Goal: Task Accomplishment & Management: Manage account settings

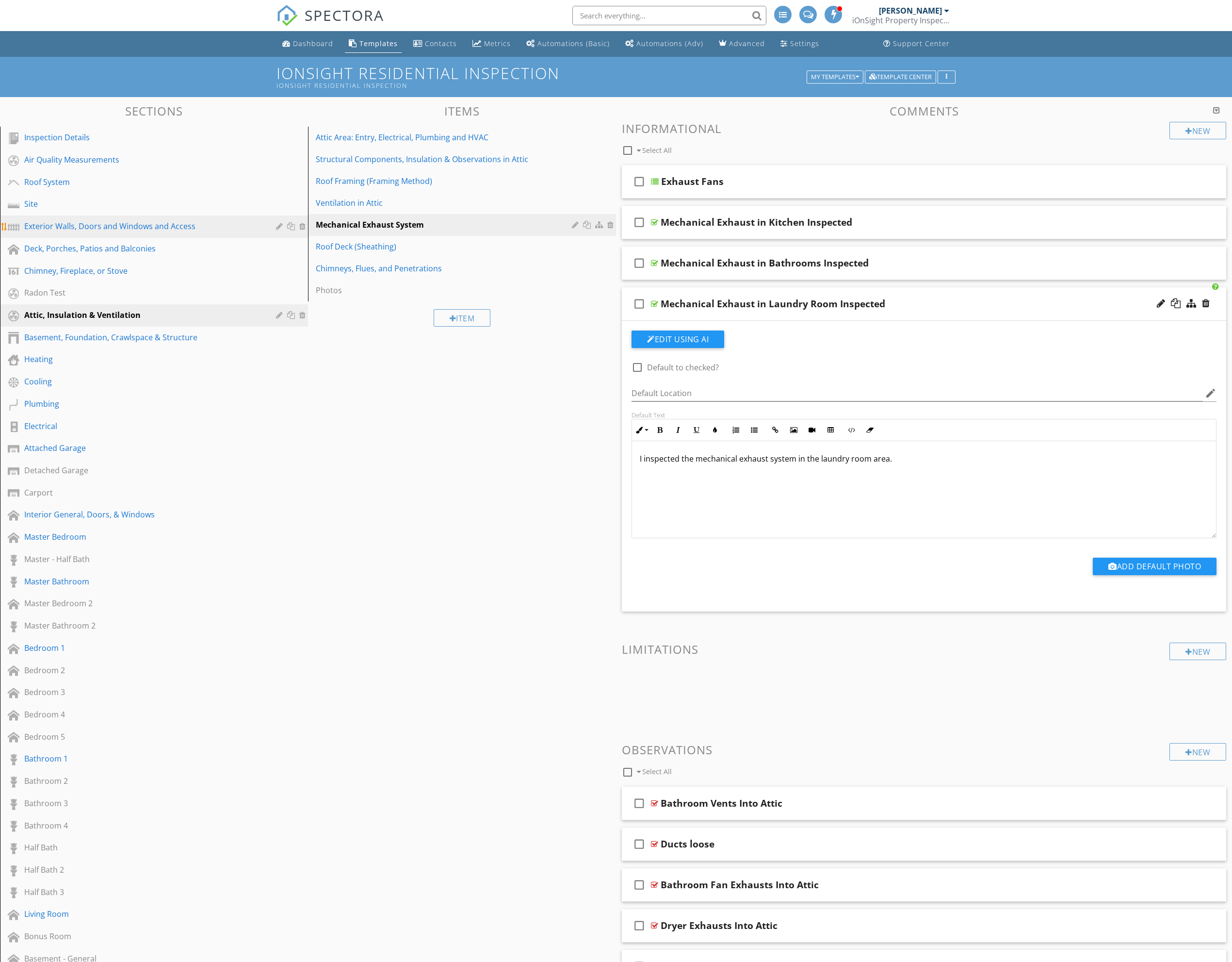
click at [97, 234] on link "Exterior Walls, Doors and Windows and Access" at bounding box center [155, 227] width 305 height 23
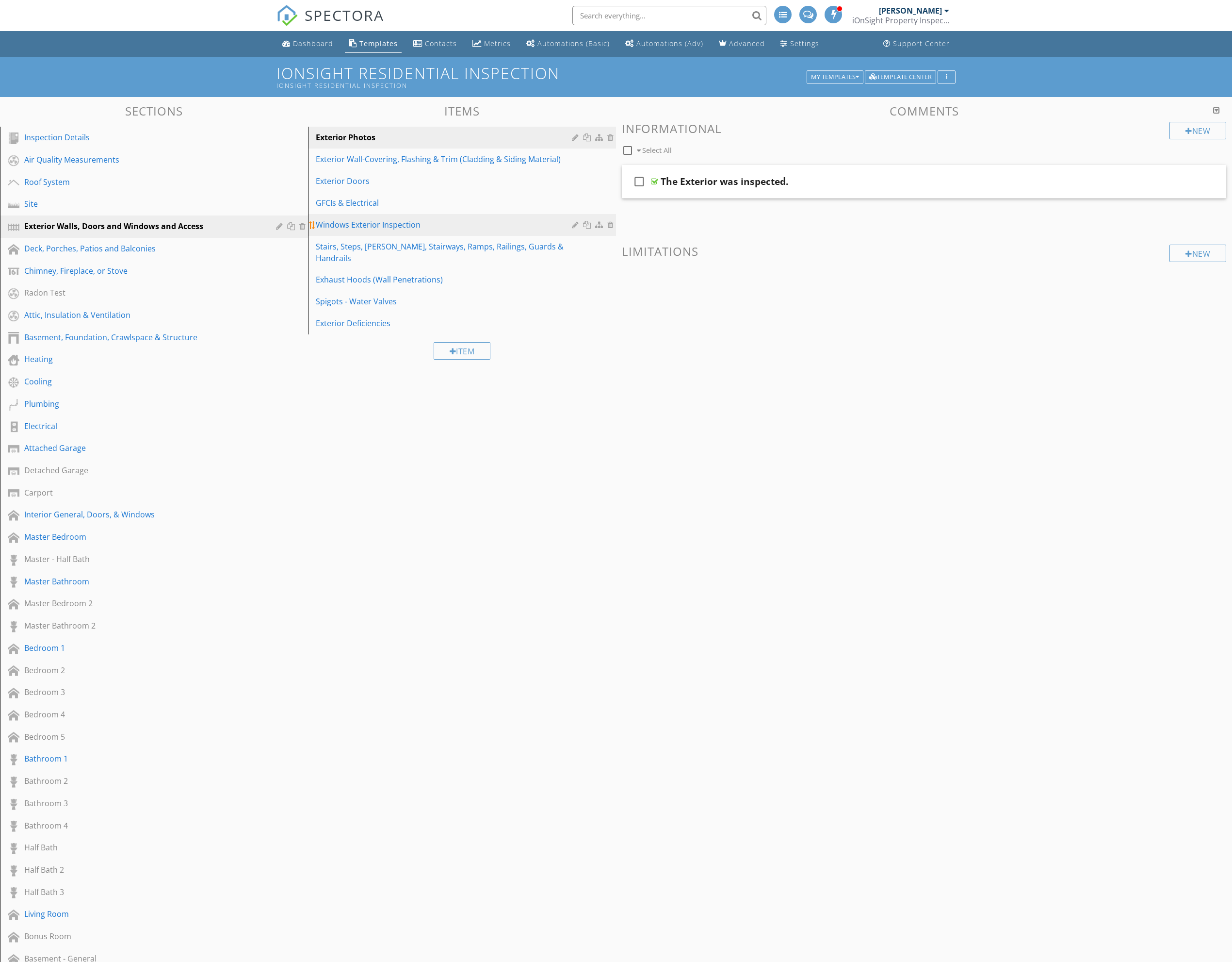
click at [384, 224] on div "Windows Exterior Inspection" at bounding box center [446, 225] width 259 height 12
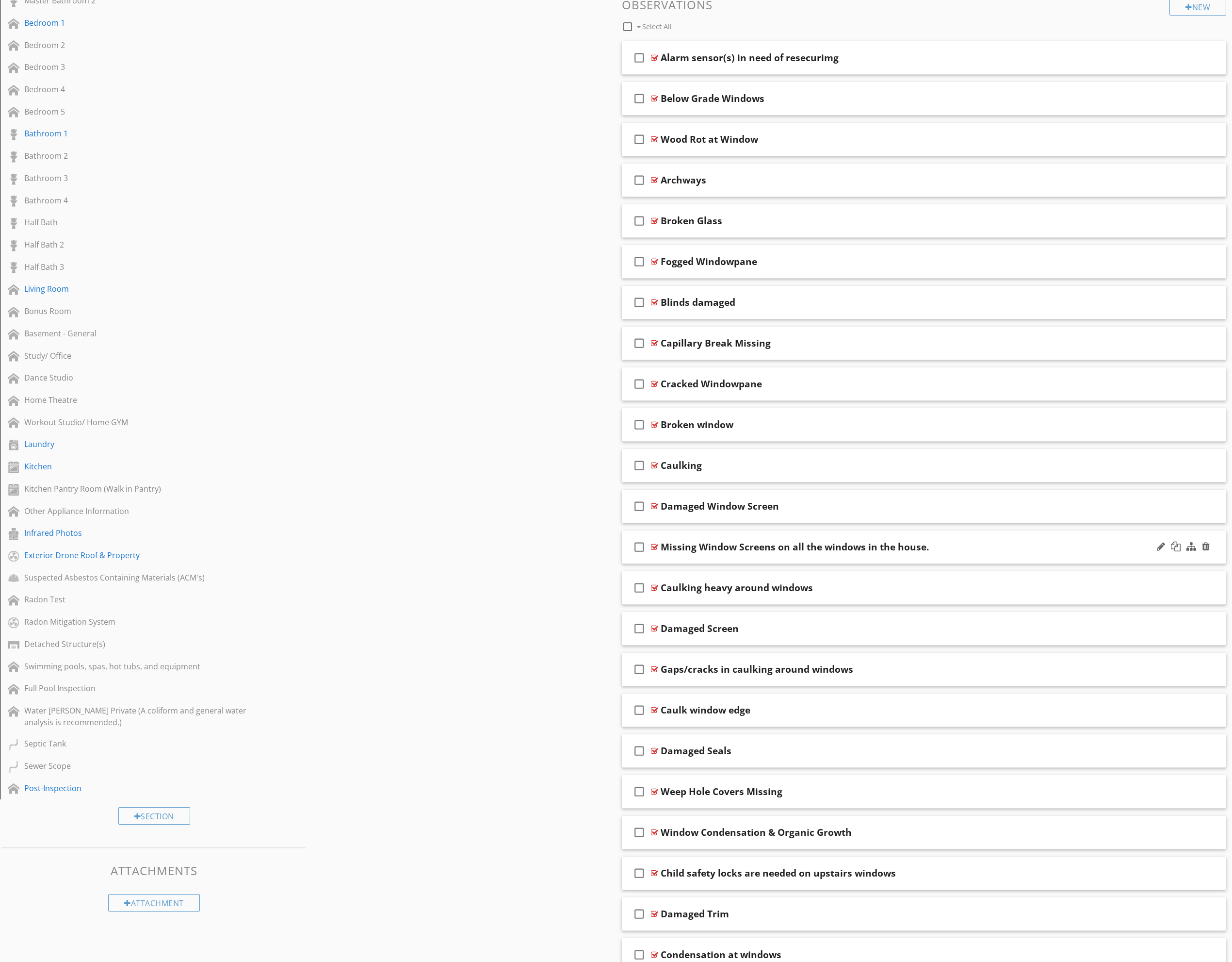
scroll to position [639, 0]
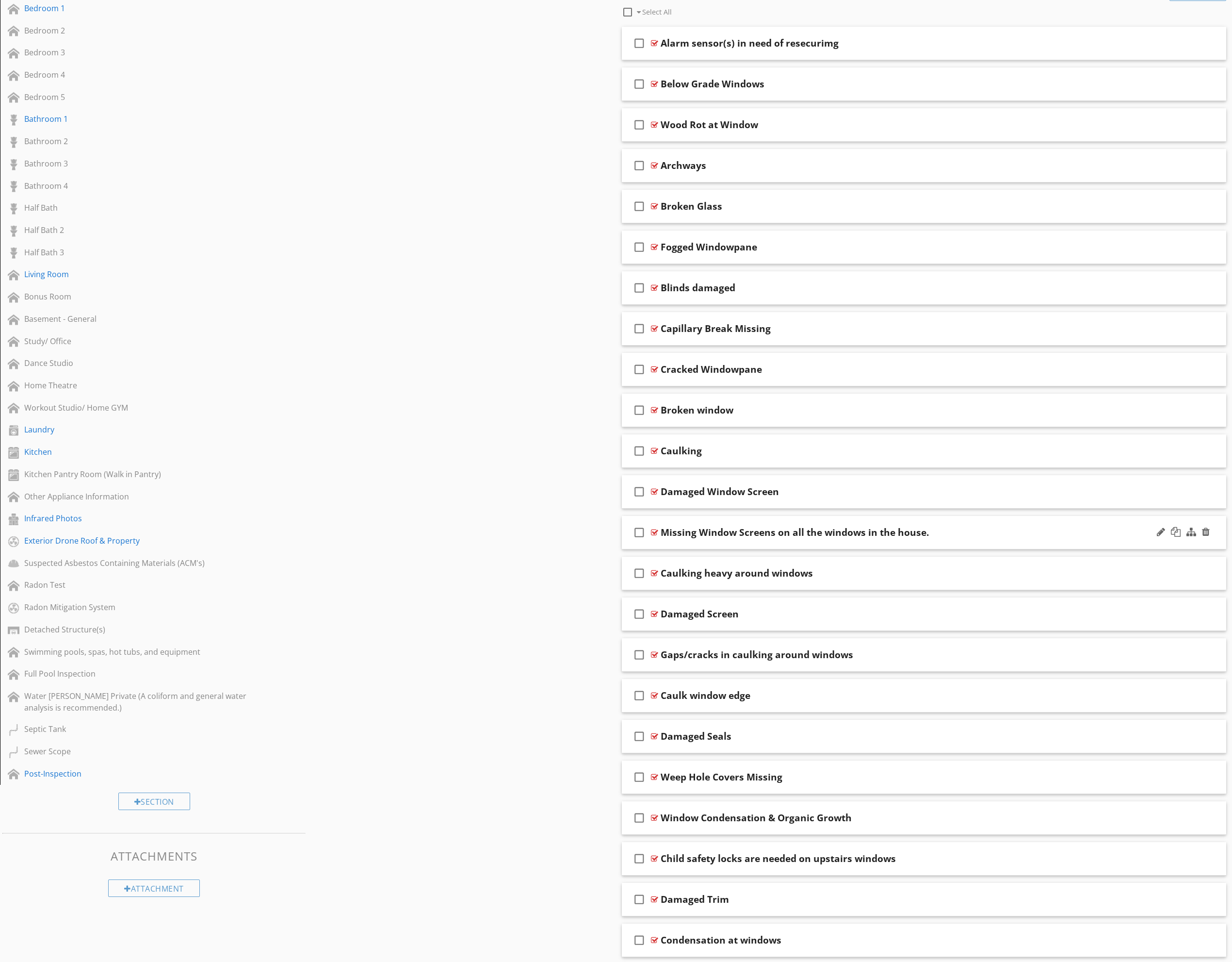
click at [984, 528] on div "Missing Window Screens on all the windows in the house." at bounding box center [880, 532] width 439 height 12
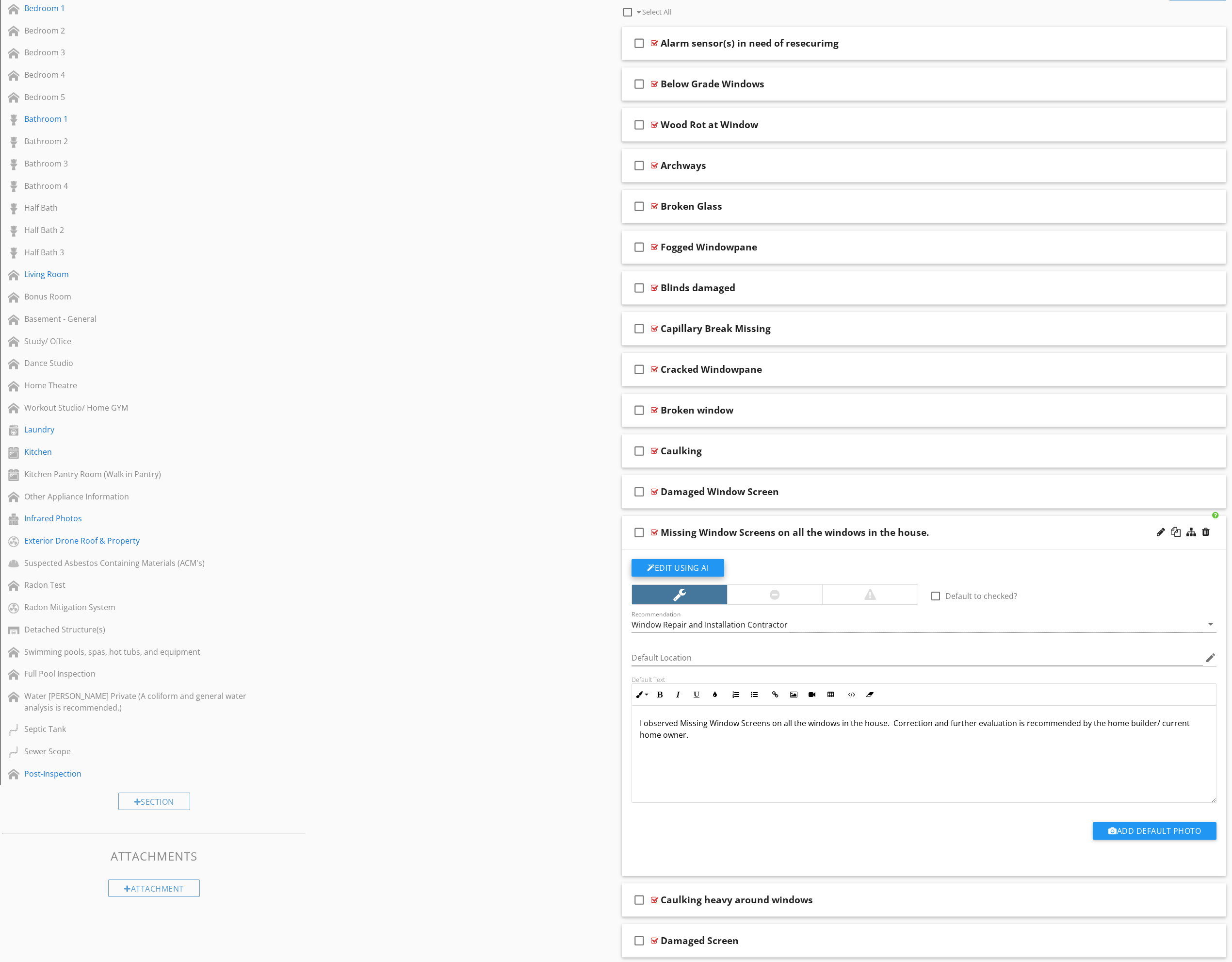
click at [703, 566] on button "Edit Using AI" at bounding box center [678, 568] width 92 height 17
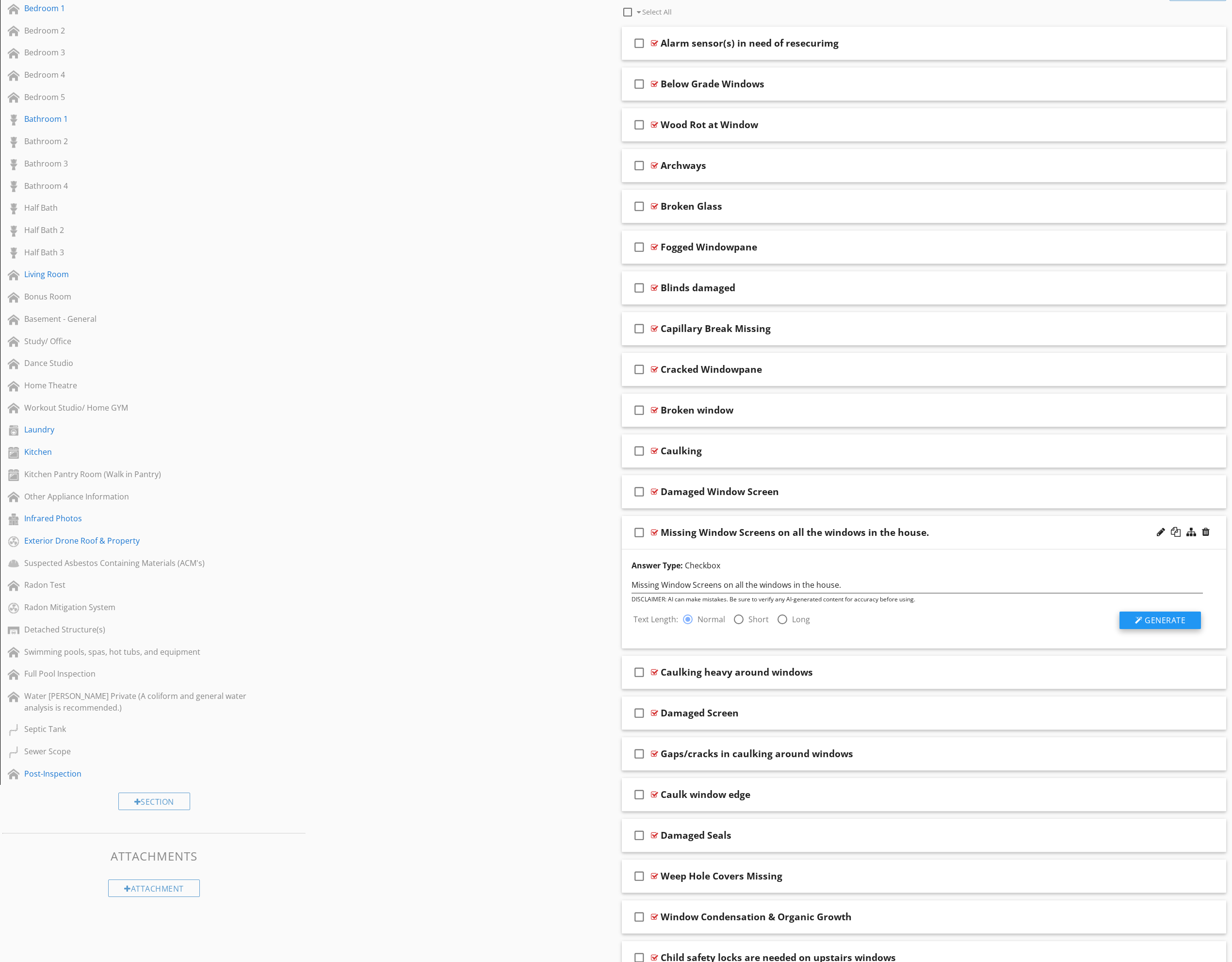
click at [1145, 623] on span "Generate" at bounding box center [1165, 620] width 41 height 11
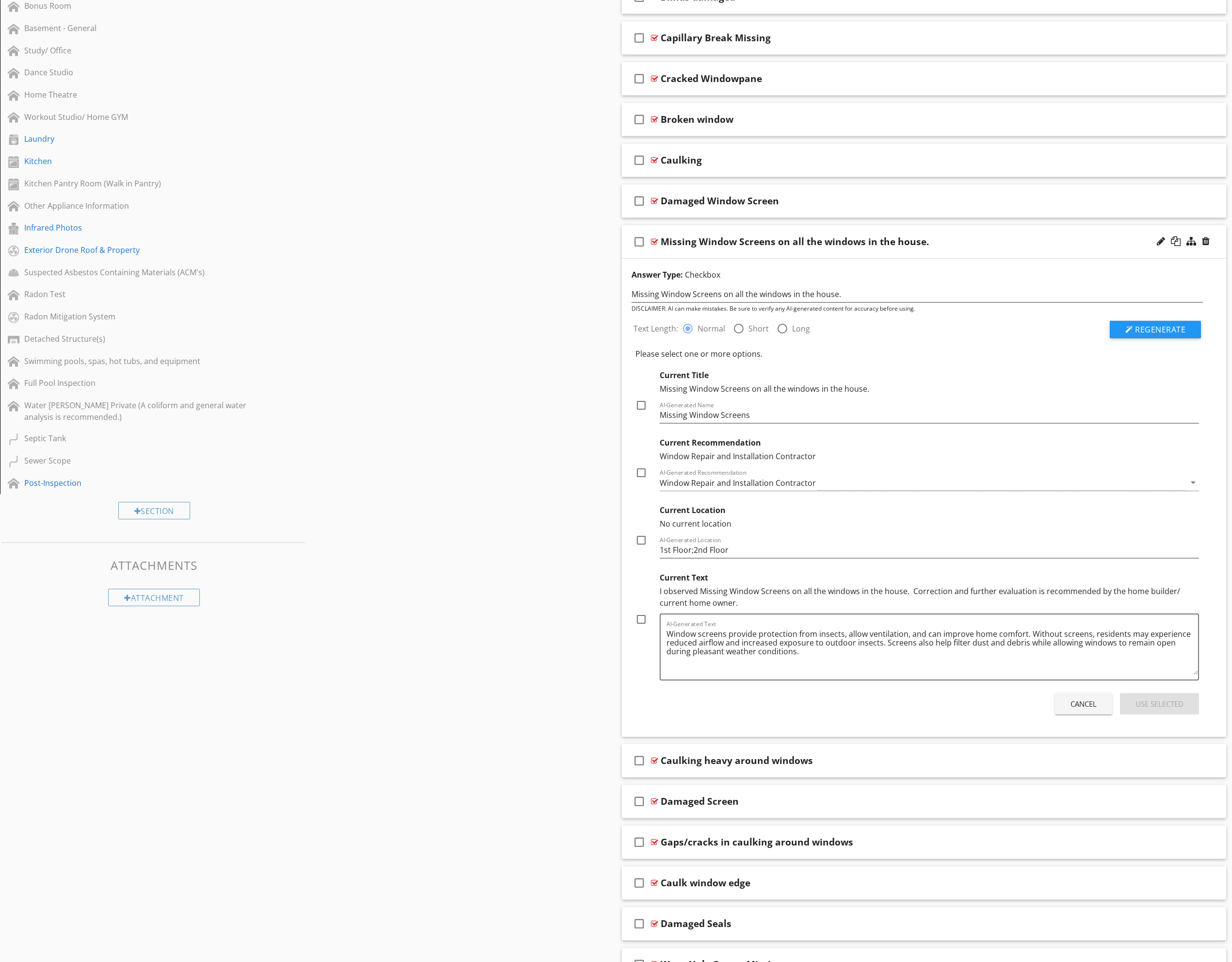
scroll to position [938, 0]
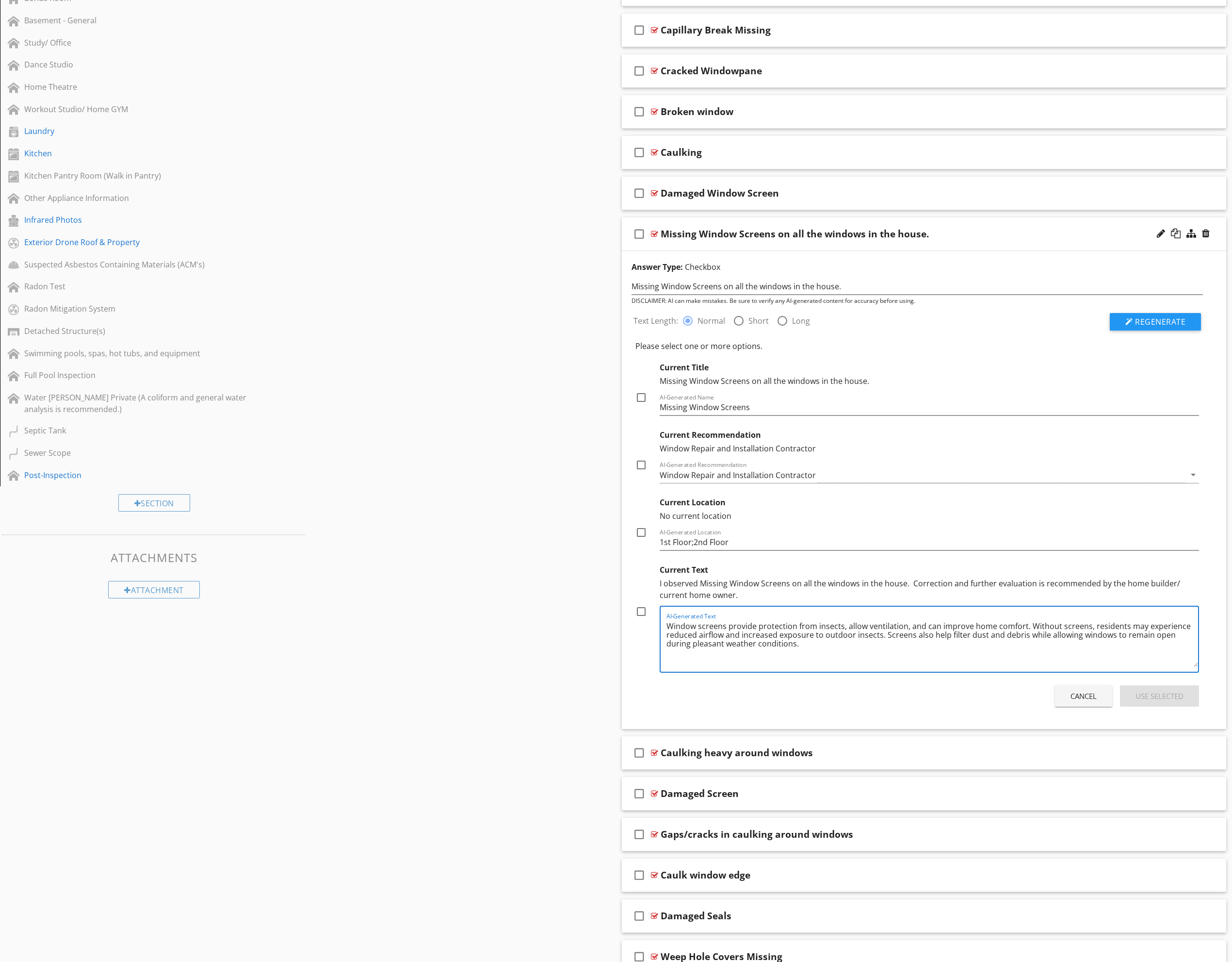
click at [667, 628] on textarea "Window screens provide protection from insects, allow ventilation, and can impr…" at bounding box center [932, 643] width 532 height 48
paste textarea "Missing Window Screens on one, some or all the windows in the house I observed …"
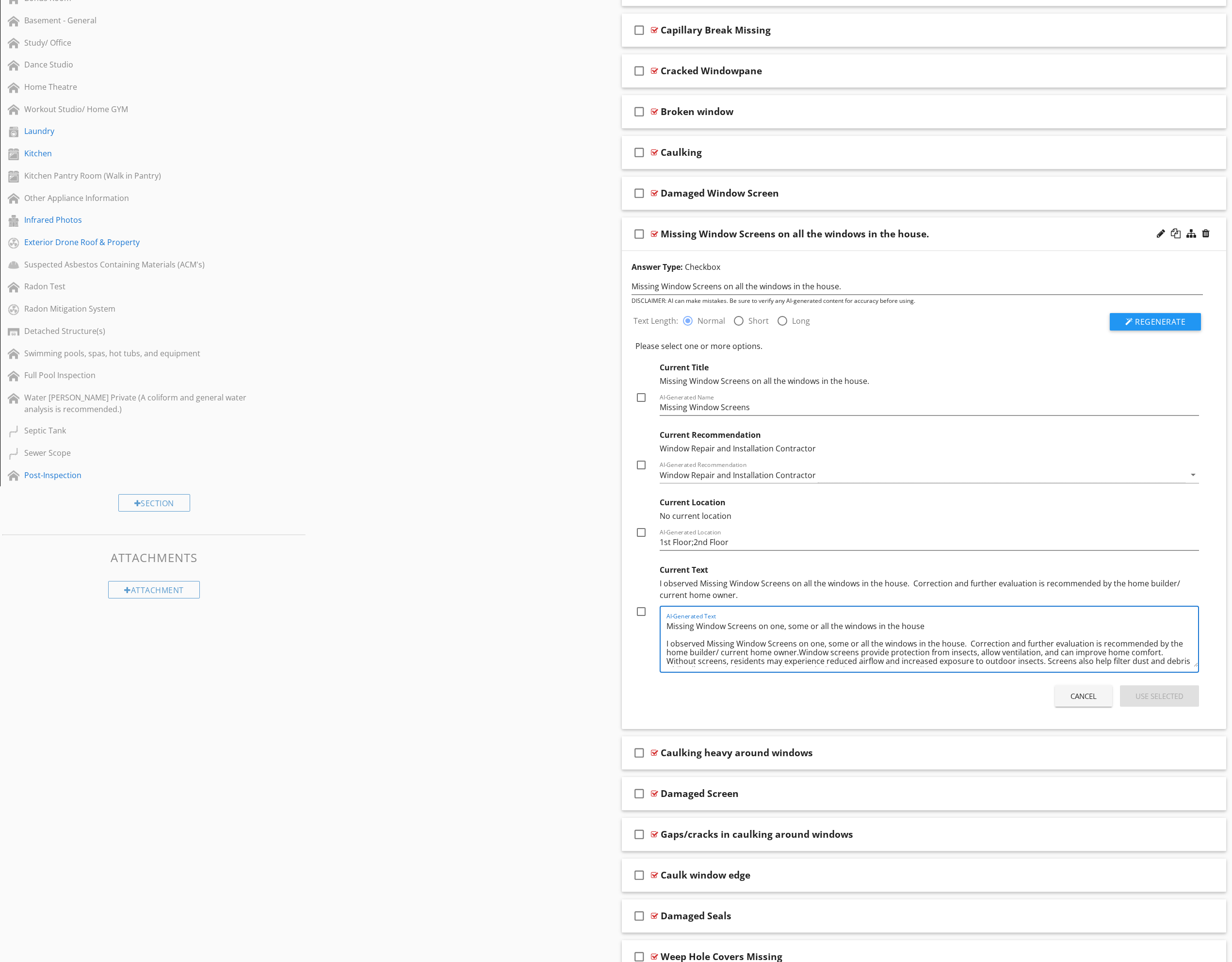
scroll to position [11, 0]
click at [853, 648] on textarea "Missing Window Screens on one, some or all the windows in the house I observed …" at bounding box center [932, 643] width 532 height 48
type textarea "Missing Window Screens on one, some or all the windows in the house I observed …"
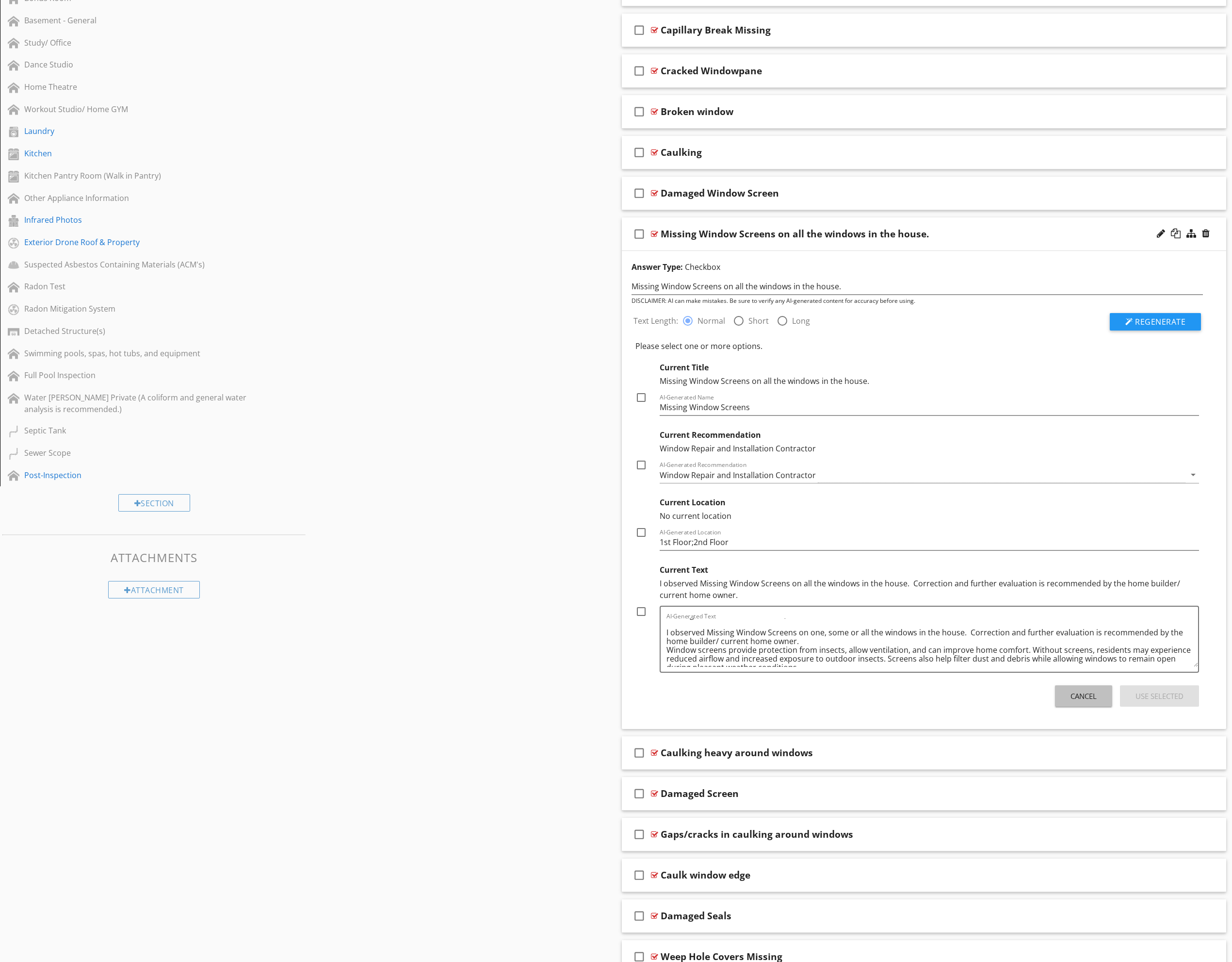
click at [1083, 695] on div "Cancel" at bounding box center [1084, 696] width 26 height 11
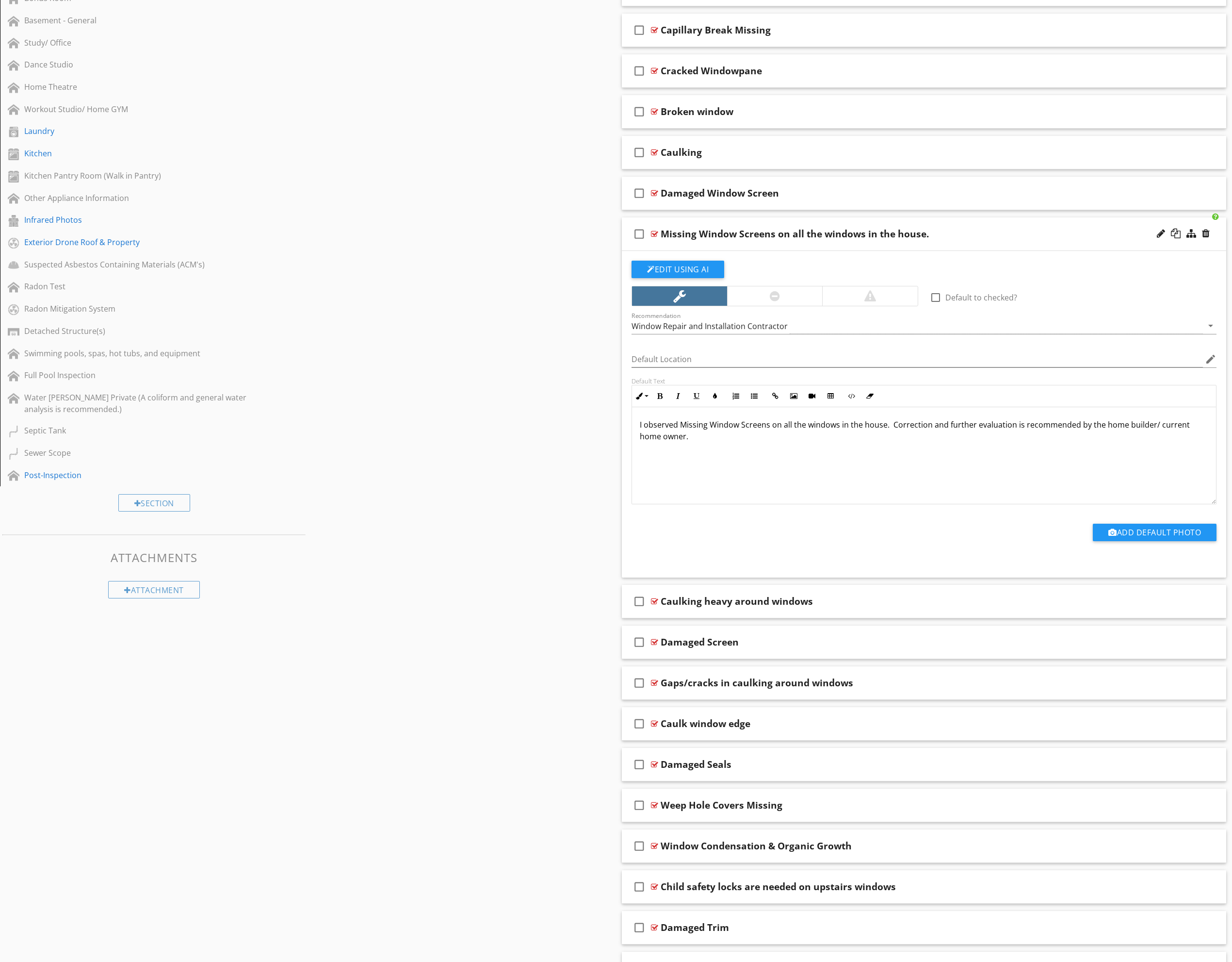
click at [748, 447] on div "I observed Missing Window Screens on all the windows in the house. Correction a…" at bounding box center [924, 455] width 584 height 97
drag, startPoint x: 748, startPoint y: 447, endPoint x: 584, endPoint y: 376, distance: 178.7
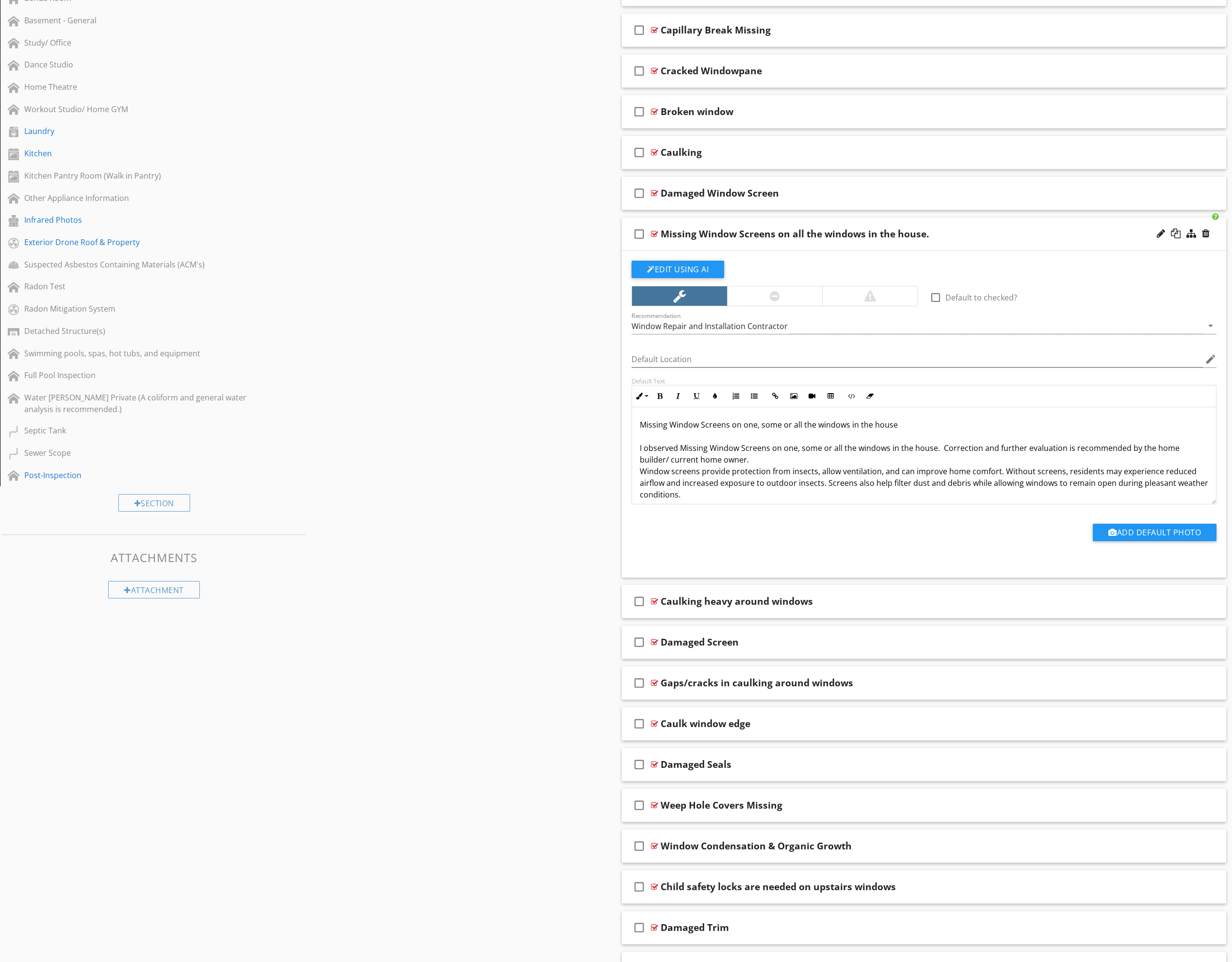
click at [789, 294] on div at bounding box center [775, 296] width 96 height 19
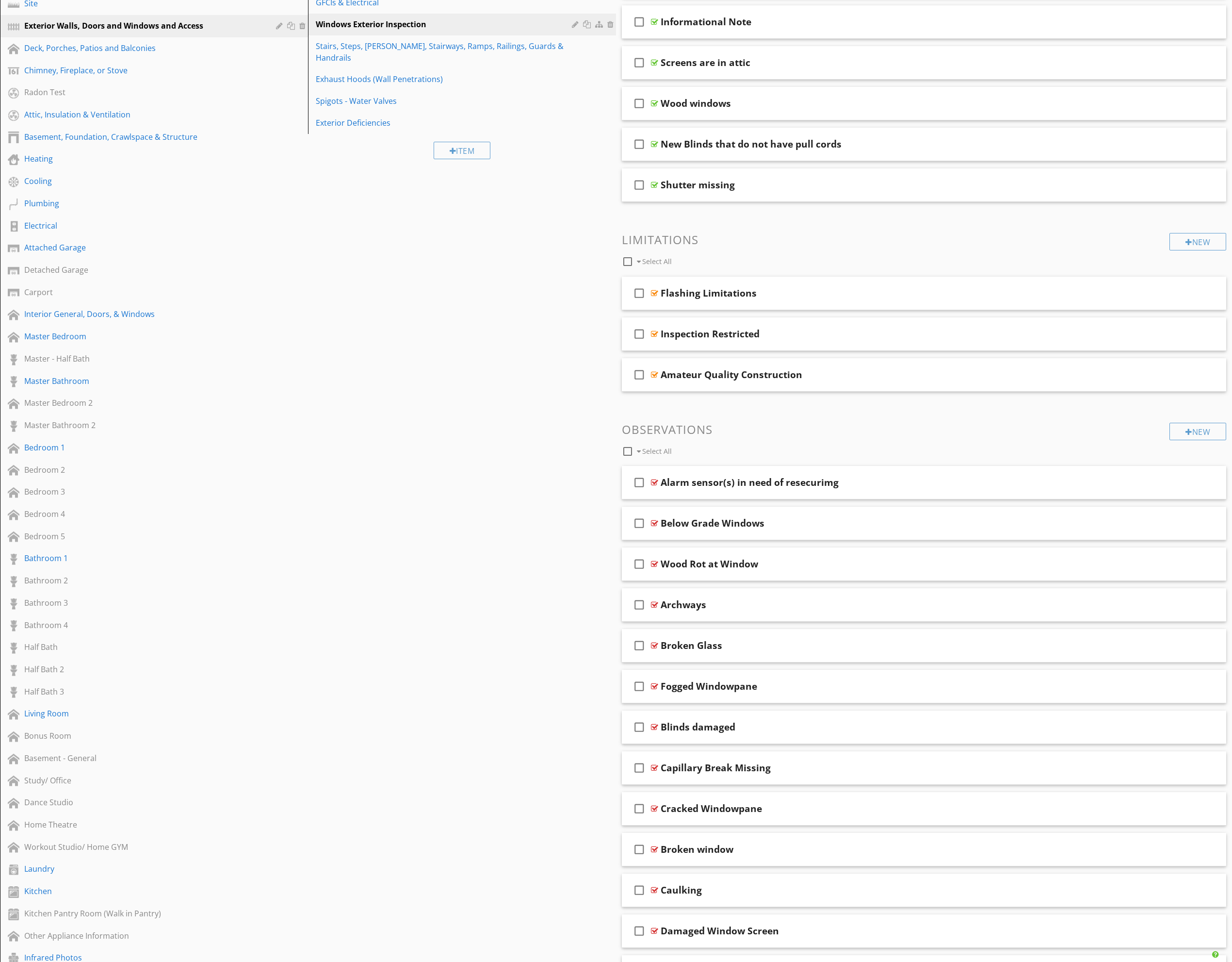
scroll to position [0, 0]
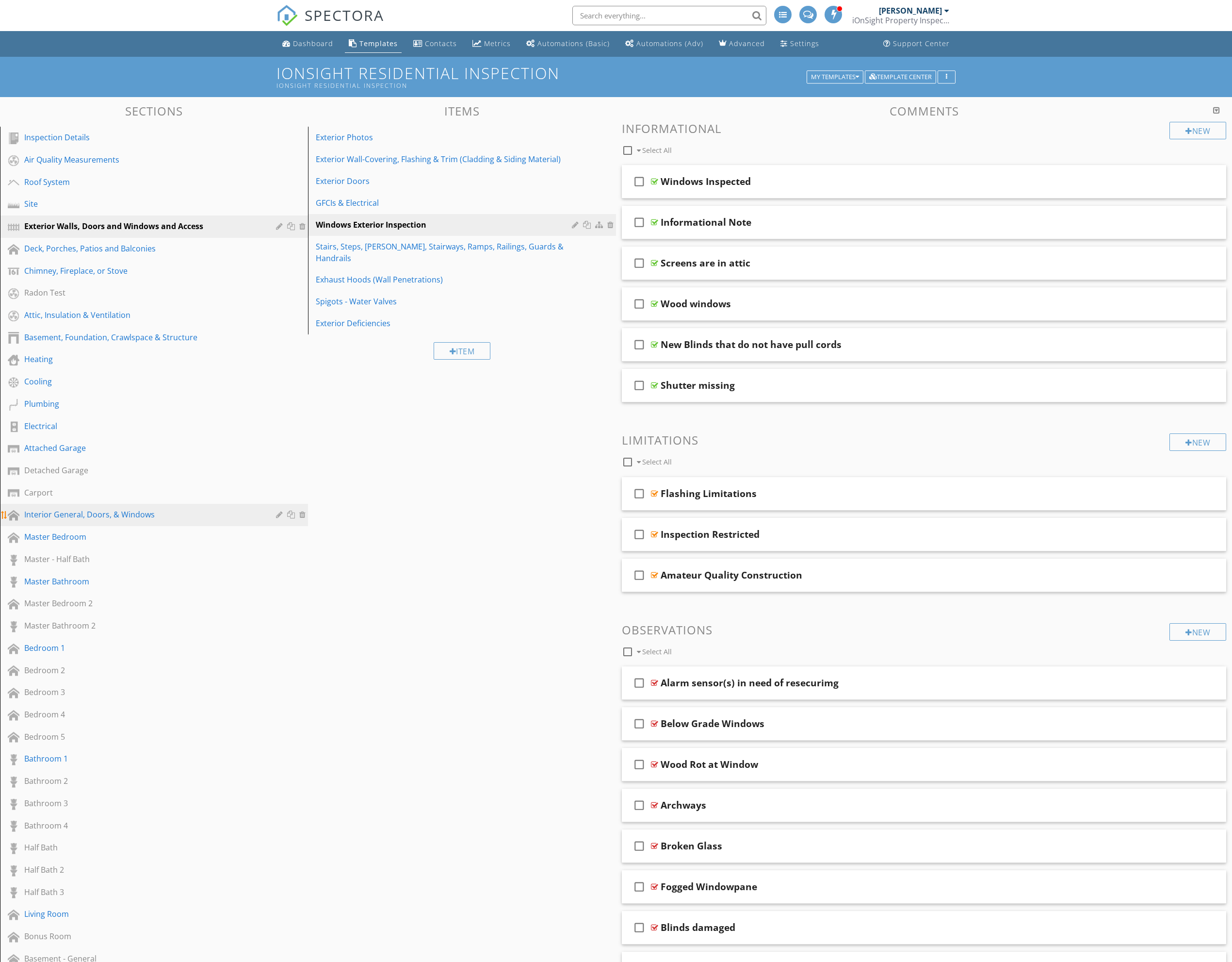
click at [99, 515] on div "Interior General, Doors, & Windows" at bounding box center [143, 515] width 238 height 12
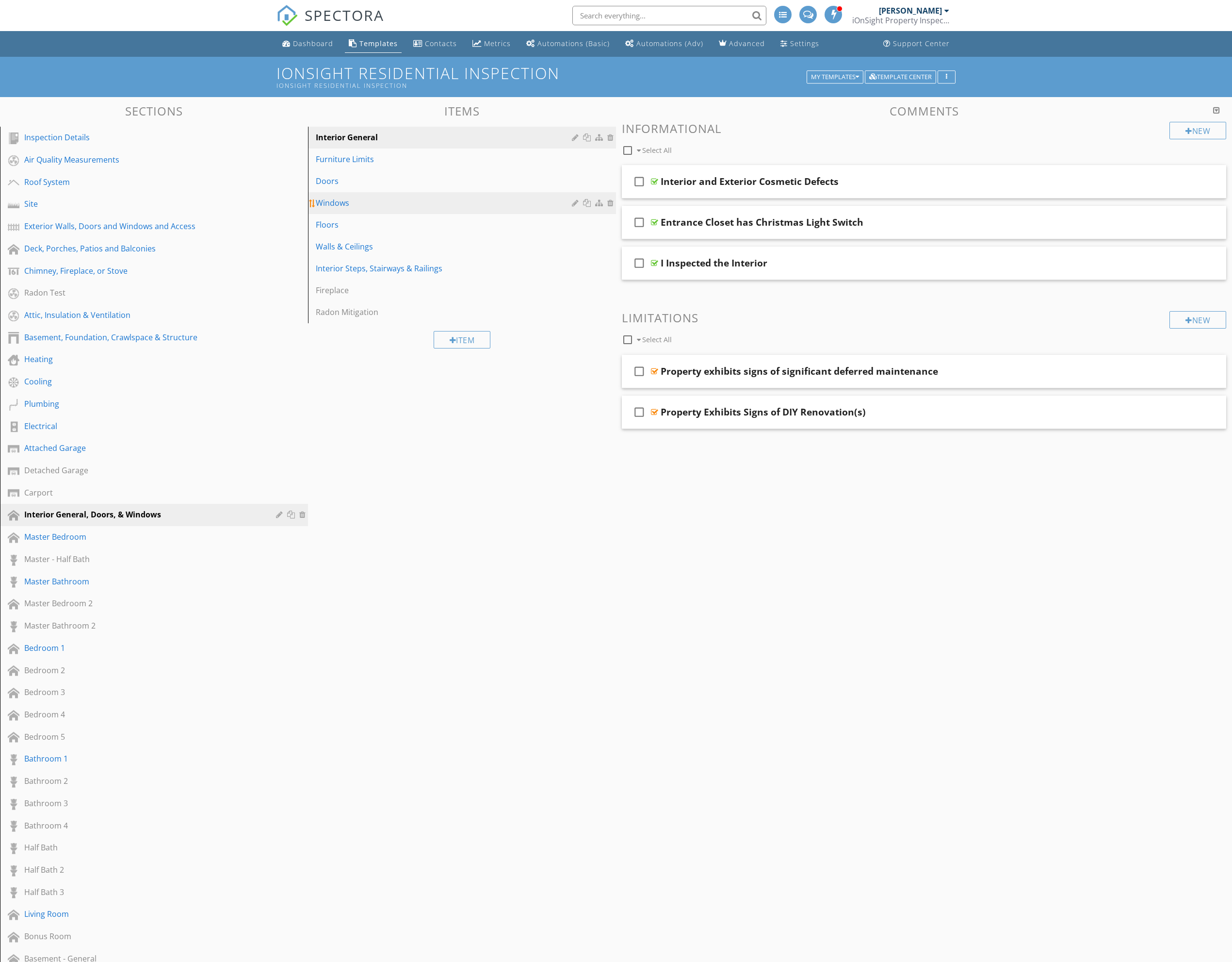
click at [375, 204] on div "Windows" at bounding box center [446, 203] width 259 height 12
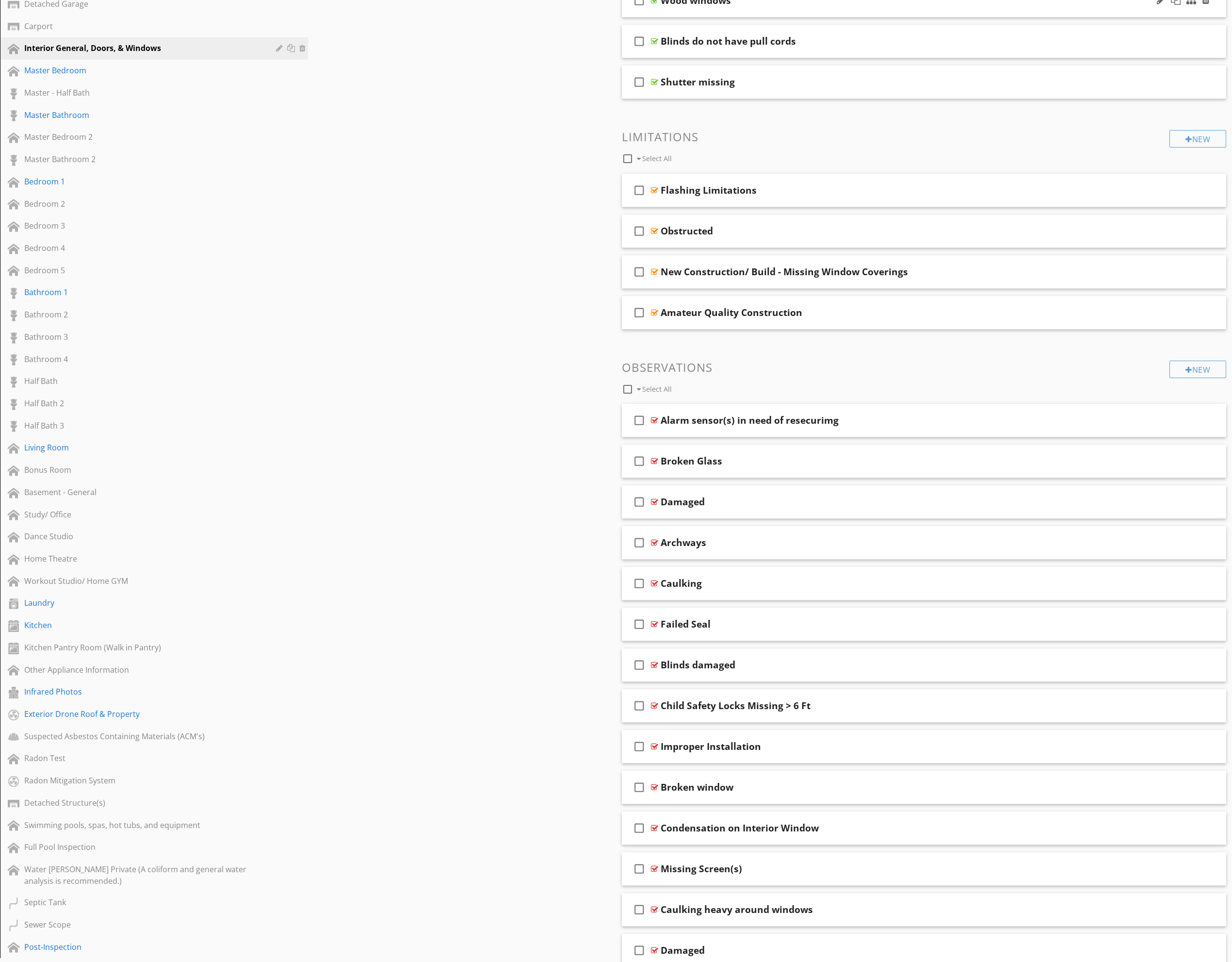
scroll to position [513, 0]
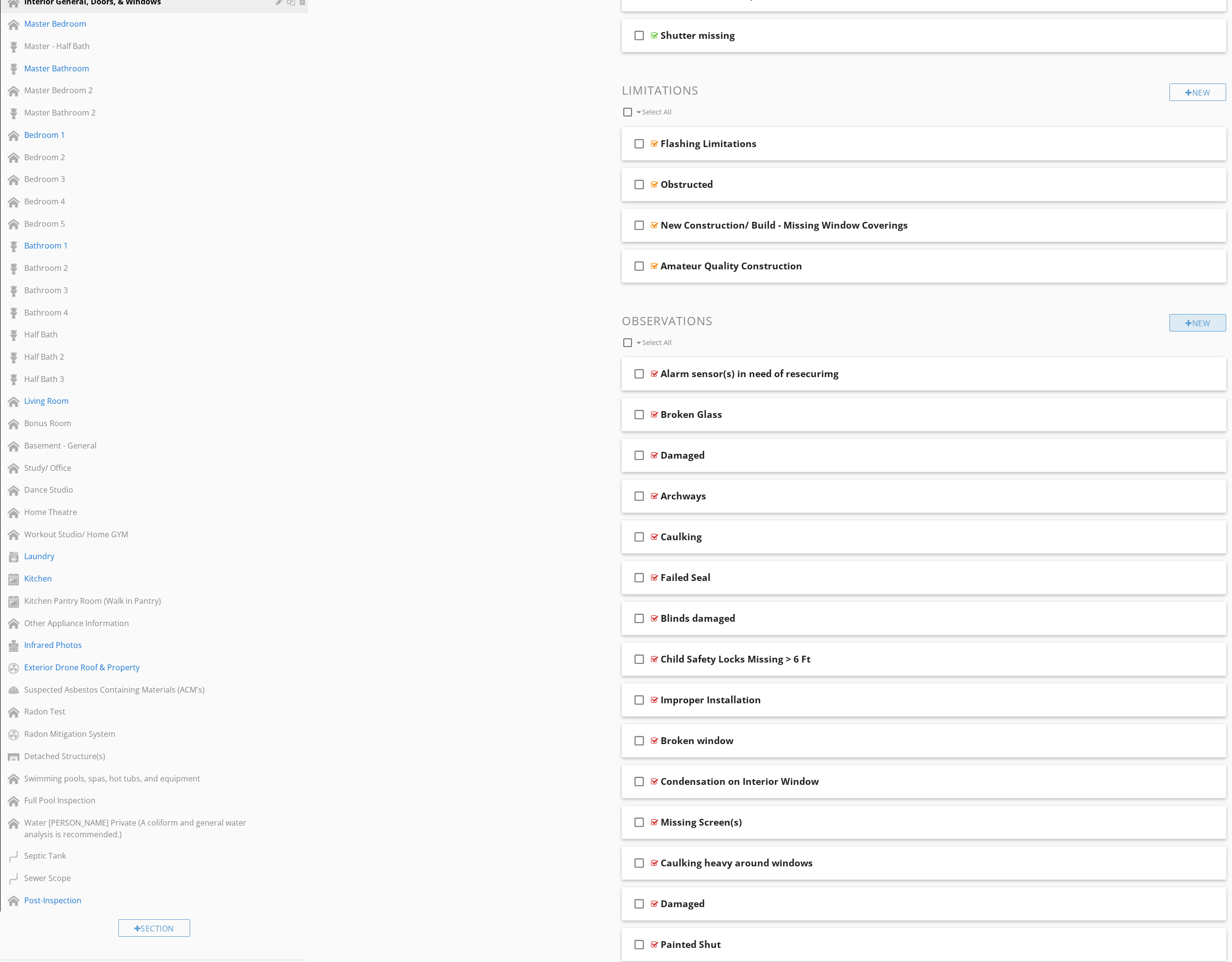
click at [1206, 328] on div "New" at bounding box center [1198, 323] width 57 height 17
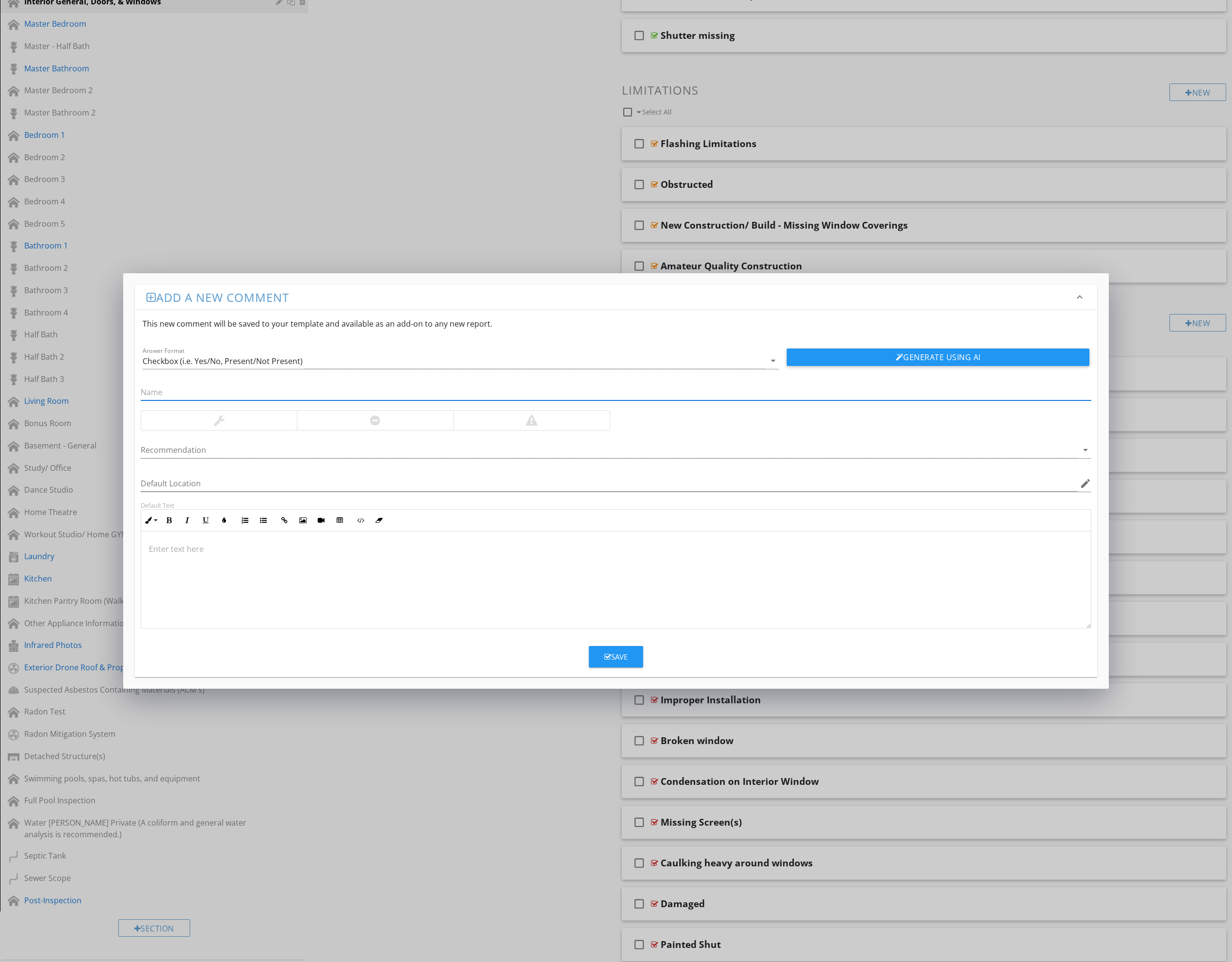
click at [573, 531] on div "Inline Style XLarge Large Normal Small Light Small/Light Bold Italic Underline …" at bounding box center [616, 569] width 951 height 119
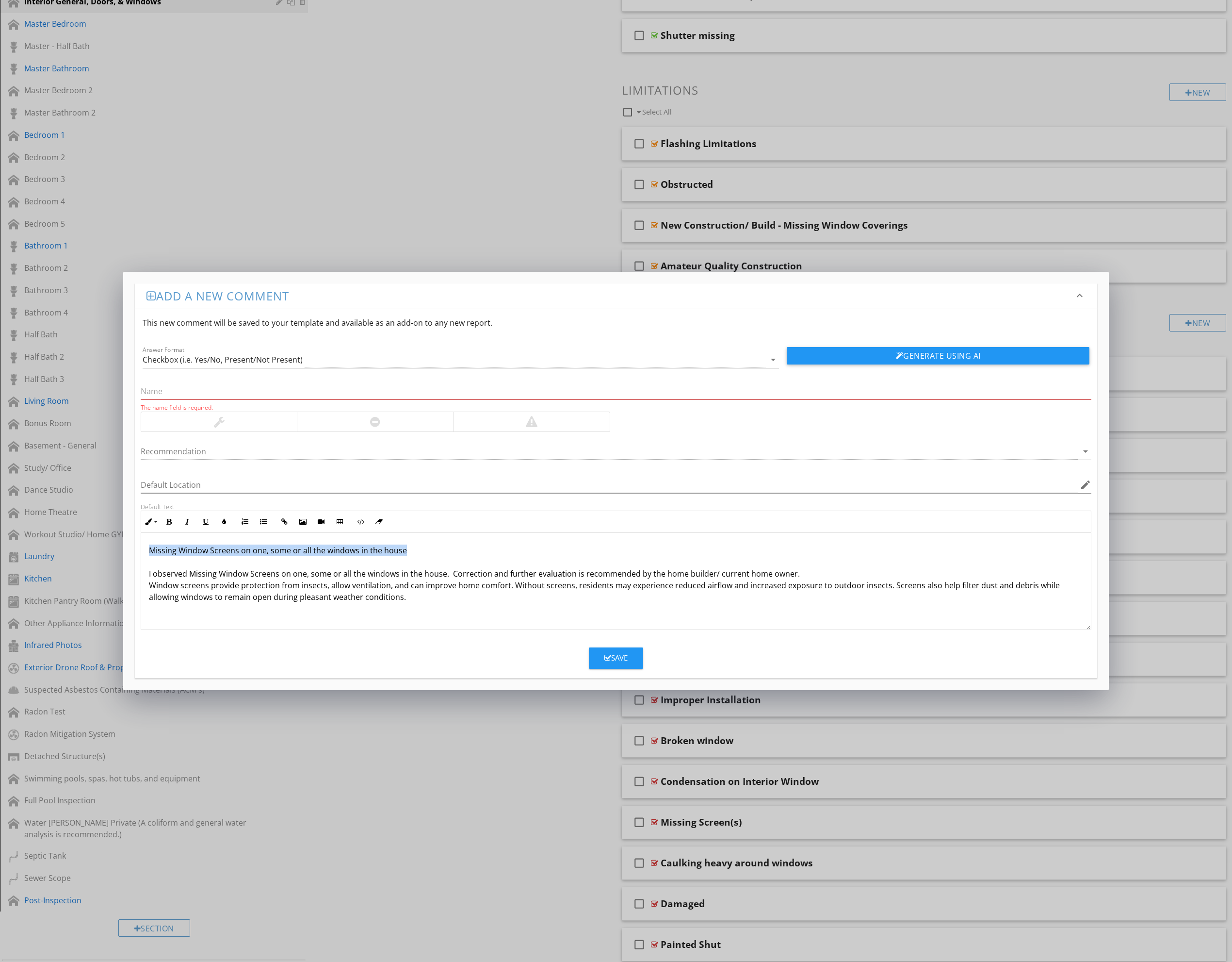
drag, startPoint x: 409, startPoint y: 551, endPoint x: 116, endPoint y: 533, distance: 293.6
click at [116, 533] on div "Add a new comment keyboard_arrow_down This new comment will be saved to your te…" at bounding box center [616, 481] width 1232 height 962
copy p "Missing Window Screens on one, some or all the windows in the house"
click at [306, 391] on input "text" at bounding box center [616, 391] width 951 height 16
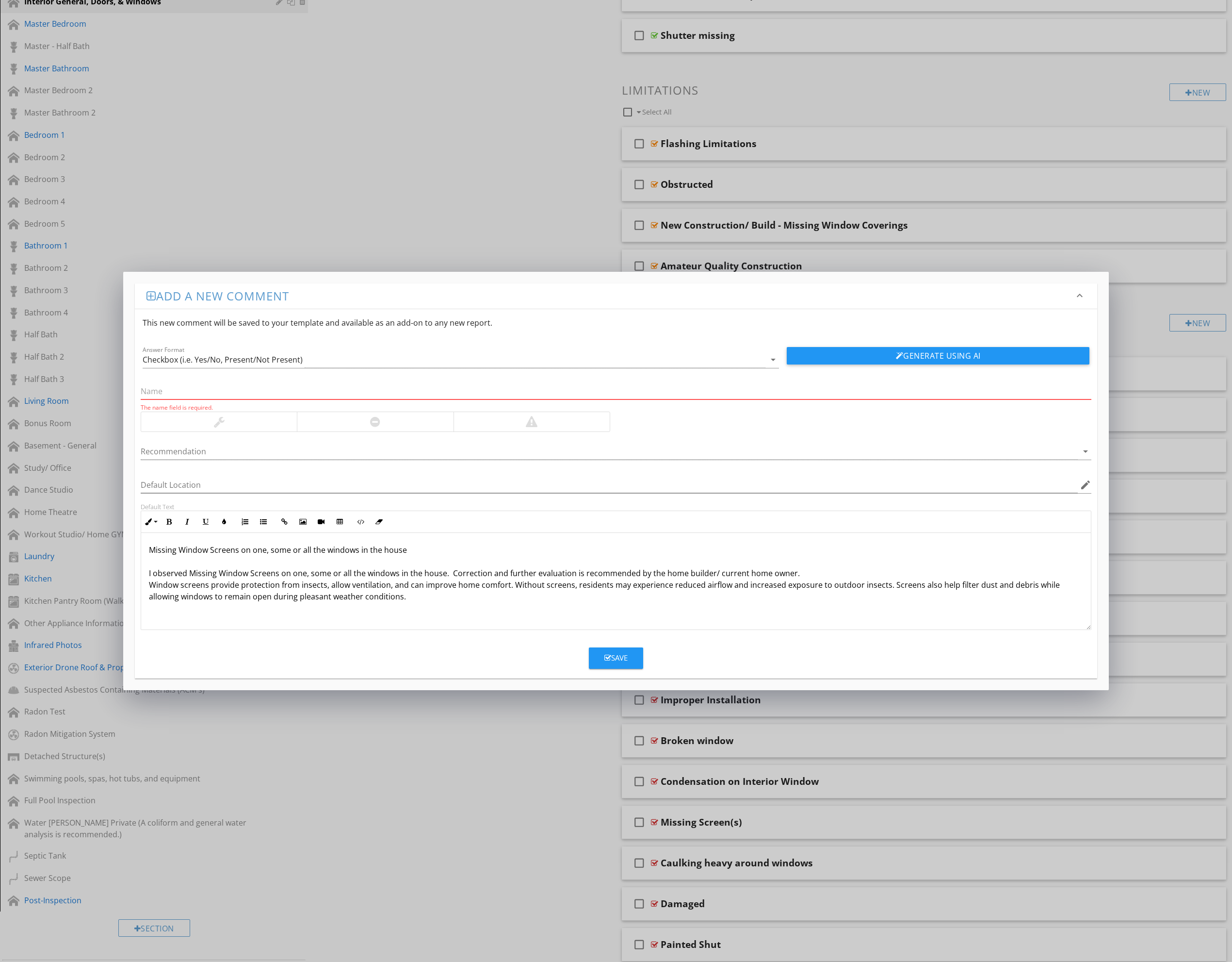
paste input "Missing Window Screens on one, some or all the windows in the house"
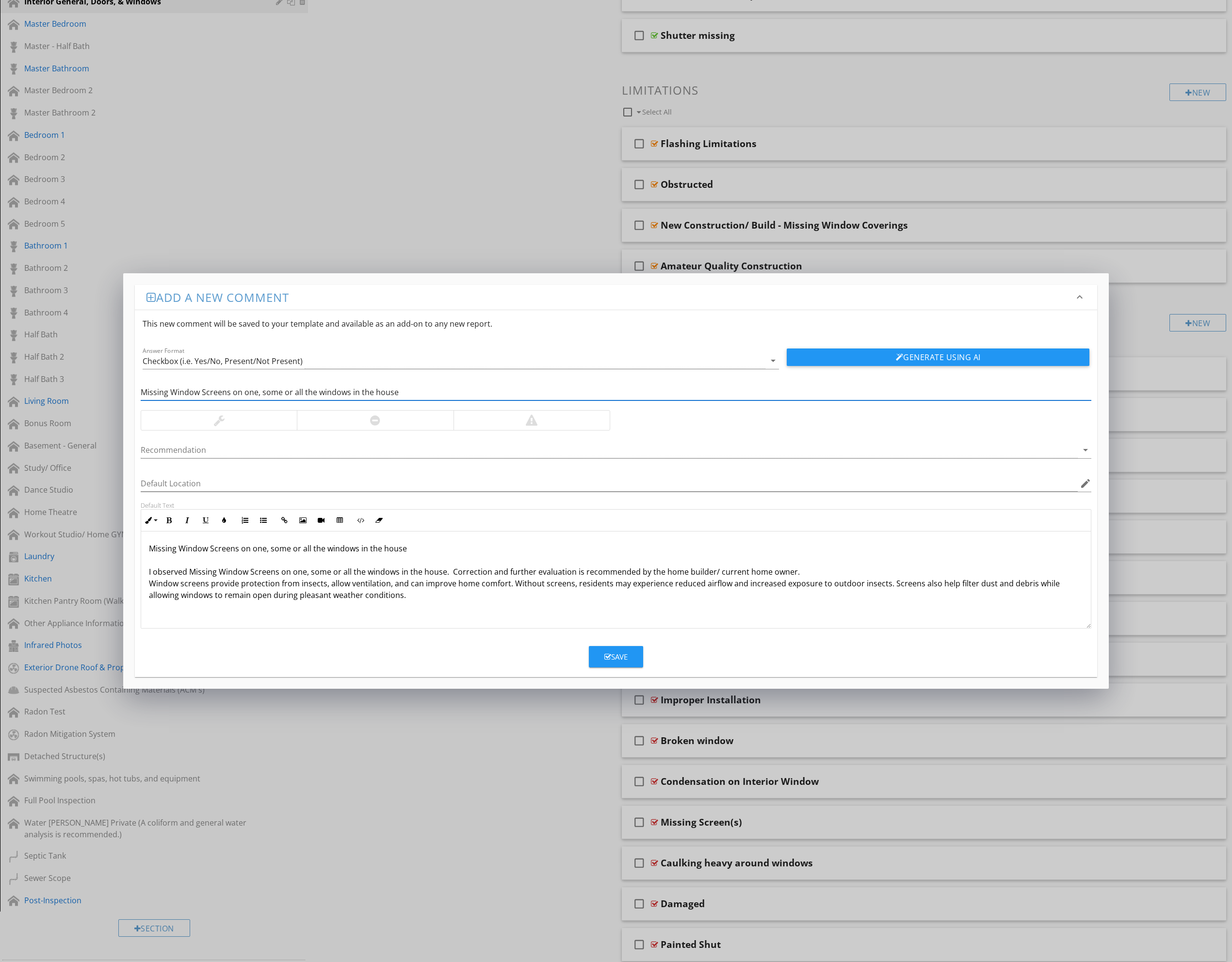
type input "Missing Window Screens on one, some or all the windows in the house"
click at [361, 423] on div at bounding box center [375, 420] width 156 height 19
click at [238, 445] on div at bounding box center [610, 450] width 937 height 16
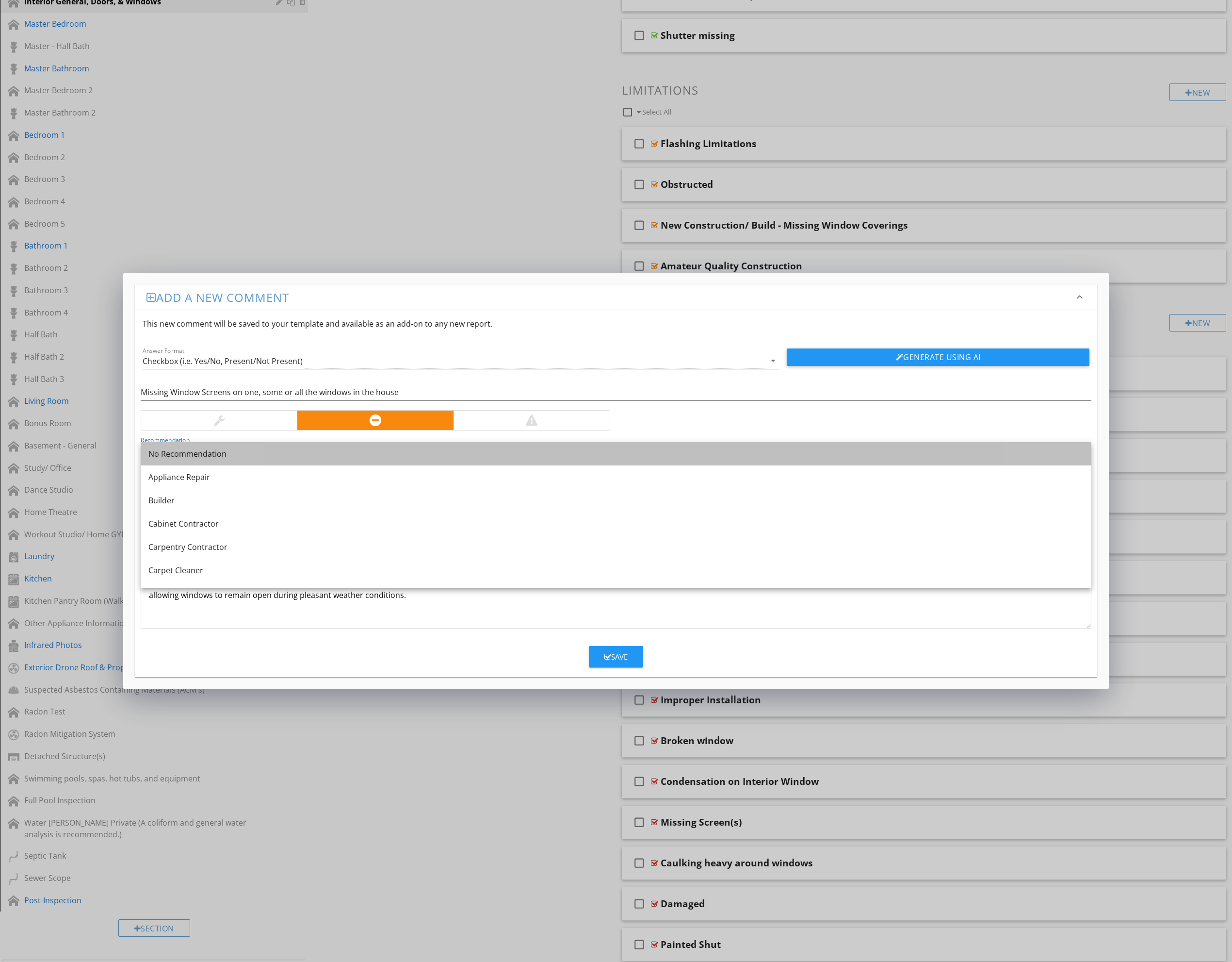
click at [236, 451] on div "No Recommendation" at bounding box center [616, 454] width 935 height 12
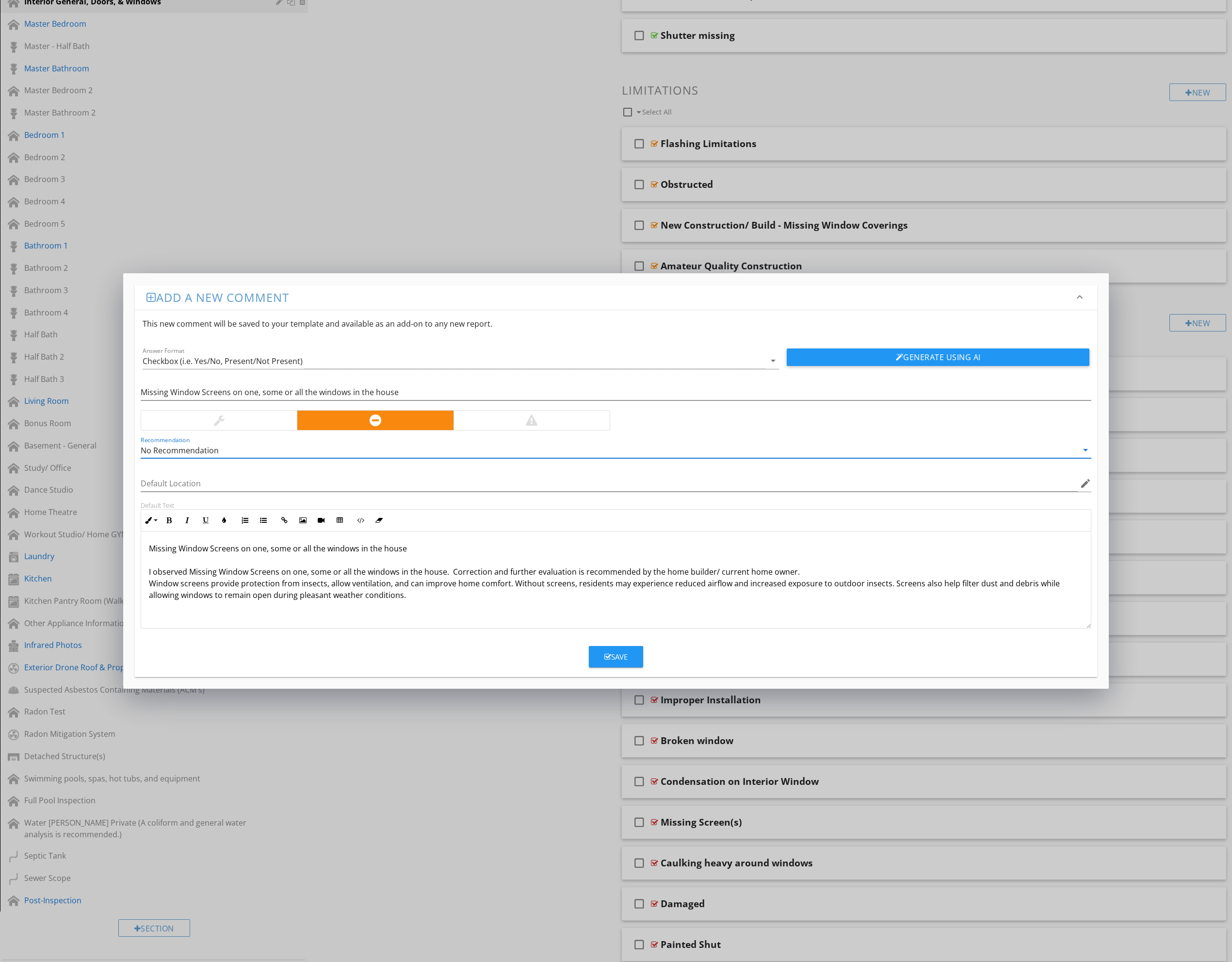
click at [235, 451] on div "No Recommendation" at bounding box center [610, 450] width 937 height 16
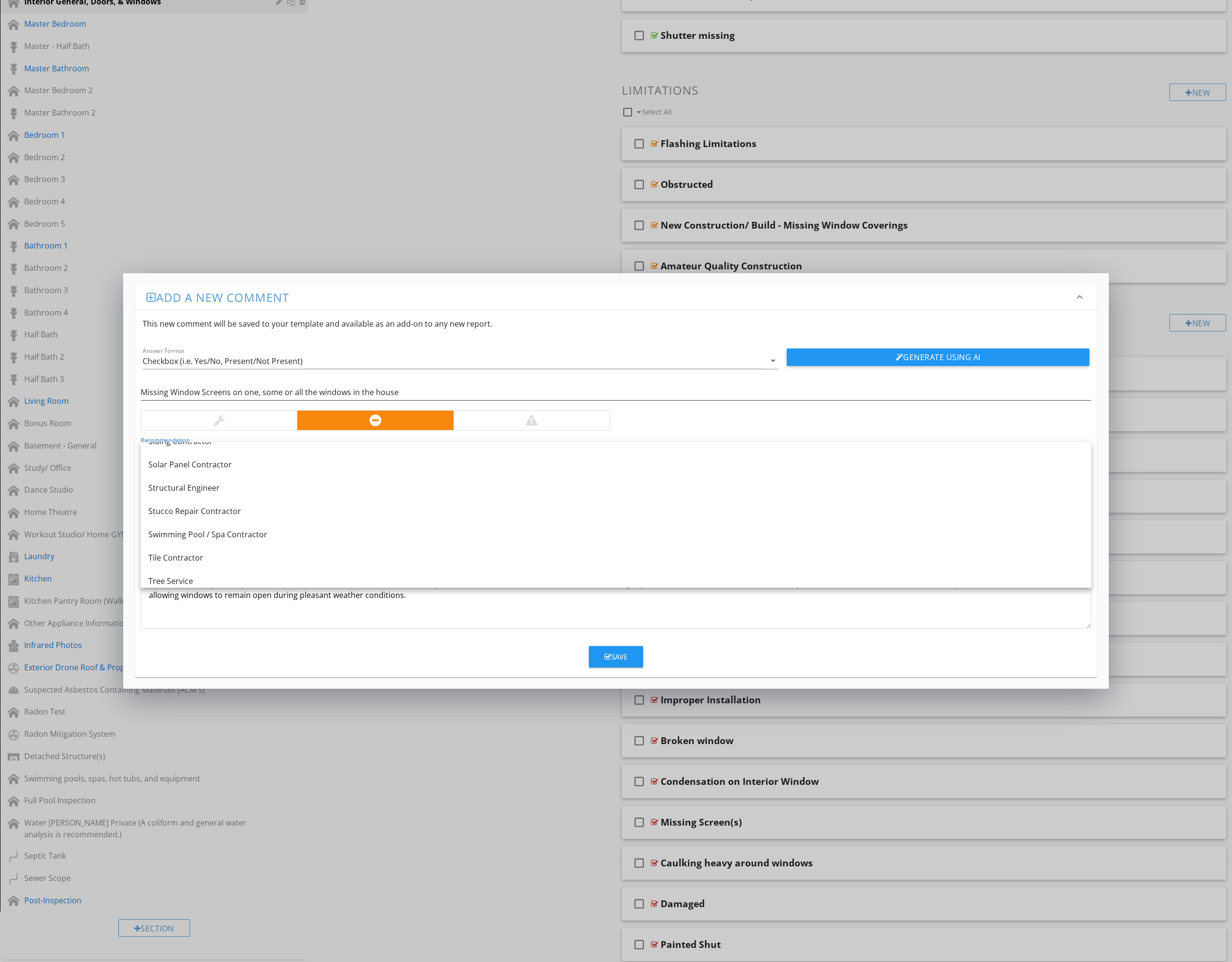
scroll to position [1345, 0]
click at [264, 575] on div "Window Repair and Installation Contractor" at bounding box center [616, 576] width 935 height 12
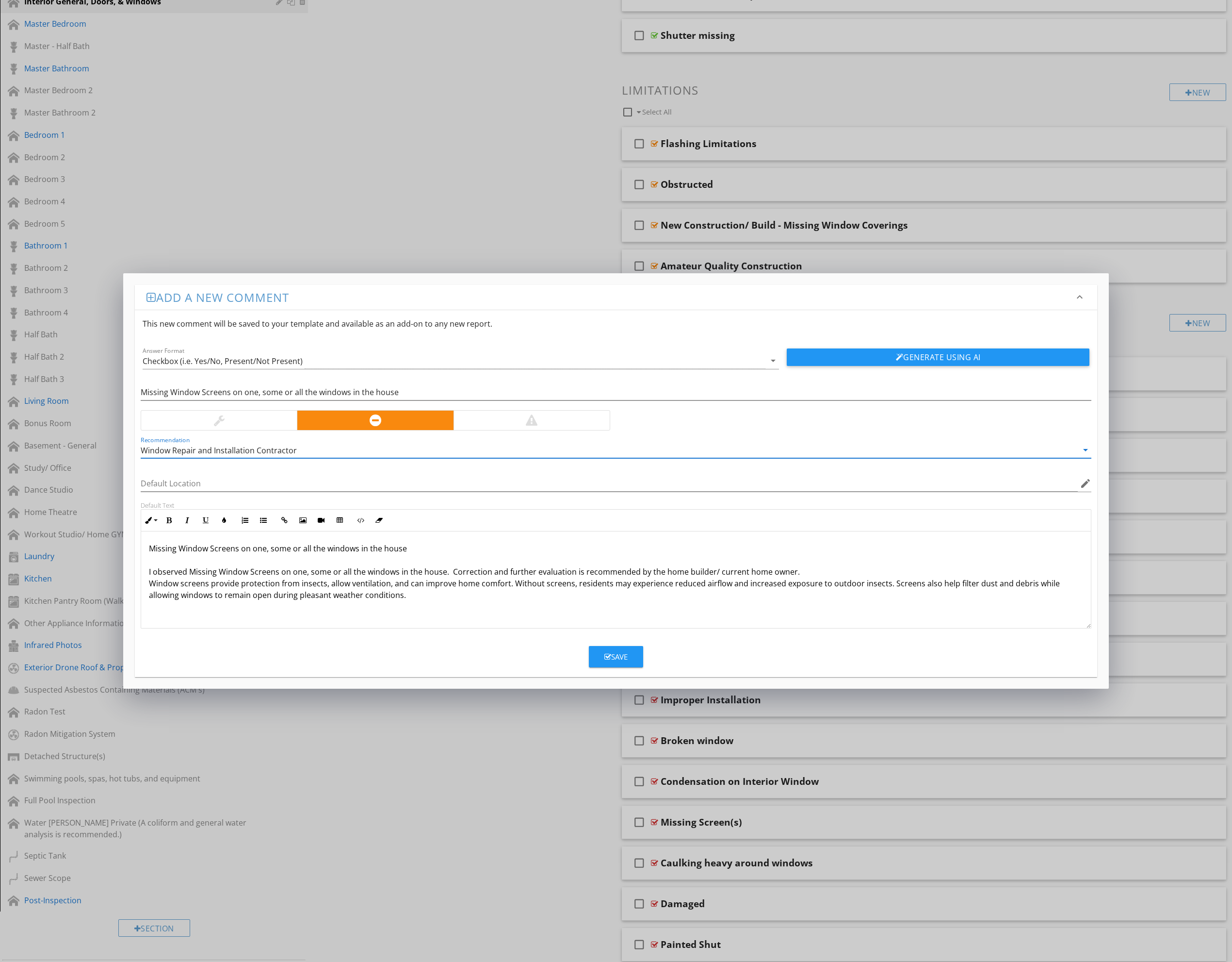
click at [766, 607] on div "Missing Window Screens on one, some or all the windows in the house I observed …" at bounding box center [616, 579] width 950 height 97
click at [808, 567] on p "Missing Window Screens on one, some or all the windows in the house I observed …" at bounding box center [616, 572] width 934 height 58
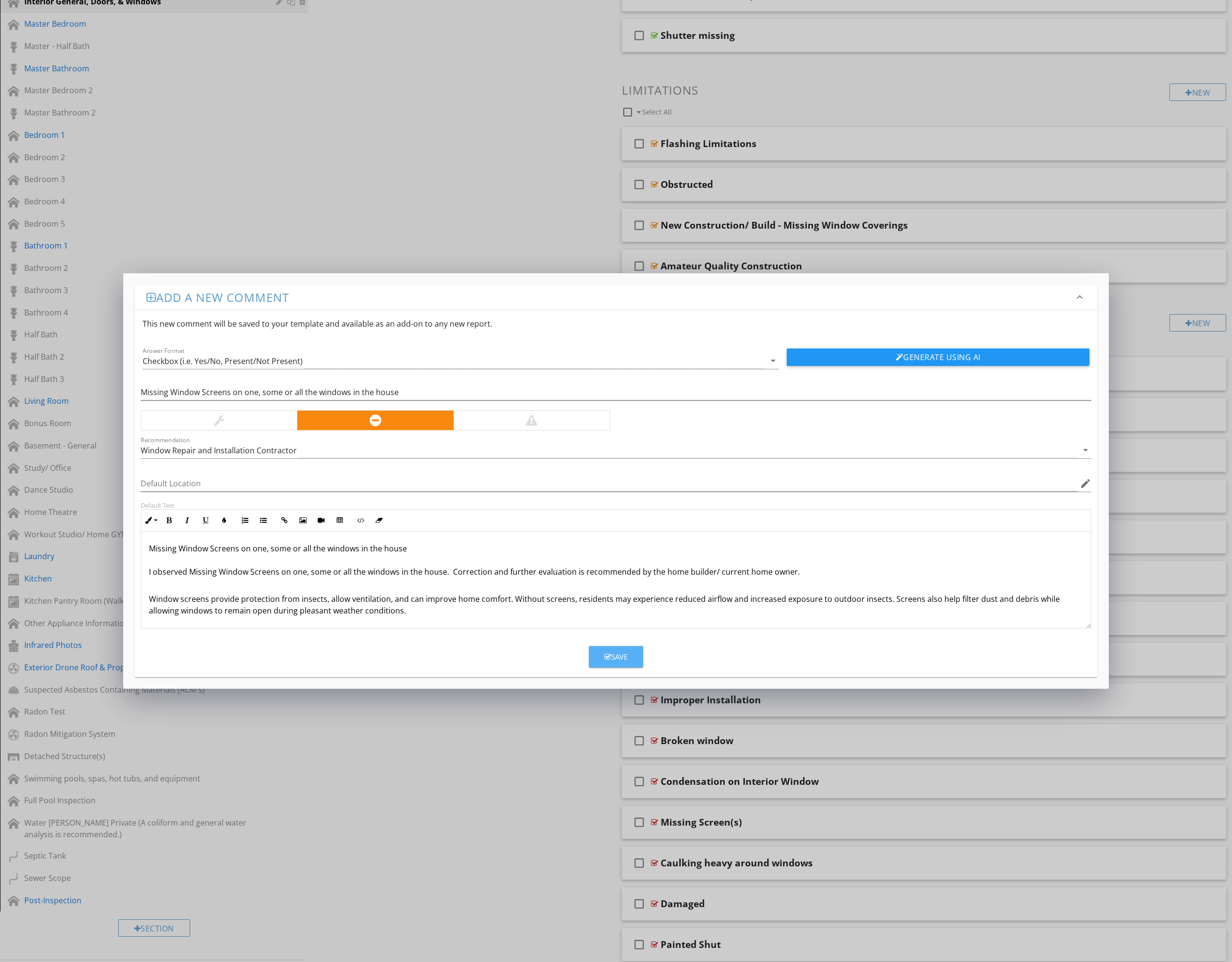
click at [613, 655] on div "Save" at bounding box center [615, 657] width 23 height 11
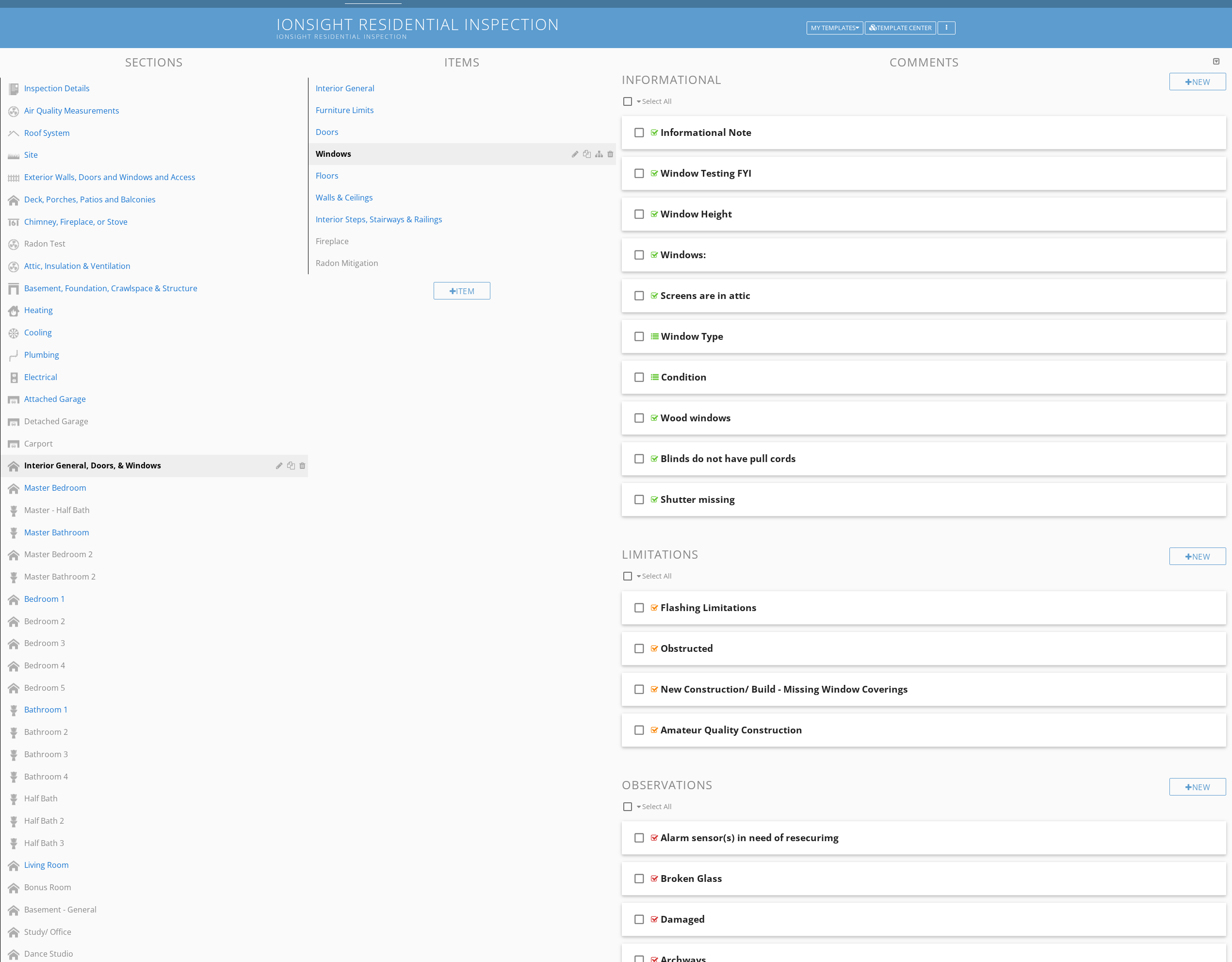
scroll to position [0, 0]
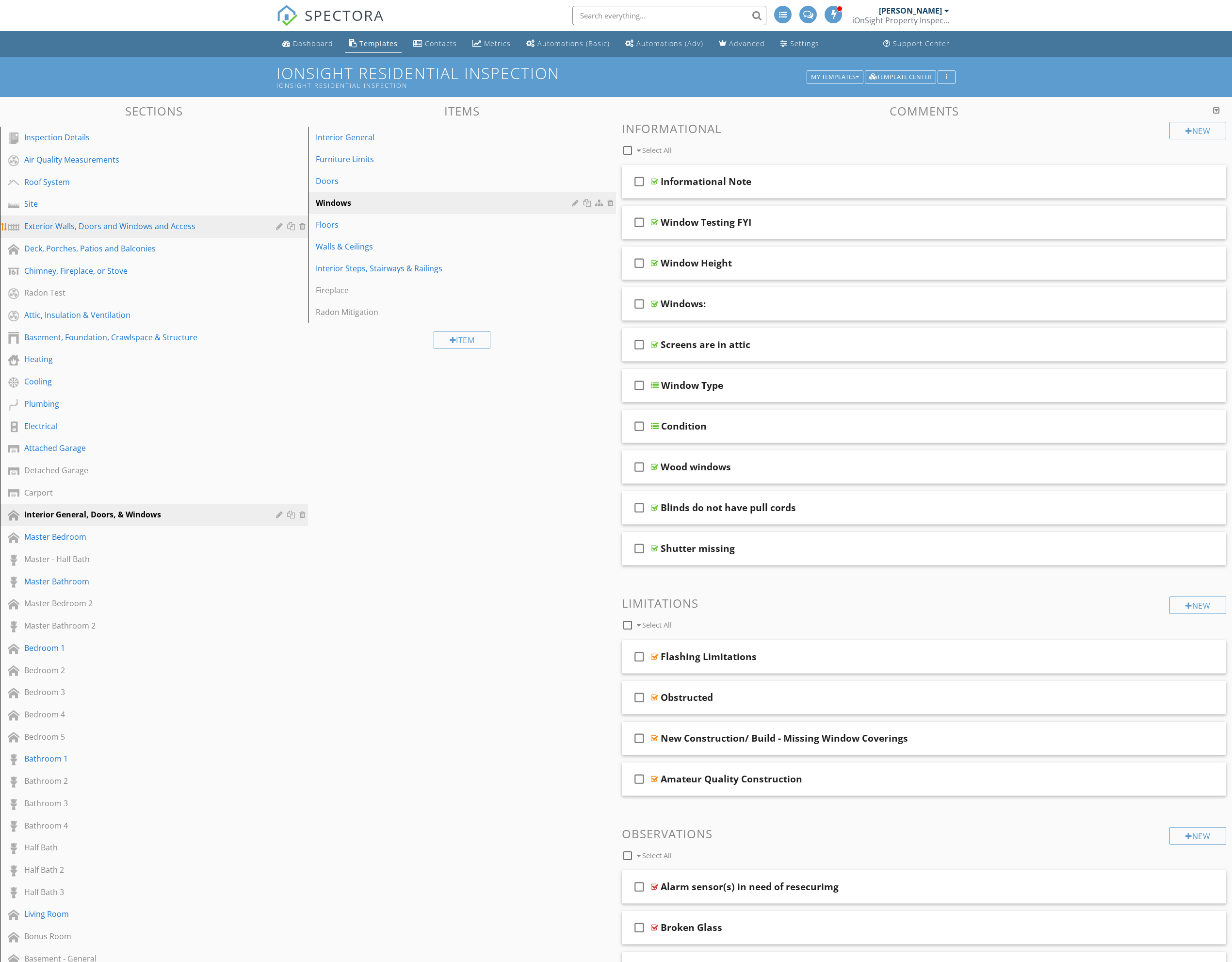
click at [163, 230] on div "Exterior Walls, Doors and Windows and Access" at bounding box center [143, 226] width 238 height 12
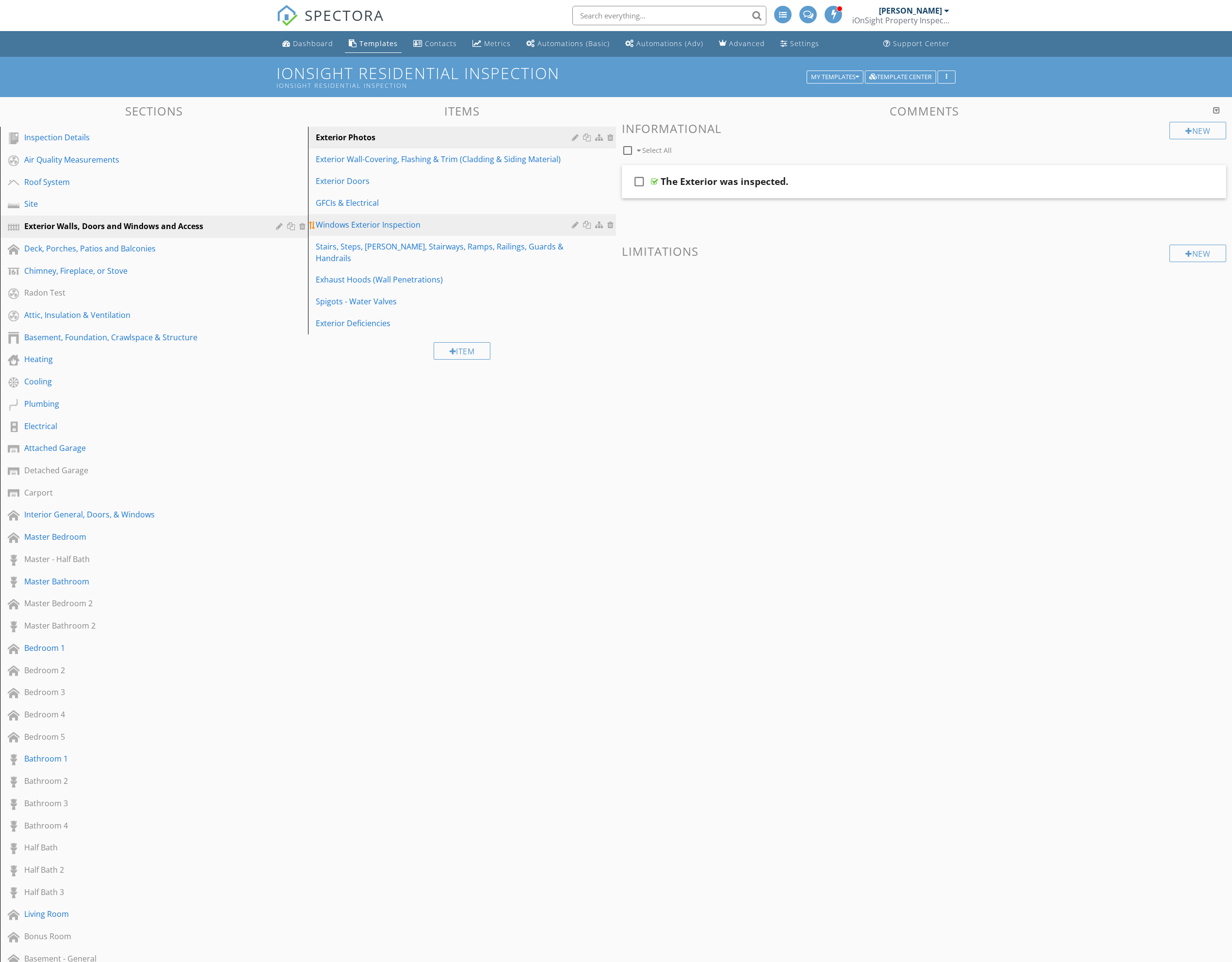
click at [467, 230] on div "Windows Exterior Inspection" at bounding box center [446, 225] width 259 height 12
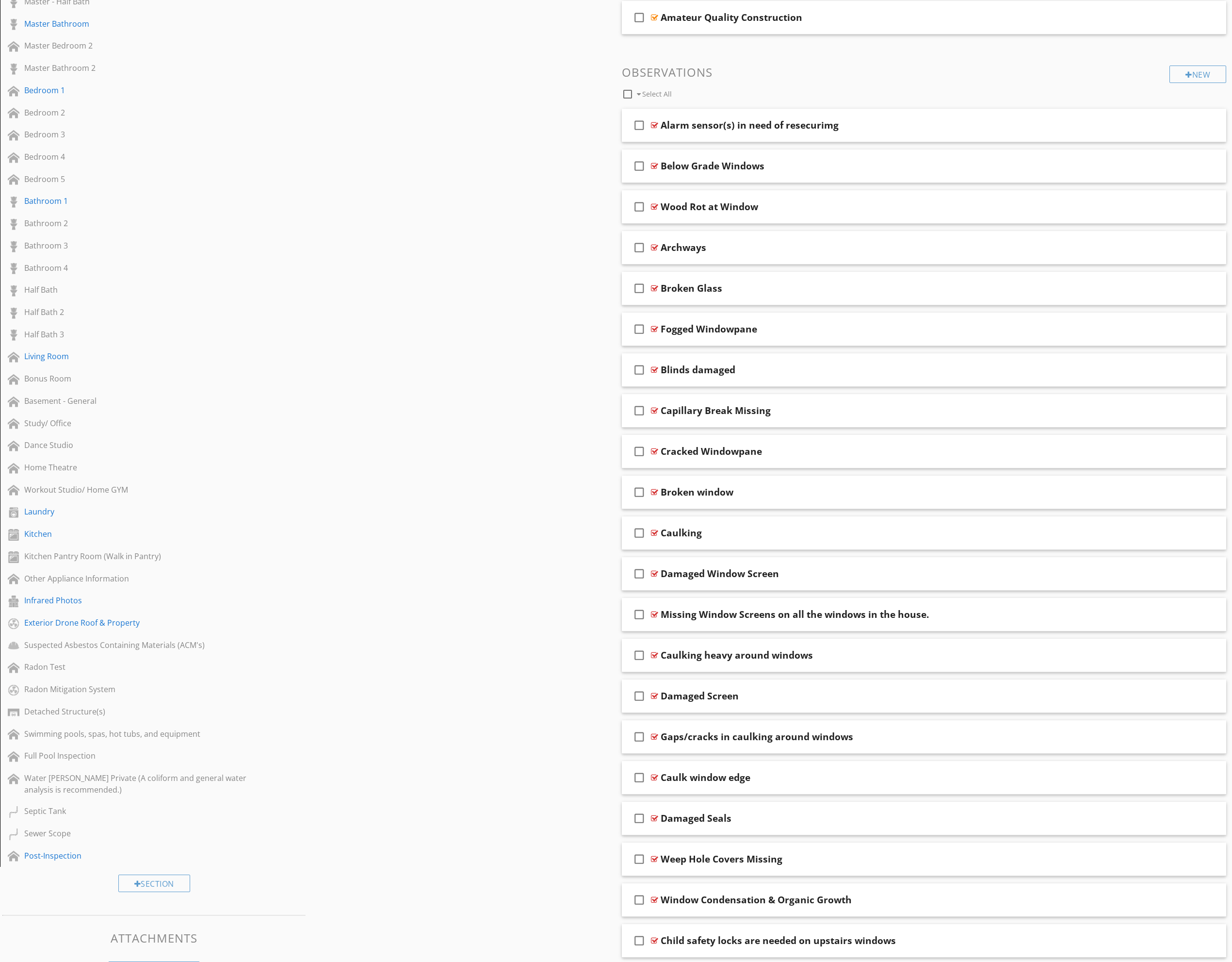
scroll to position [560, 0]
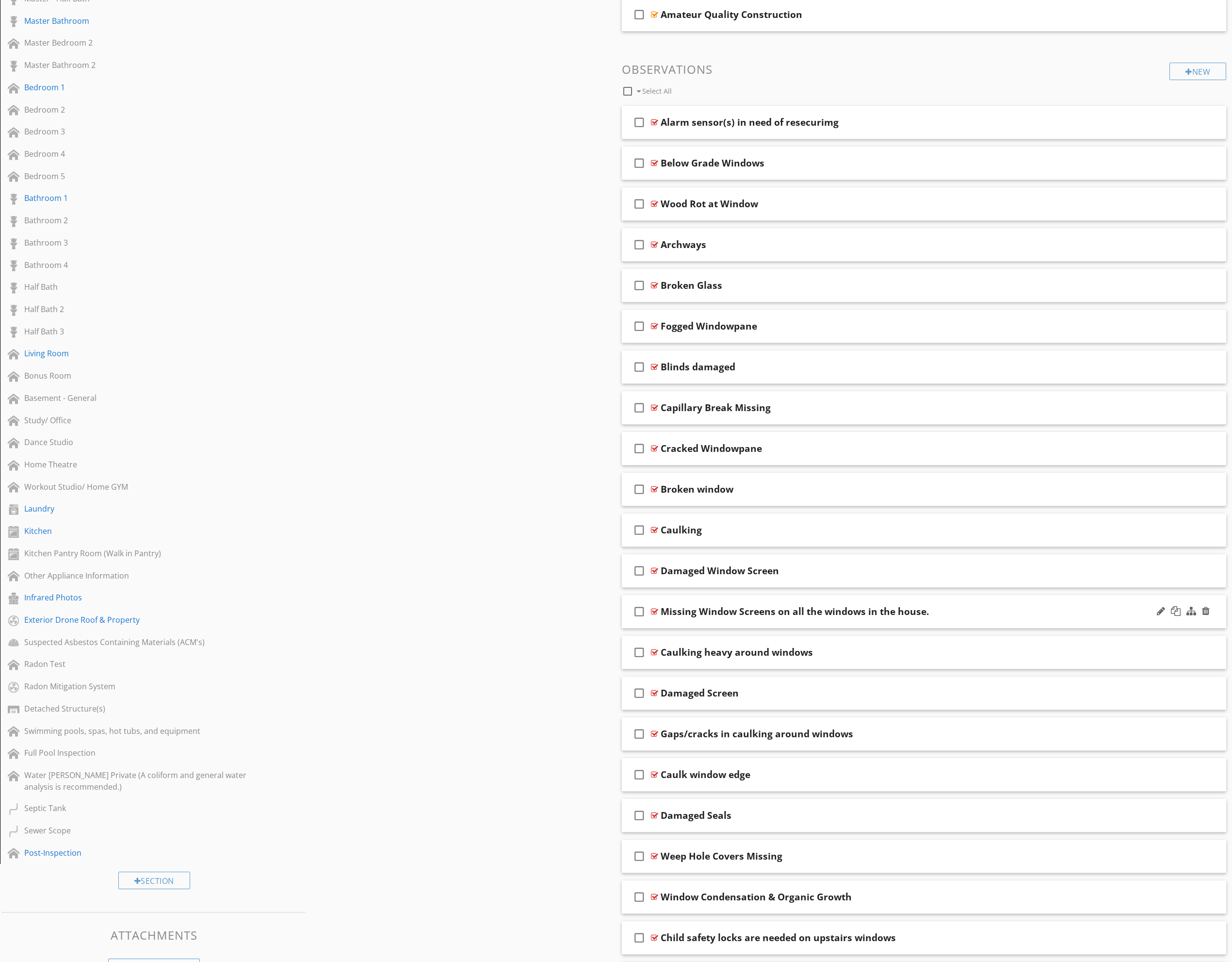
click at [891, 617] on div "Missing Window Screens on all the windows in the house." at bounding box center [794, 611] width 268 height 12
click at [1127, 615] on div "check_box_outline_blank Missing Window Screens on all the windows in the house." at bounding box center [924, 611] width 604 height 33
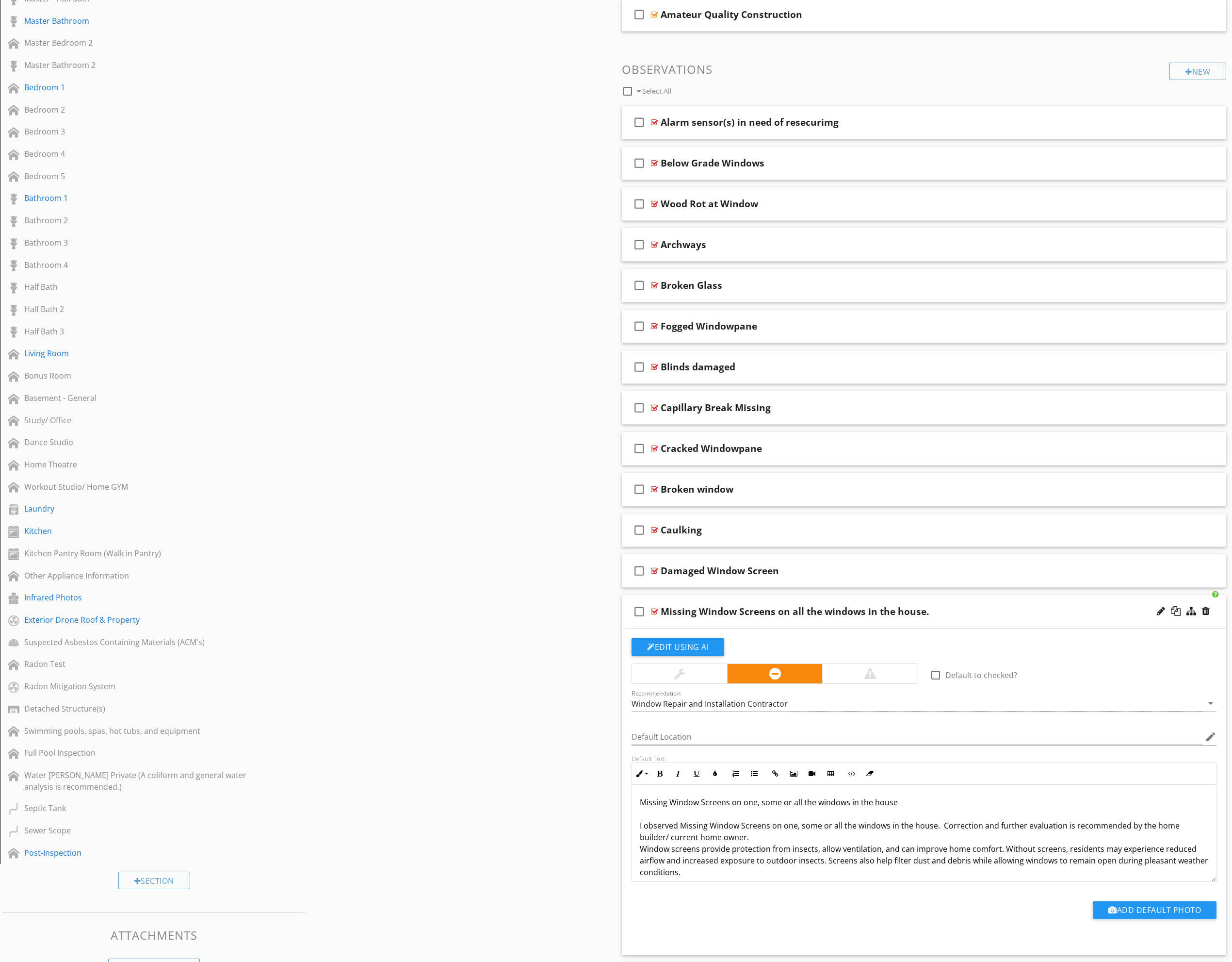
scroll to position [8, 0]
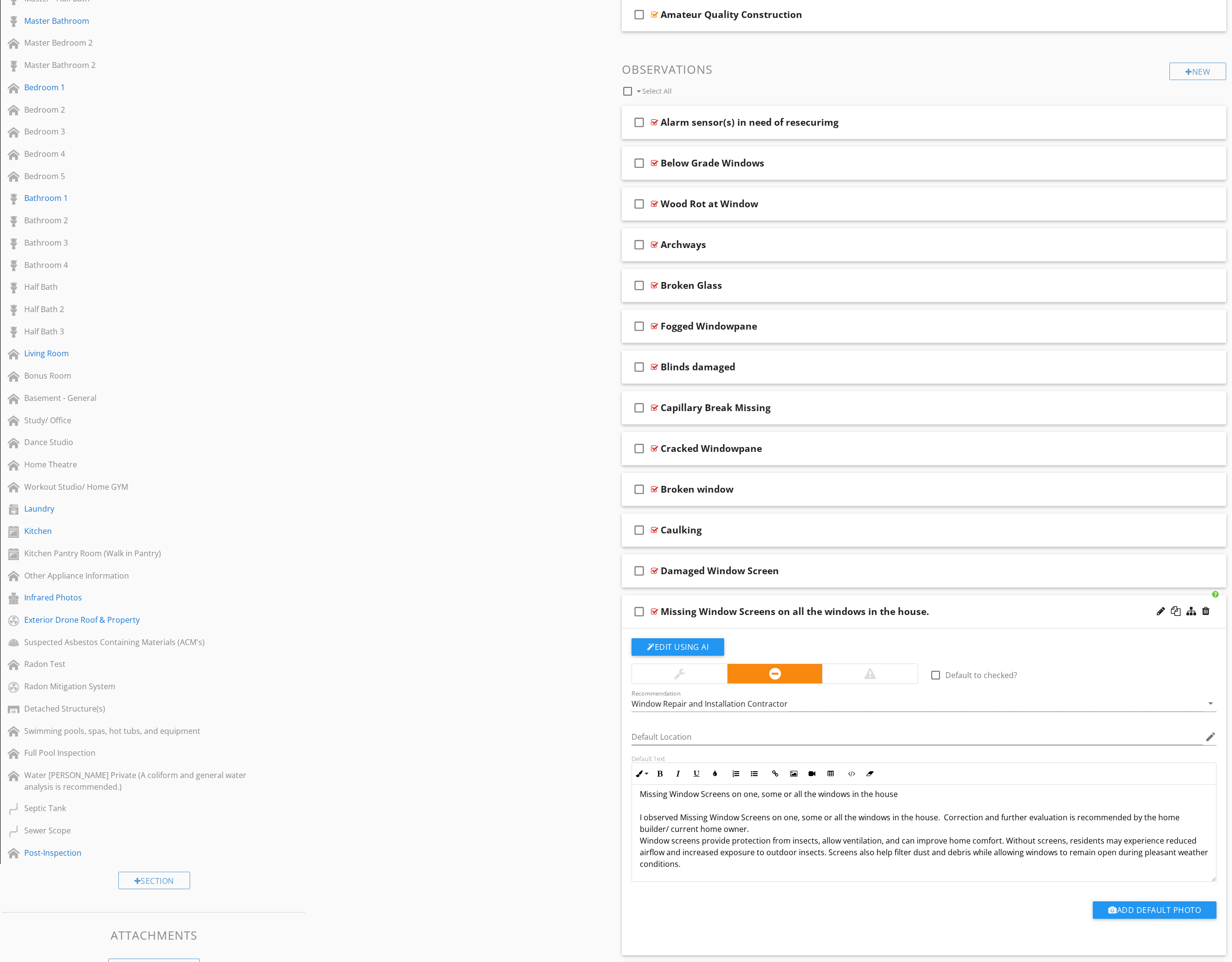
click at [1001, 838] on p "Missing Window Screens on one, some or all the windows in the house I observed …" at bounding box center [924, 829] width 569 height 82
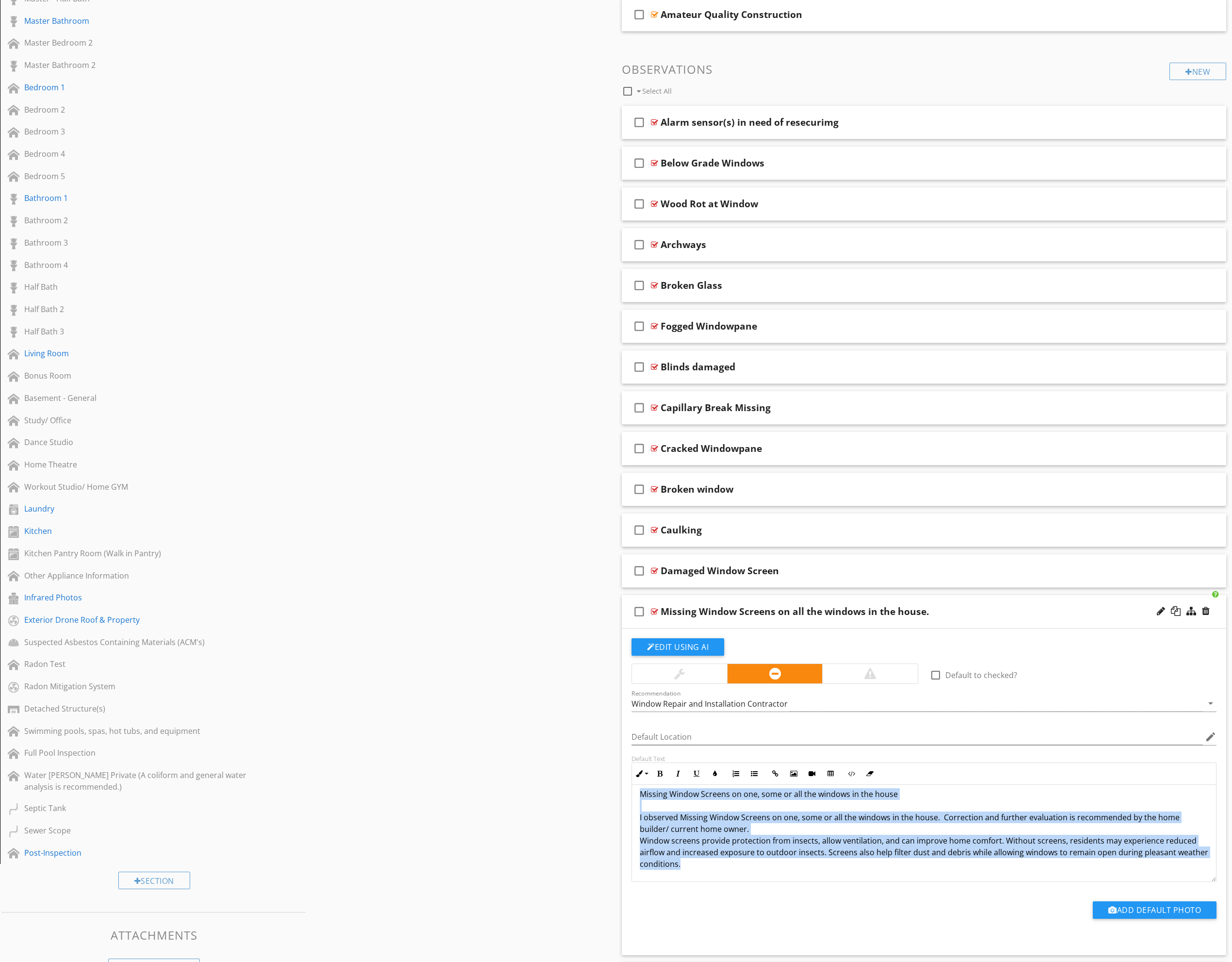
copy p "Missing Window Screens on one, some or all the windows in the house I observed …"
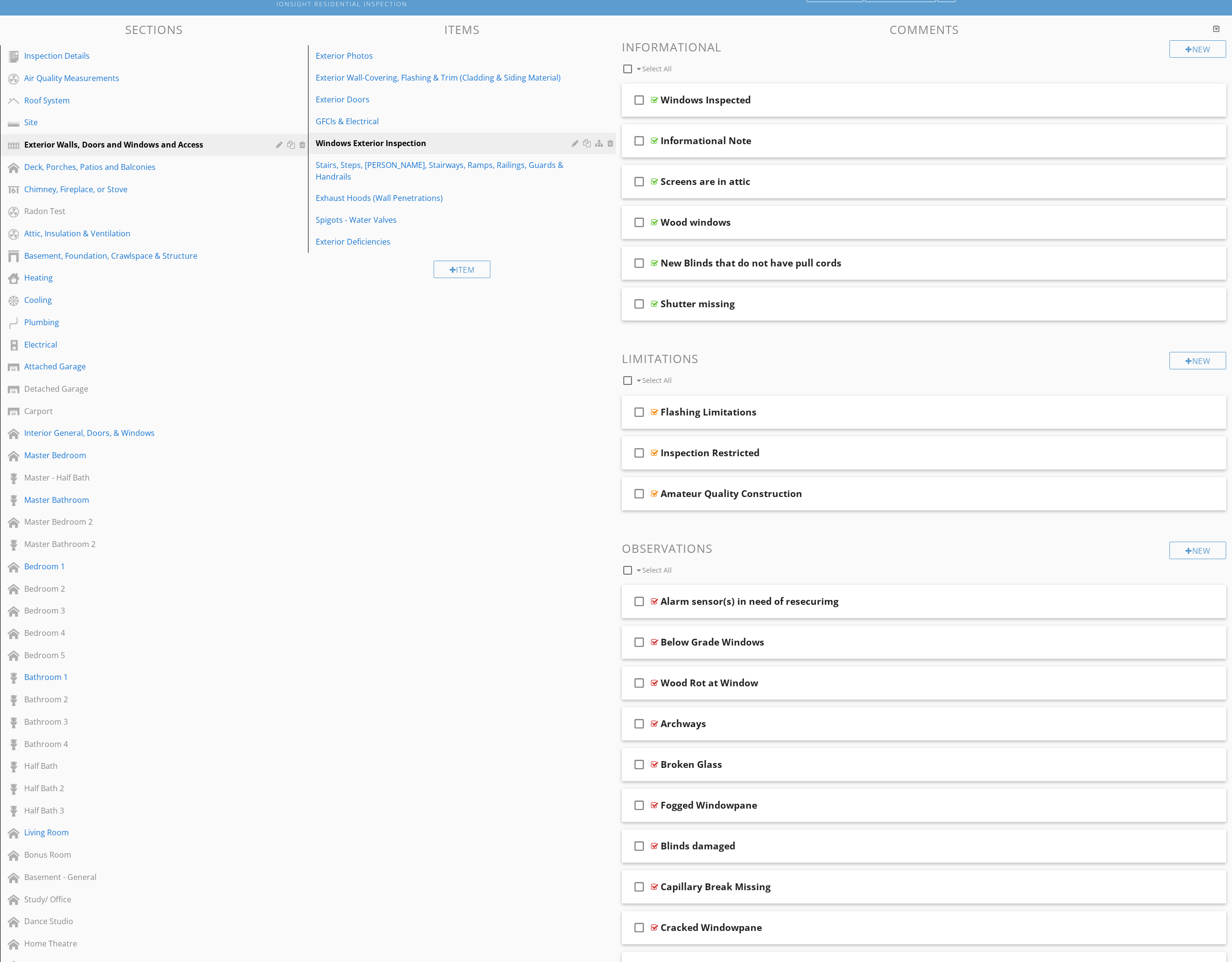
scroll to position [0, 0]
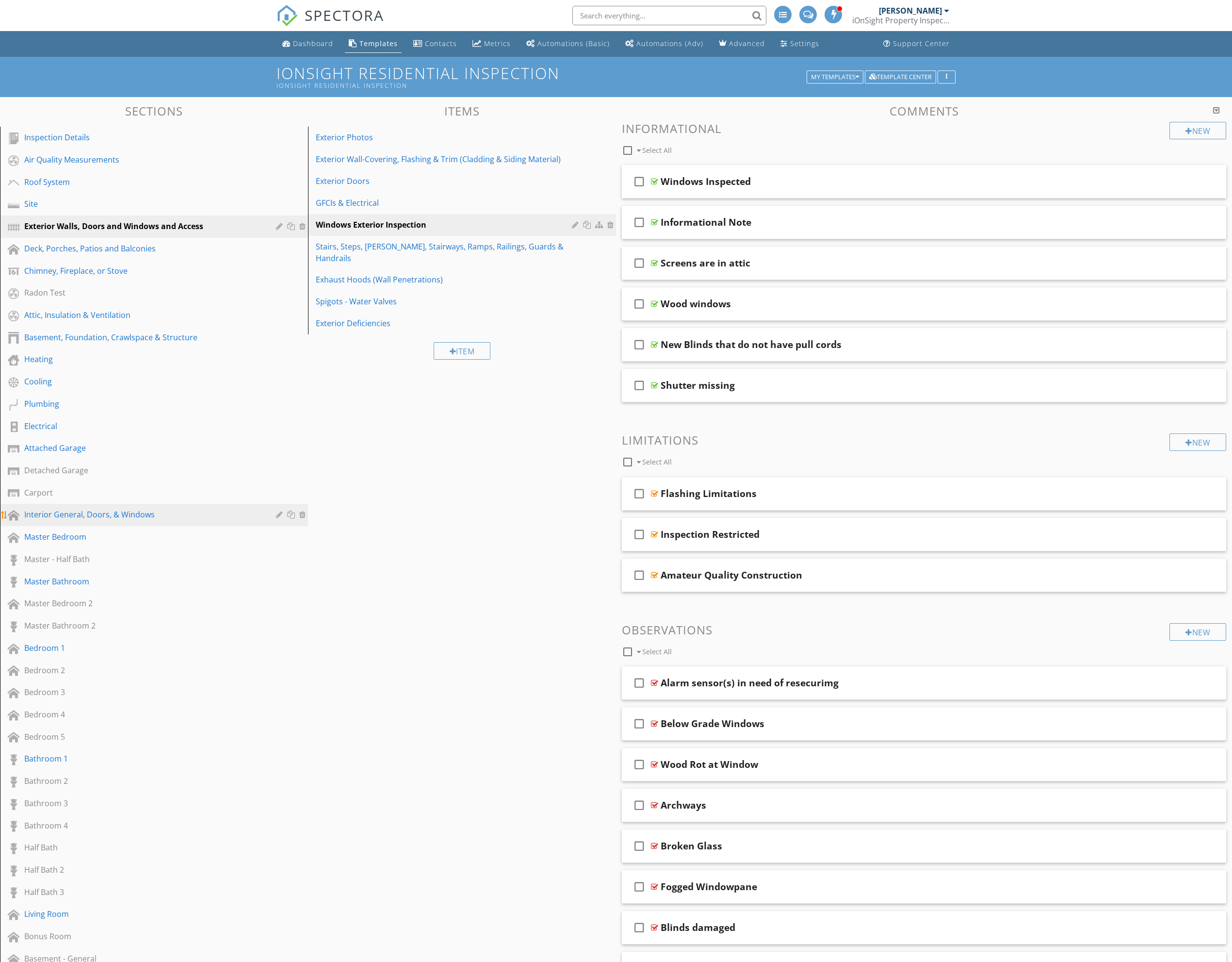
click at [94, 517] on div "Interior General, Doors, & Windows" at bounding box center [143, 515] width 238 height 12
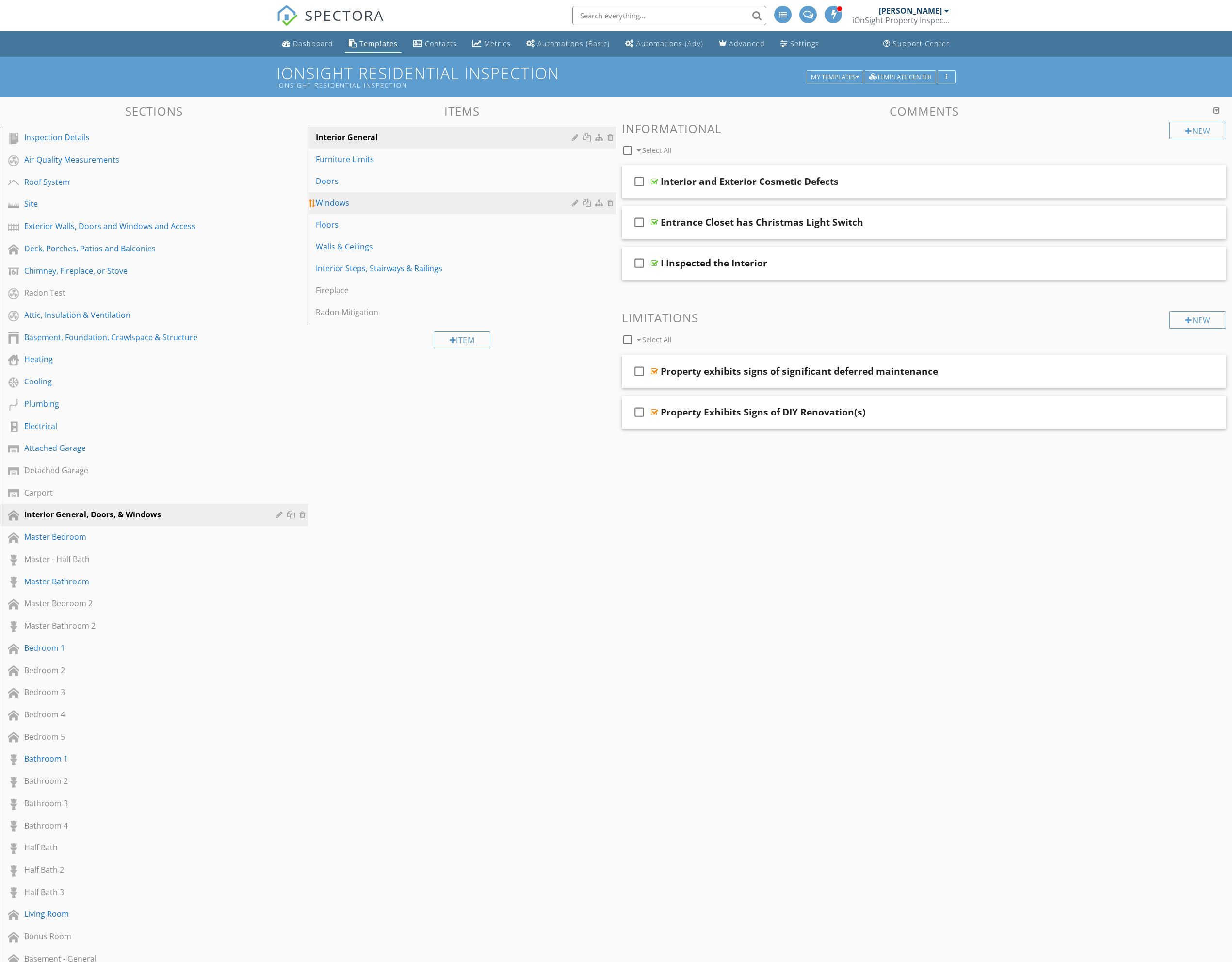
click at [371, 198] on div "Windows" at bounding box center [446, 203] width 259 height 12
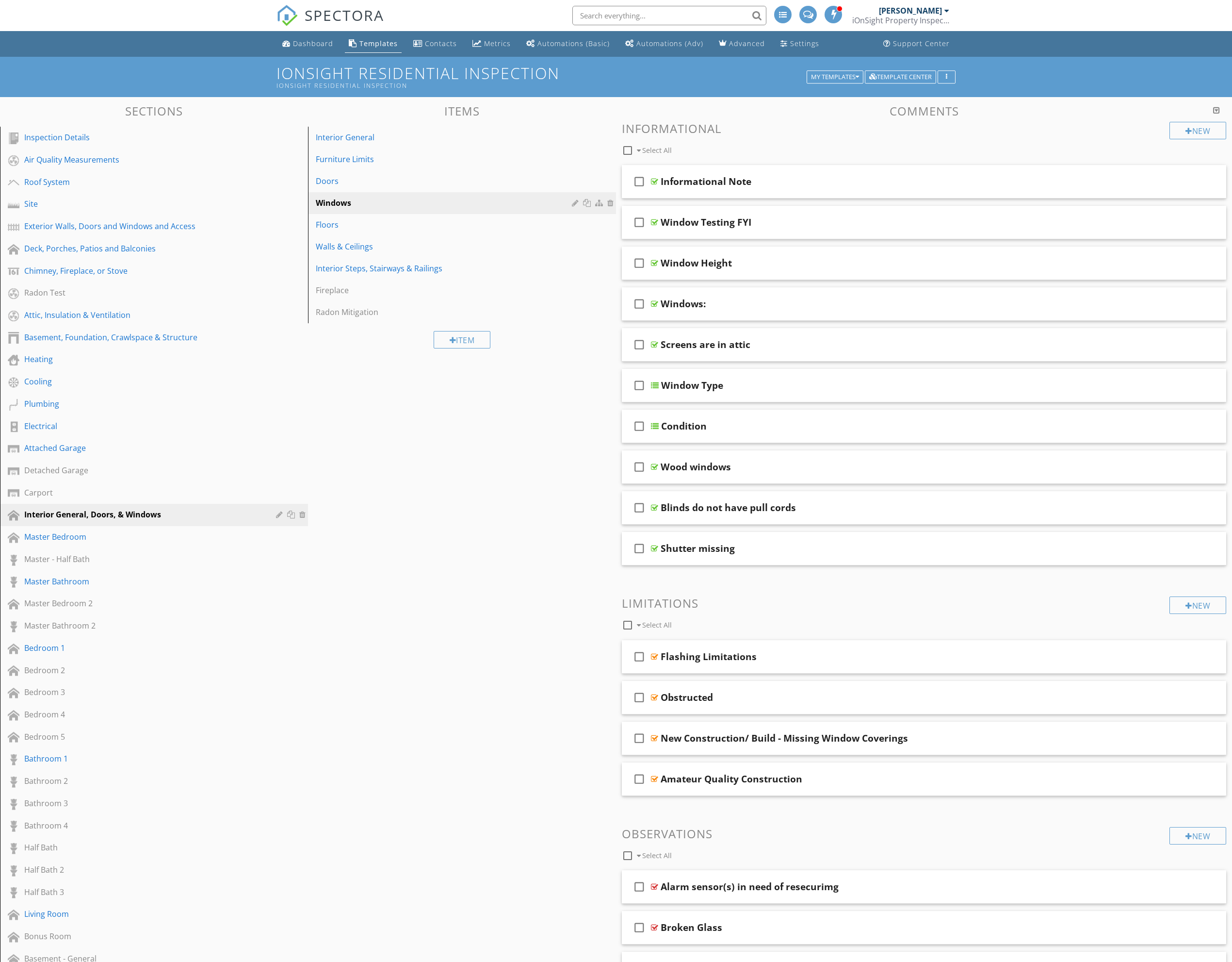
click at [1218, 111] on div at bounding box center [1216, 110] width 7 height 8
click at [1216, 110] on div at bounding box center [1216, 110] width 7 height 8
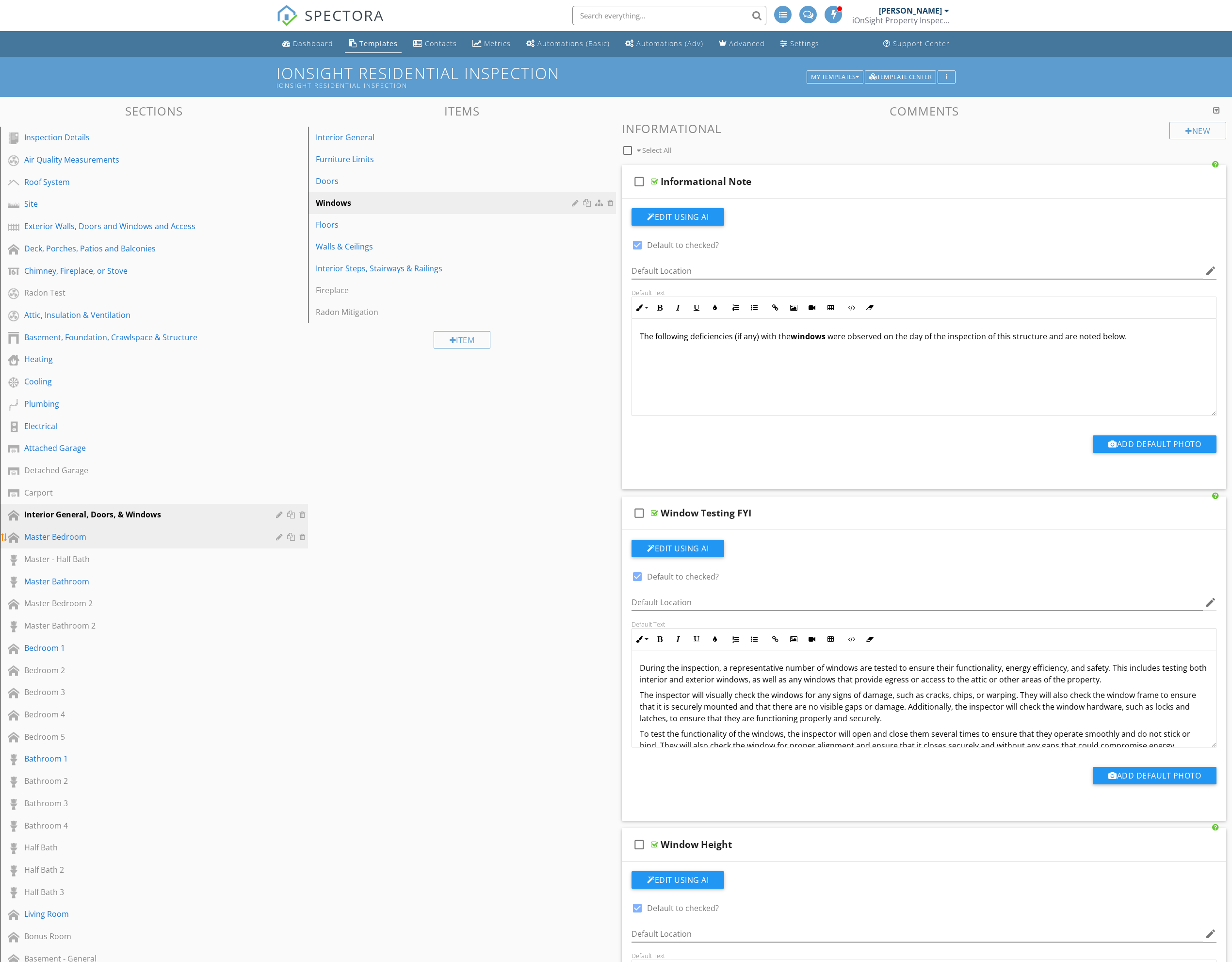
click at [134, 539] on div "Master Bedroom" at bounding box center [143, 537] width 238 height 12
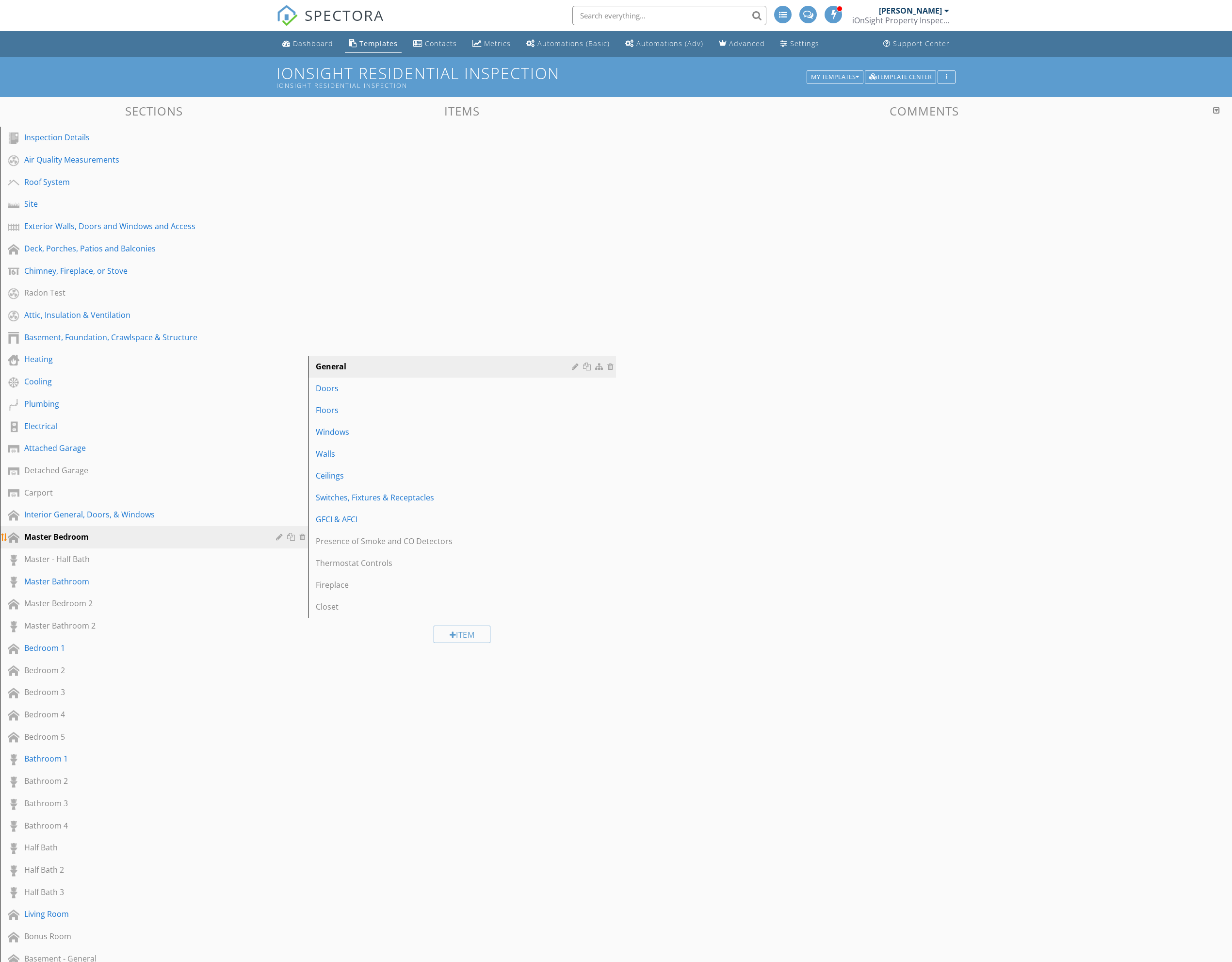
click at [187, 543] on div "Master Bedroom" at bounding box center [161, 537] width 274 height 12
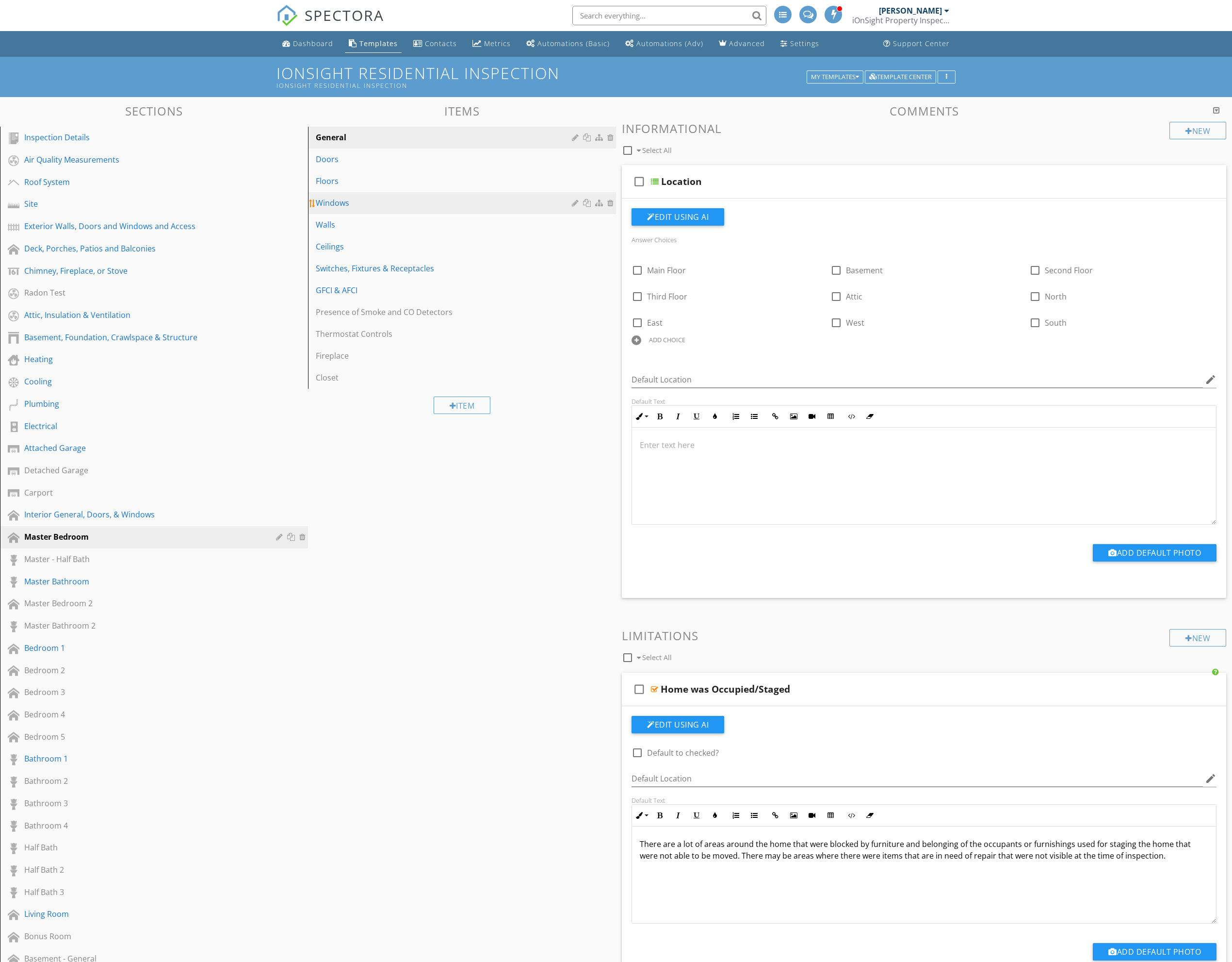
click at [396, 209] on link "Windows" at bounding box center [463, 203] width 305 height 22
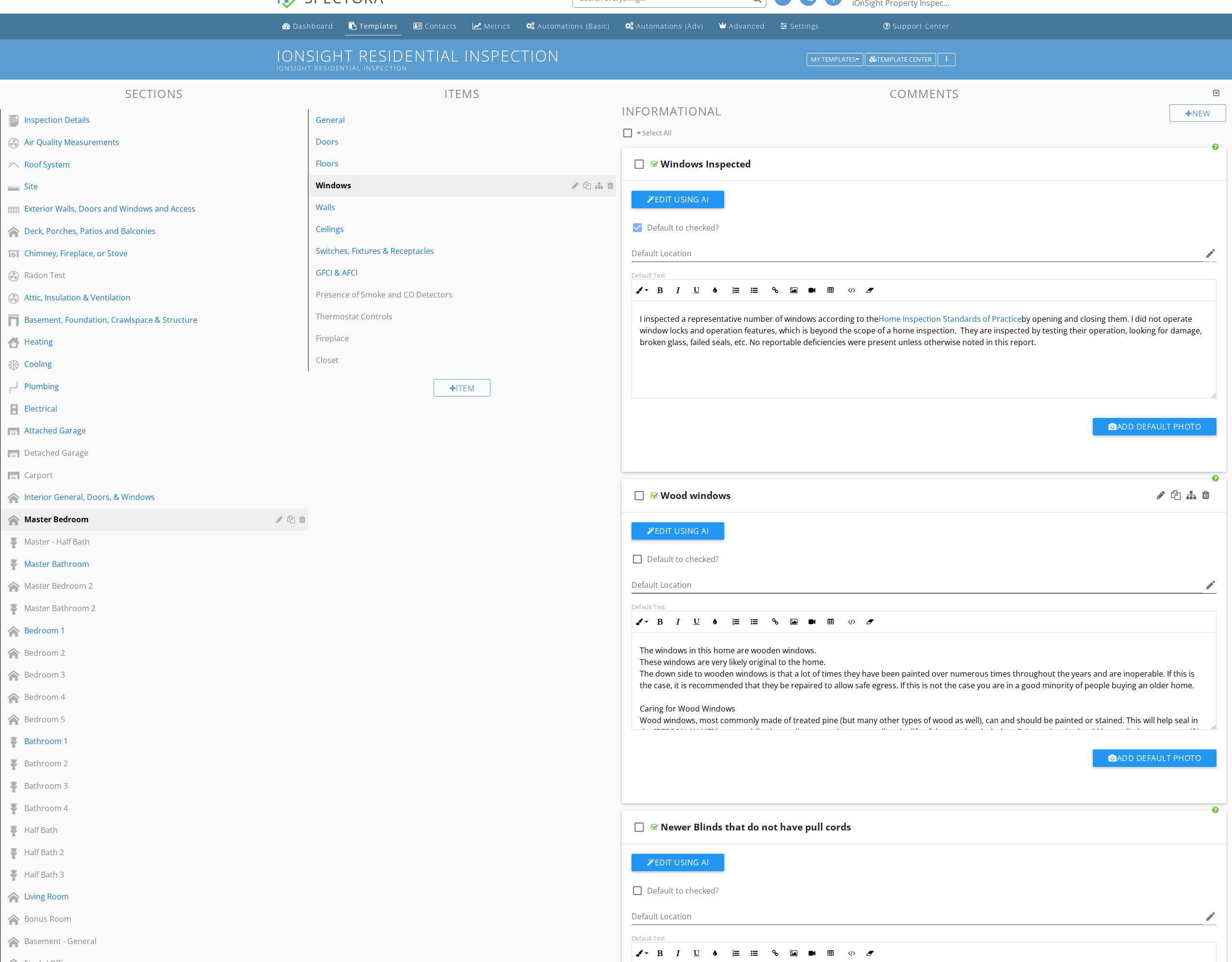
scroll to position [17, 0]
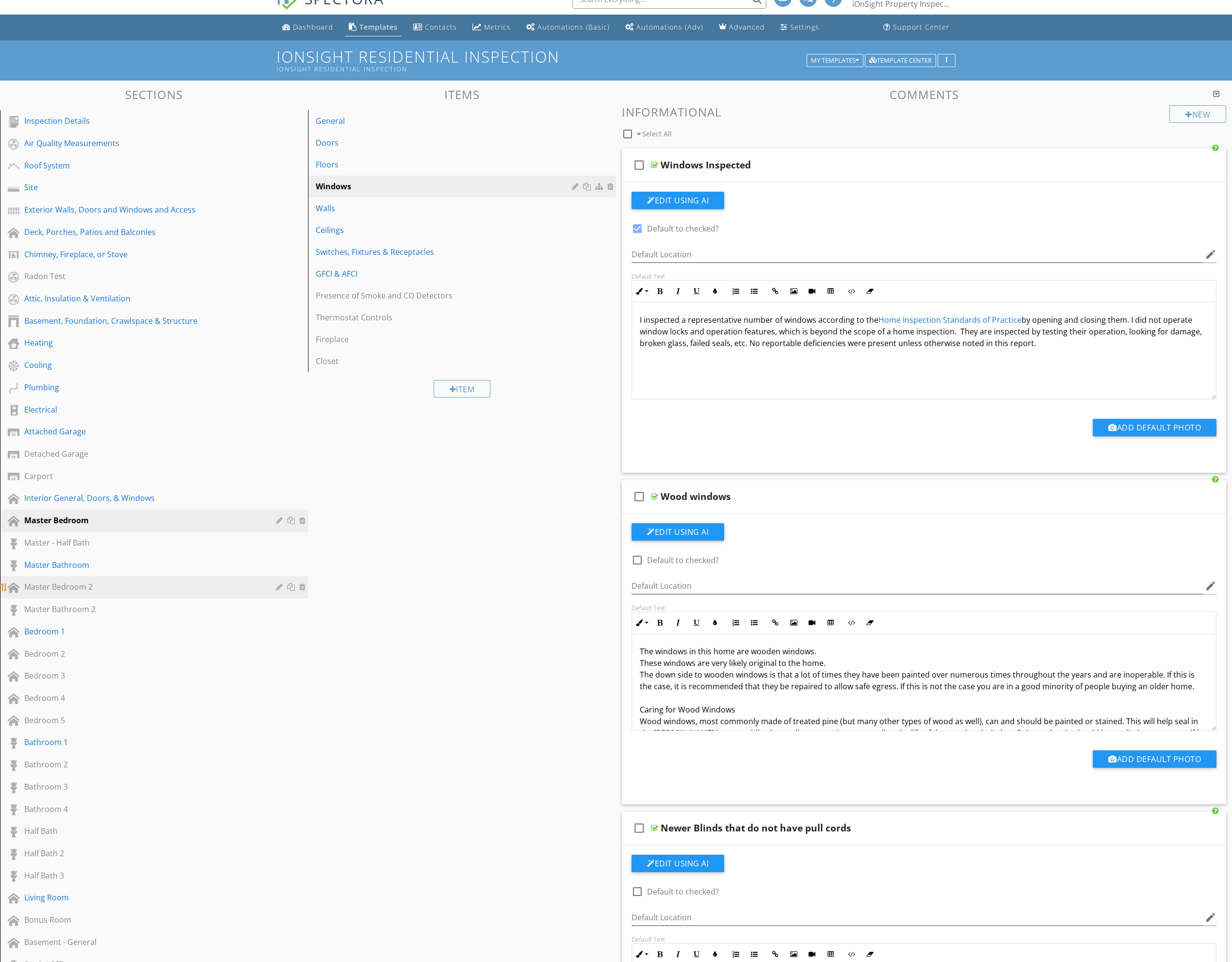
click at [218, 581] on div "Master Bedroom 2" at bounding box center [143, 587] width 238 height 12
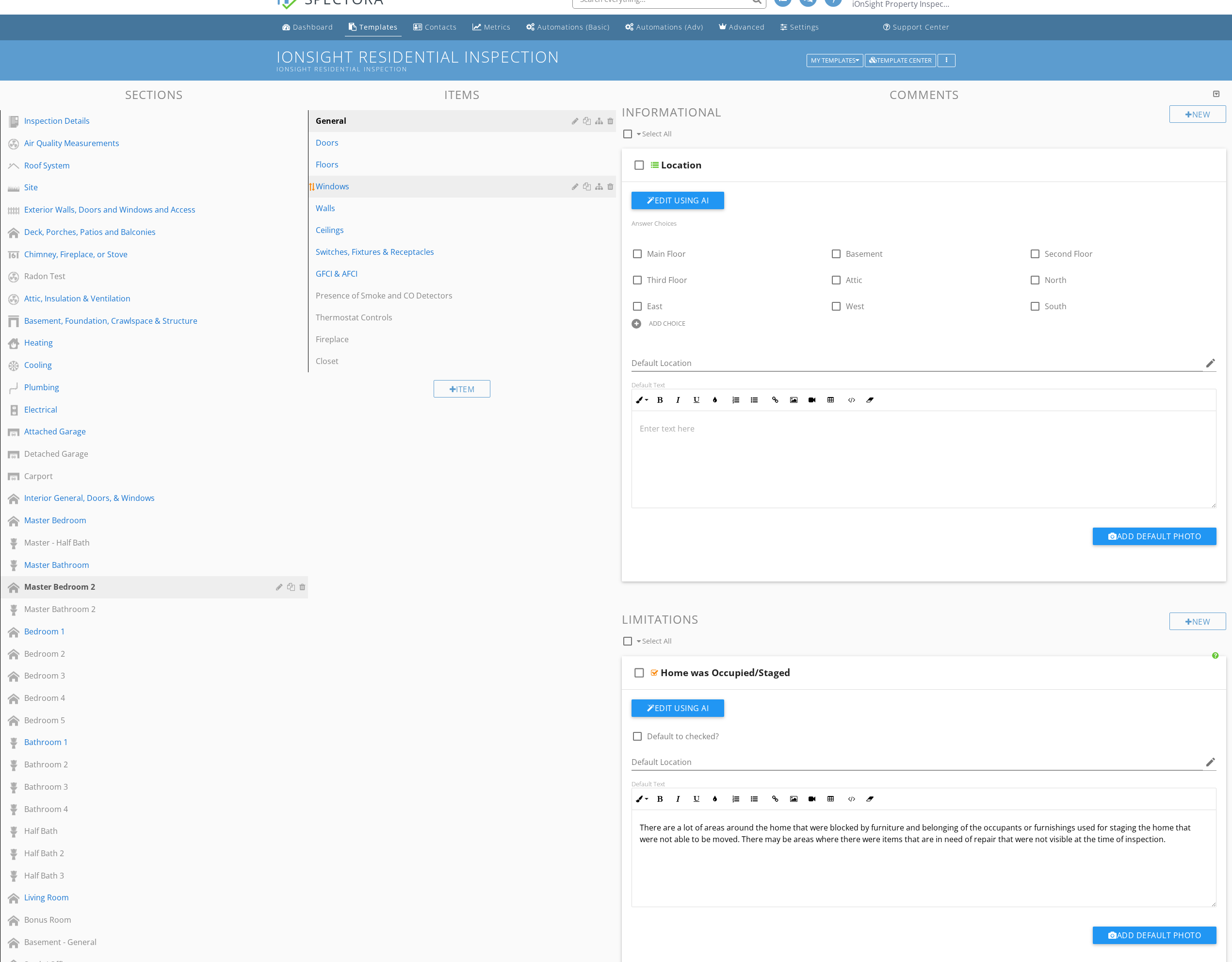
click at [414, 182] on div "Windows" at bounding box center [446, 187] width 259 height 12
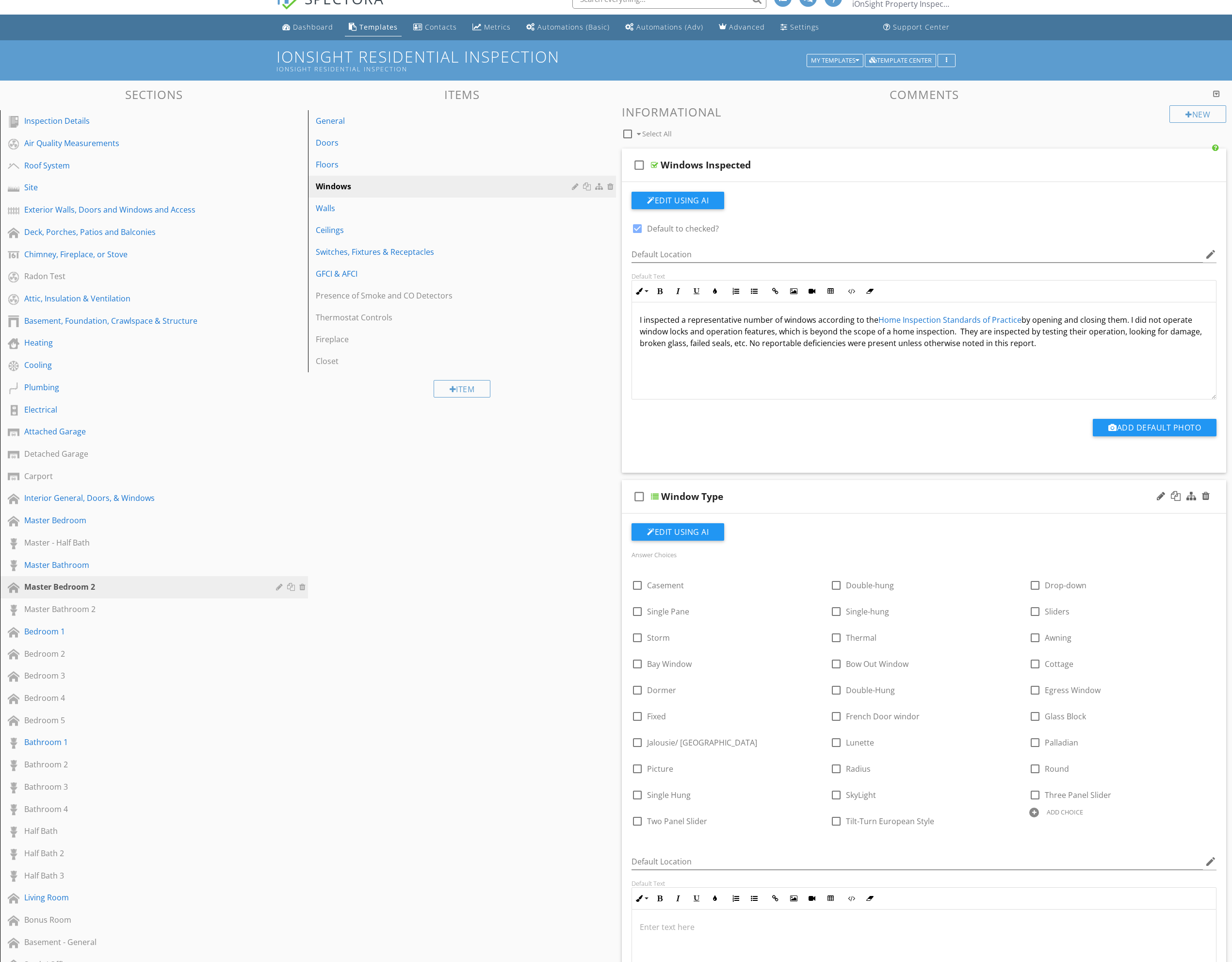
click at [1210, 497] on div at bounding box center [1184, 496] width 57 height 23
click at [1206, 496] on div at bounding box center [1206, 496] width 8 height 10
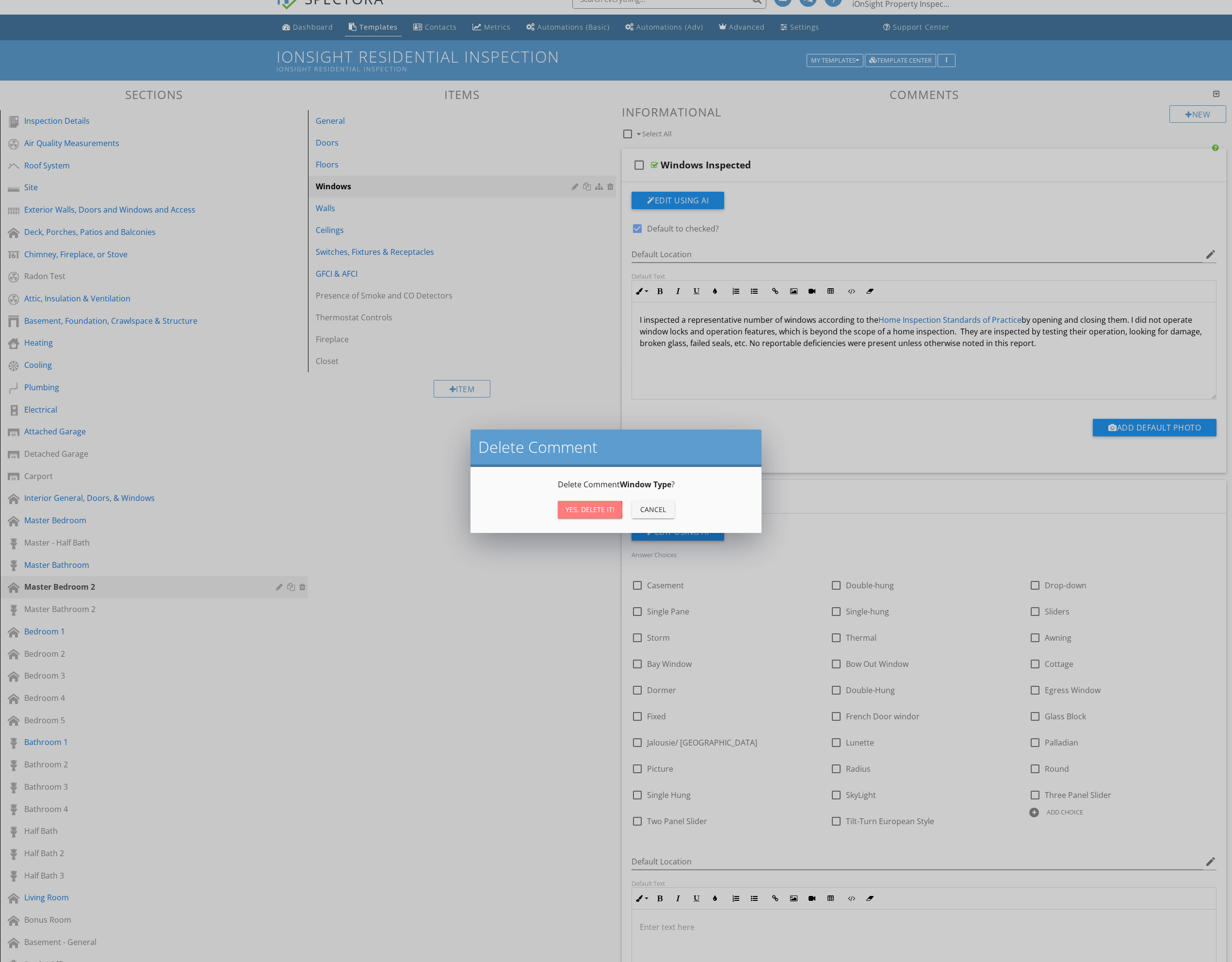
click at [575, 510] on div "Yes, Delete it!" at bounding box center [590, 509] width 49 height 10
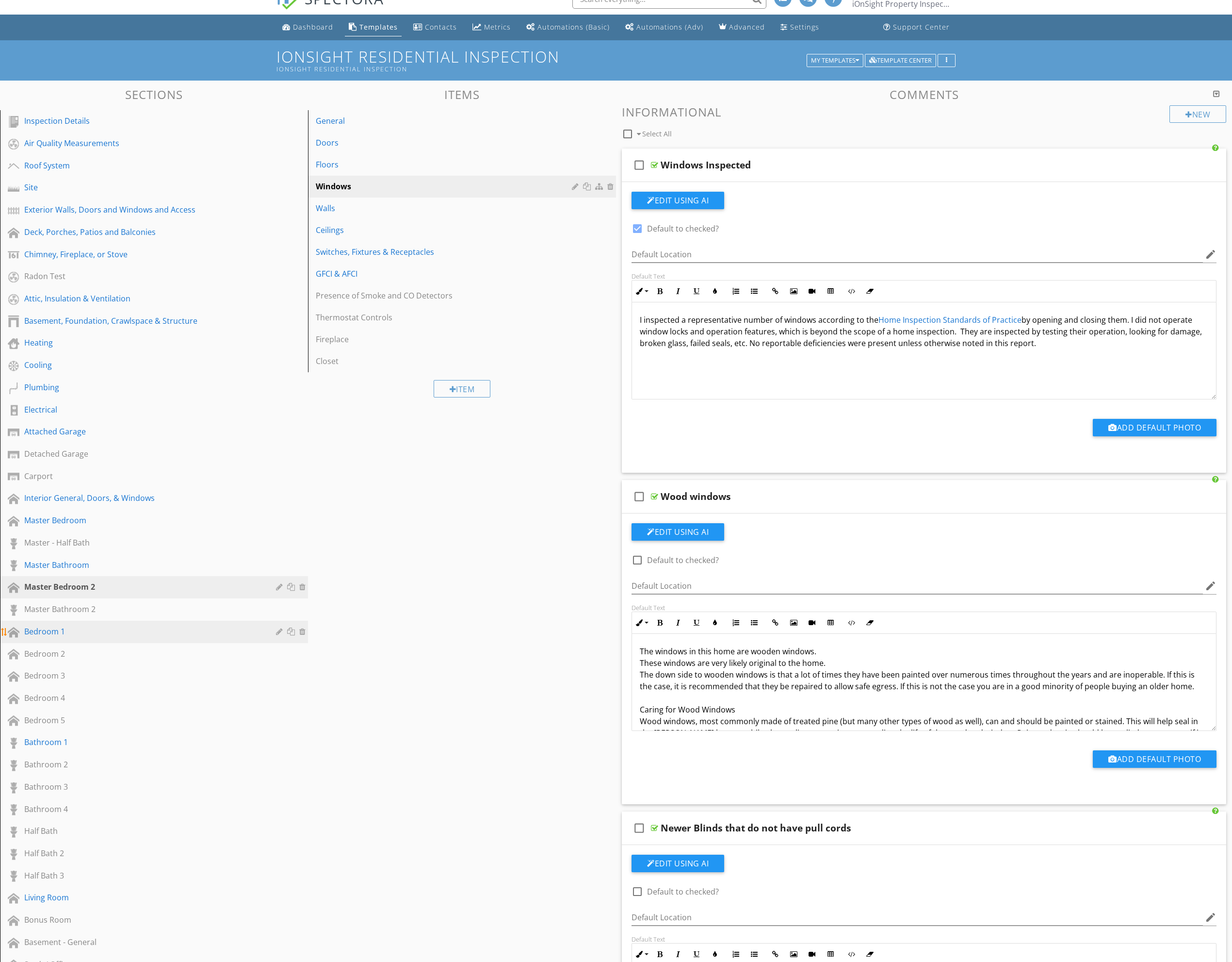
click at [132, 626] on div "Bedroom 1" at bounding box center [143, 631] width 238 height 12
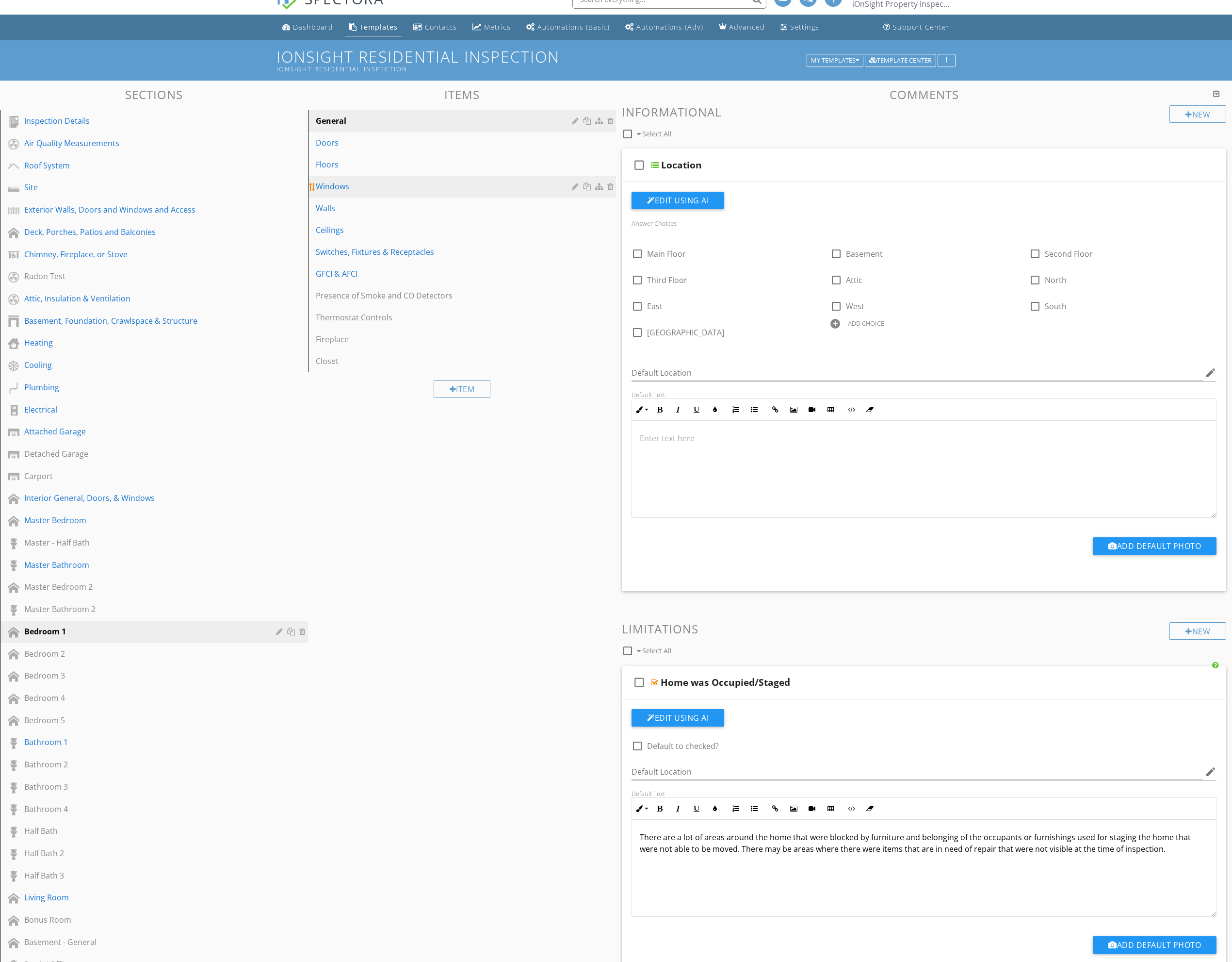
click at [356, 191] on div "Windows" at bounding box center [446, 187] width 259 height 12
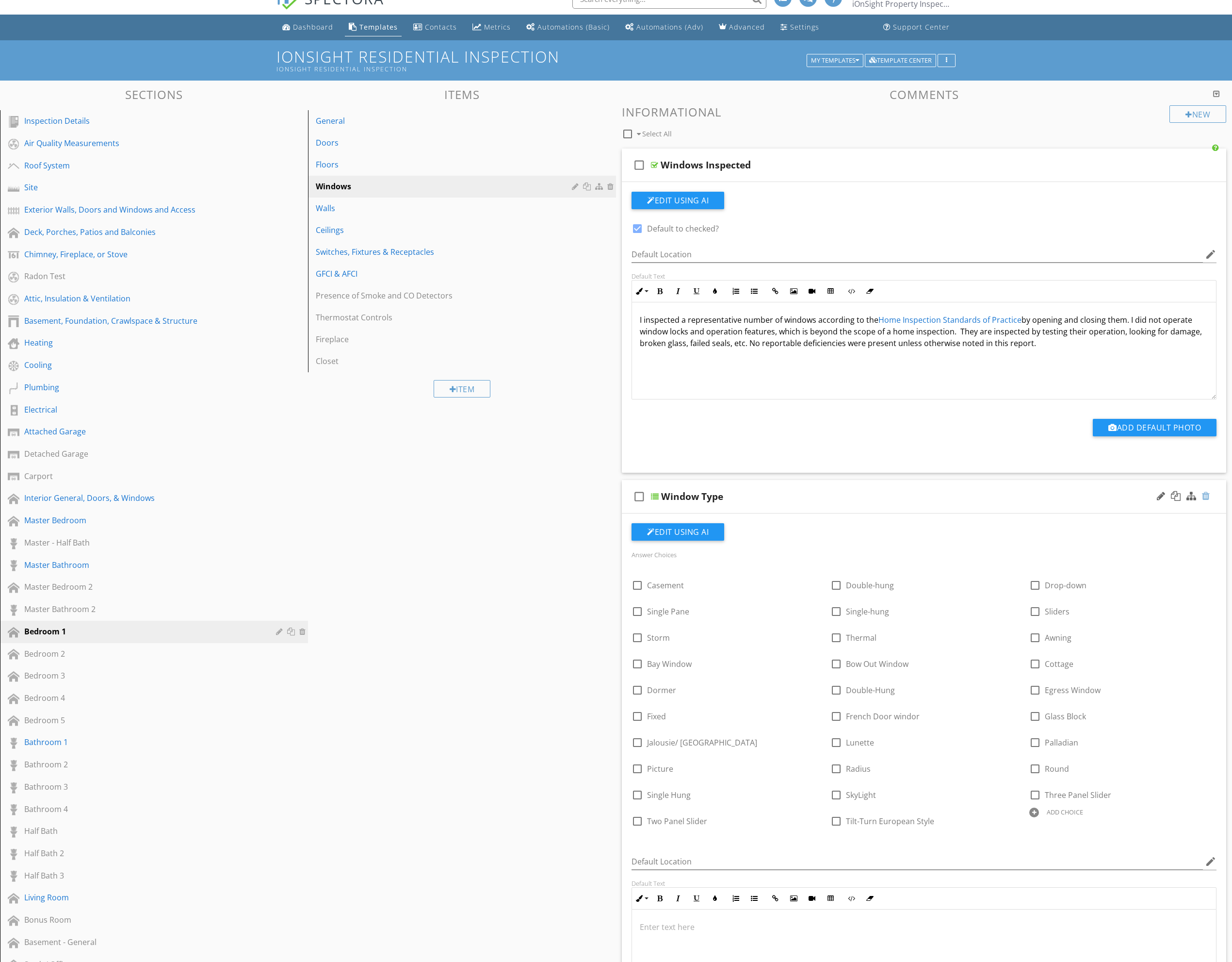
click at [1203, 497] on div at bounding box center [1206, 496] width 8 height 10
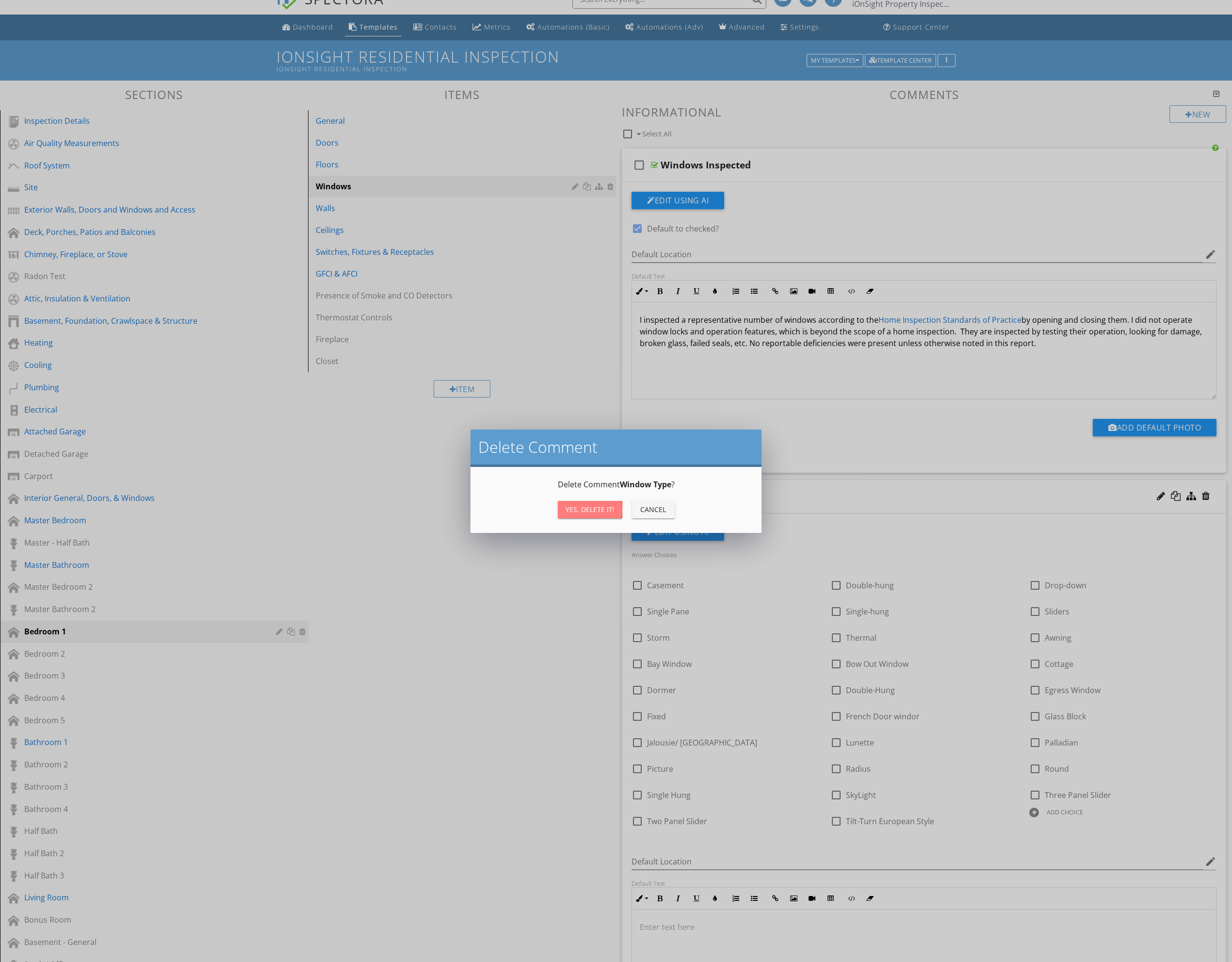
click at [594, 515] on button "Yes, Delete it!" at bounding box center [590, 509] width 65 height 17
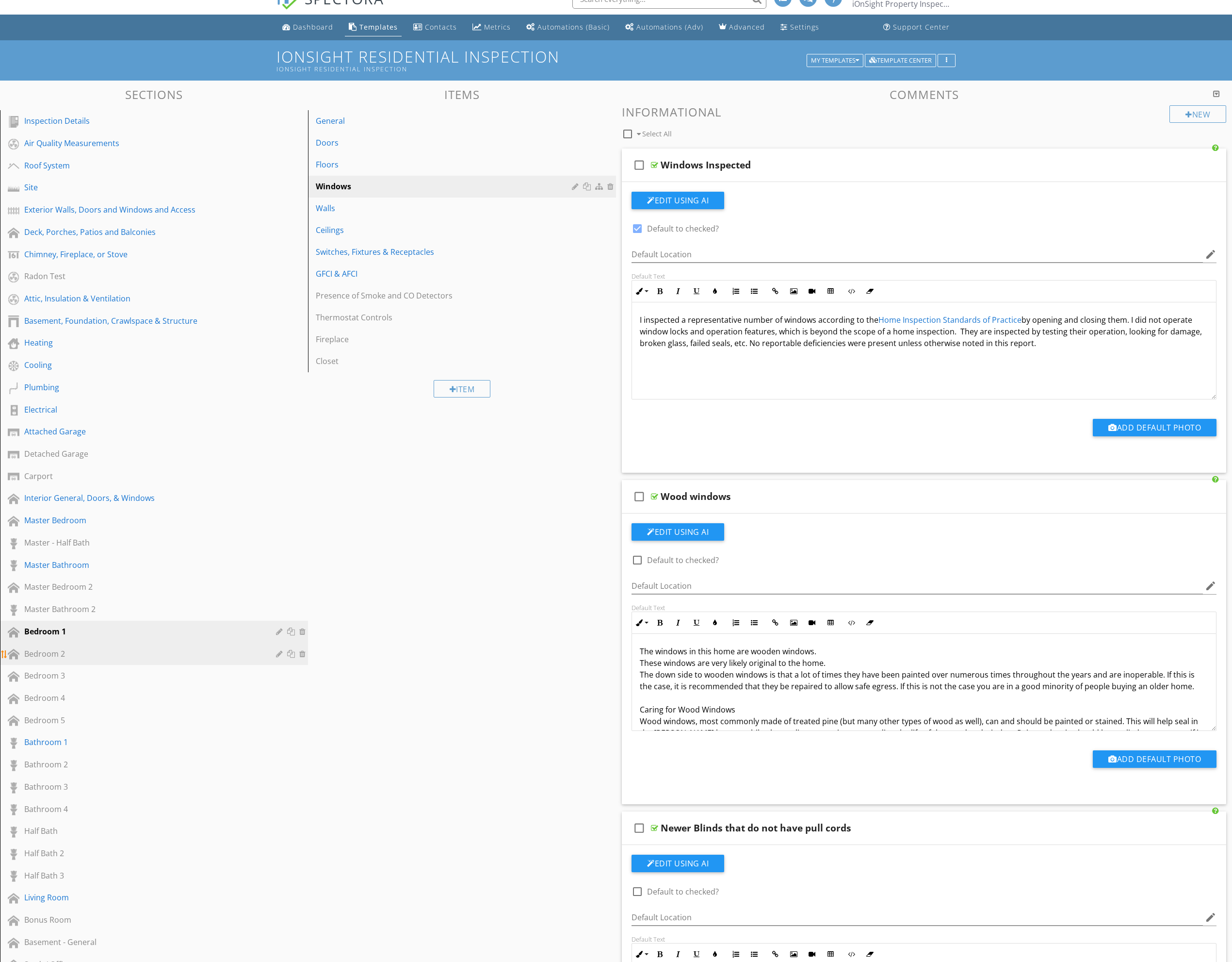
click at [176, 654] on div "Bedroom 2" at bounding box center [143, 654] width 238 height 12
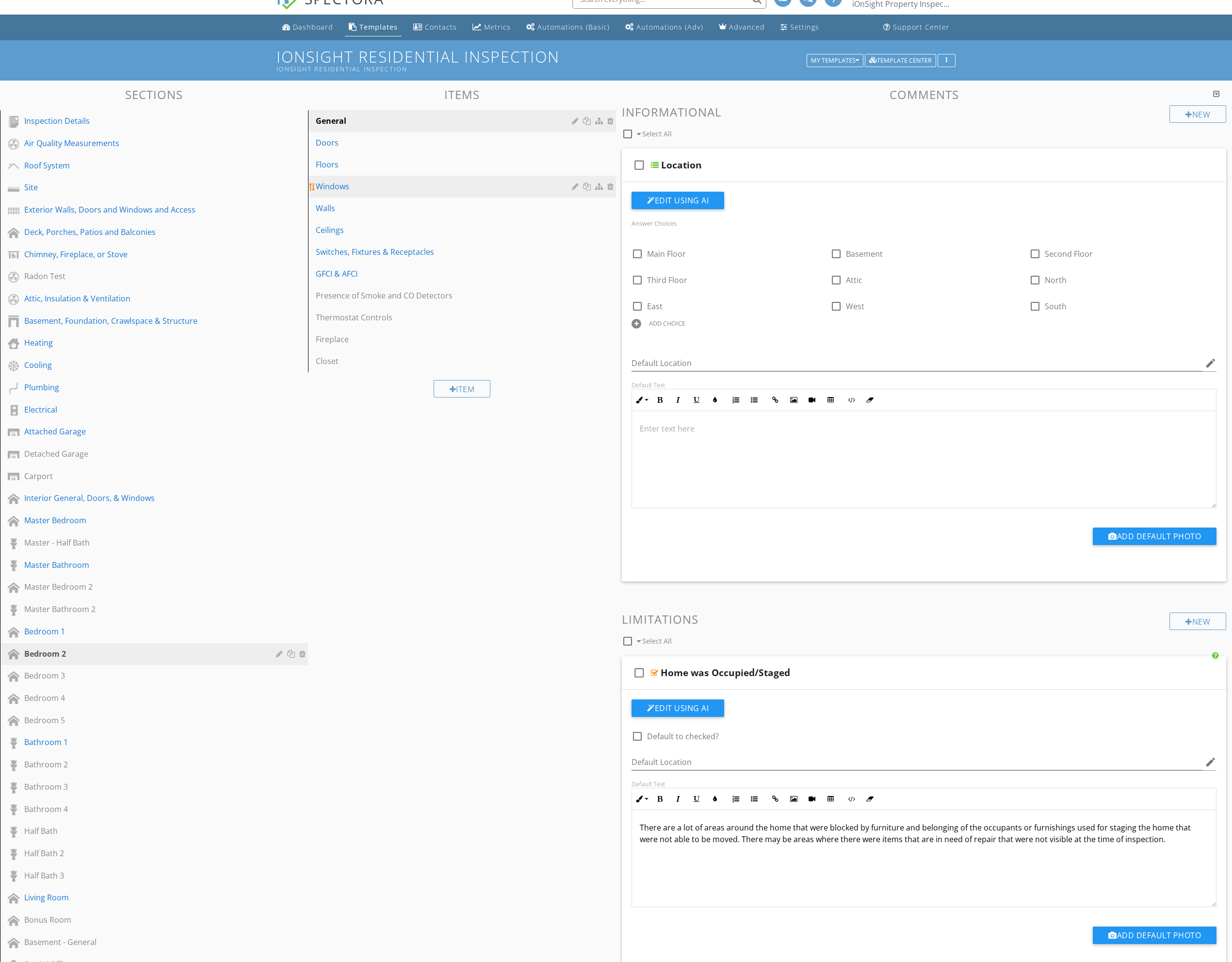
click at [400, 187] on div "Windows" at bounding box center [446, 187] width 259 height 12
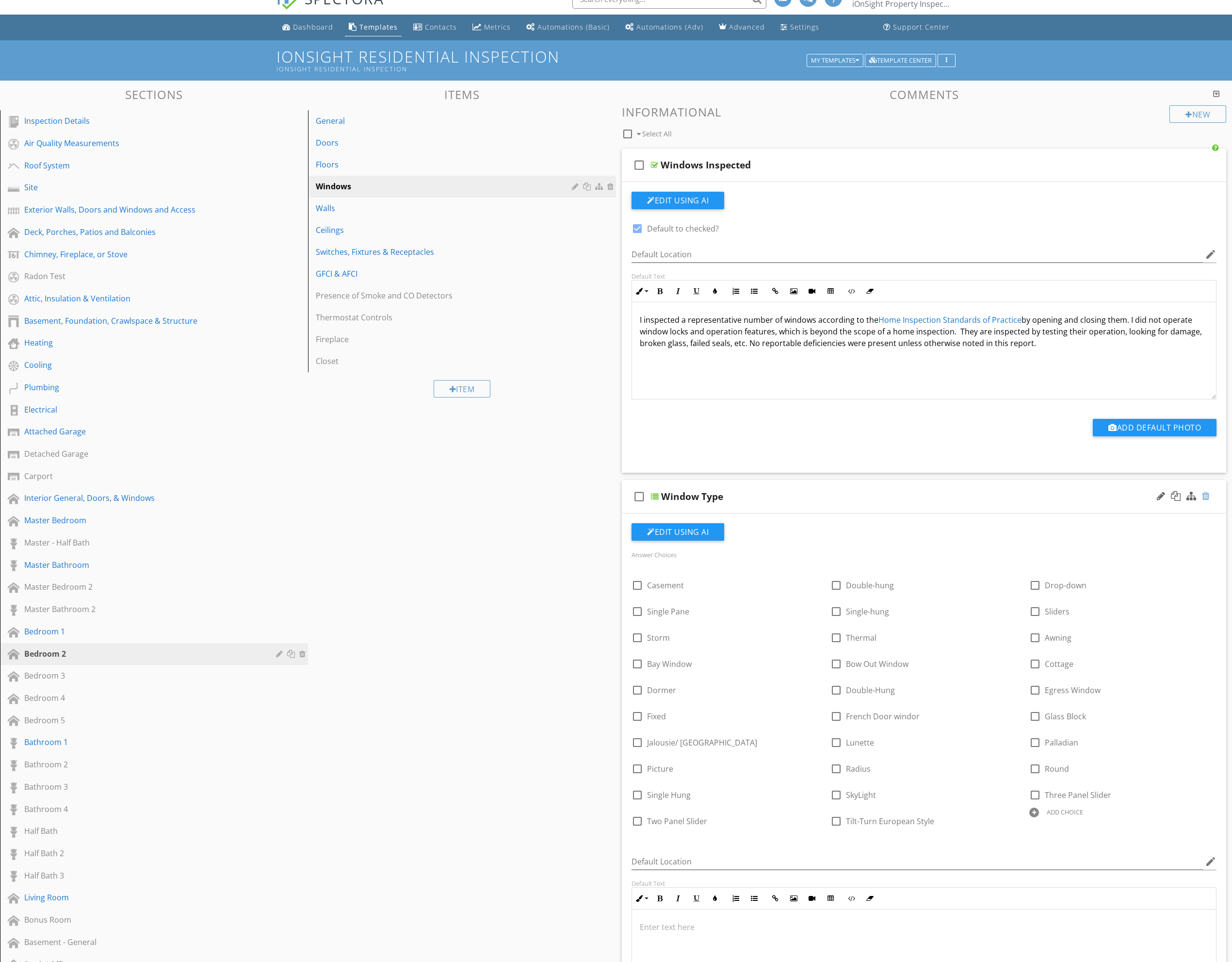
click at [1208, 497] on div at bounding box center [1206, 496] width 8 height 10
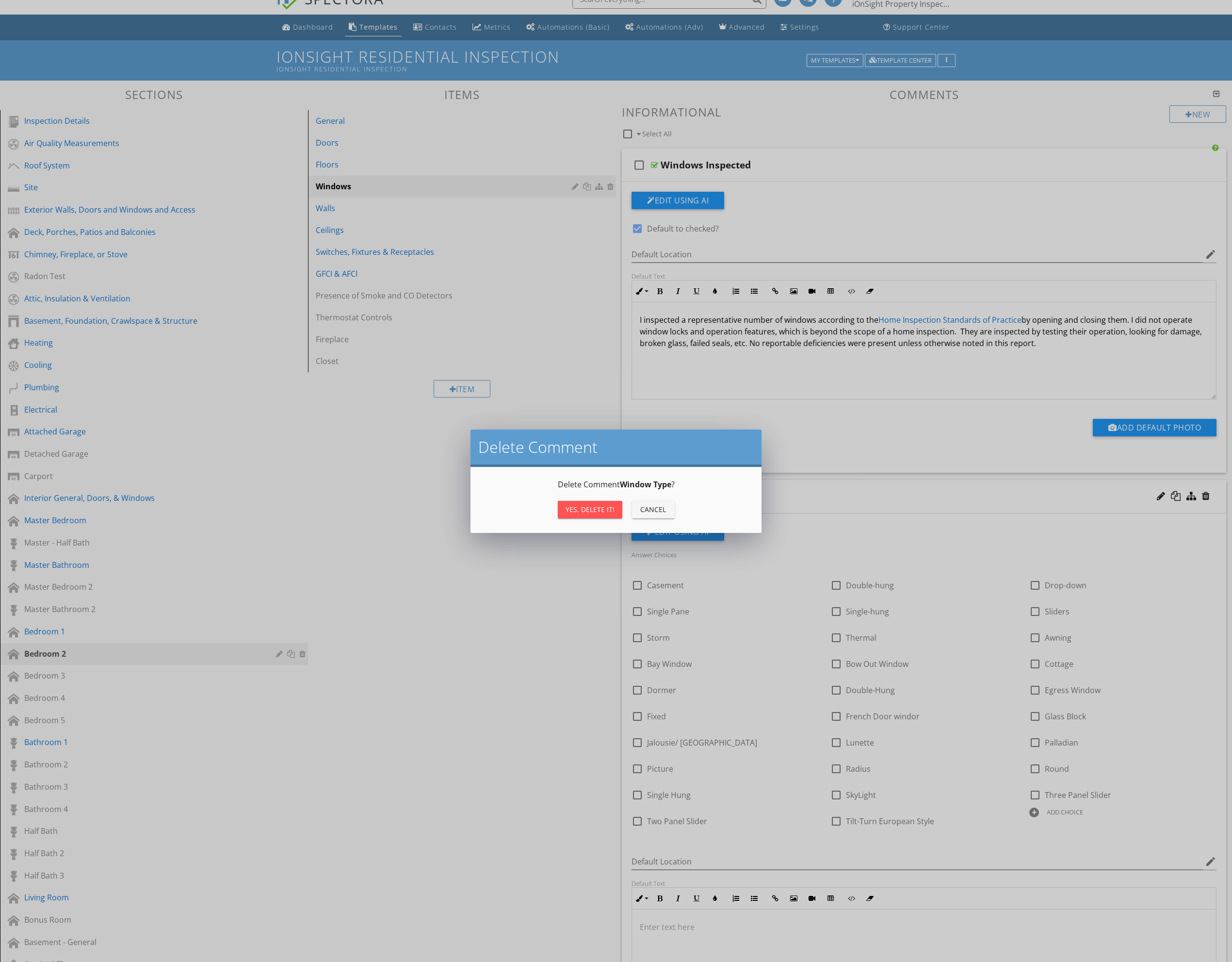
click at [583, 510] on div "Yes, Delete it!" at bounding box center [590, 509] width 49 height 10
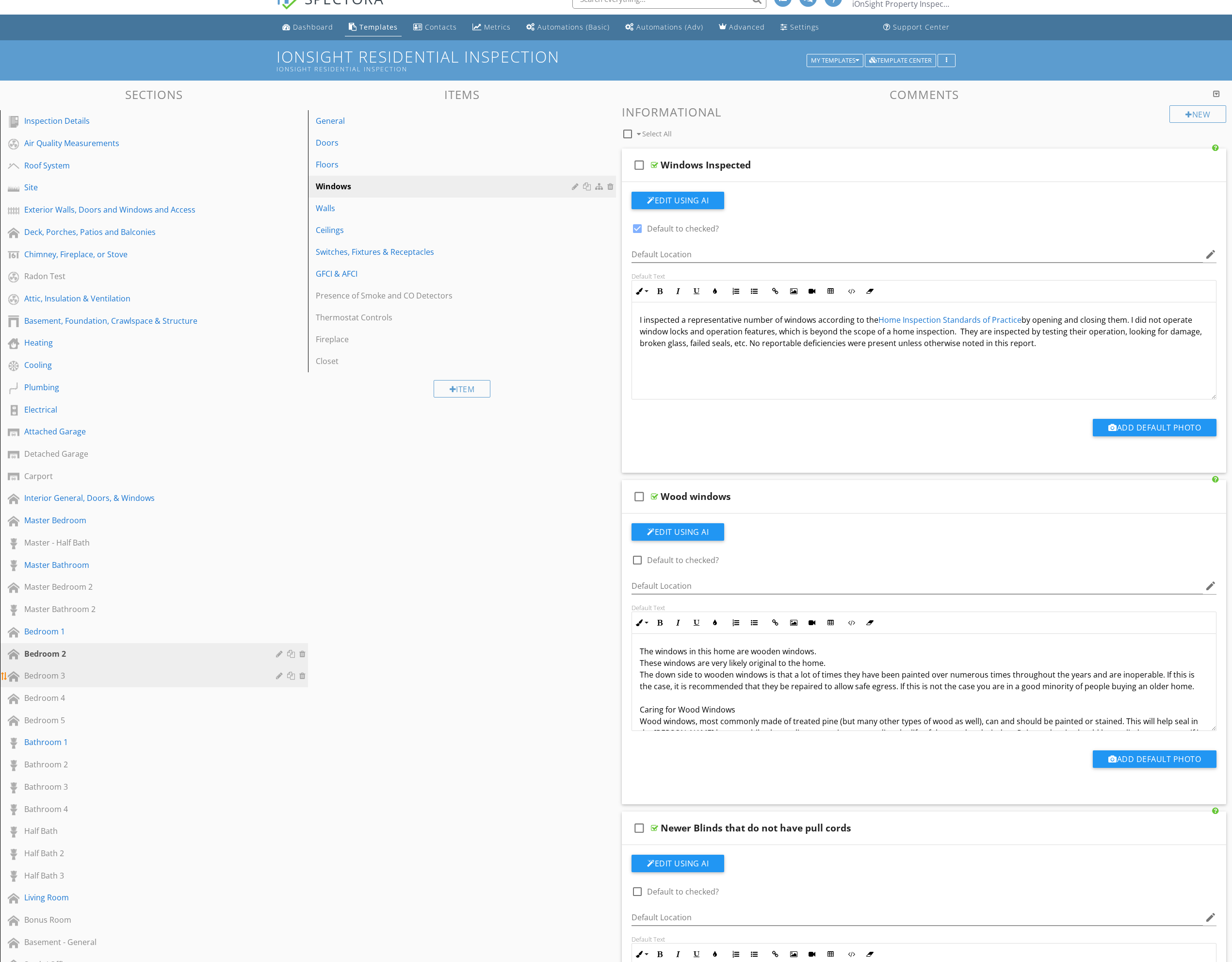
click at [203, 676] on div "Bedroom 3" at bounding box center [143, 675] width 238 height 12
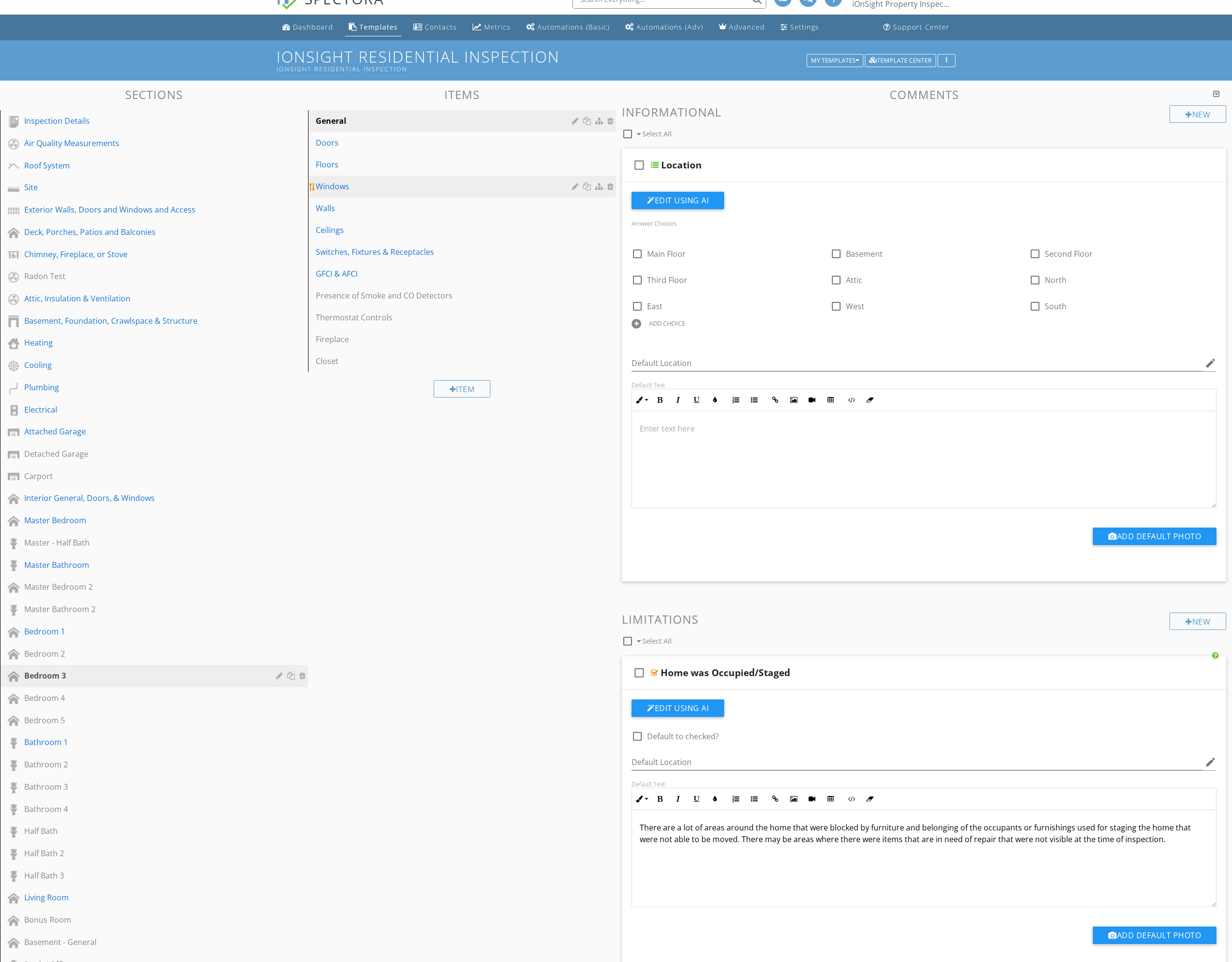
click at [417, 191] on div "Windows" at bounding box center [446, 187] width 259 height 12
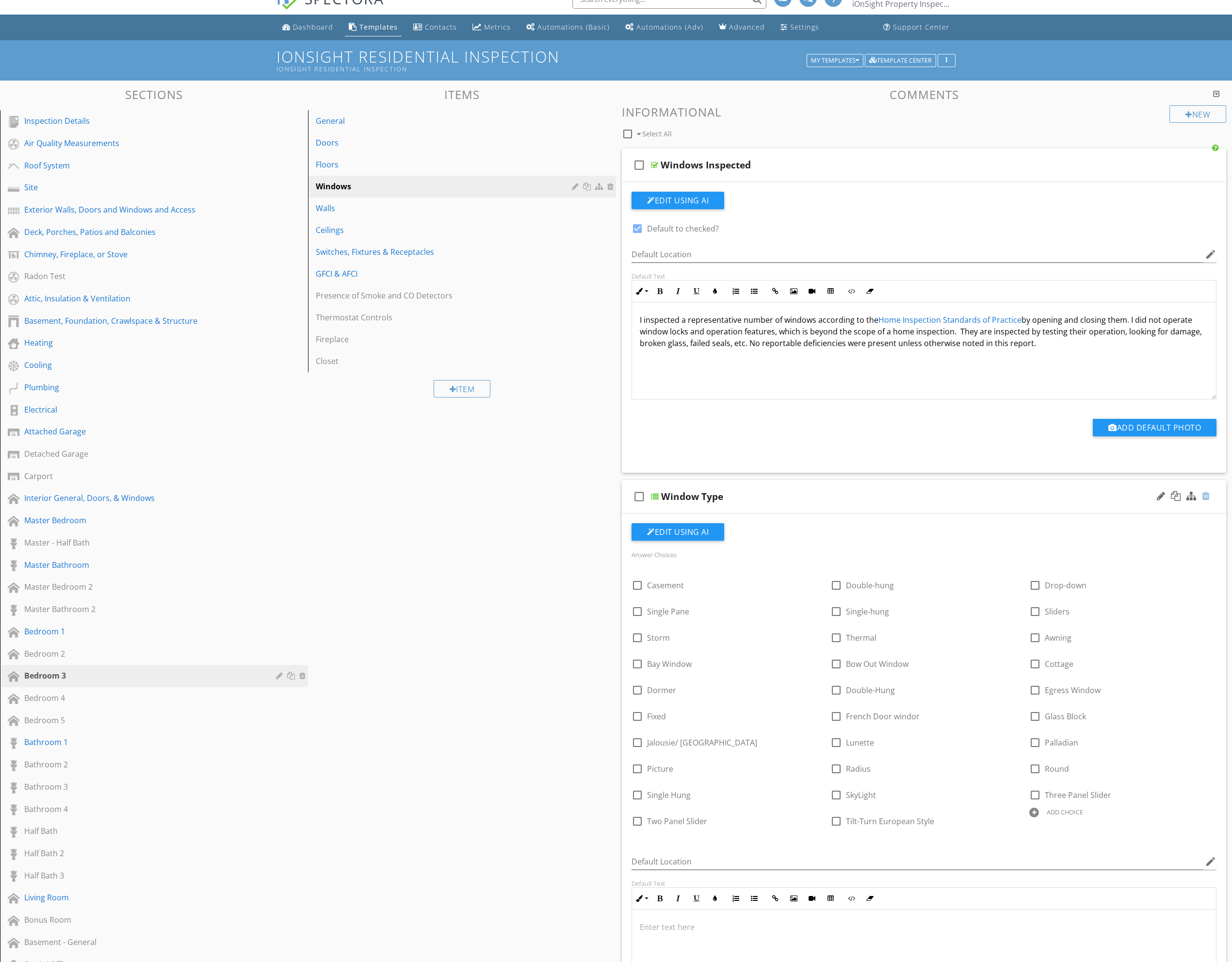
click at [1207, 498] on div at bounding box center [1206, 496] width 8 height 10
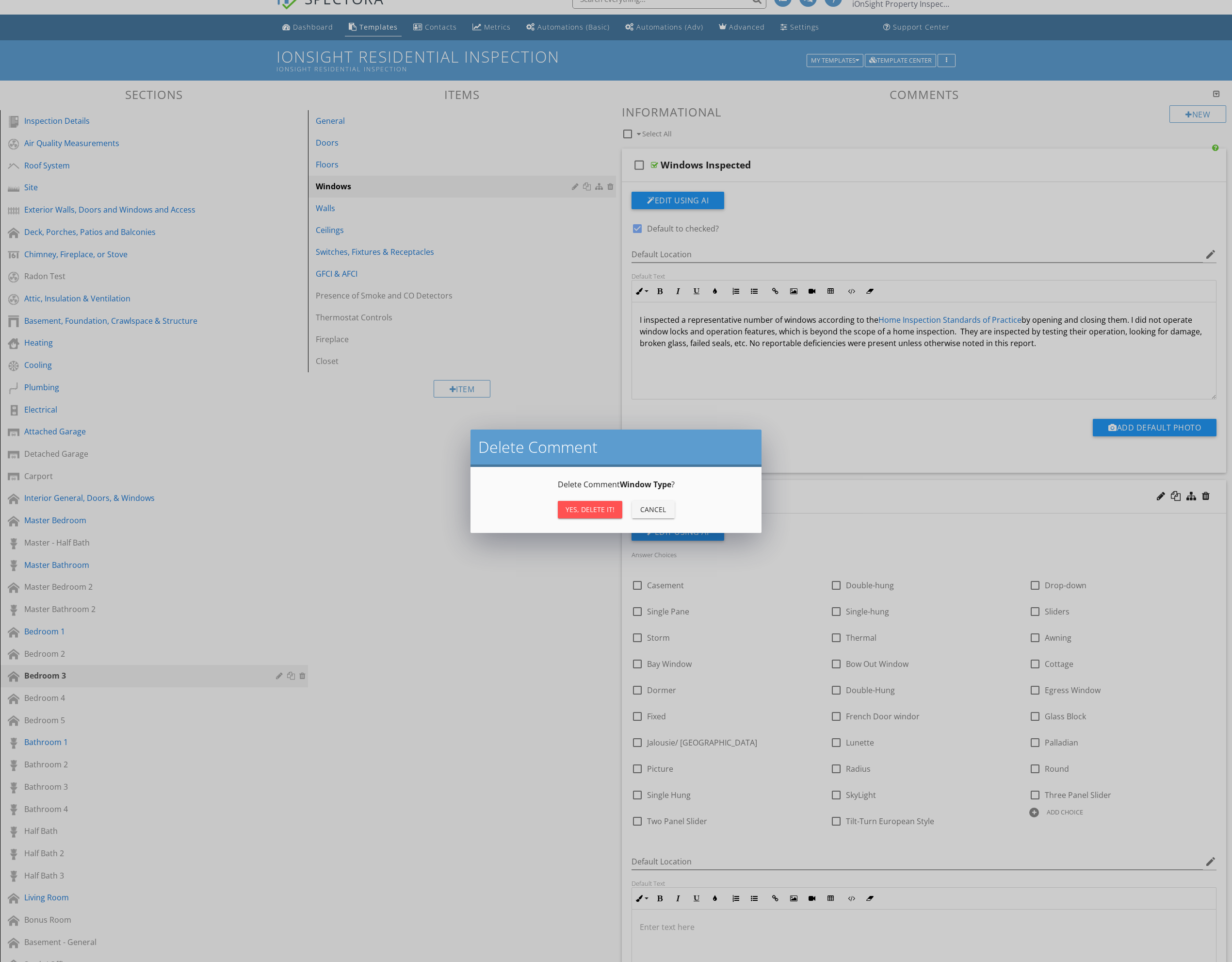
click at [593, 511] on div "Yes, Delete it!" at bounding box center [590, 509] width 49 height 10
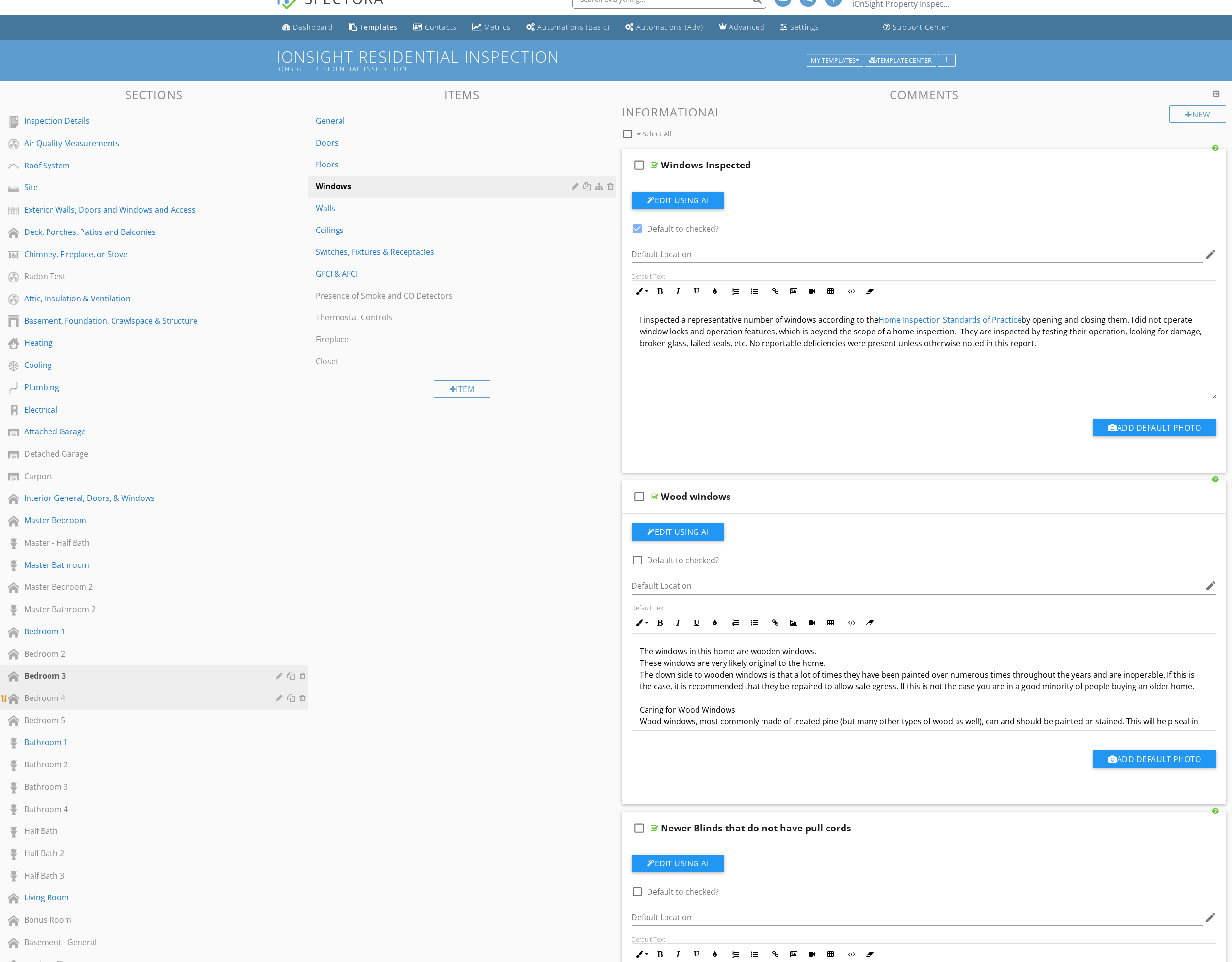
click at [157, 698] on div "Bedroom 4" at bounding box center [143, 698] width 238 height 12
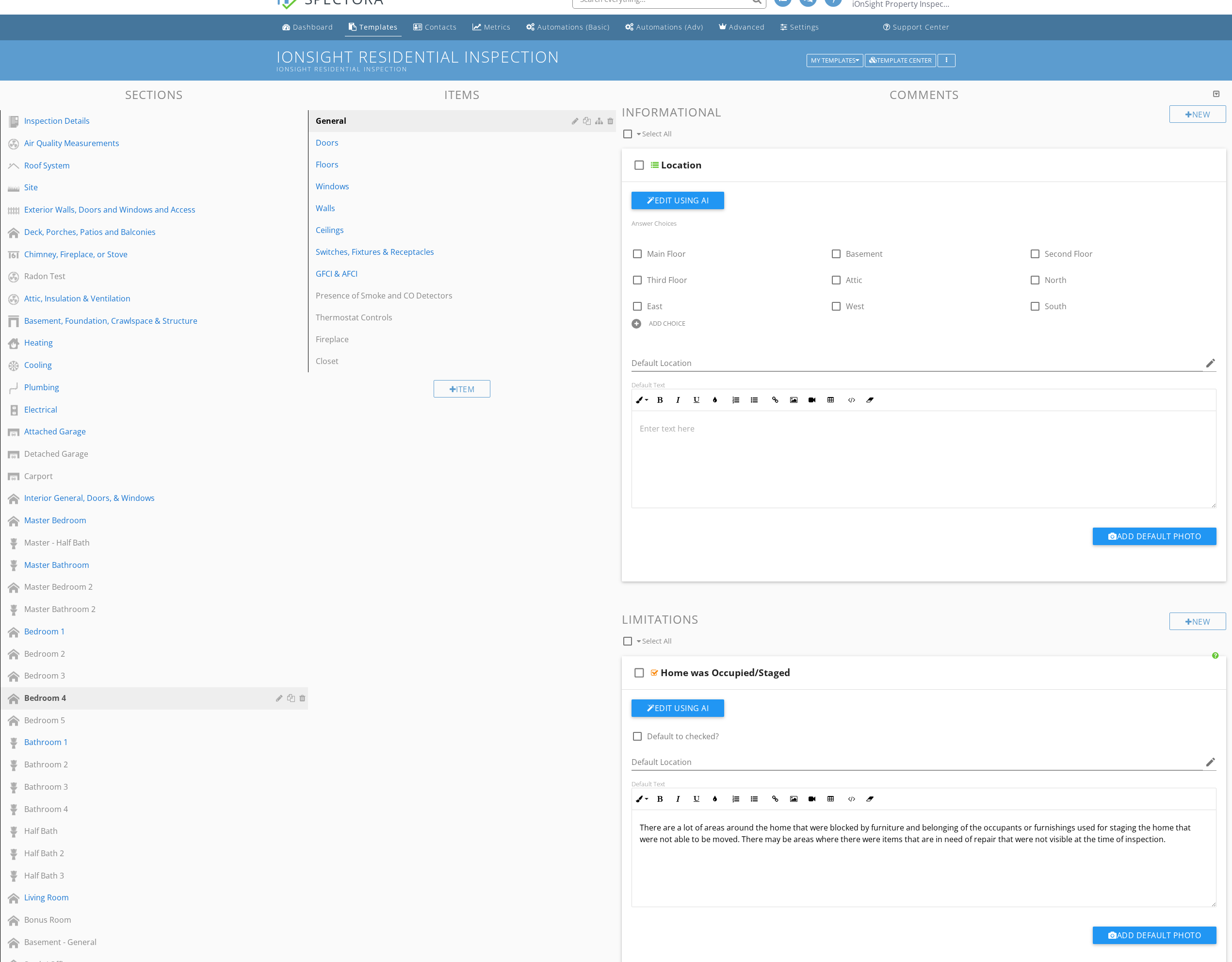
click at [424, 191] on div "Windows" at bounding box center [446, 187] width 259 height 12
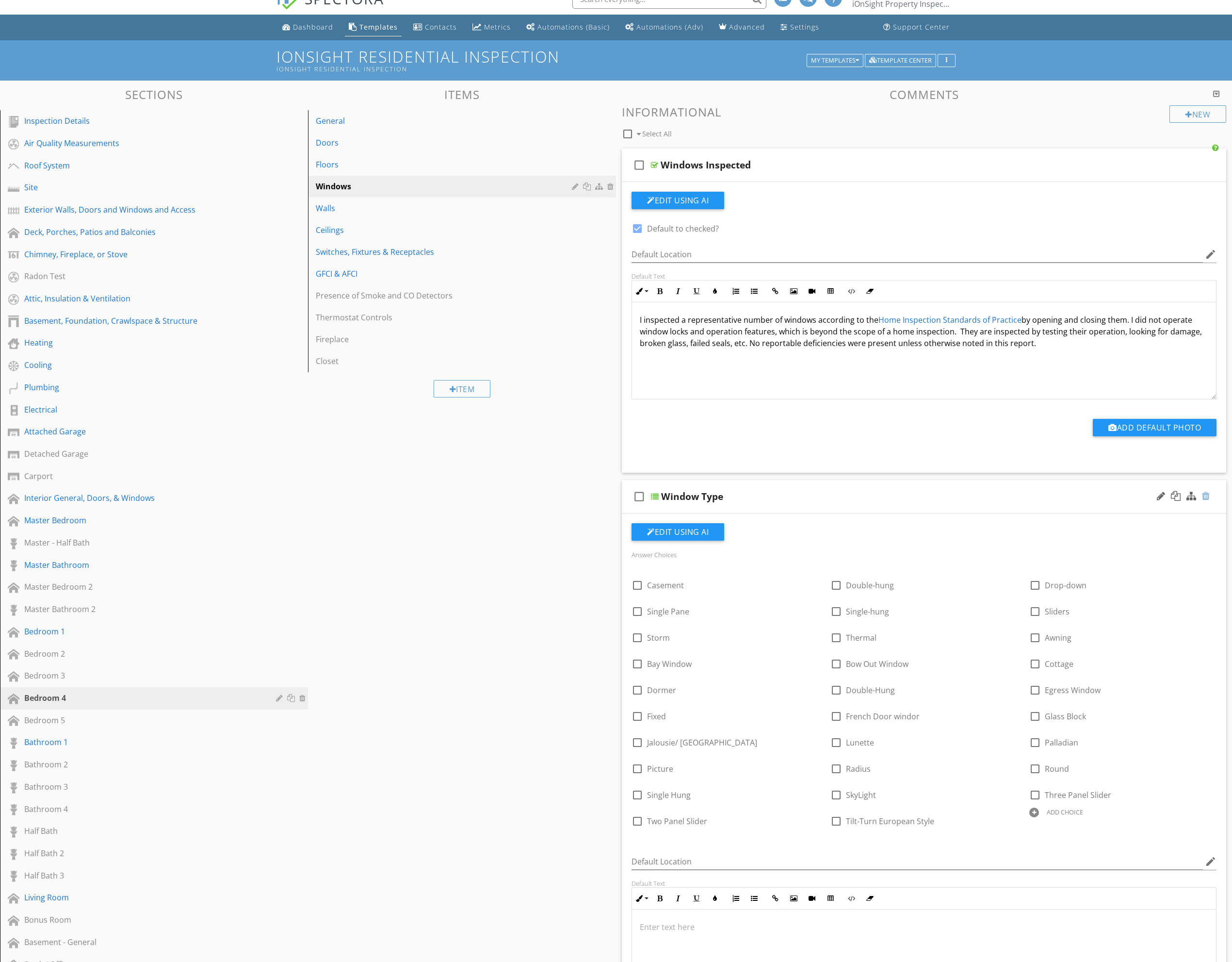
click at [1209, 500] on div at bounding box center [1206, 496] width 8 height 10
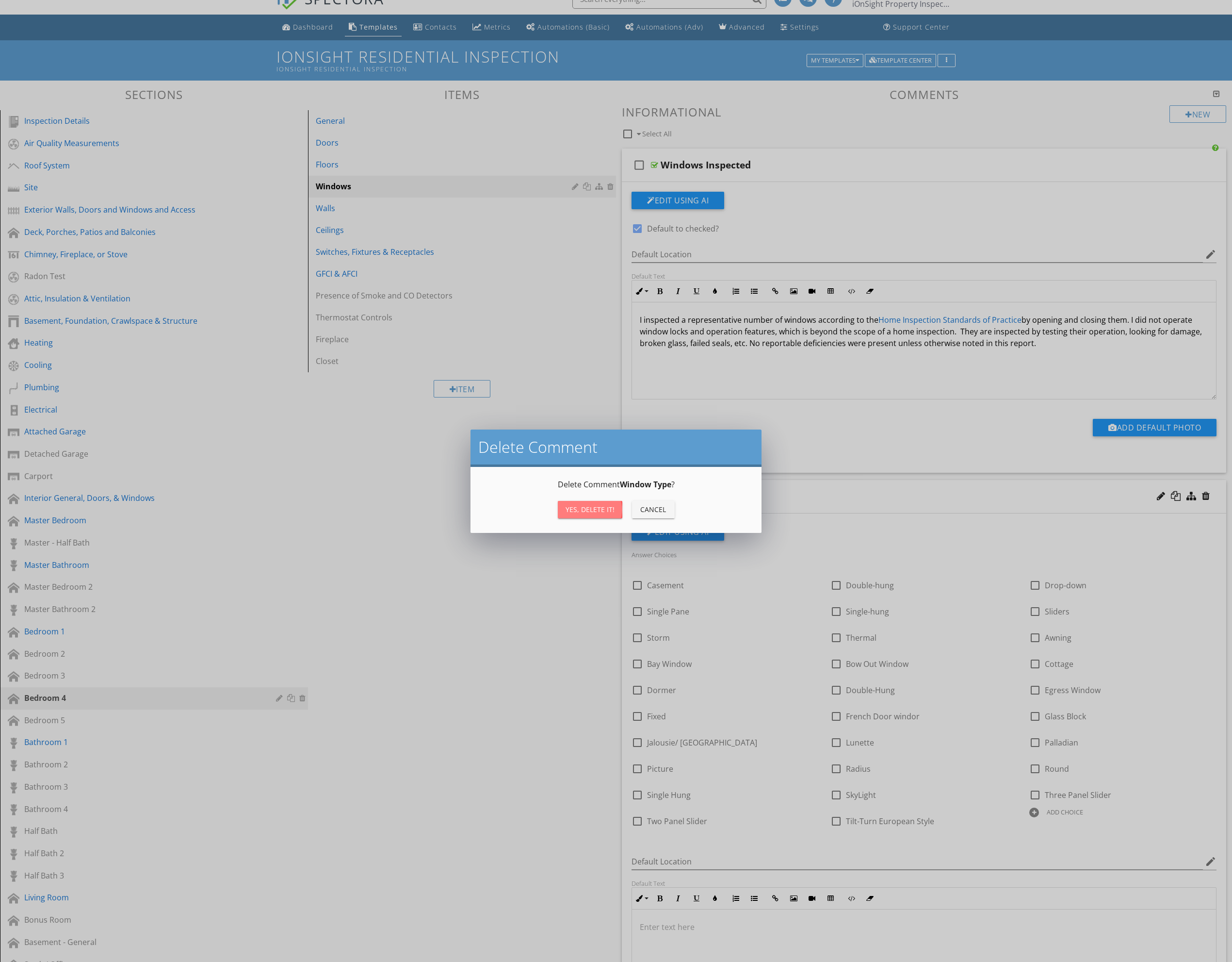
click at [570, 508] on div "Yes, Delete it!" at bounding box center [590, 509] width 49 height 10
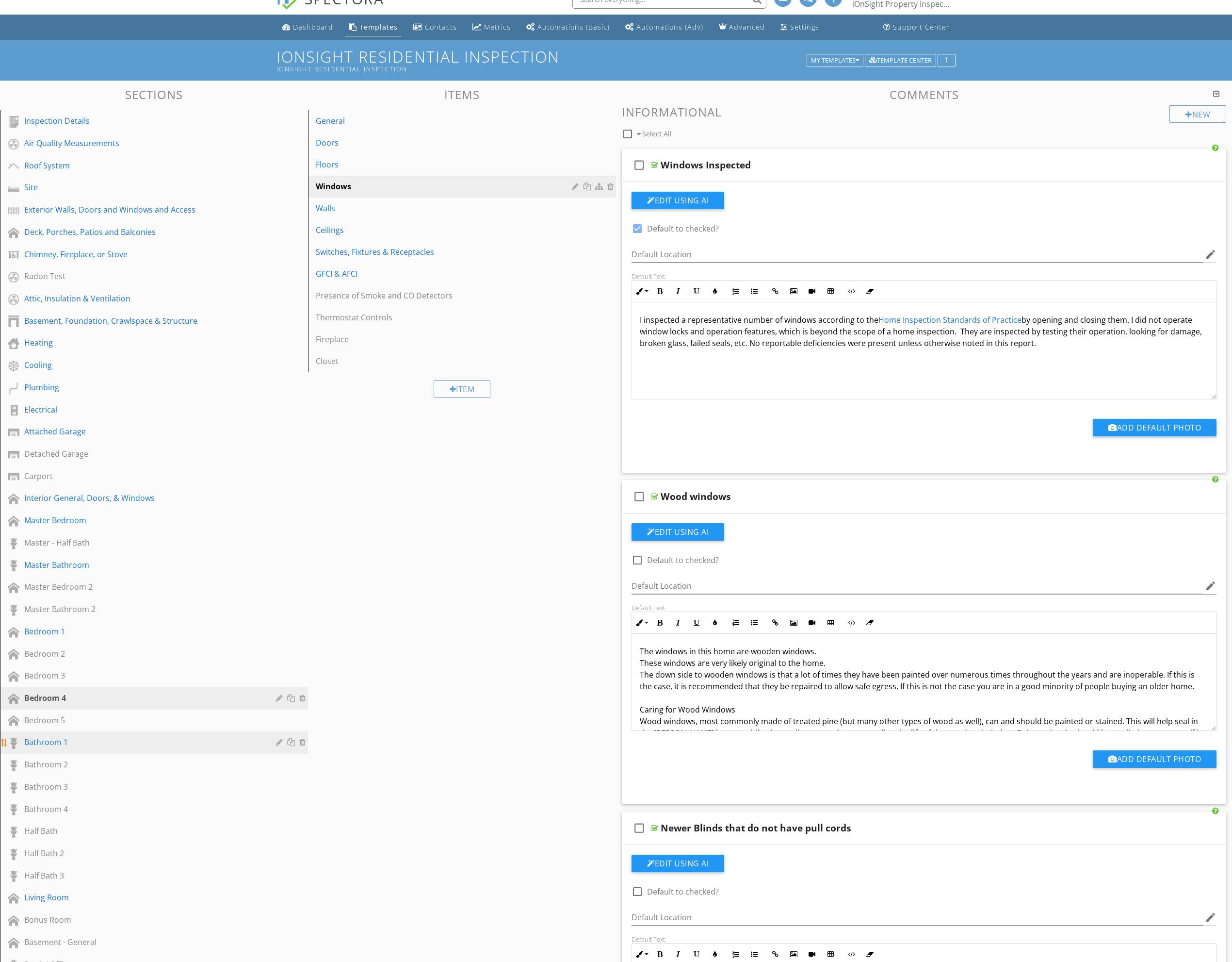
click at [118, 740] on div "Bathroom 1" at bounding box center [143, 742] width 238 height 12
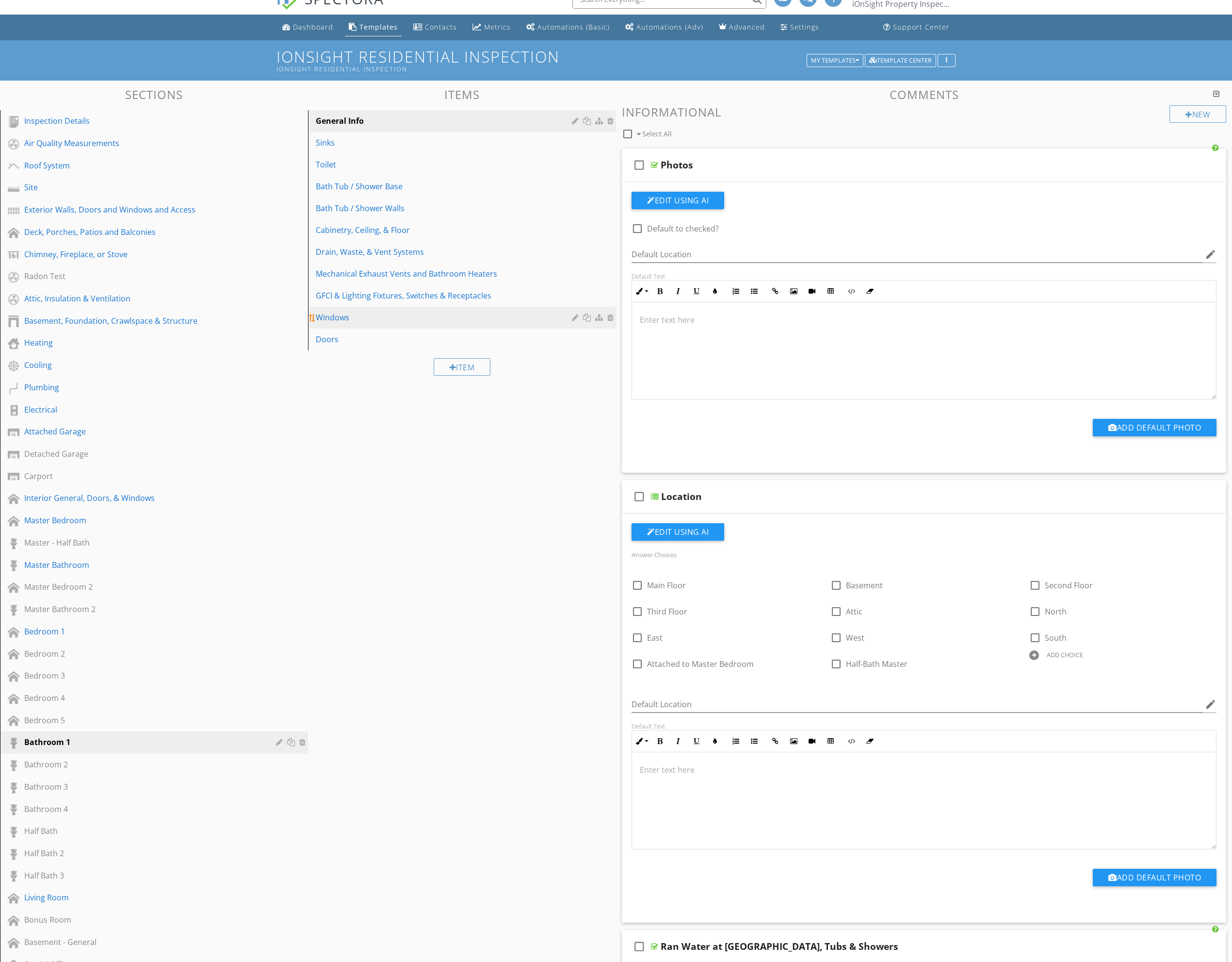
click at [368, 321] on div "Windows" at bounding box center [446, 317] width 259 height 12
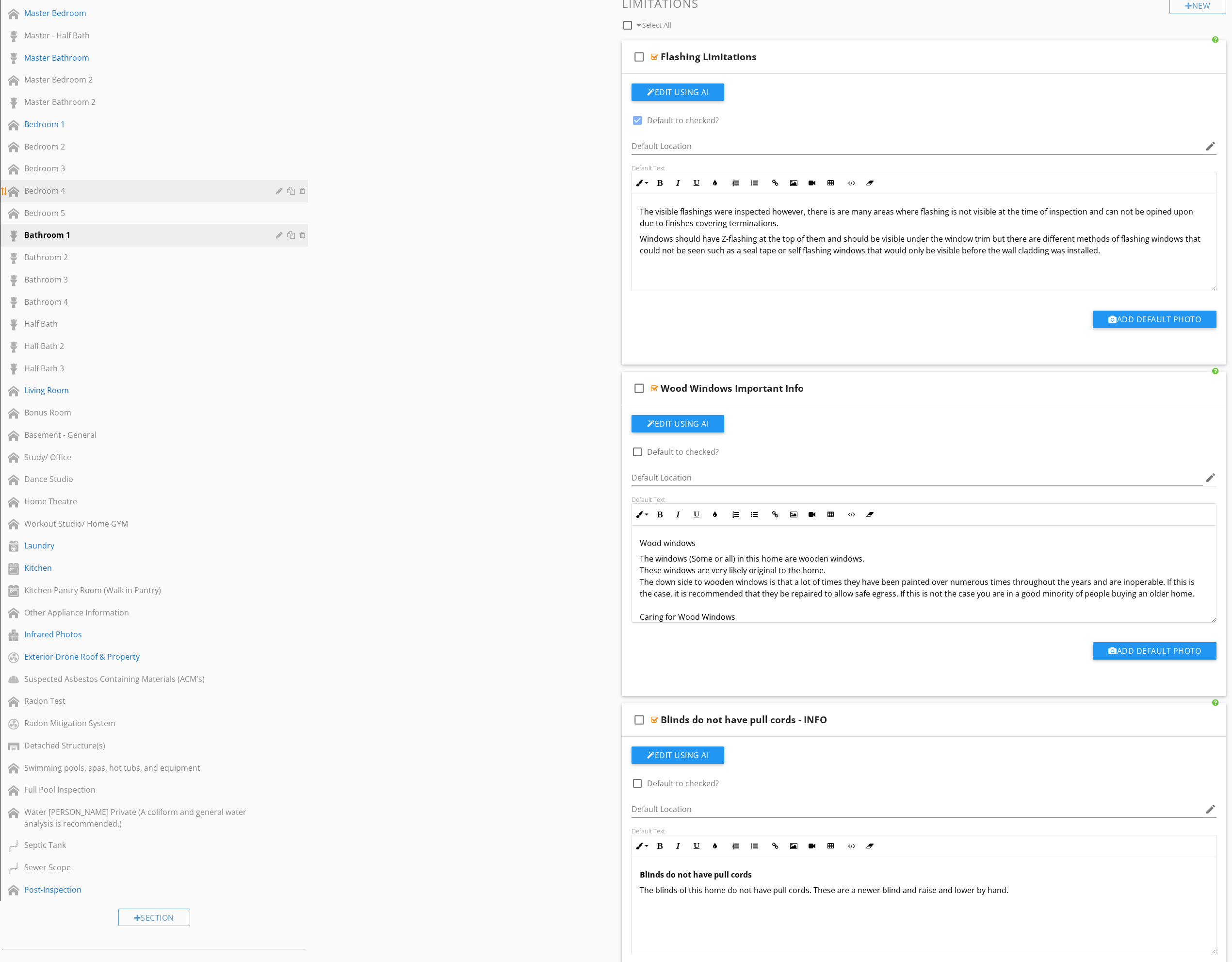
scroll to position [540, 0]
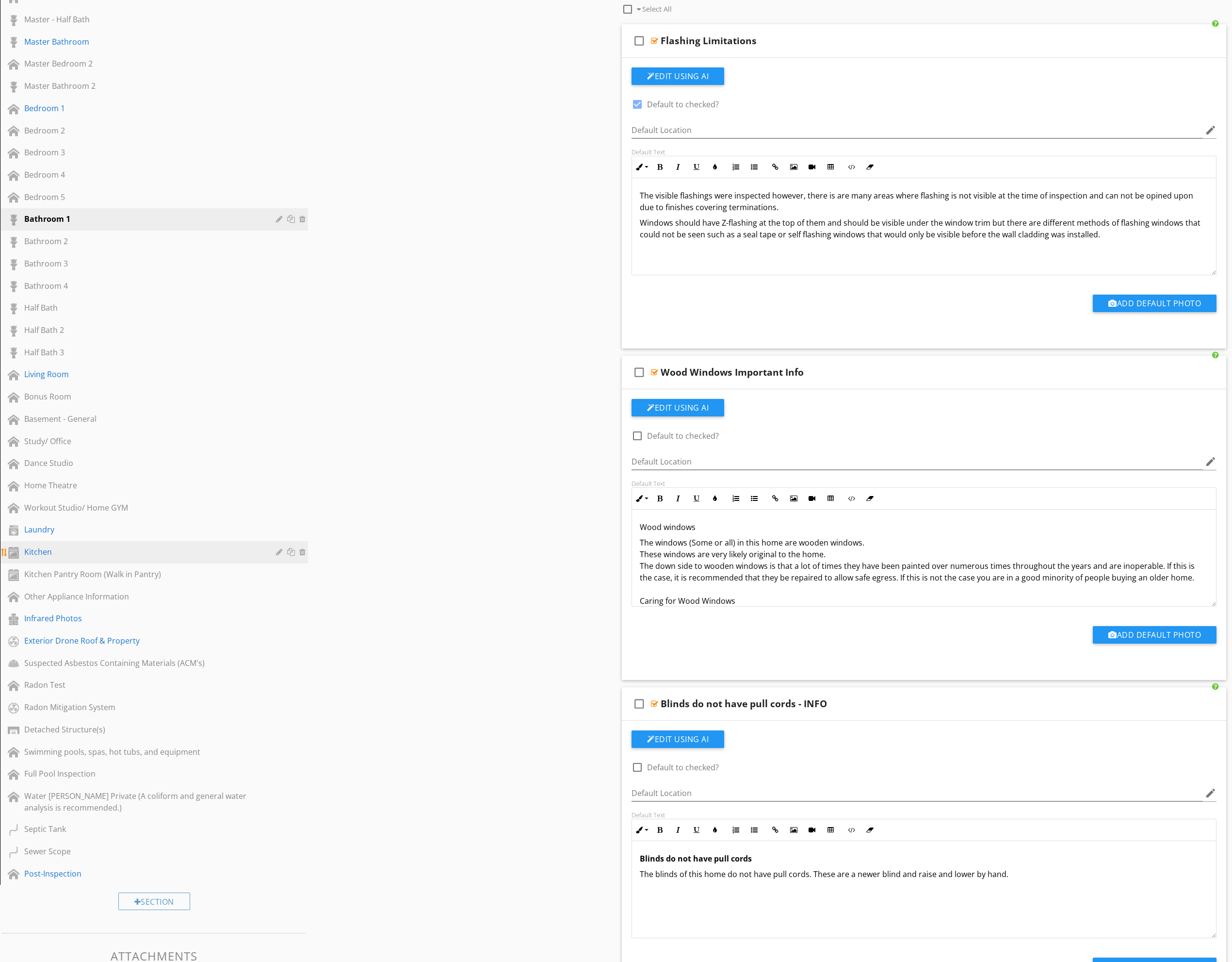
click at [87, 552] on div "Kitchen" at bounding box center [143, 552] width 238 height 12
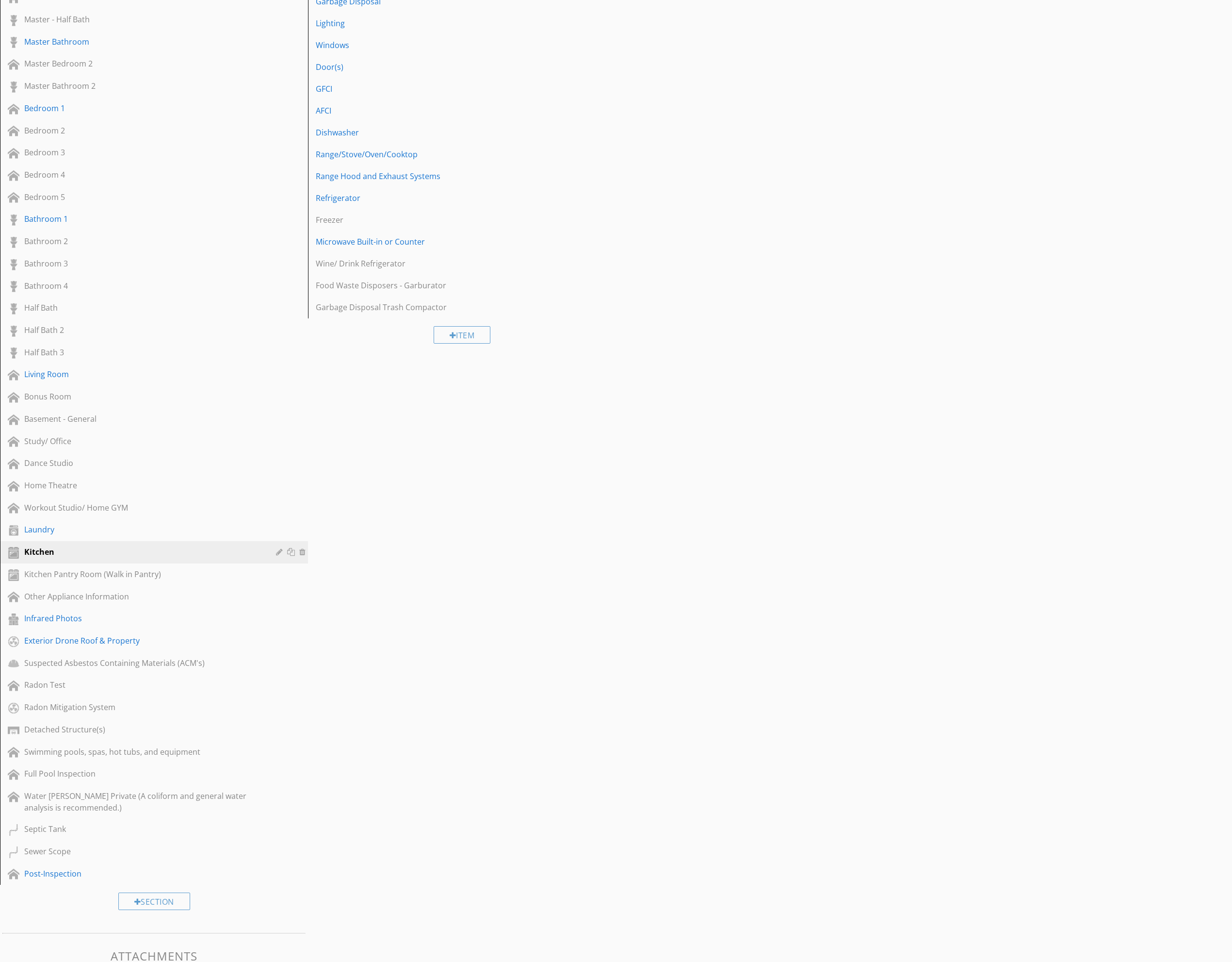
scroll to position [0, 0]
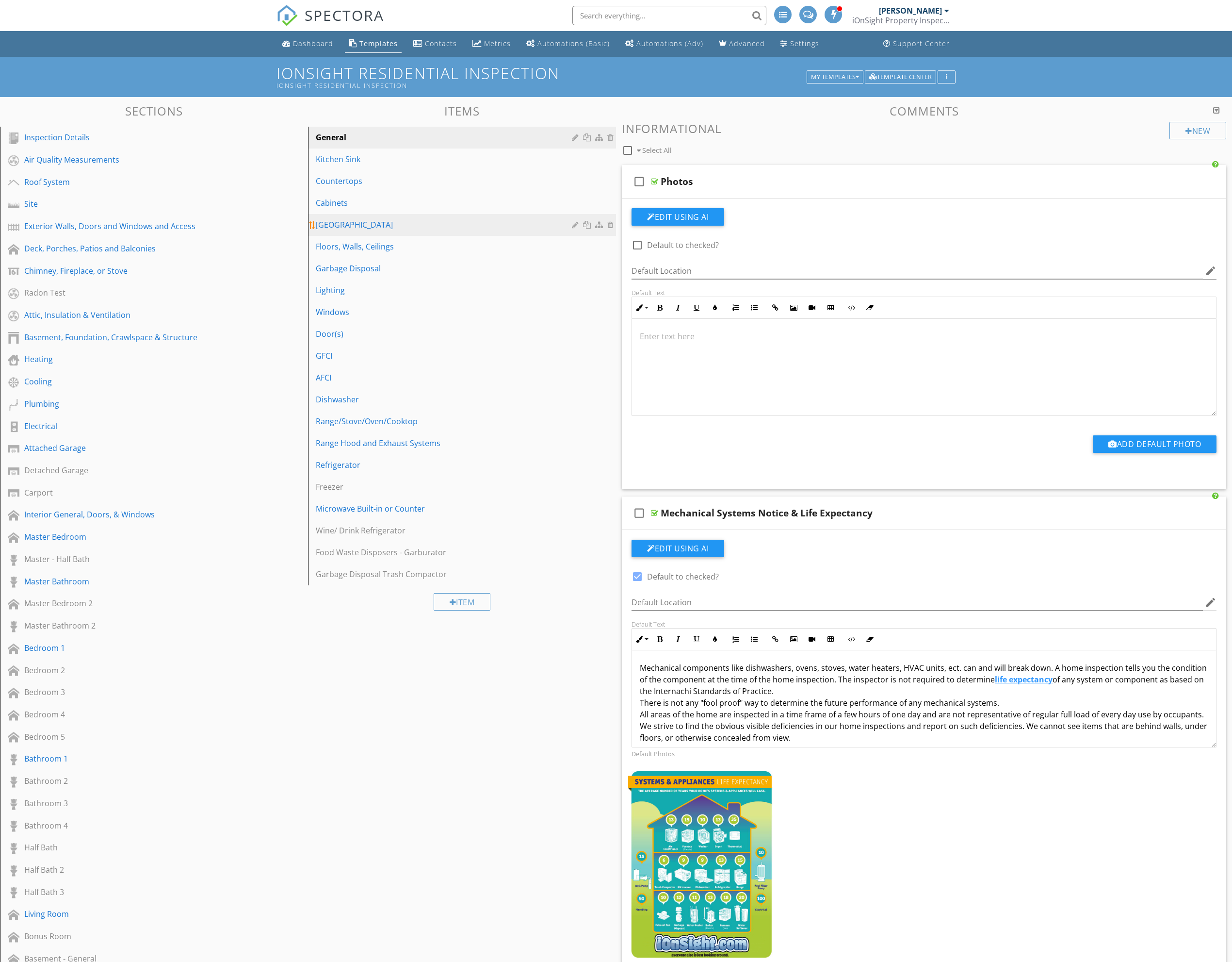
click at [358, 222] on div "Kitchen Island" at bounding box center [446, 225] width 259 height 12
type textarea "<p>Mechanical components like dishwashers, ovens, stoves, water heaters, HVAC u…"
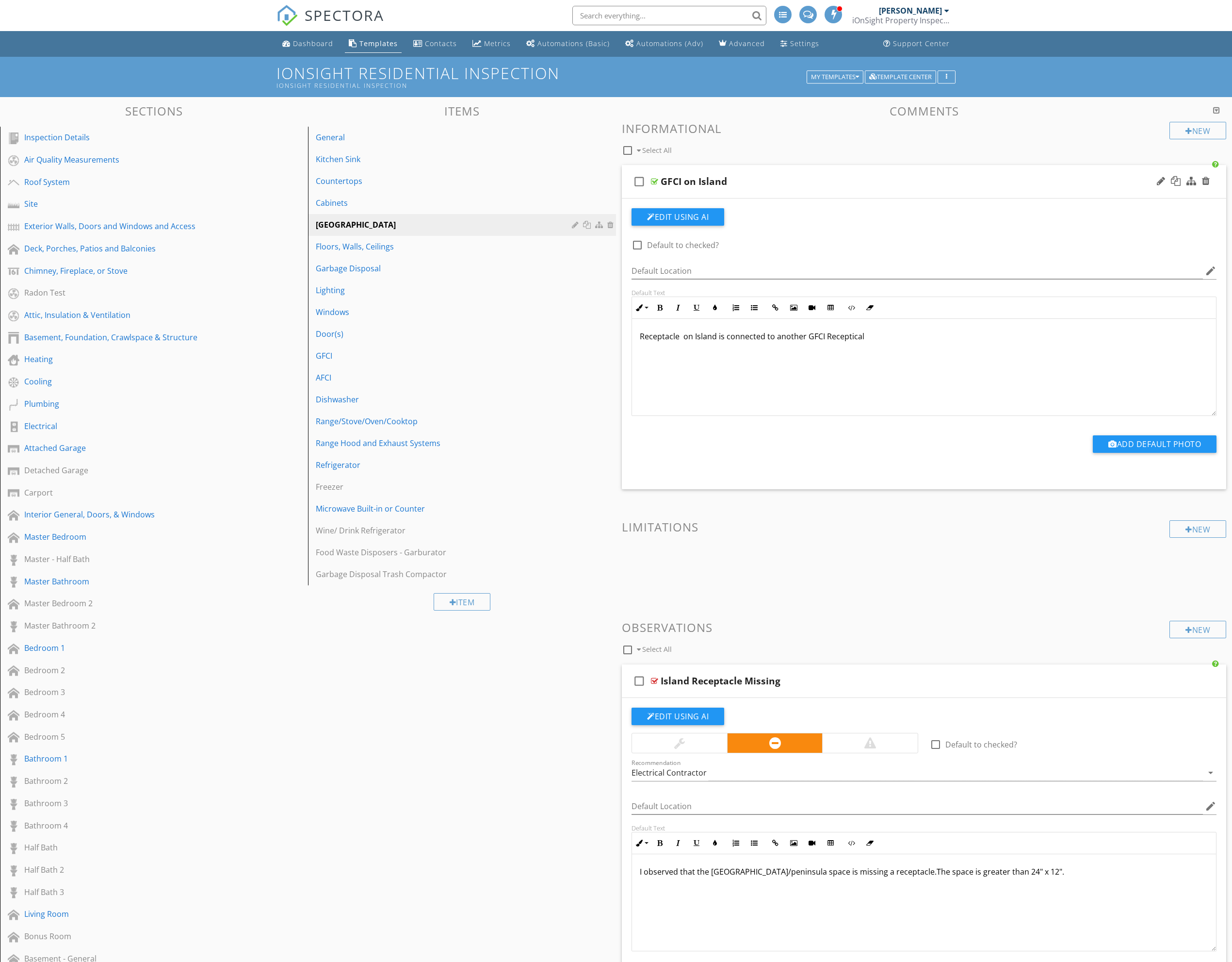
click at [935, 340] on p "Receptacle on Island is connected to another GFCI Receptical" at bounding box center [924, 337] width 569 height 12
drag, startPoint x: 938, startPoint y: 339, endPoint x: 740, endPoint y: 326, distance: 198.4
click at [740, 326] on div "Receptacle on Island is connected to another GFCI Receptical" at bounding box center [924, 367] width 584 height 97
click at [729, 178] on div "GFCI on Island" at bounding box center [880, 182] width 439 height 12
click at [1160, 182] on div at bounding box center [1161, 181] width 8 height 10
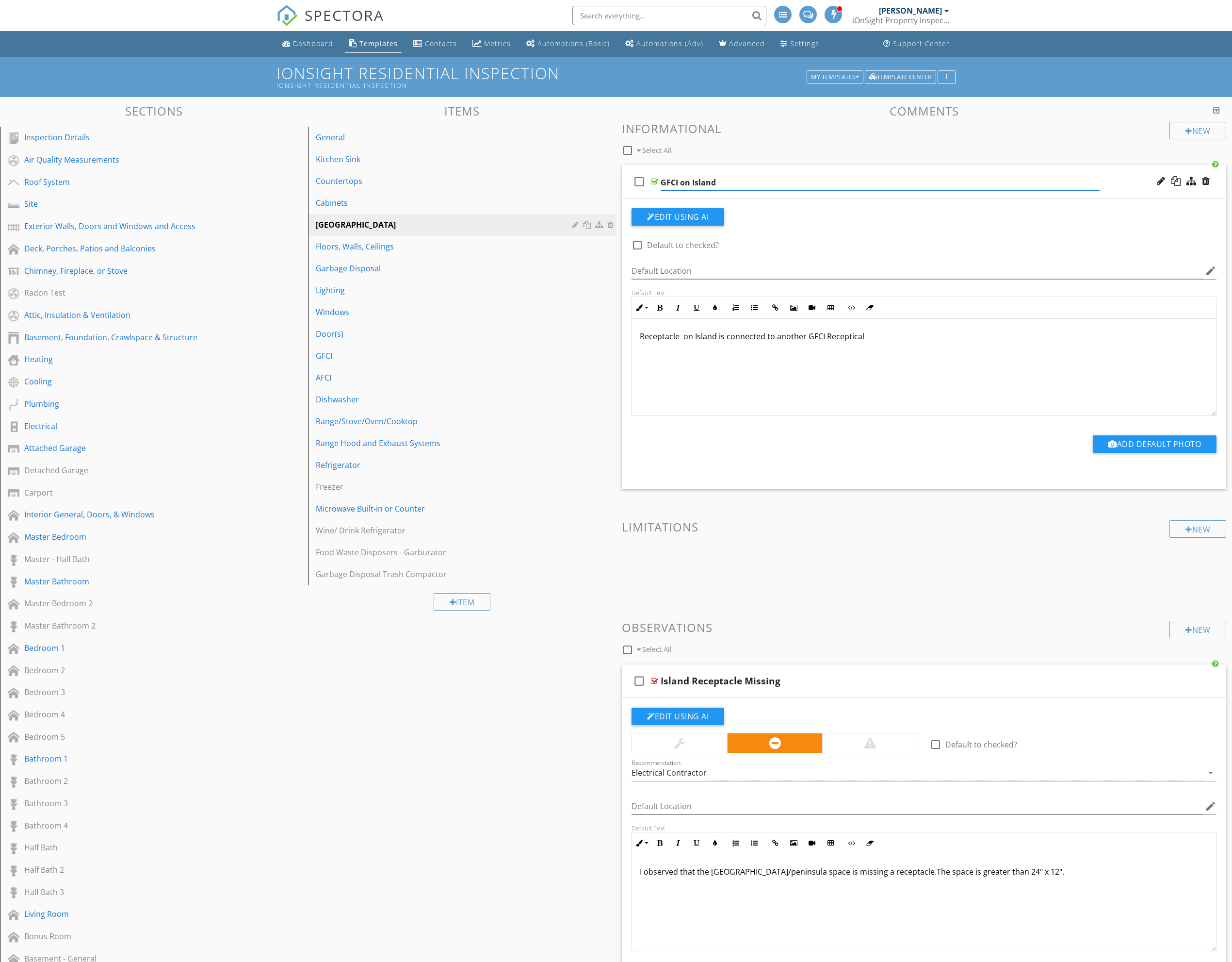
paste input "is connected to another GFCI Receptical"
type input "GFCI on Island is connected to another GFCI Receptical"
click at [861, 182] on input "GFCI on Island is connected to another GFCI Receptical" at bounding box center [880, 183] width 439 height 16
click at [853, 335] on p "Receptacle on Island is connected to another GFCI Receptical" at bounding box center [924, 337] width 569 height 12
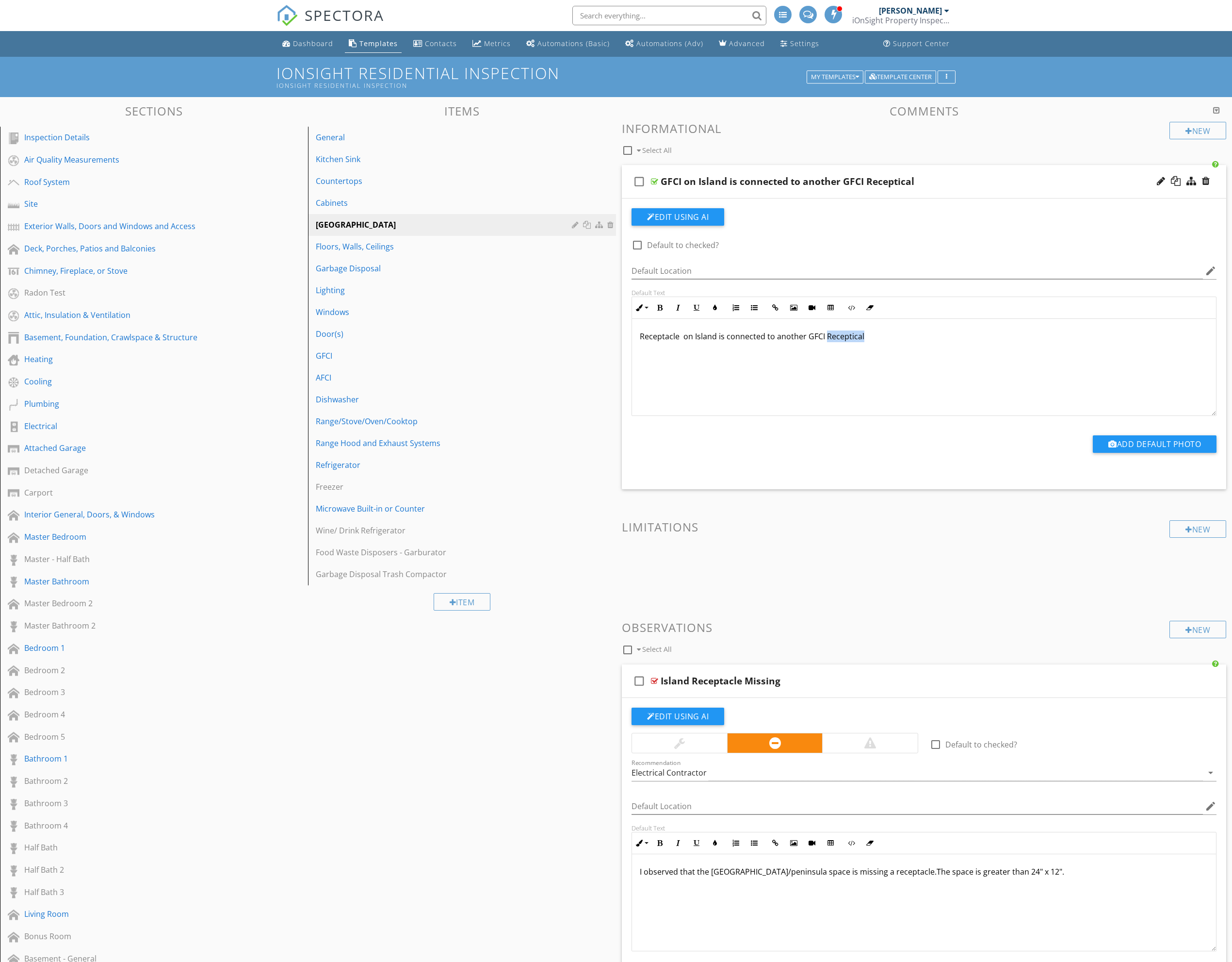
click at [853, 335] on p "Receptacle on Island is connected to another GFCI Receptical" at bounding box center [924, 337] width 569 height 12
click at [899, 182] on div "GFCI on Island is connected to another GFCI Receptical" at bounding box center [787, 182] width 254 height 12
click at [859, 184] on input "GFCI on Island is connected to another GFCI Receptical" at bounding box center [880, 183] width 439 height 16
paste input "acle"
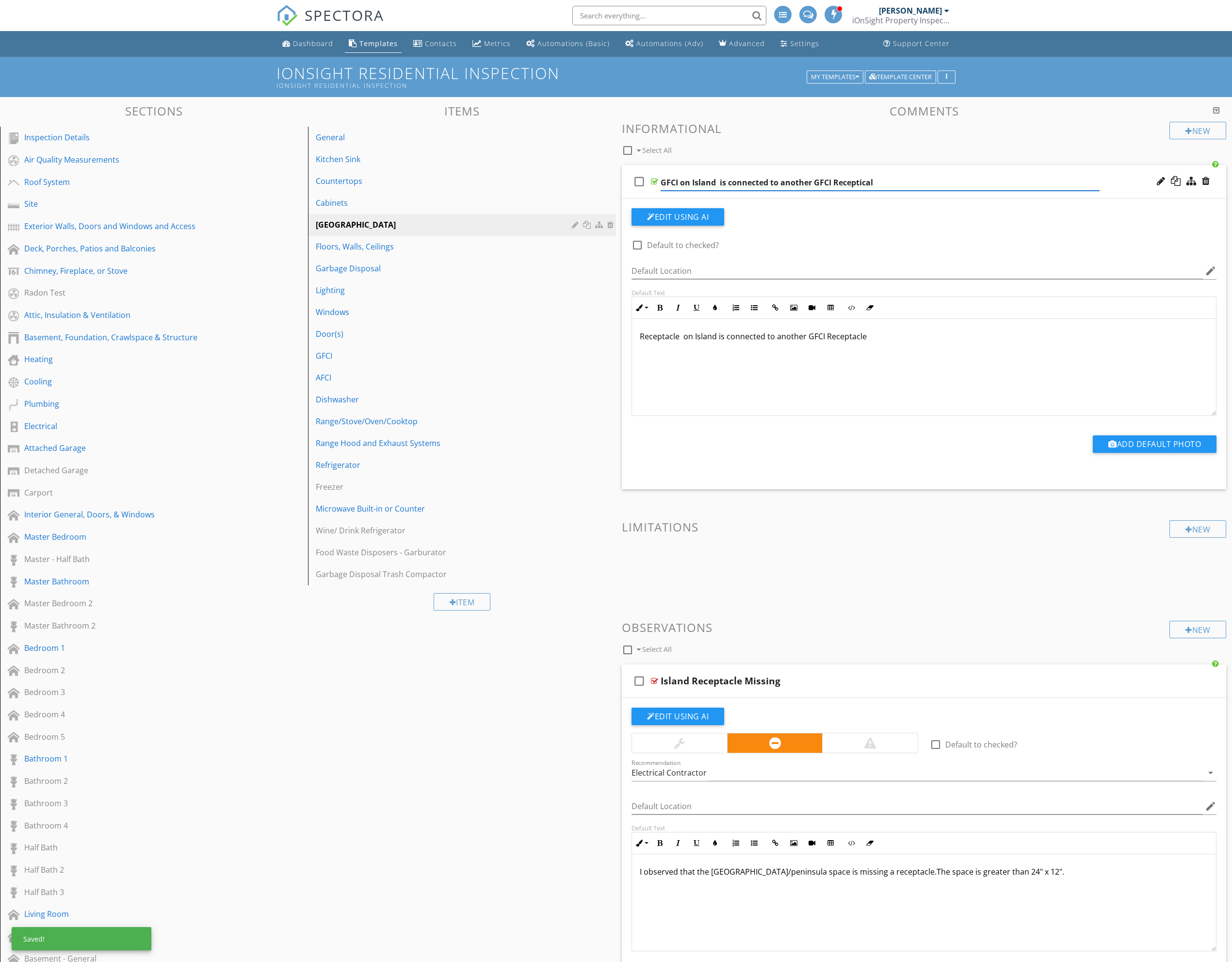
type input "GFCI on Island is connected to another GFCI Receptacle"
click at [923, 379] on div "Receptacle on Island is connected to another GFCI Receptacle" at bounding box center [924, 367] width 584 height 97
click at [76, 314] on div "Attic, Insulation & Ventilation" at bounding box center [143, 315] width 238 height 12
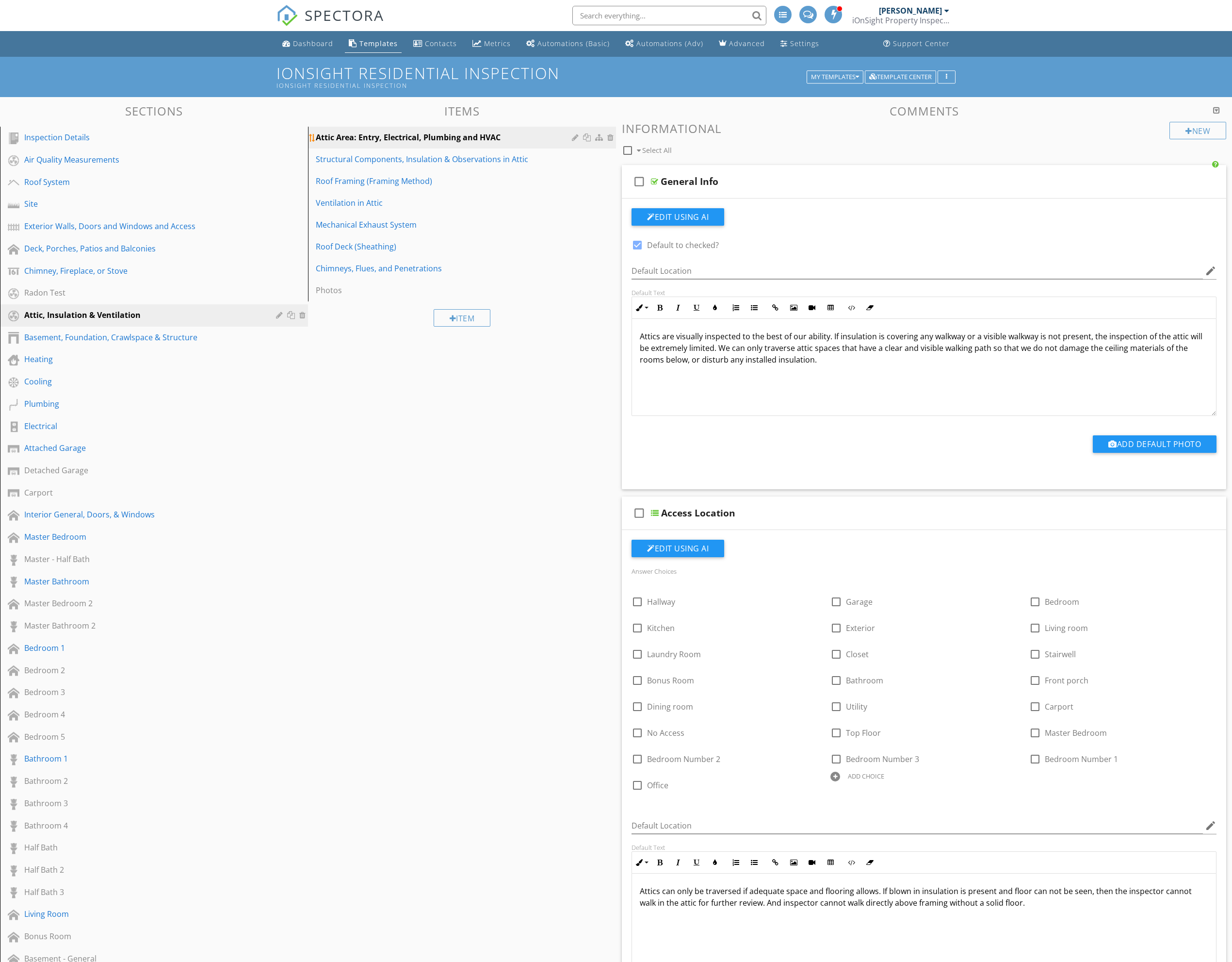
click at [359, 139] on div "Attic Area: Entry, Electrical, Plumbing and HVAC" at bounding box center [446, 138] width 259 height 12
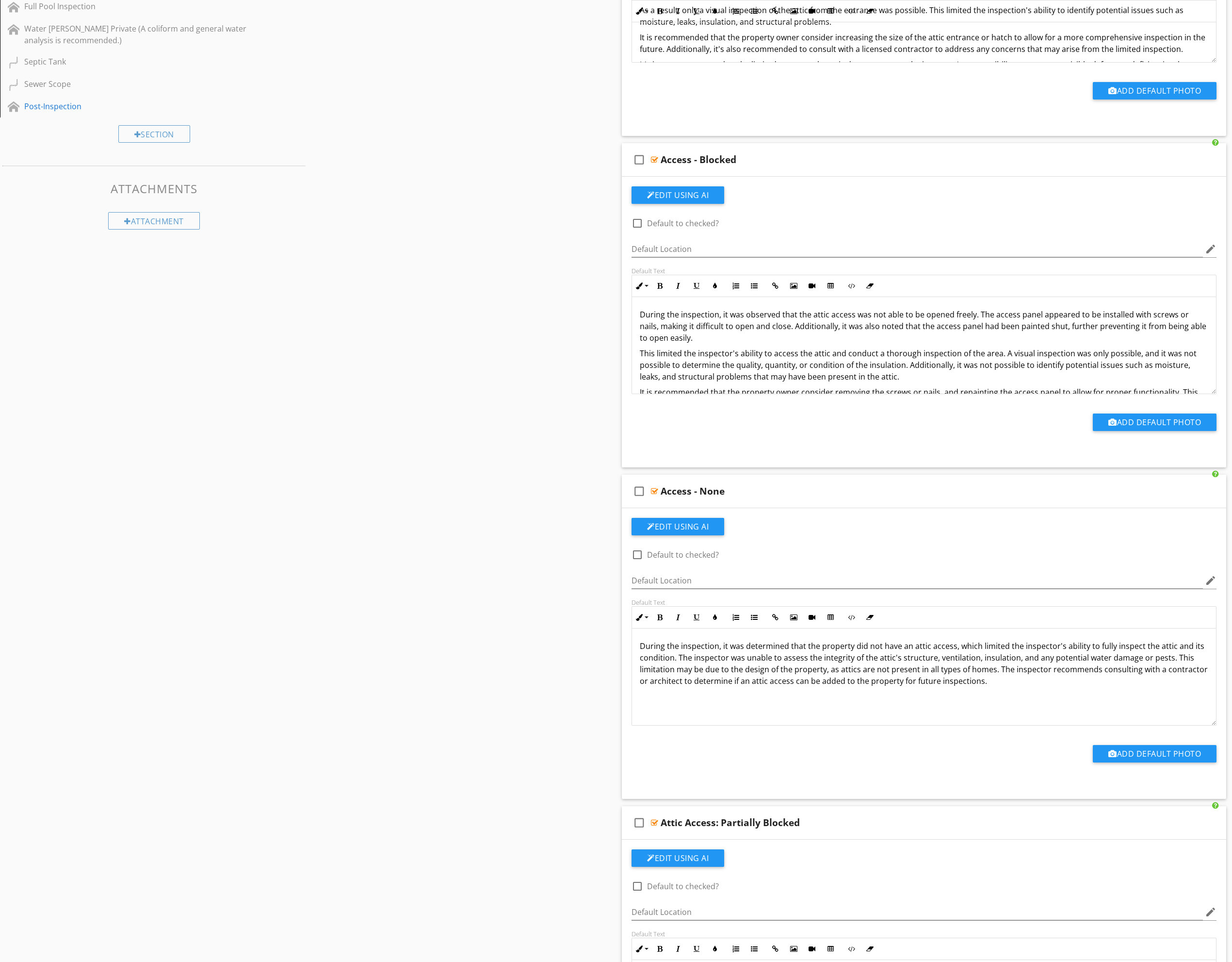
scroll to position [1307, 0]
click at [1177, 159] on div at bounding box center [1176, 159] width 10 height 10
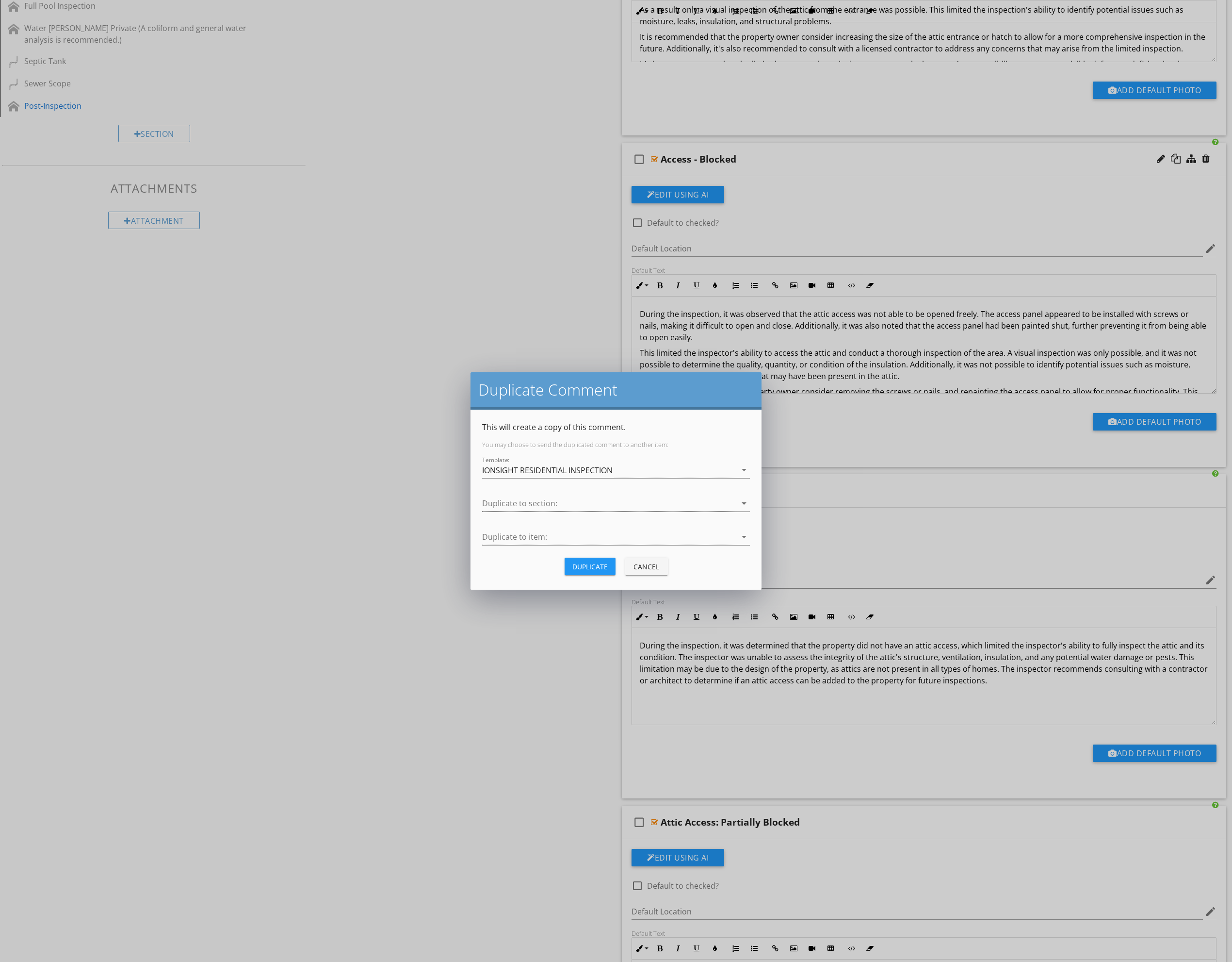
click at [603, 508] on div at bounding box center [609, 503] width 254 height 16
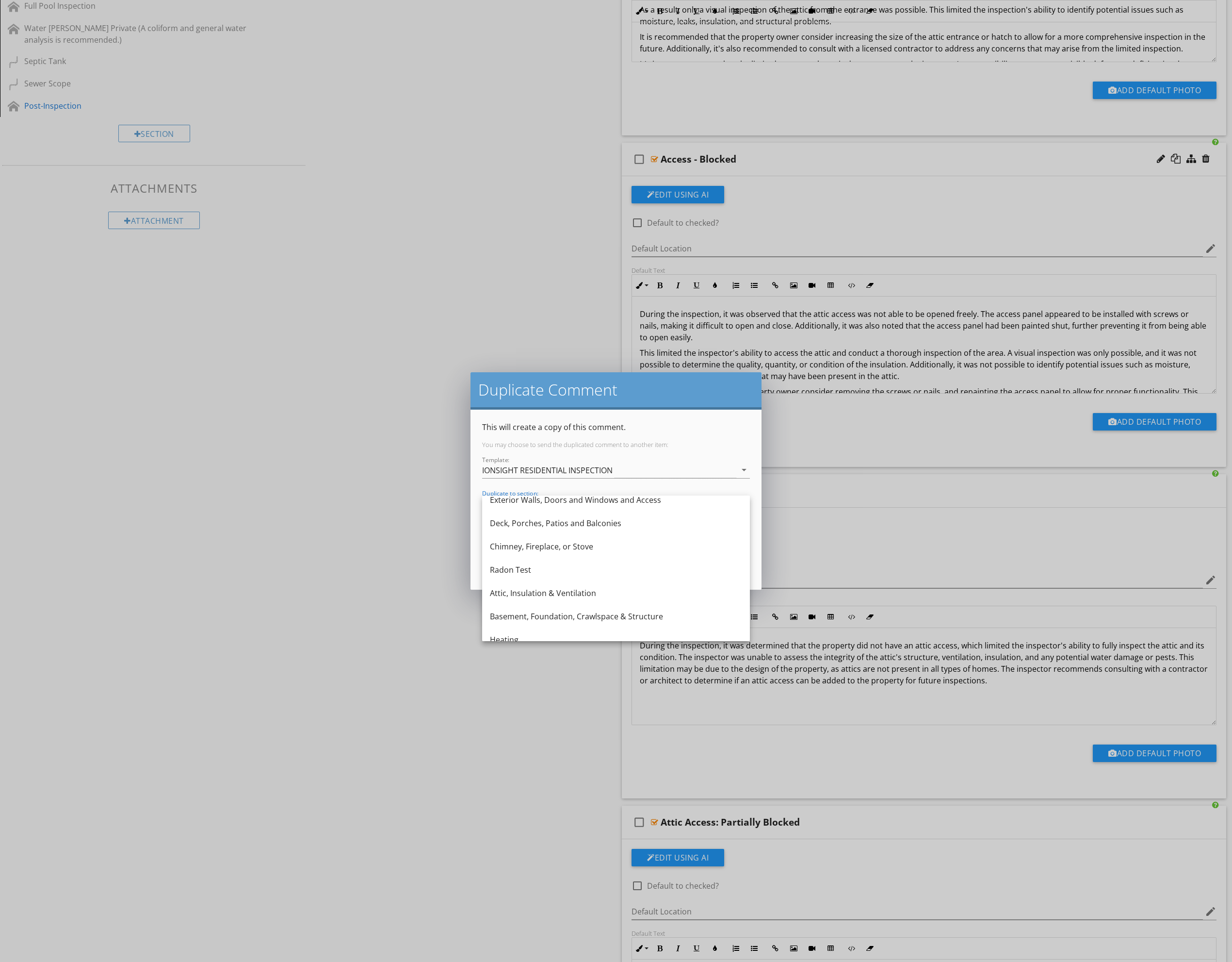
scroll to position [103, 0]
click at [583, 585] on div "Attic, Insulation & Ventilation" at bounding box center [616, 590] width 252 height 12
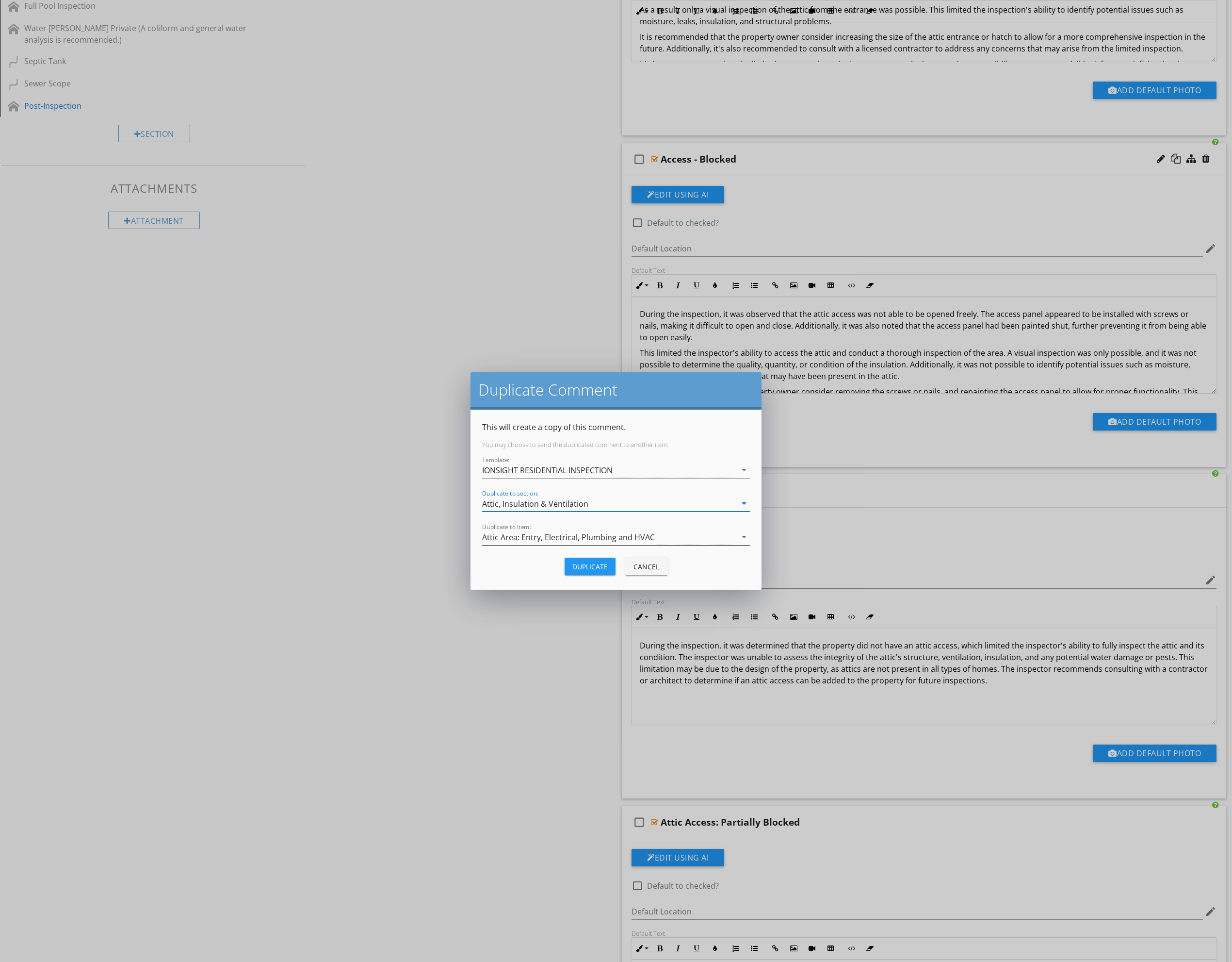
click at [586, 536] on div "Attic Area: Entry, Electrical, Plumbing and HVAC" at bounding box center [568, 537] width 173 height 9
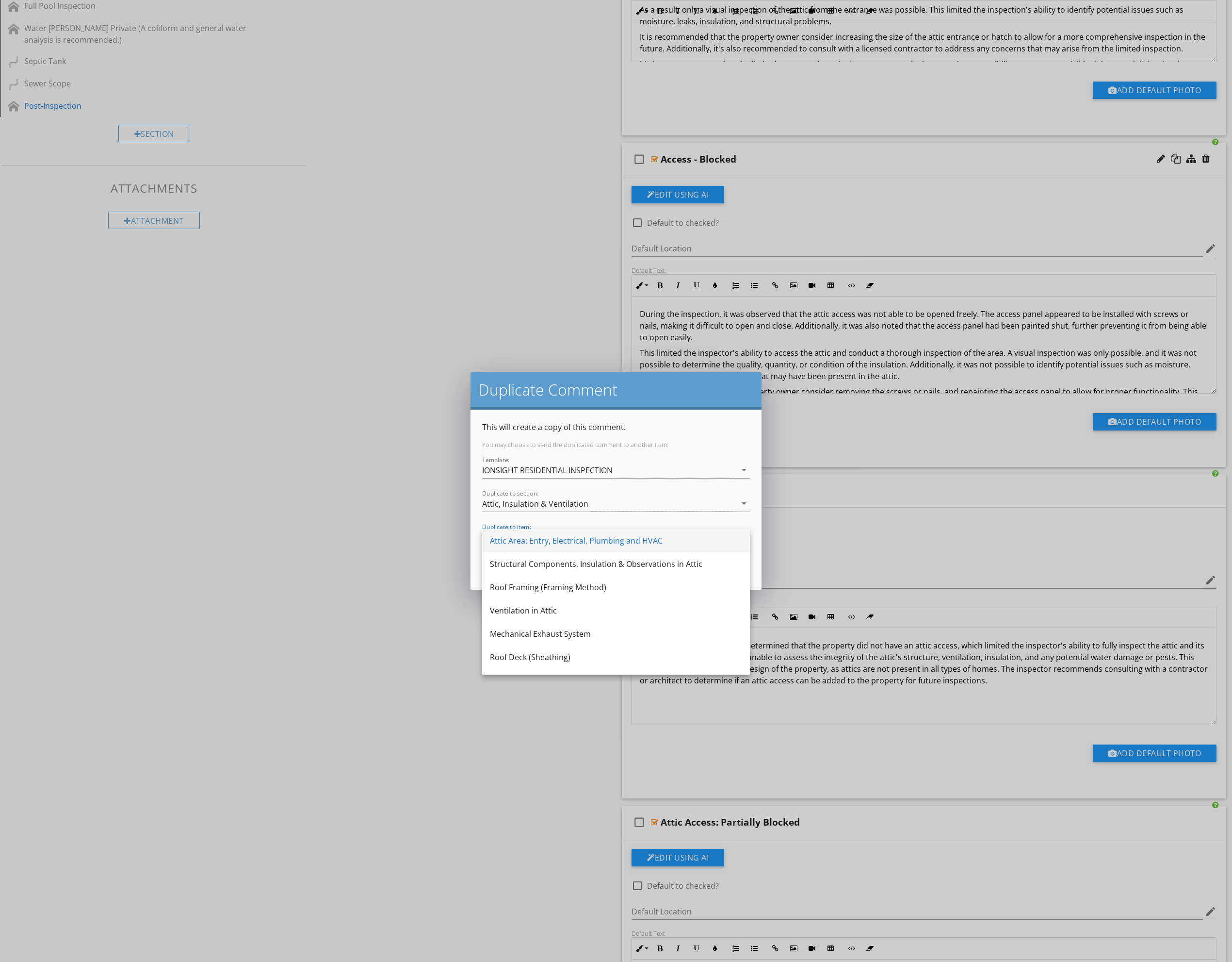
click at [584, 543] on div "Attic Area: Entry, Electrical, Plumbing and HVAC" at bounding box center [616, 541] width 252 height 12
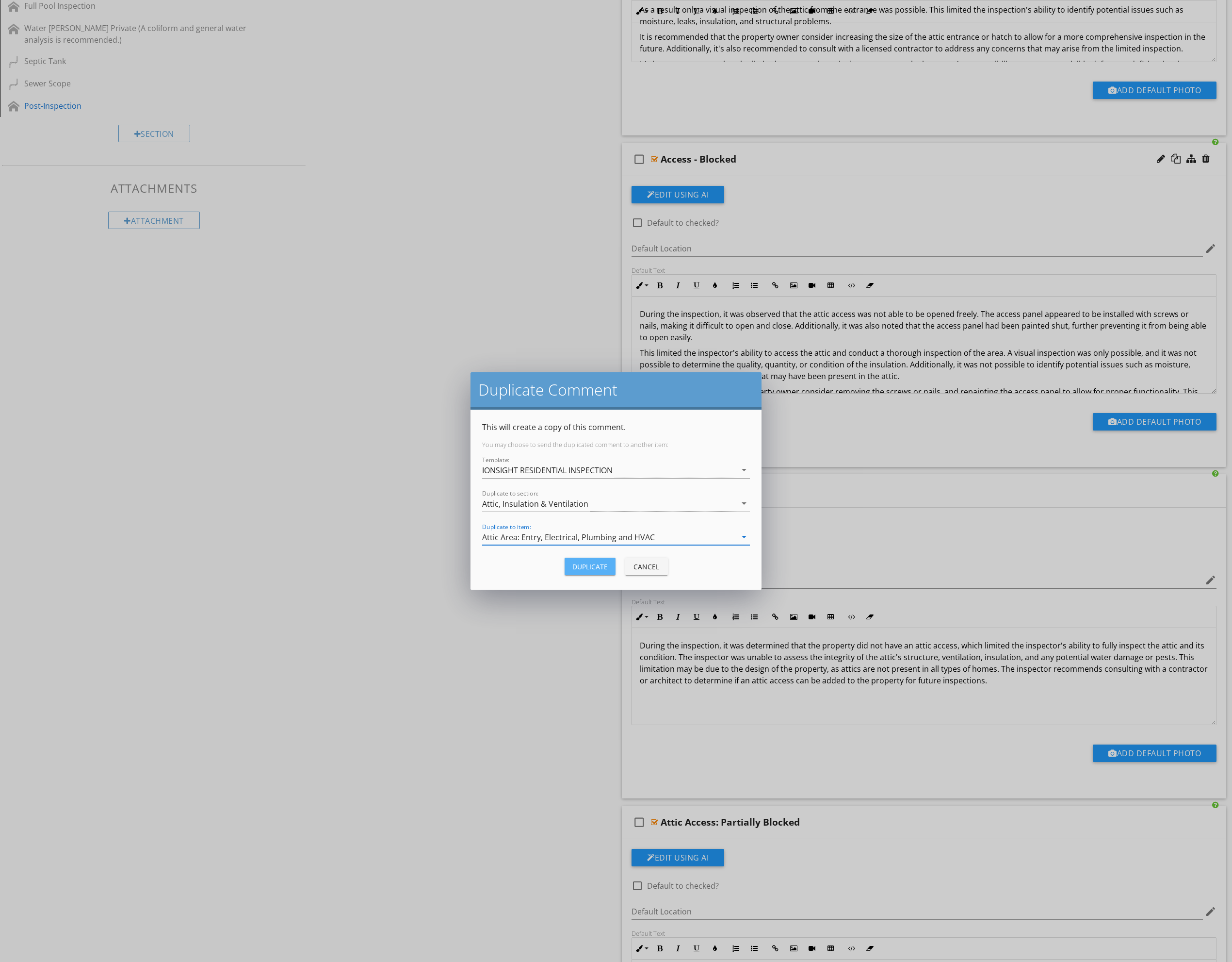
click at [584, 569] on div "Duplicate" at bounding box center [590, 566] width 35 height 10
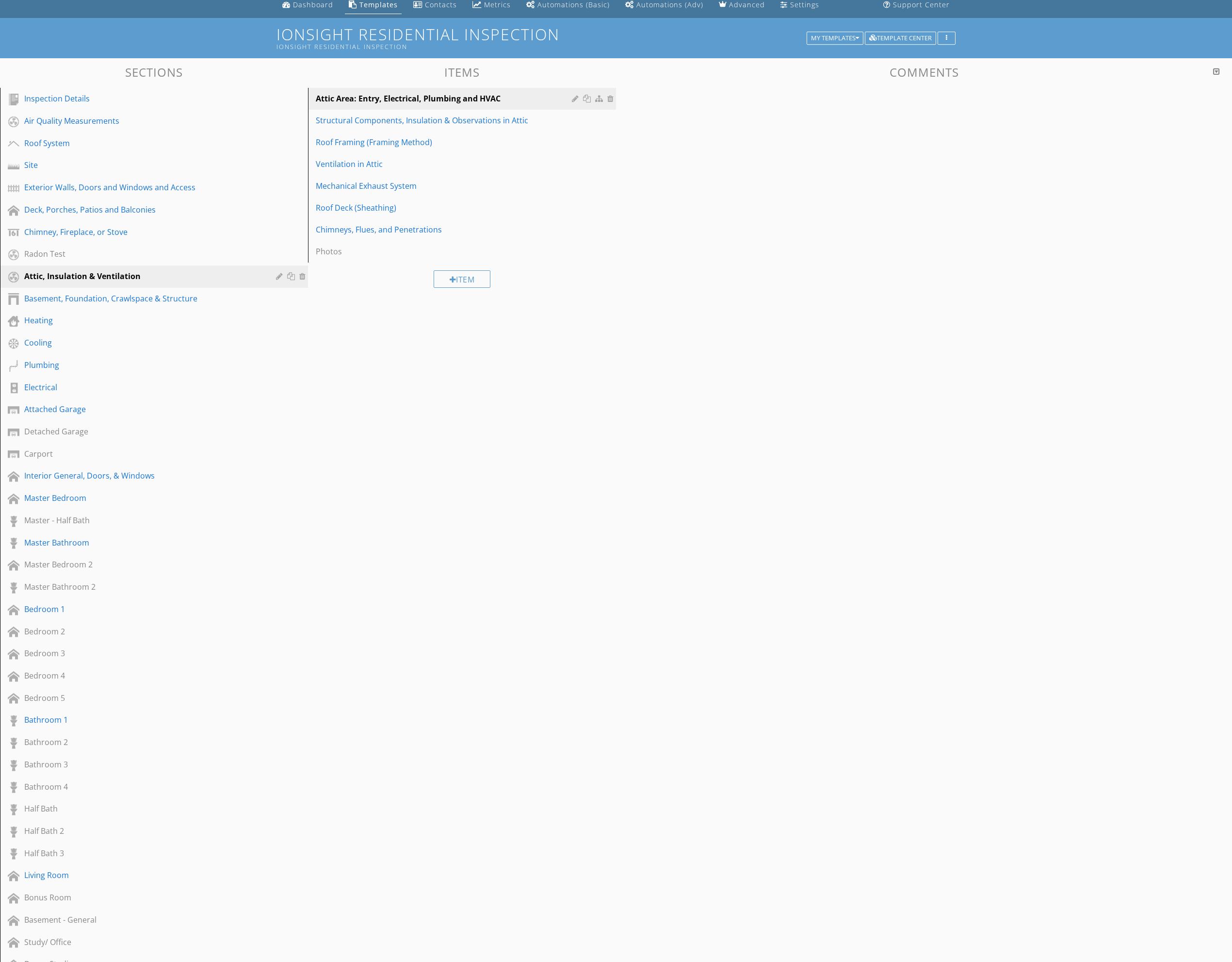
scroll to position [0, 0]
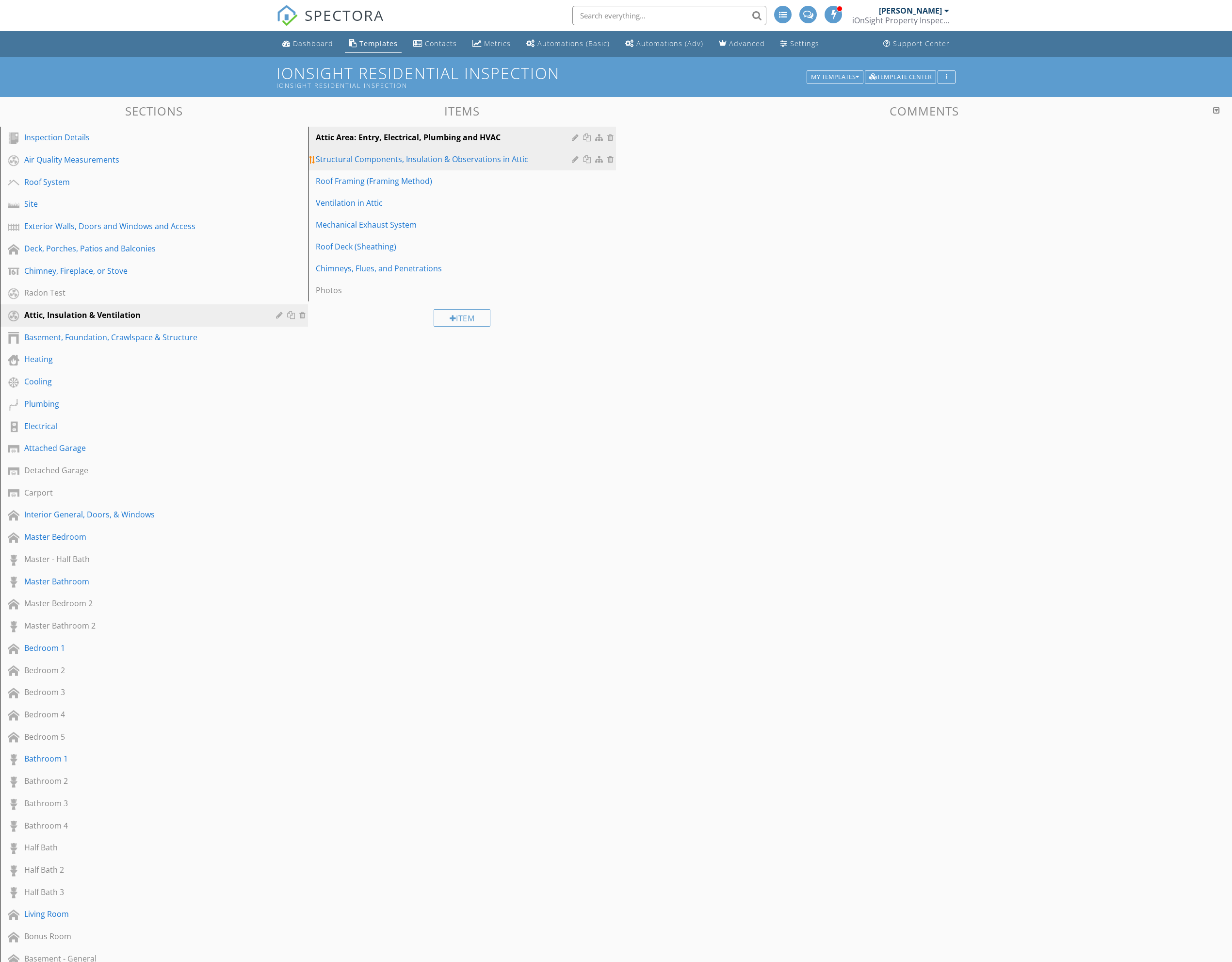
click at [500, 161] on div "Structural Components, Insulation & Observations in Attic" at bounding box center [446, 159] width 259 height 12
click at [492, 140] on div "Attic Area: Entry, Electrical, Plumbing and HVAC" at bounding box center [446, 138] width 259 height 12
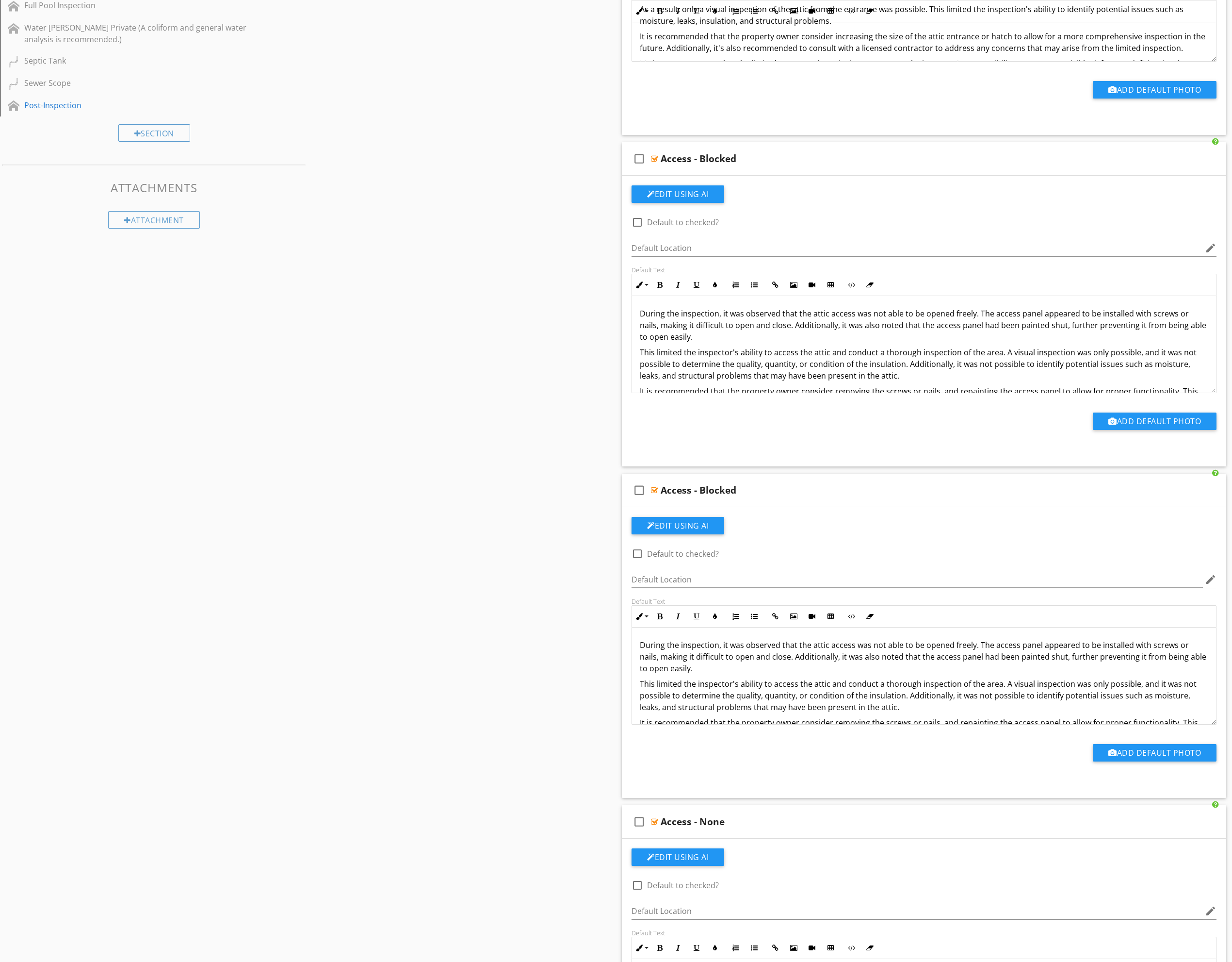
scroll to position [1310, 0]
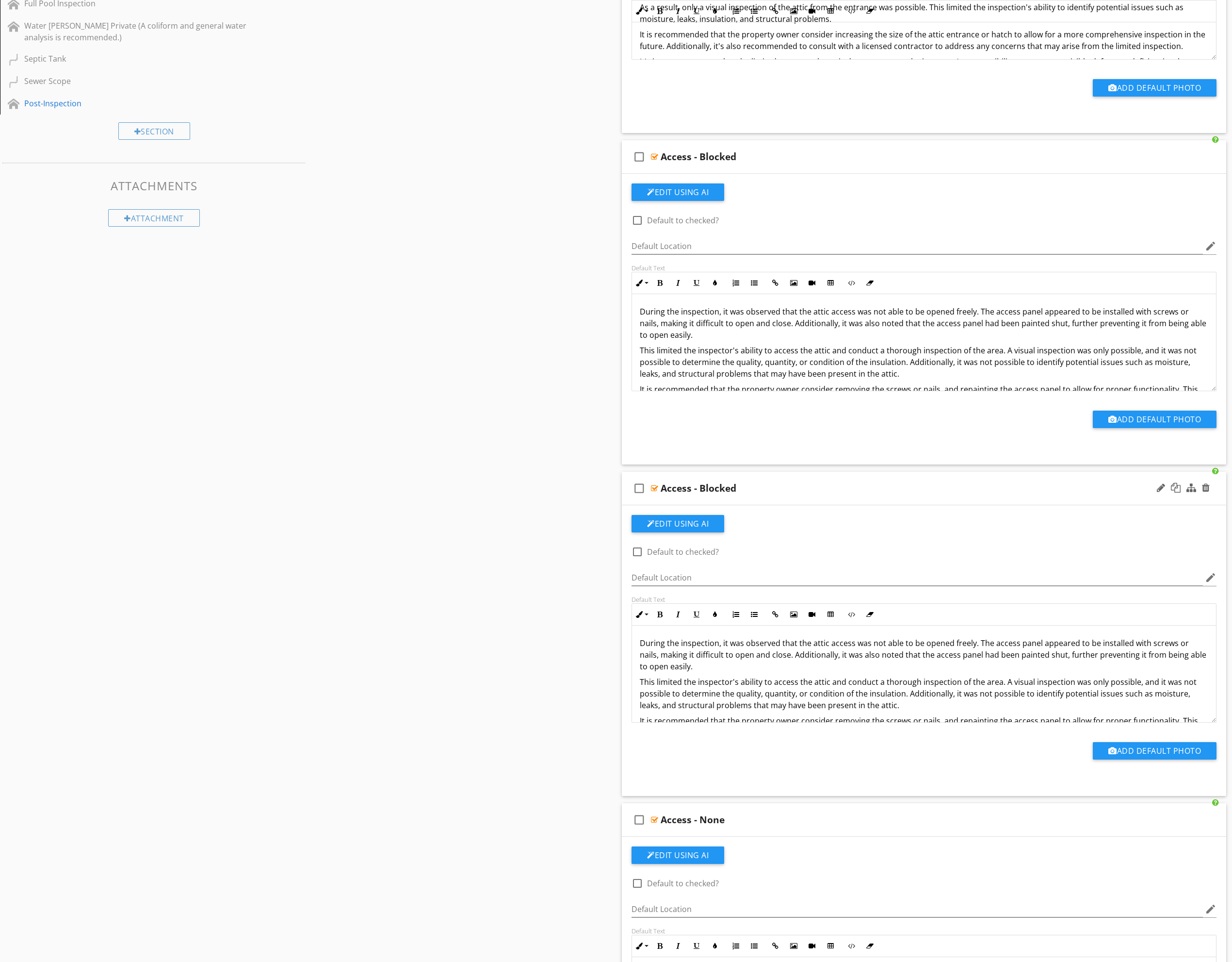
click at [870, 664] on p "During the inspection, it was observed that the attic access was not able to be…" at bounding box center [924, 654] width 569 height 35
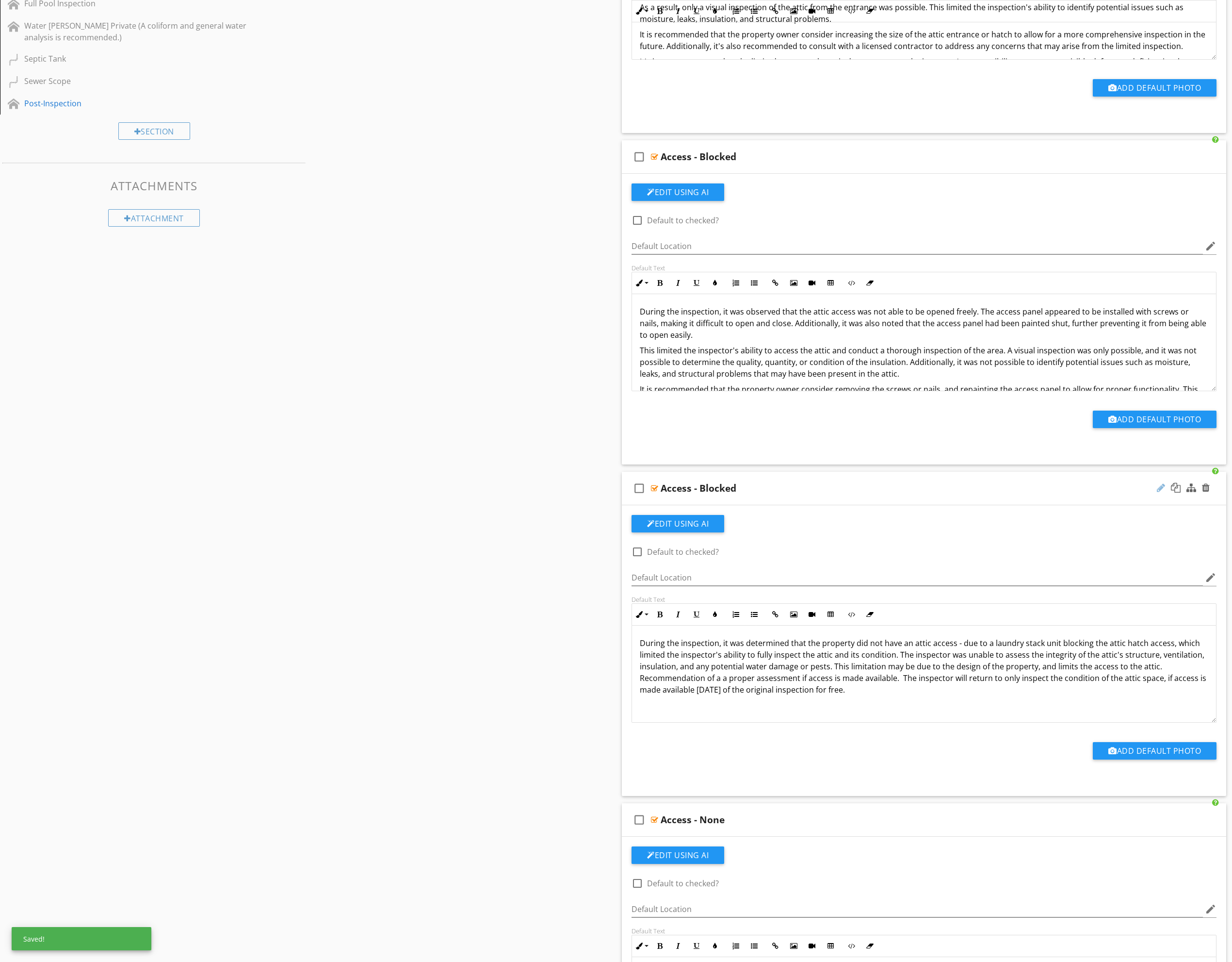
click at [1157, 488] on div at bounding box center [1161, 488] width 8 height 10
click at [846, 490] on input "Access - Blocked" at bounding box center [880, 489] width 439 height 16
type input "Access - Blocked - Furniture, Laundry or other"
click at [966, 537] on div "Edit Using AI" at bounding box center [924, 528] width 585 height 25
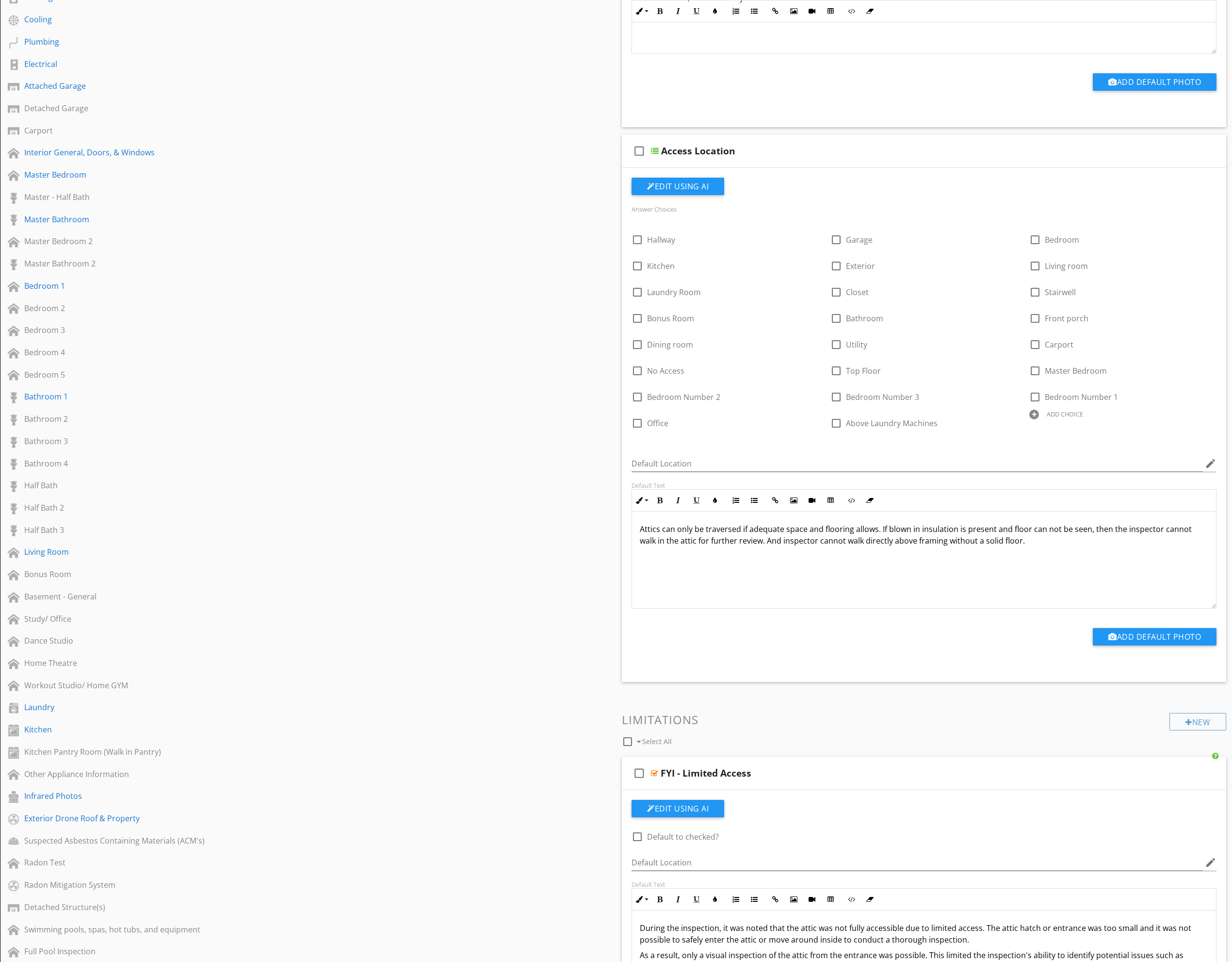
scroll to position [361, 0]
click at [66, 40] on div "Plumbing" at bounding box center [143, 42] width 238 height 12
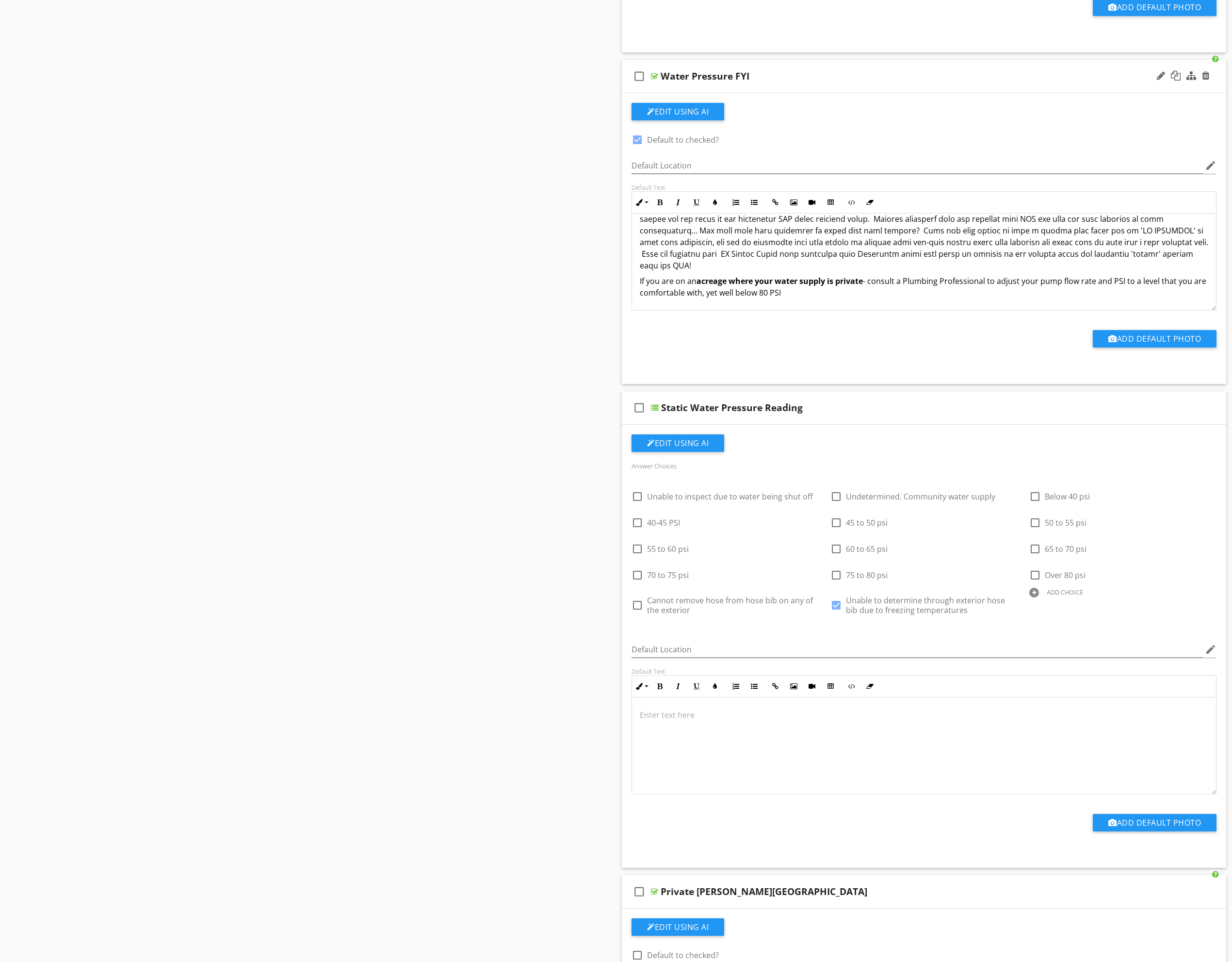
scroll to position [2290, 0]
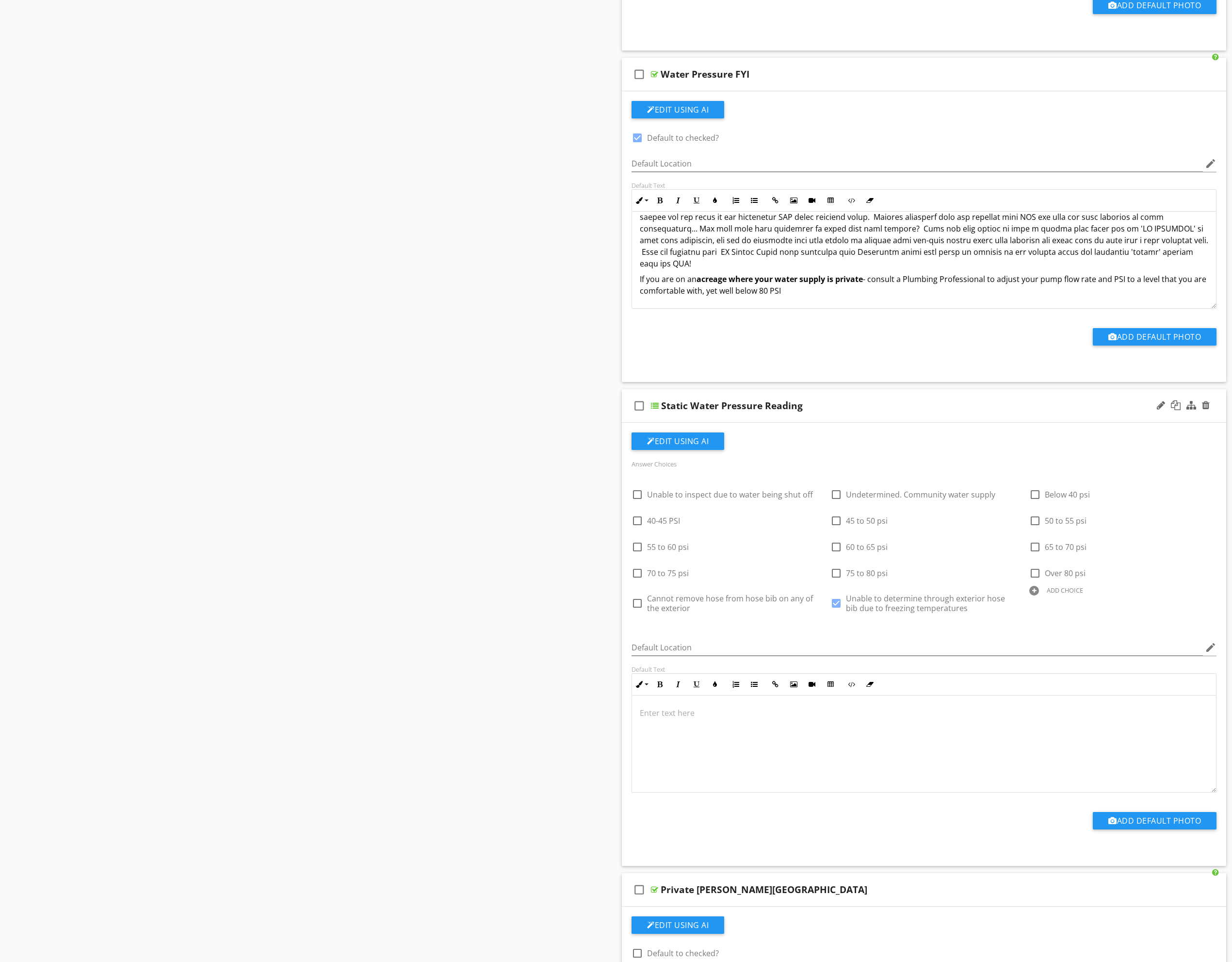
click at [1072, 590] on div "ADD CHOICE" at bounding box center [1065, 590] width 37 height 8
type input "Unable to determine"
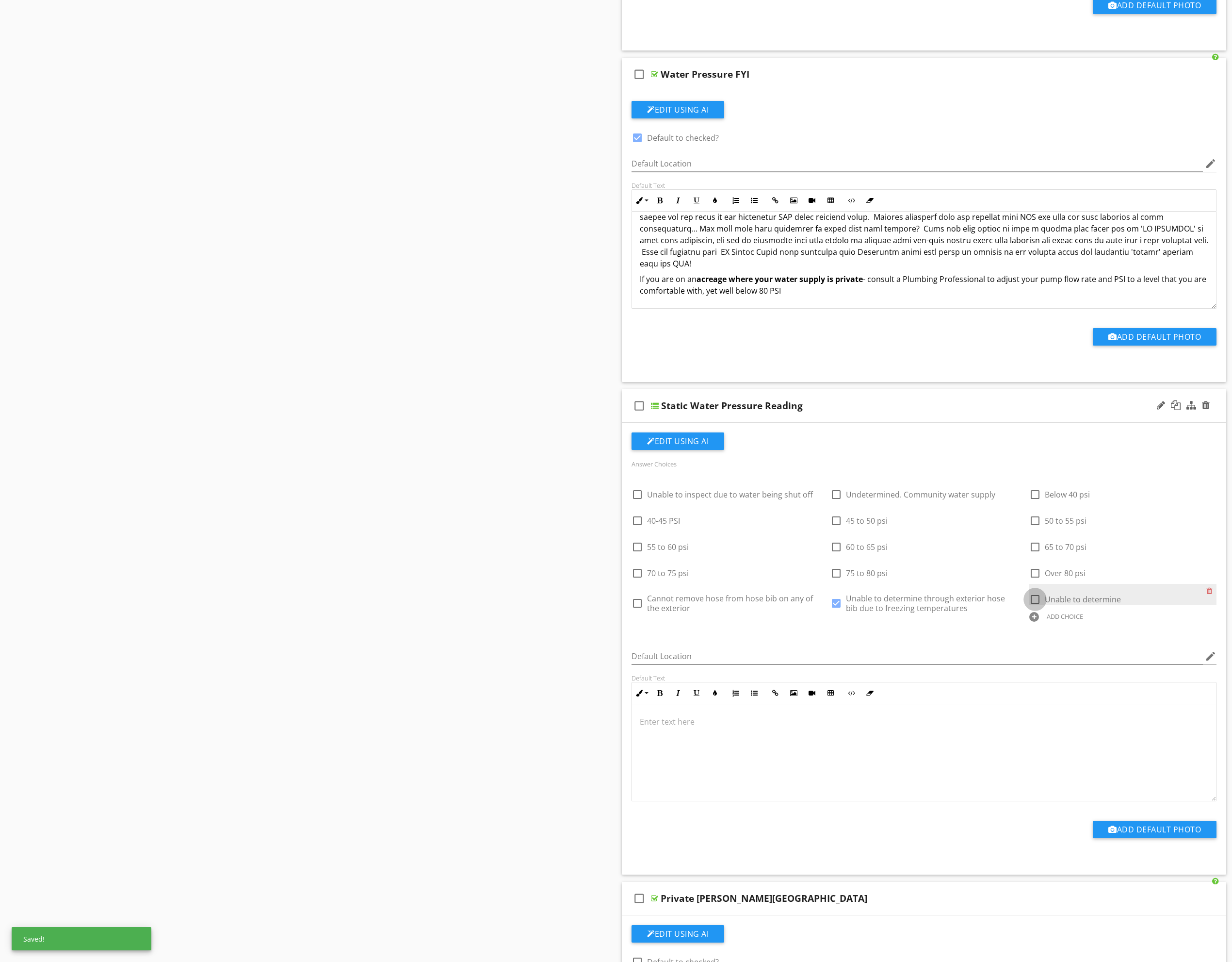
click at [1035, 601] on div at bounding box center [1035, 599] width 17 height 17
checkbox input "true"
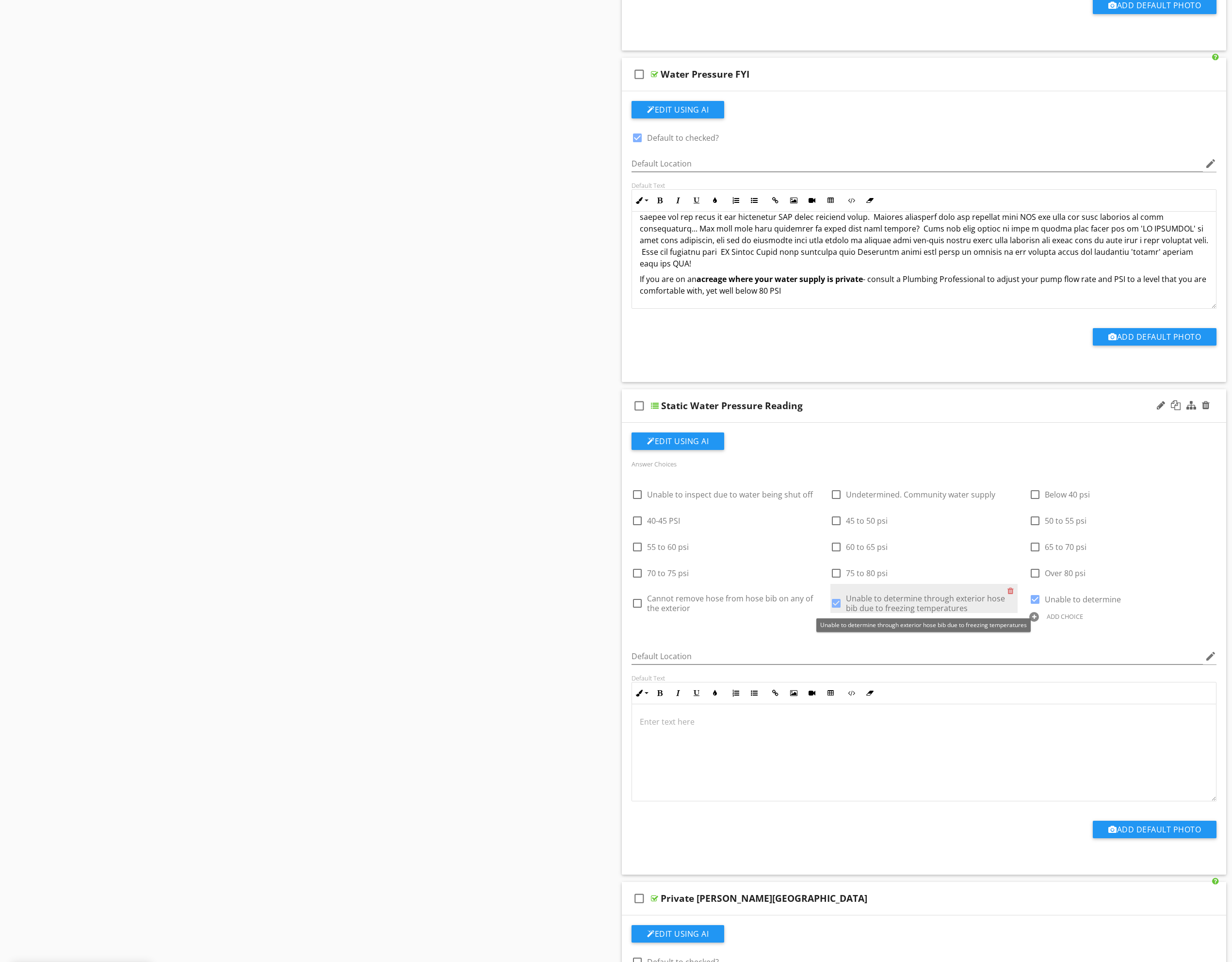
click at [838, 603] on div at bounding box center [836, 603] width 17 height 17
checkbox input "false"
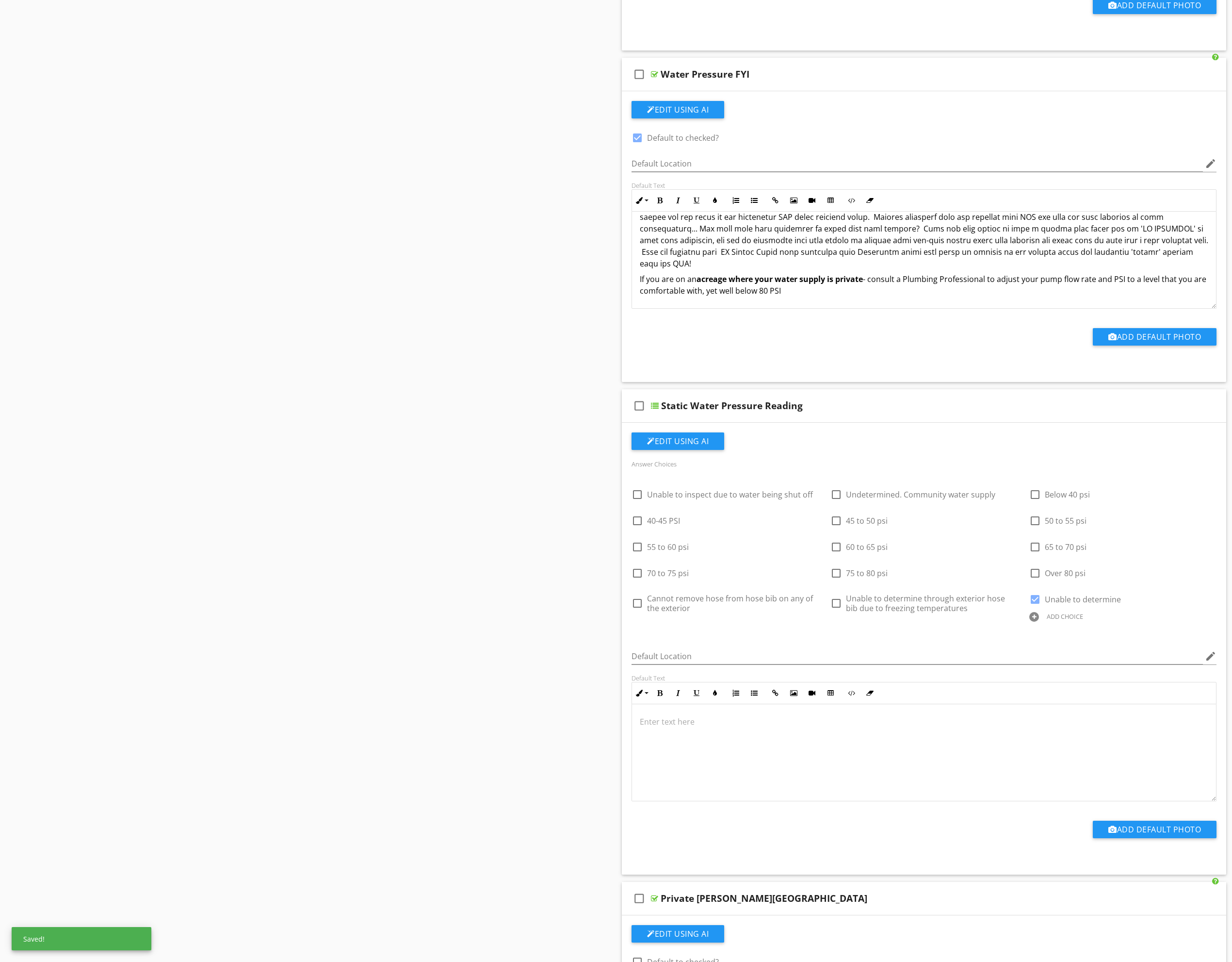
click at [507, 619] on div "Sections Inspection Details Air Quality Measurements Roof System Site Exterior …" at bounding box center [616, 123] width 1232 height 4630
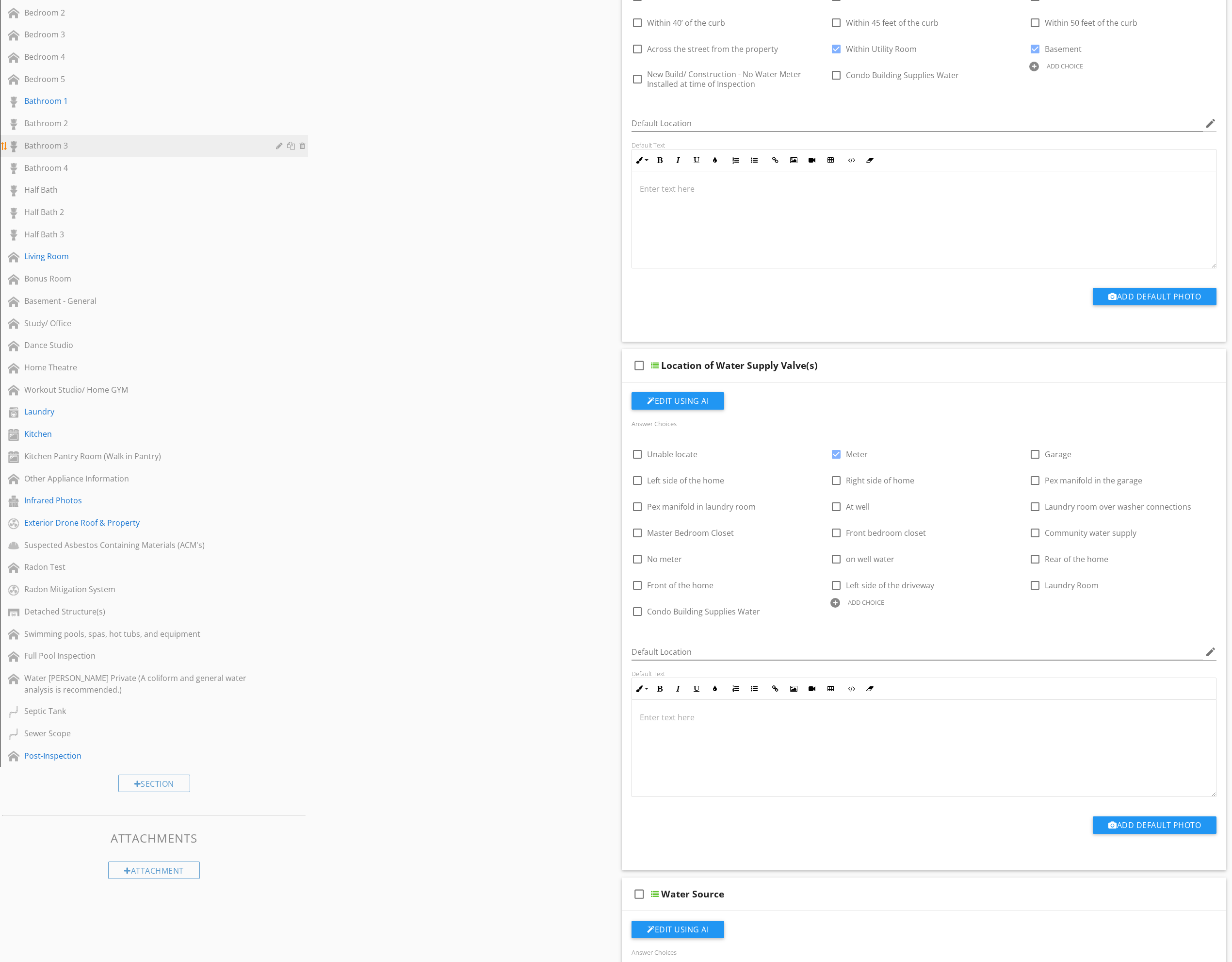
scroll to position [658, 0]
click at [97, 433] on div "Kitchen" at bounding box center [143, 433] width 238 height 12
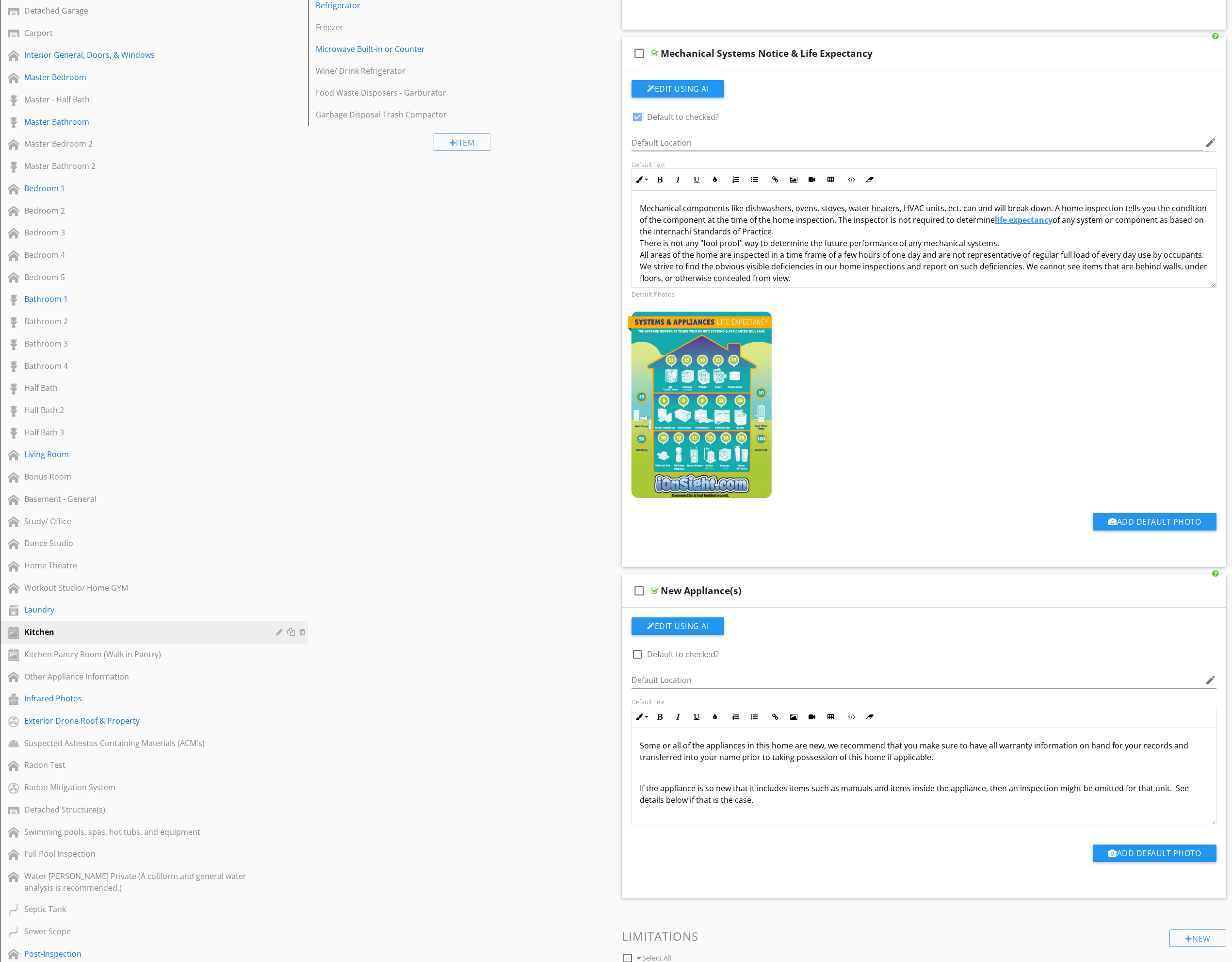
scroll to position [0, 0]
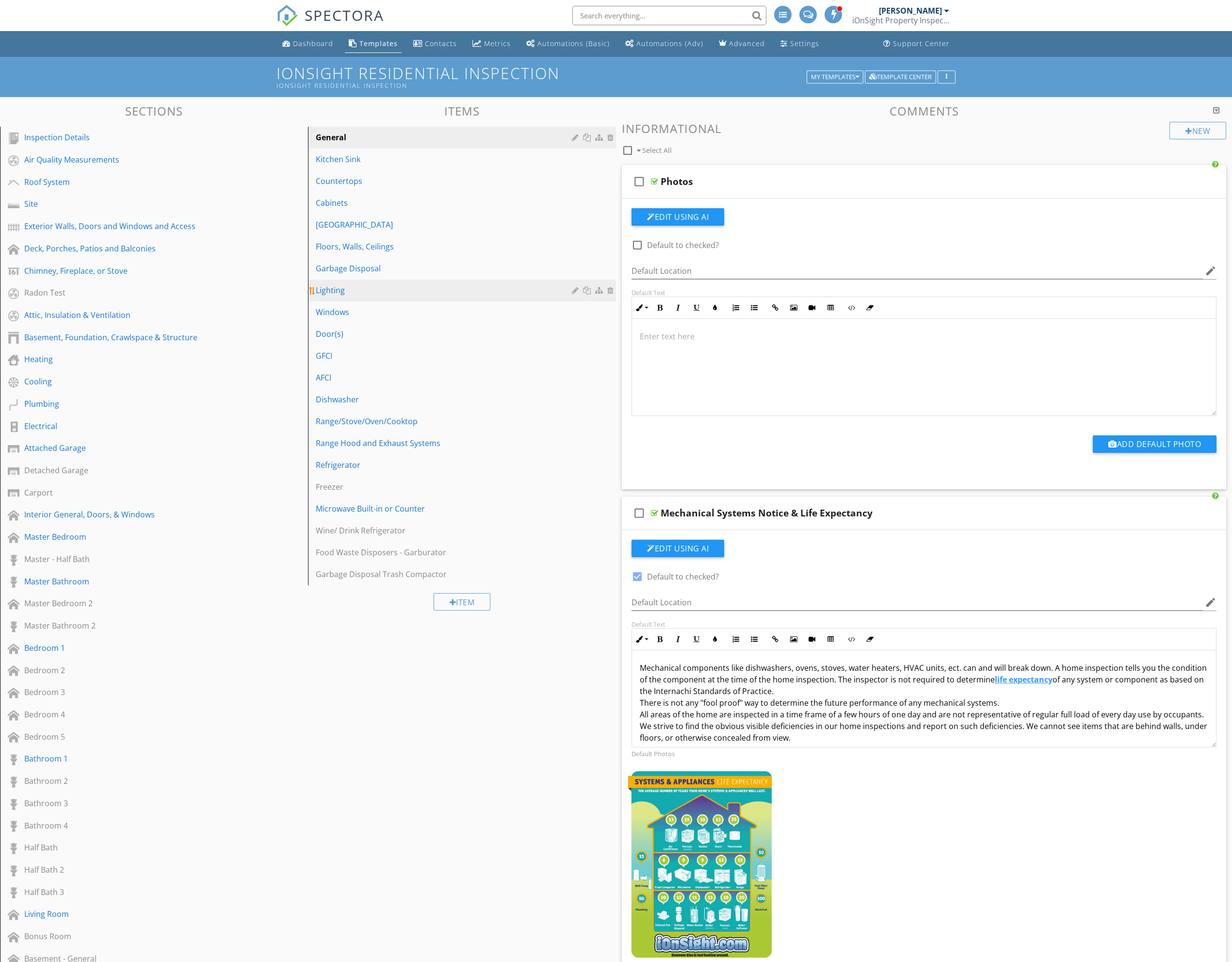
click at [375, 290] on div "Lighting" at bounding box center [446, 290] width 259 height 12
type textarea "<p>Mechanical components like dishwashers, ovens, stoves, water heaters, HVAC u…"
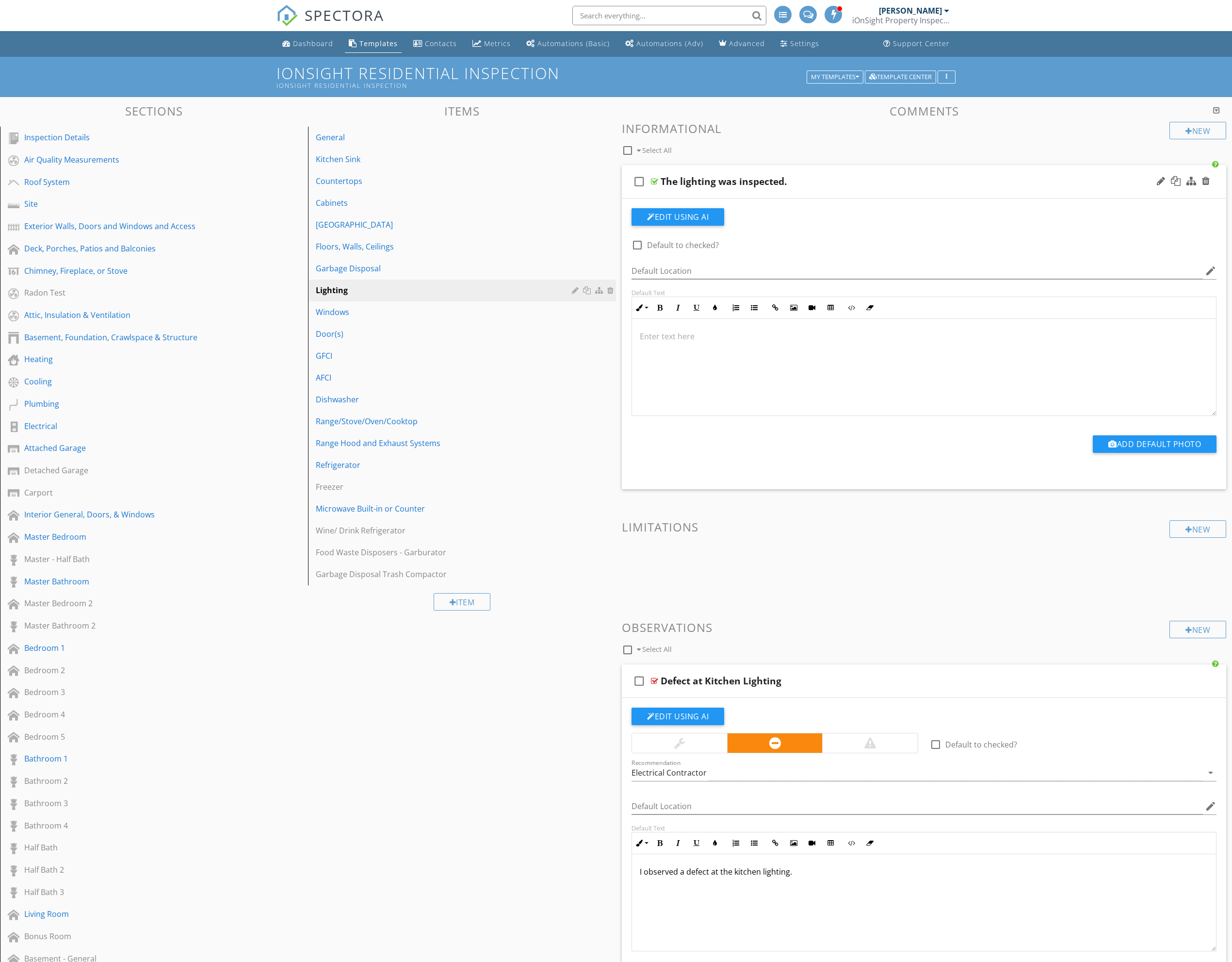
click at [638, 246] on div at bounding box center [638, 245] width 17 height 17
checkbox input "true"
click at [479, 272] on div "Garbage Disposal" at bounding box center [446, 268] width 259 height 12
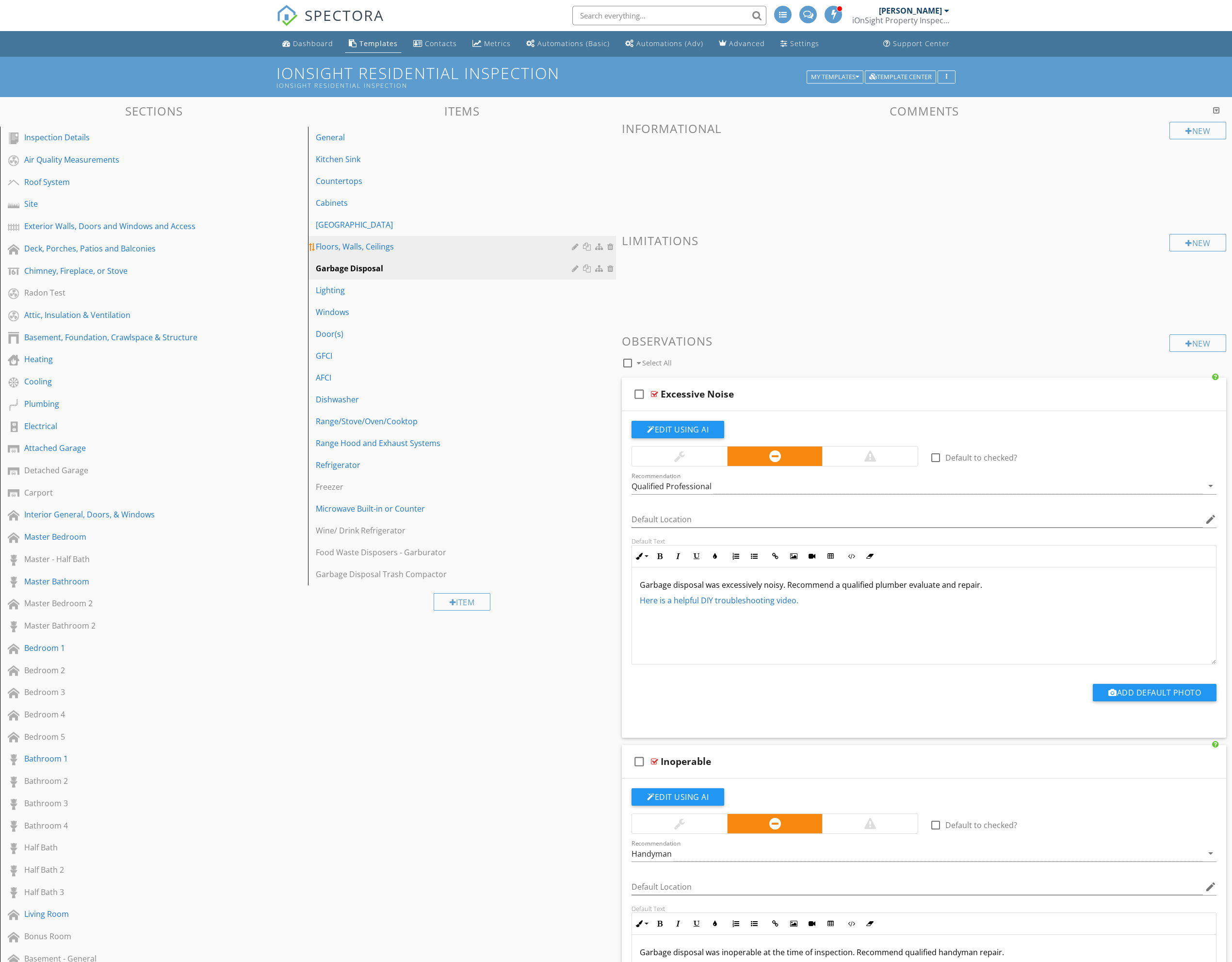
click at [477, 252] on link "Floors, Walls, Ceilings" at bounding box center [463, 247] width 305 height 22
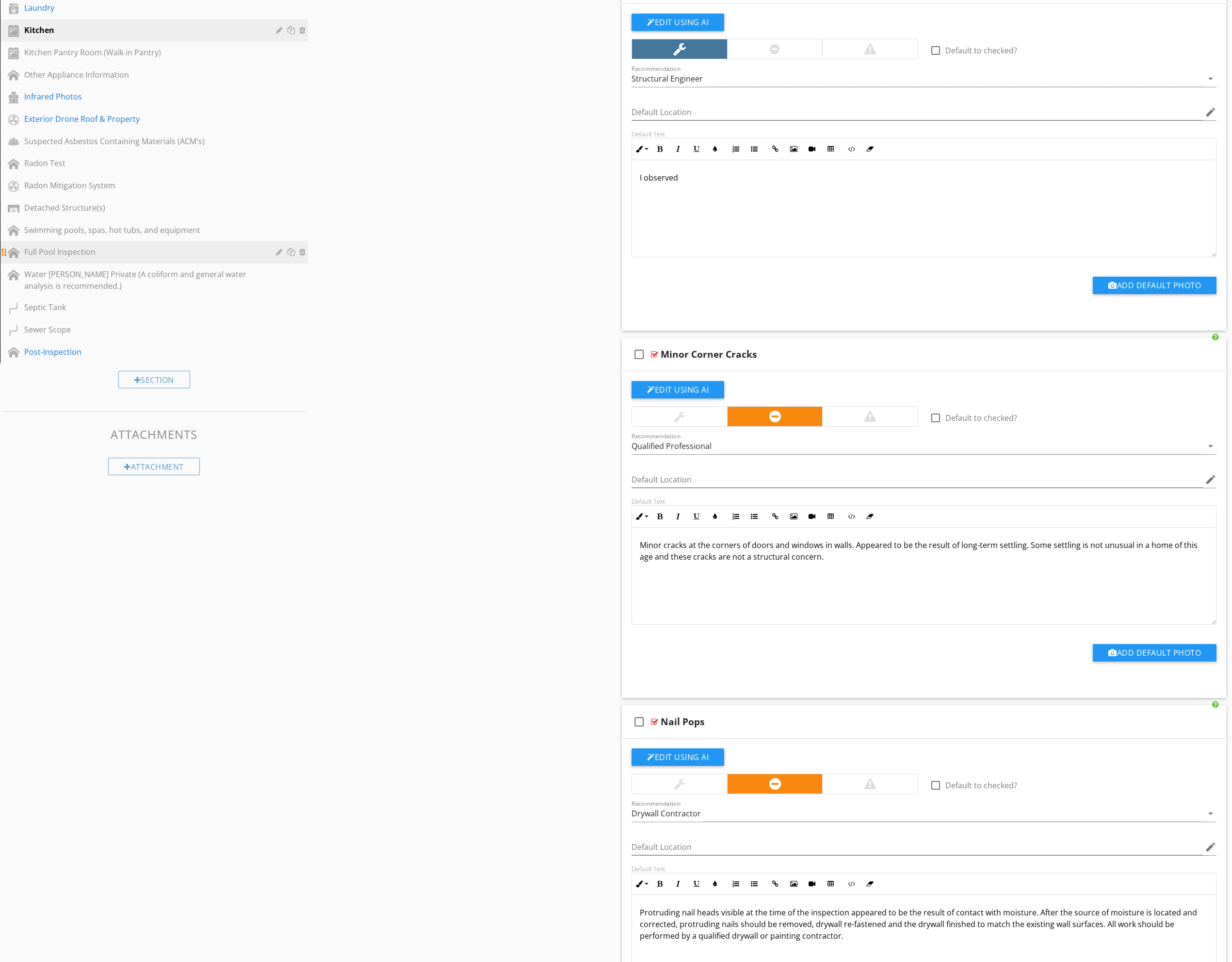
scroll to position [1060, 0]
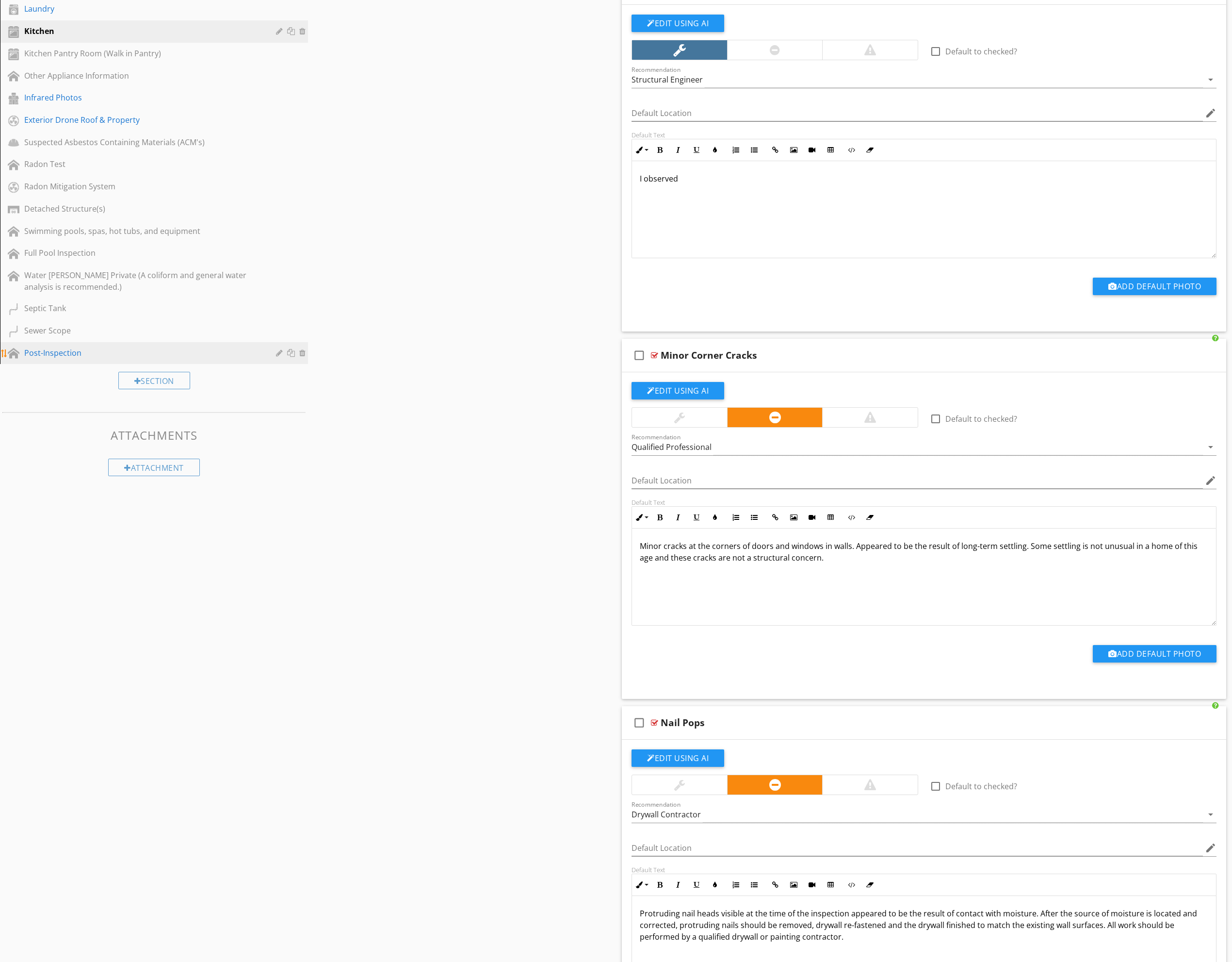
click at [130, 351] on div "Post-Inspection" at bounding box center [143, 353] width 238 height 12
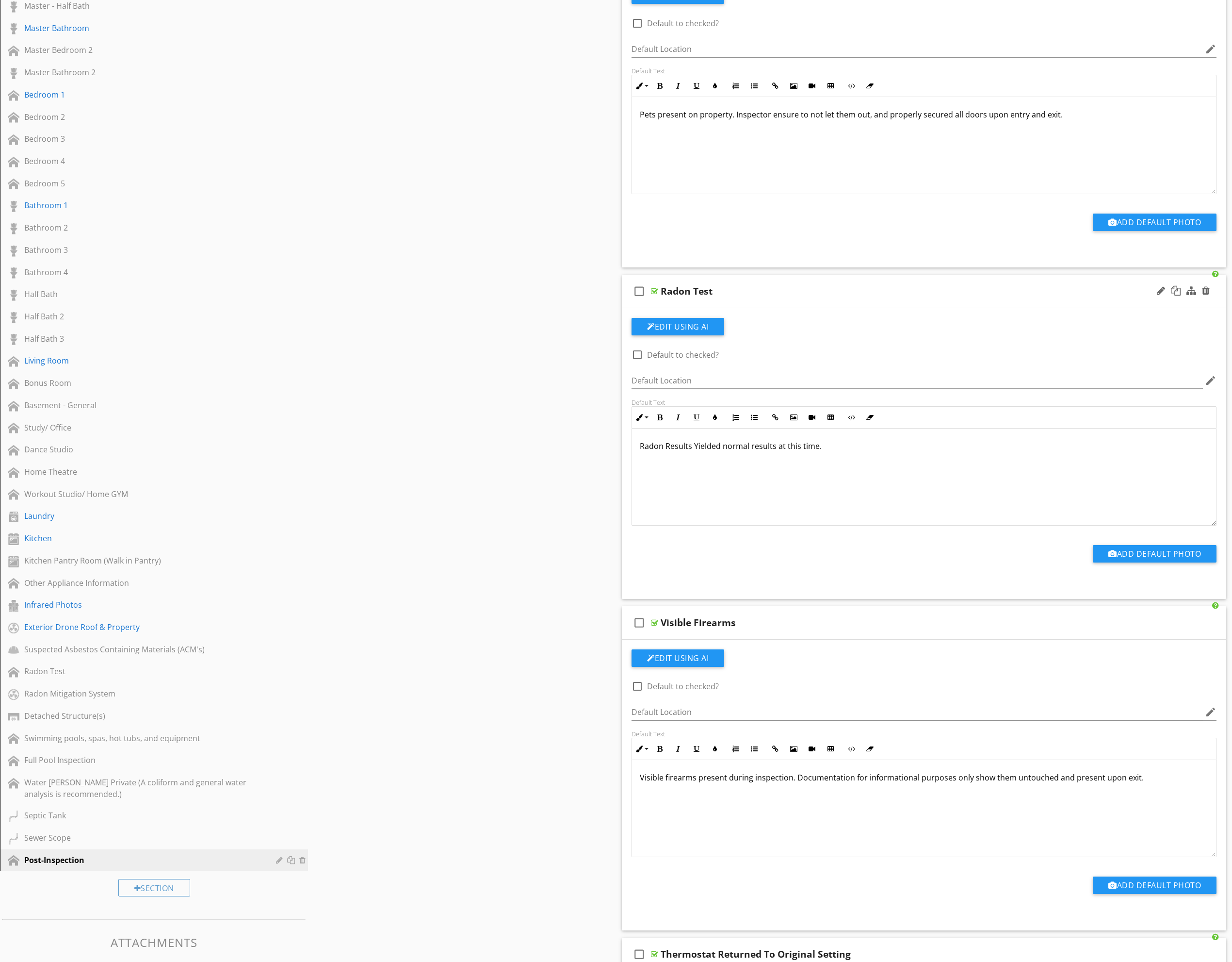
scroll to position [652, 0]
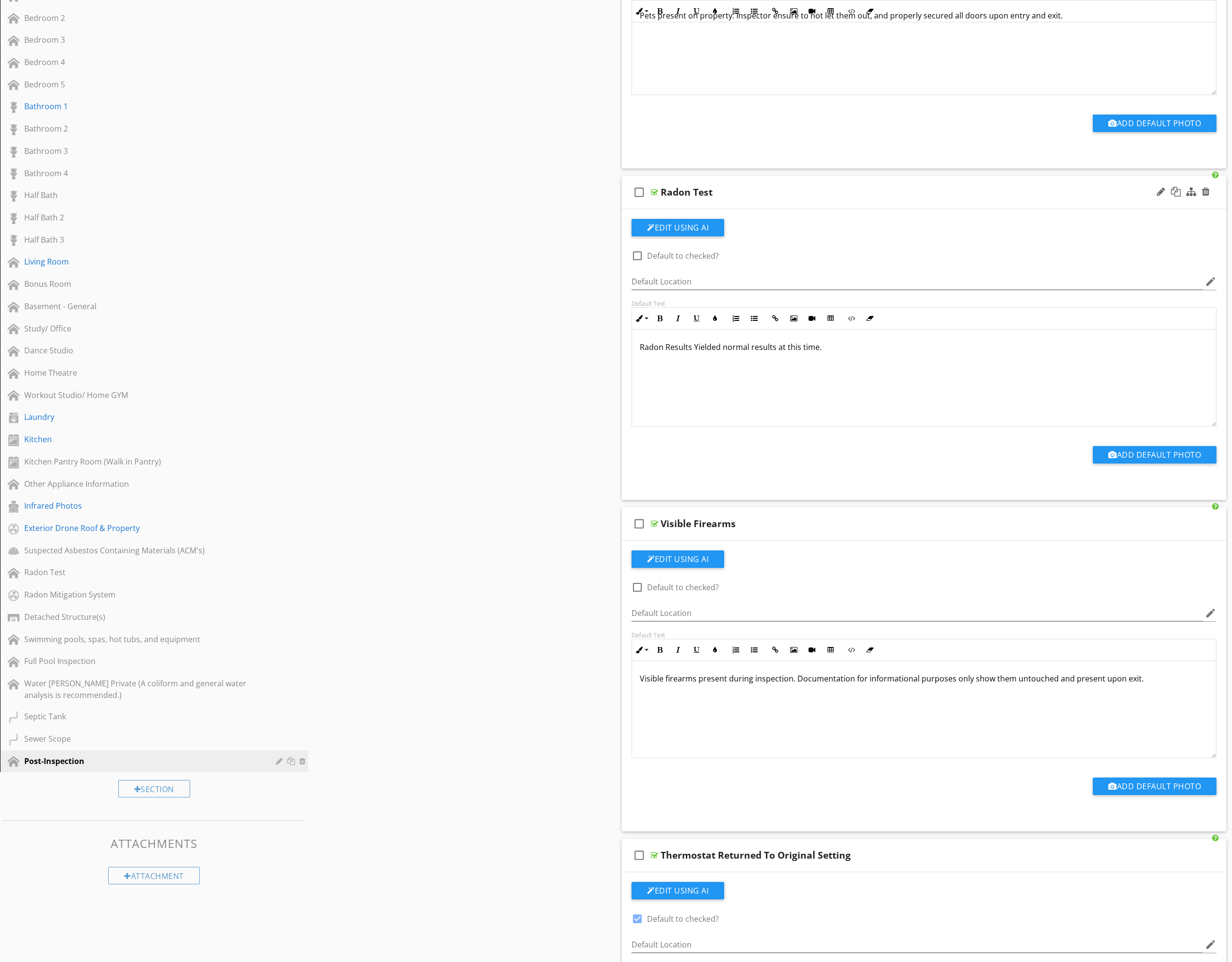
click at [895, 431] on div "Add Default Photo" at bounding box center [924, 453] width 597 height 54
click at [1145, 453] on button "Add Default Photo" at bounding box center [1155, 454] width 124 height 17
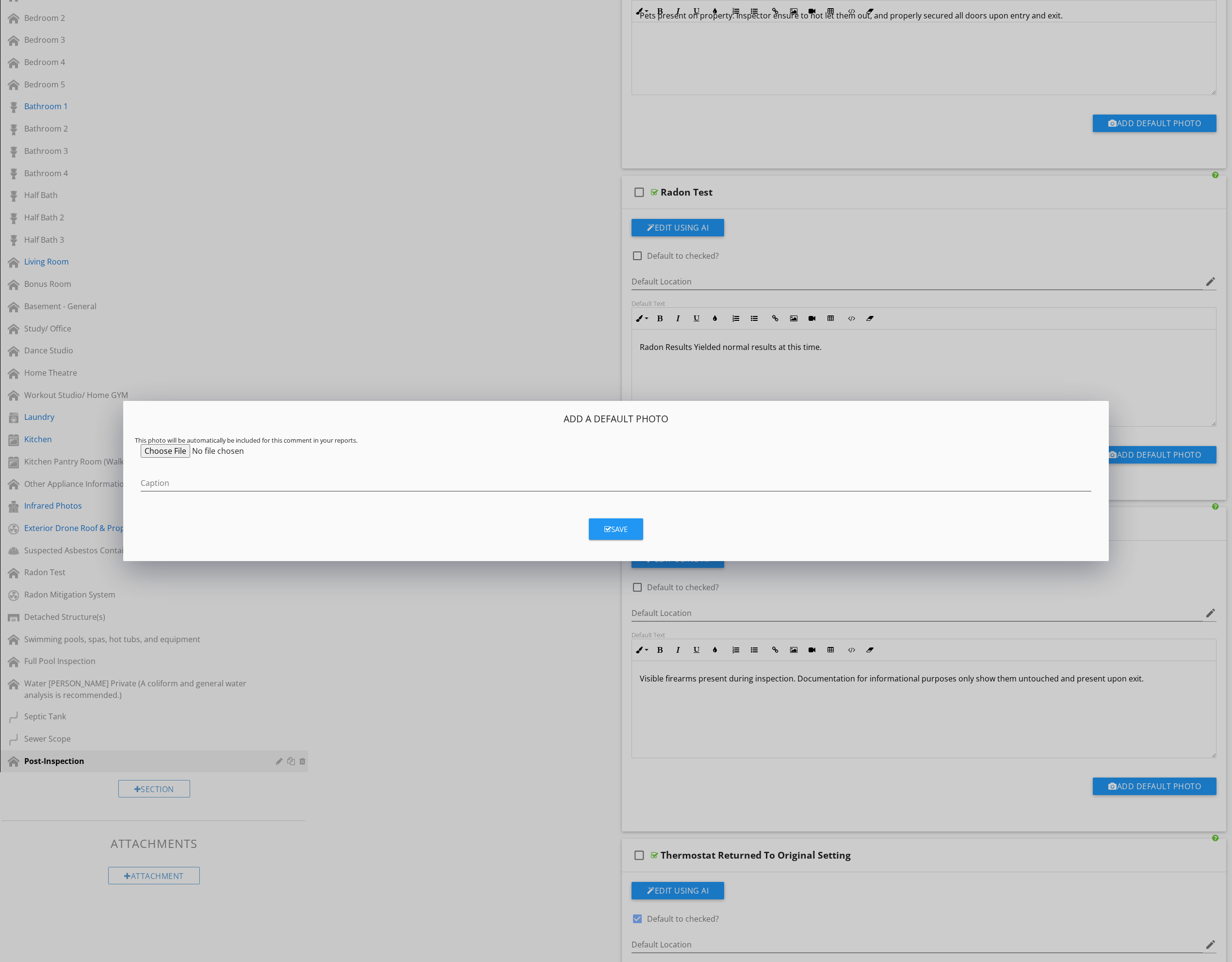
click at [183, 450] on input "file" at bounding box center [215, 451] width 148 height 13
type input "C:\fakepath\RadonLevelsAverageReport.png"
click at [610, 532] on icon "button" at bounding box center [607, 529] width 7 height 8
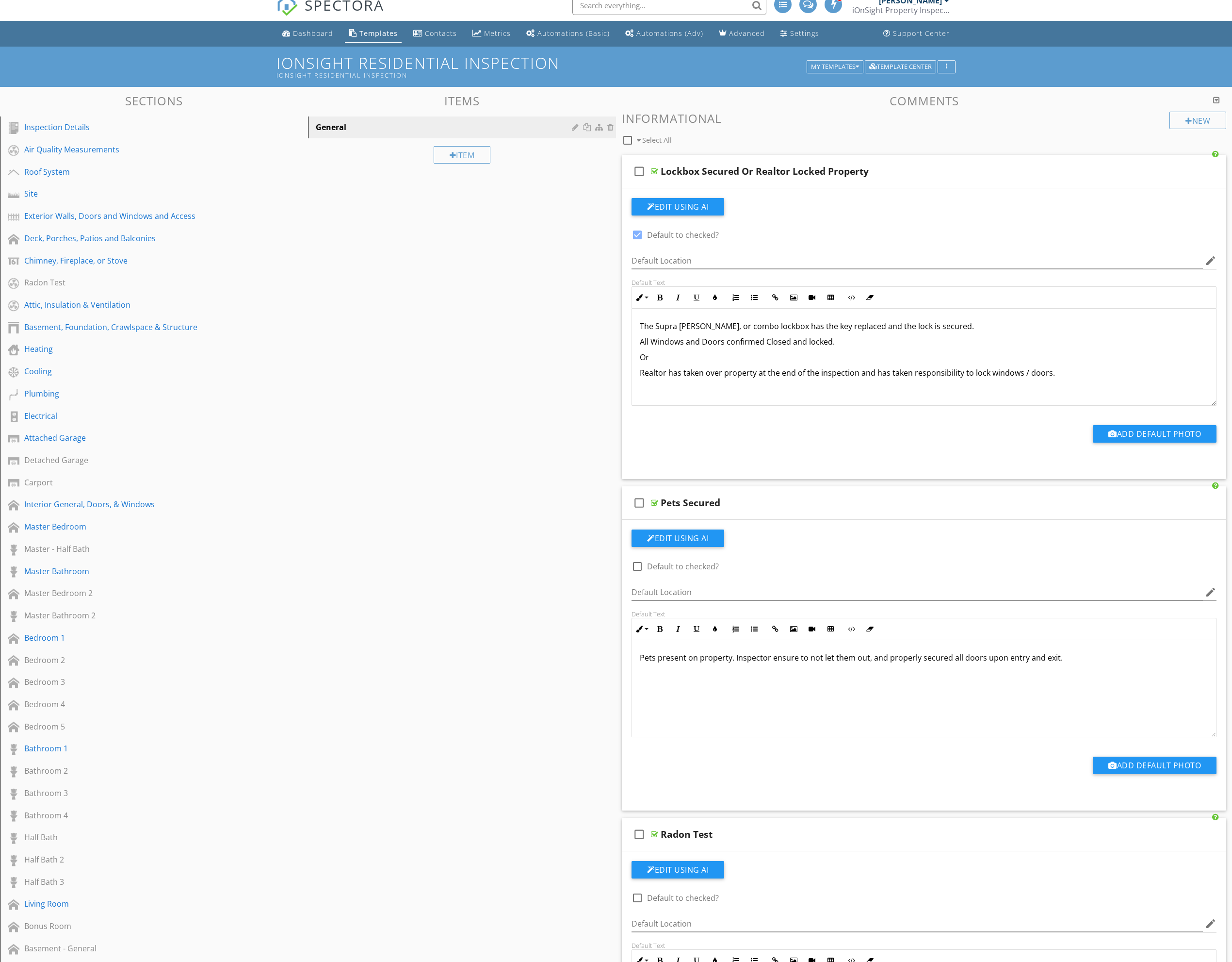
scroll to position [0, 0]
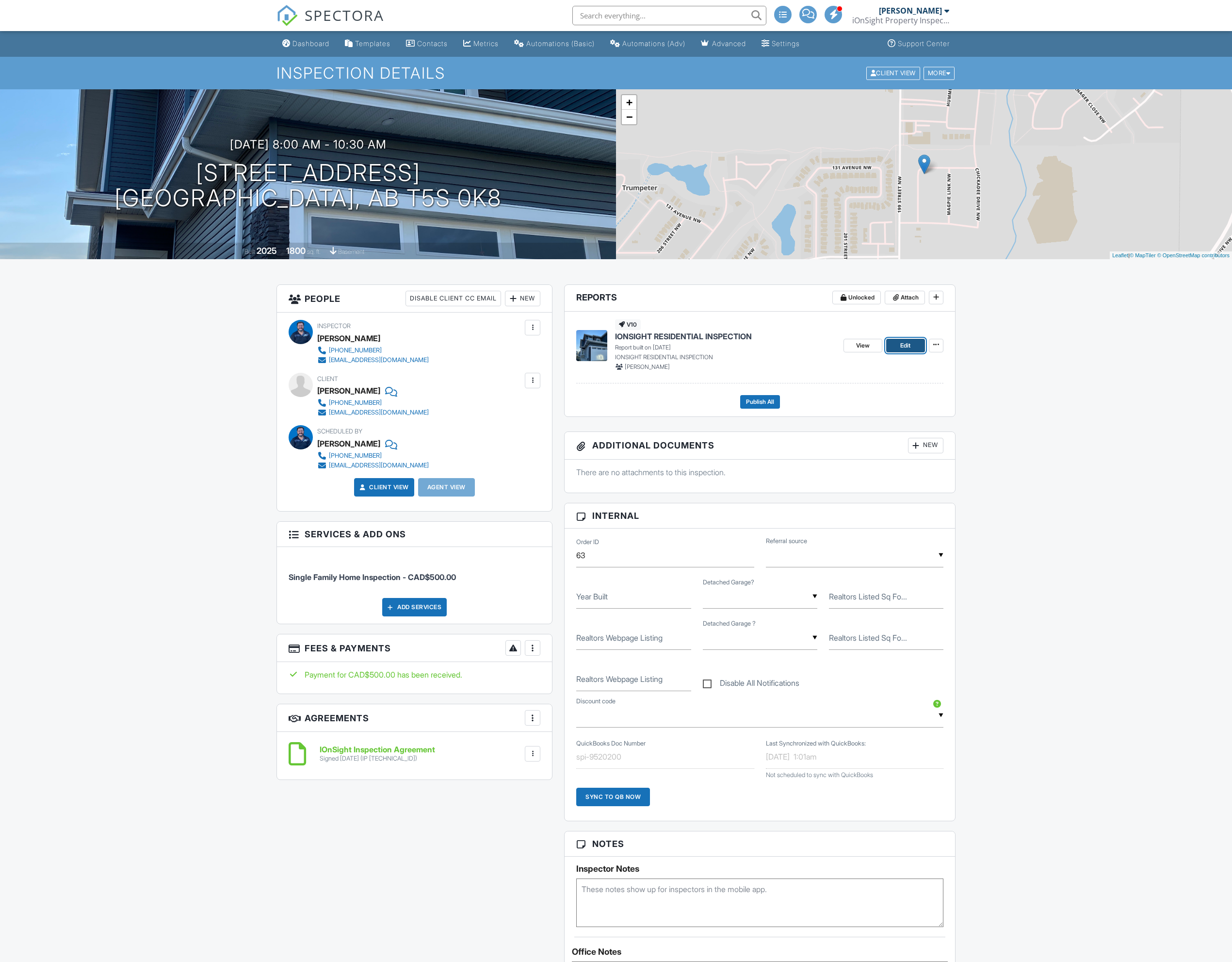
click at [900, 348] on span "Edit" at bounding box center [905, 346] width 10 height 10
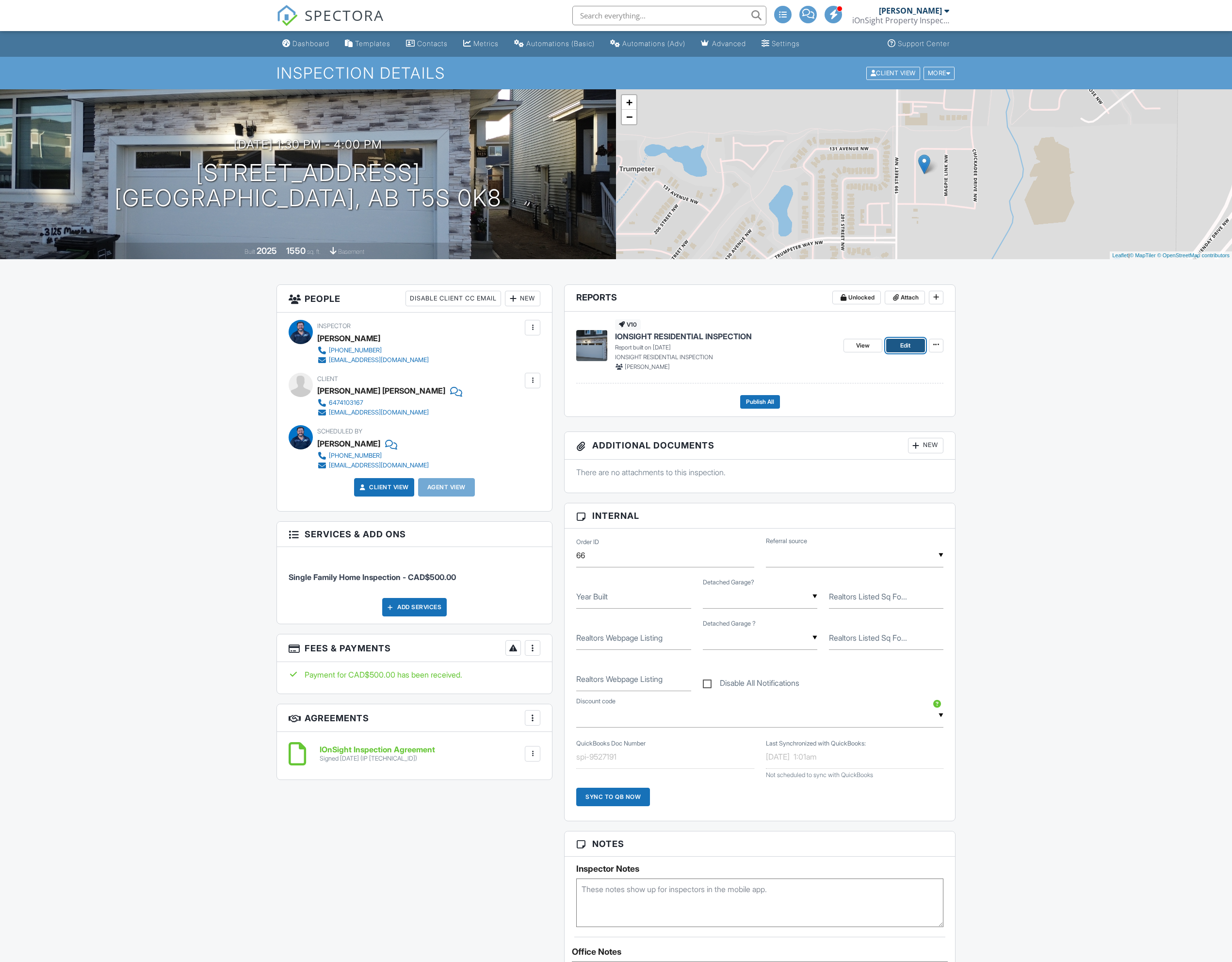
click at [913, 349] on link "Edit" at bounding box center [906, 345] width 39 height 13
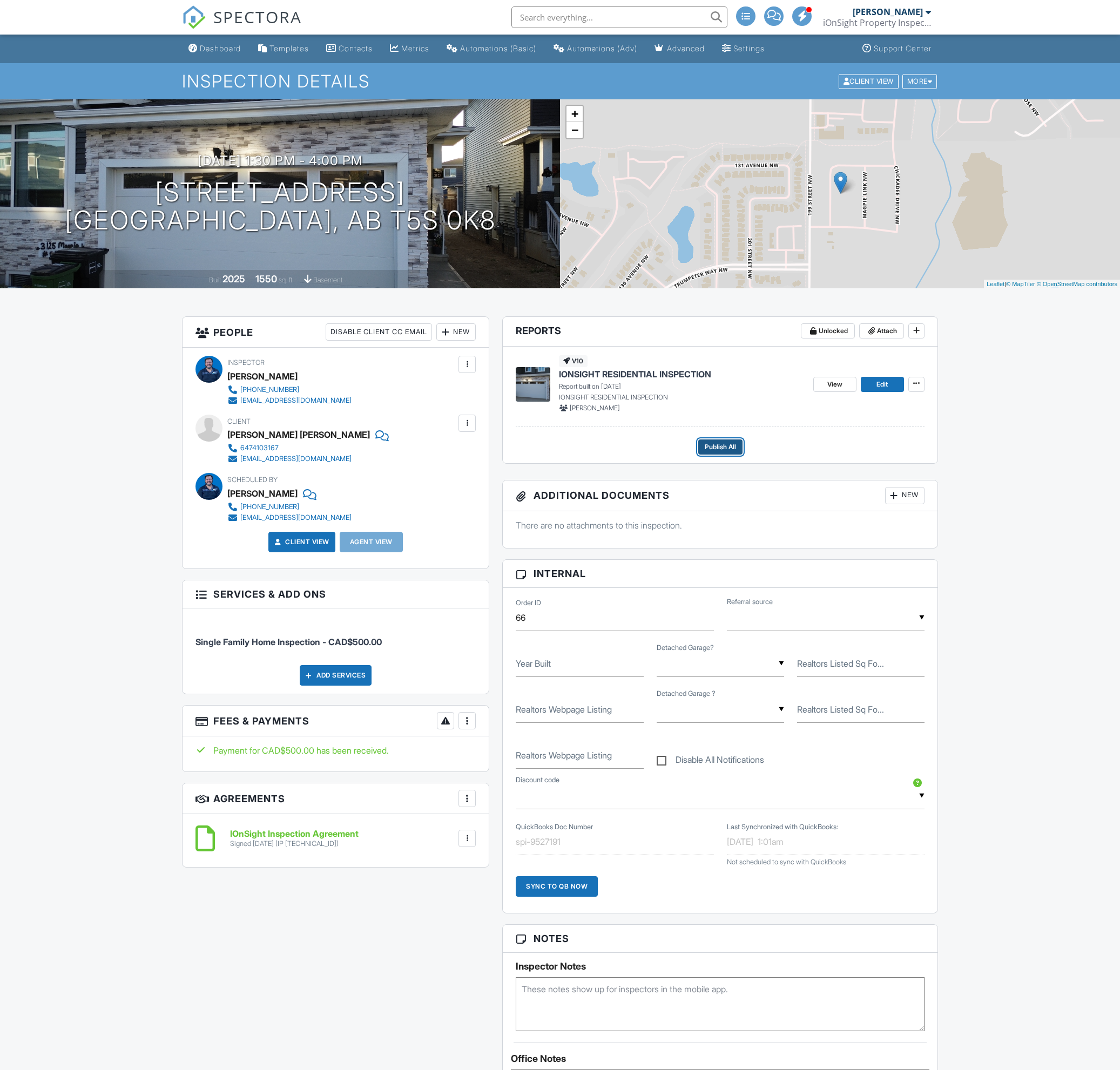
click at [723, 447] on span "Publish All" at bounding box center [720, 447] width 31 height 11
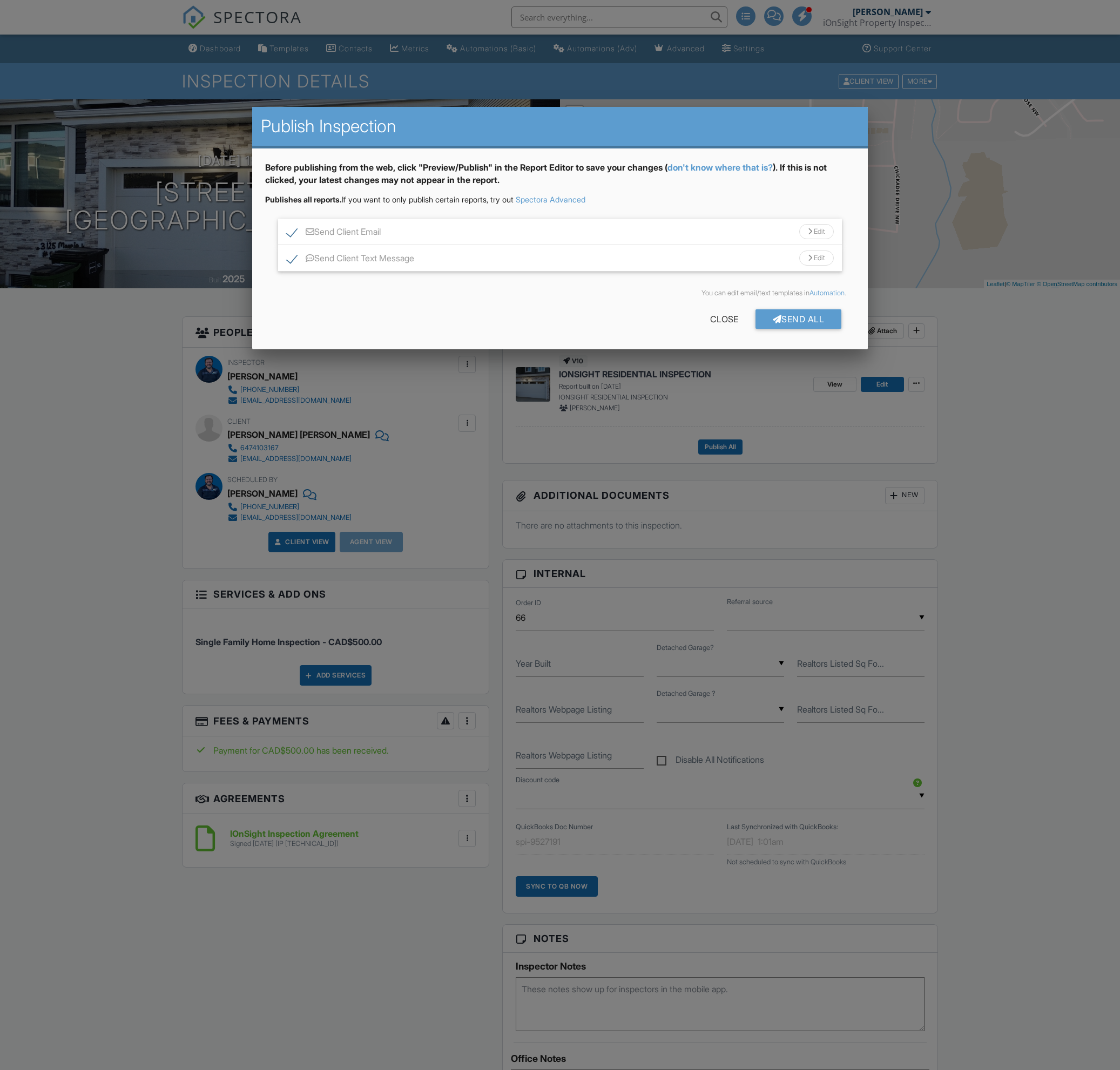
click at [409, 259] on label "Send Client Text Message" at bounding box center [350, 260] width 127 height 14
click at [422, 260] on div "Send Client Text Message Edit" at bounding box center [560, 258] width 564 height 26
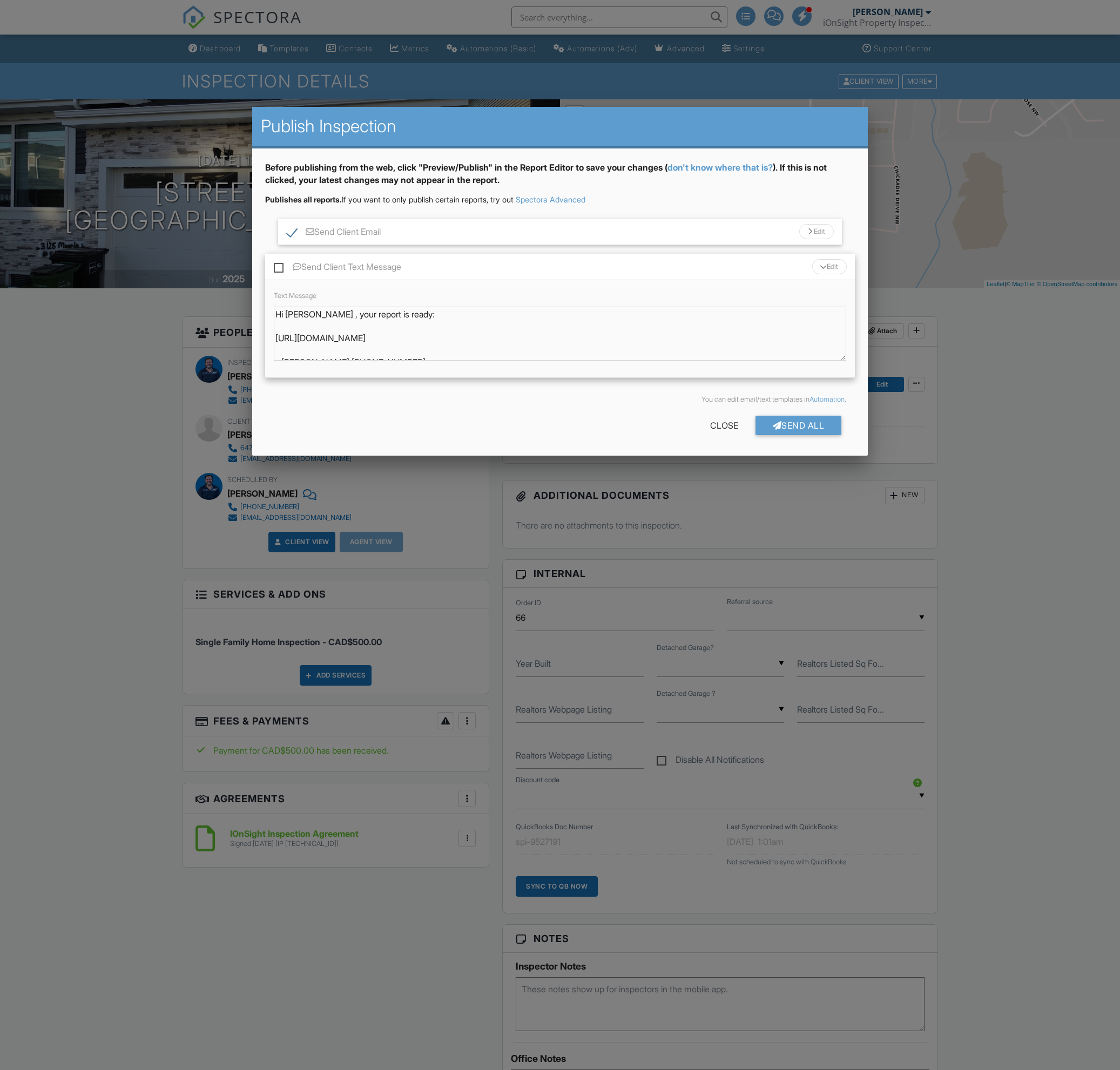
click at [429, 232] on div "Send Client Email Edit" at bounding box center [560, 232] width 564 height 26
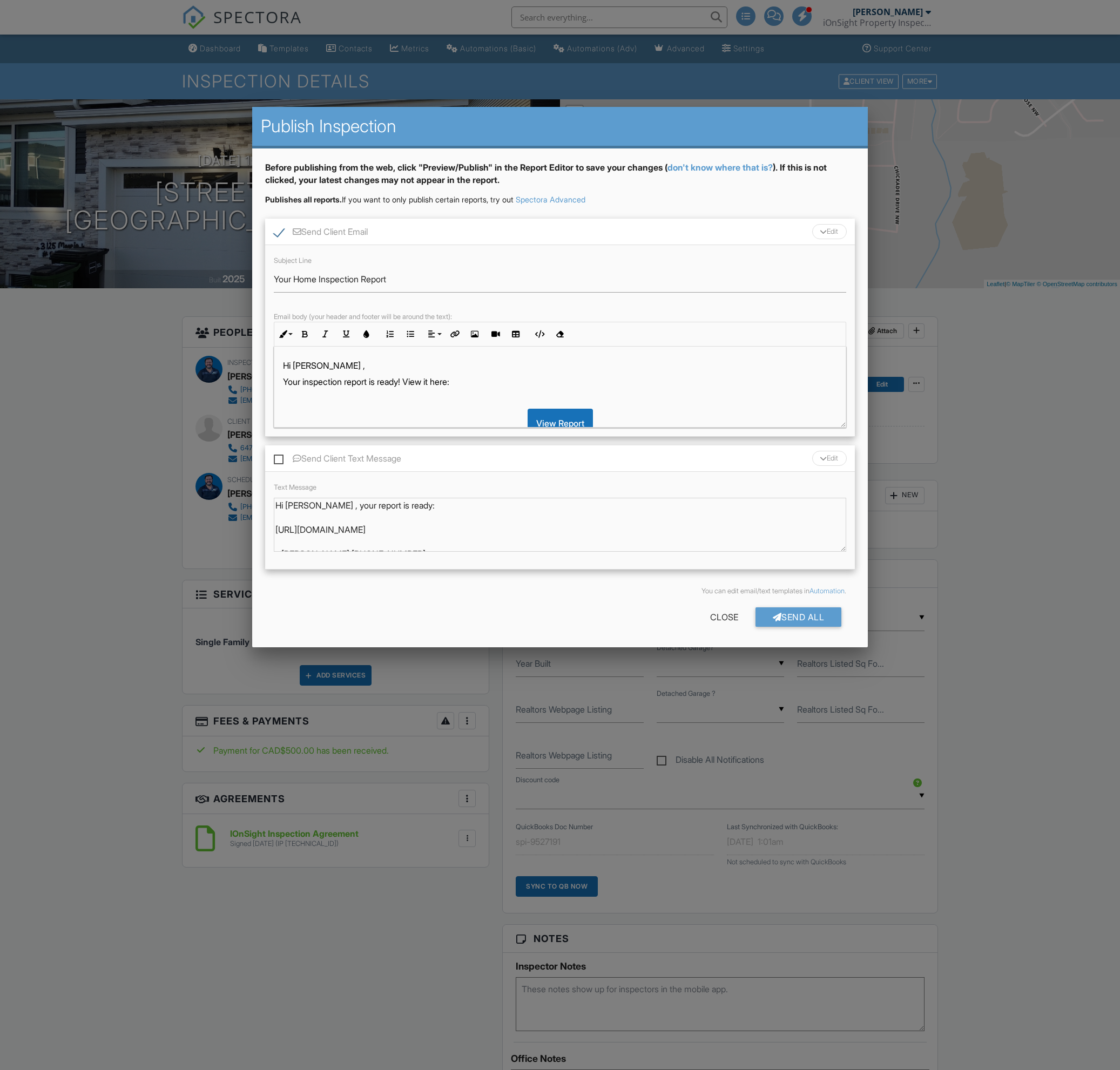
click at [278, 458] on label "Send Client Text Message" at bounding box center [337, 460] width 127 height 14
click at [278, 456] on input "Send Client Text Message" at bounding box center [278, 453] width 7 height 7
checkbox input "true"
drag, startPoint x: 485, startPoint y: 385, endPoint x: 491, endPoint y: 401, distance: 17.1
click at [491, 401] on div "Hi Varinderpal Singh , Your inspection report is ready! View it here: View Repo…" at bounding box center [560, 495] width 572 height 297
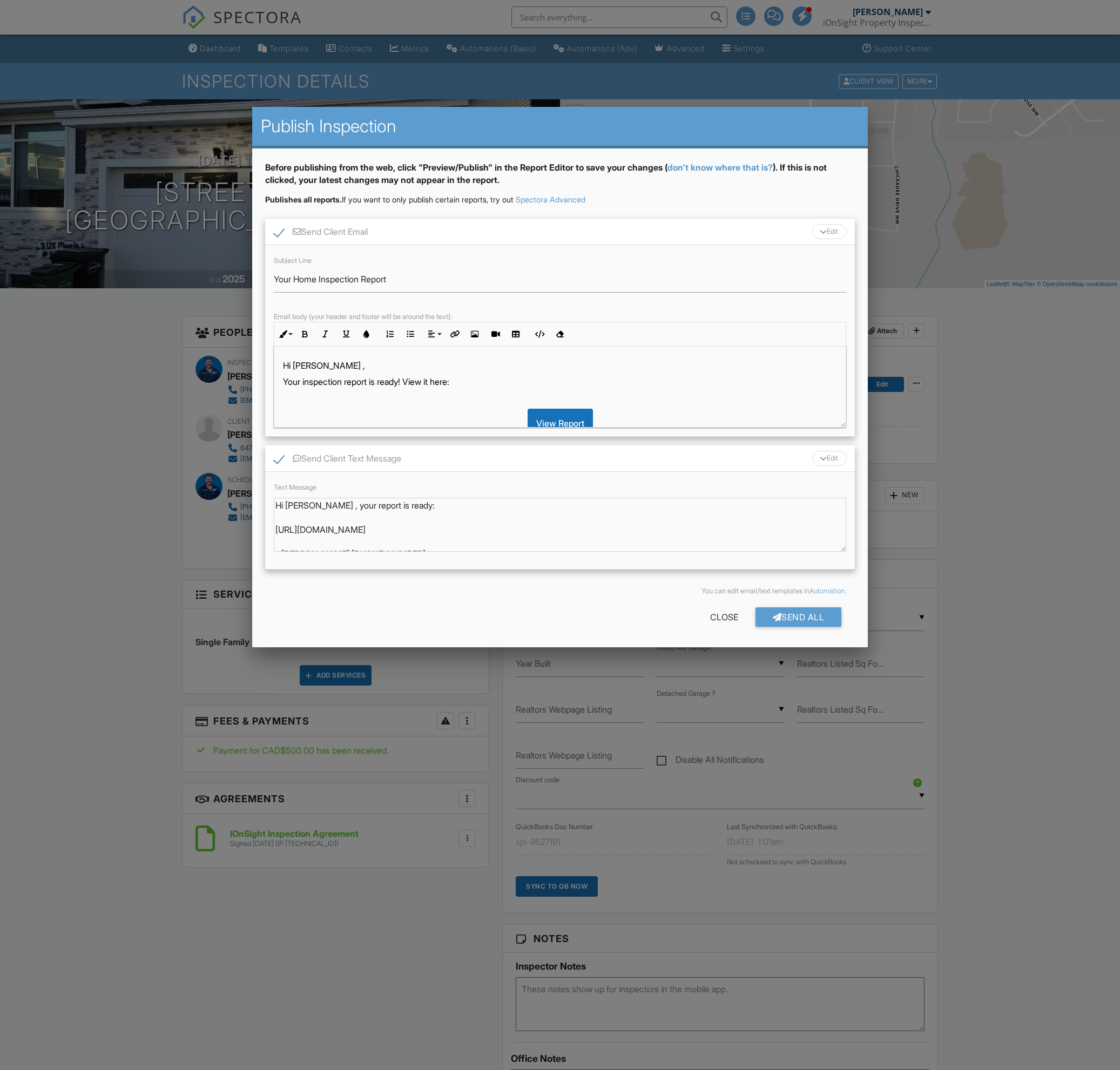
drag, startPoint x: 491, startPoint y: 401, endPoint x: 489, endPoint y: 416, distance: 15.1
click at [489, 416] on div "Hi Varinderpal Singh , Your inspection report is ready! View it here: View Repo…" at bounding box center [560, 495] width 572 height 297
click at [486, 395] on p at bounding box center [560, 398] width 555 height 12
click at [796, 618] on div "Send All" at bounding box center [799, 617] width 86 height 19
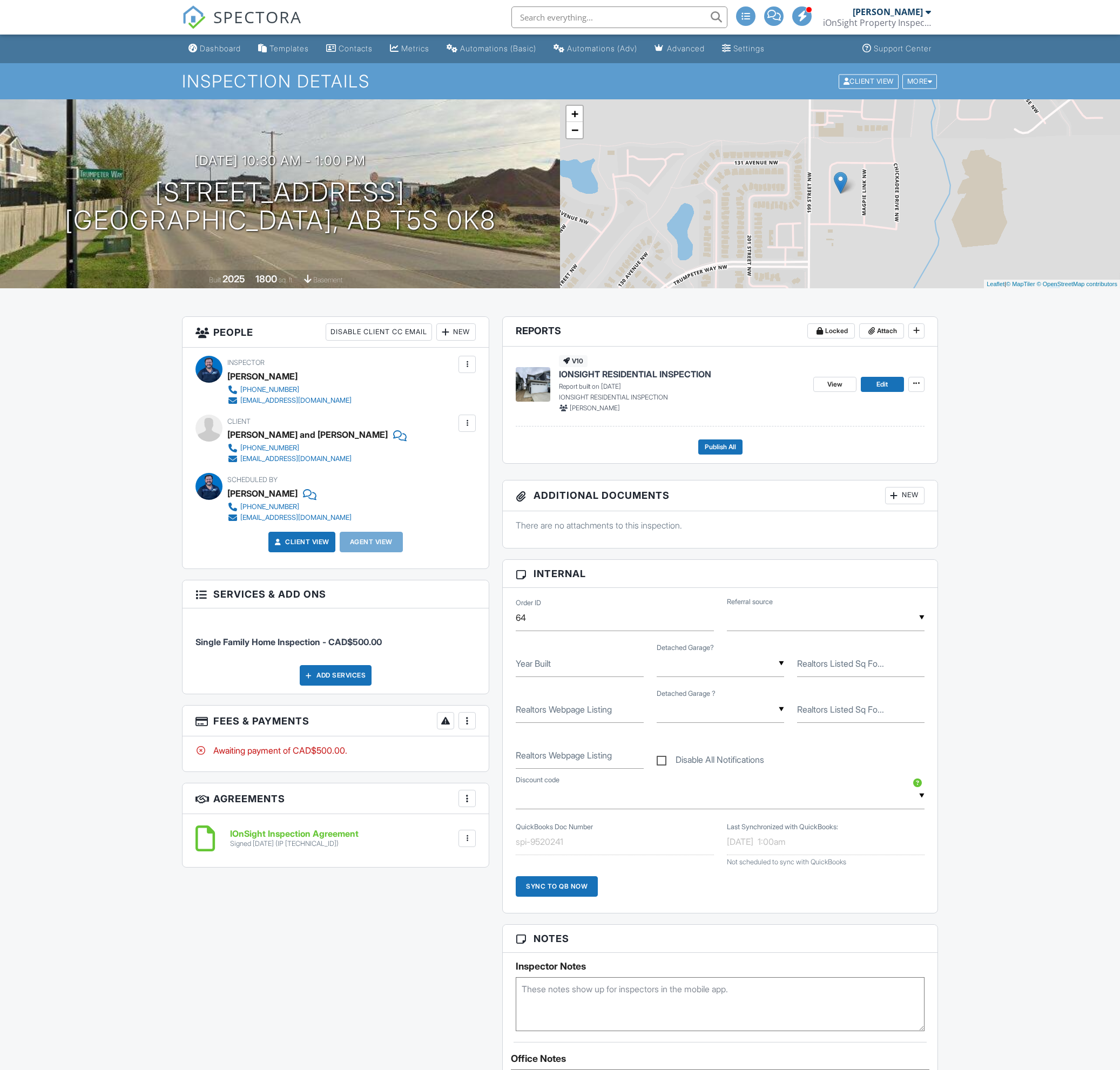
click at [251, 19] on span "SPECTORA" at bounding box center [257, 17] width 89 height 23
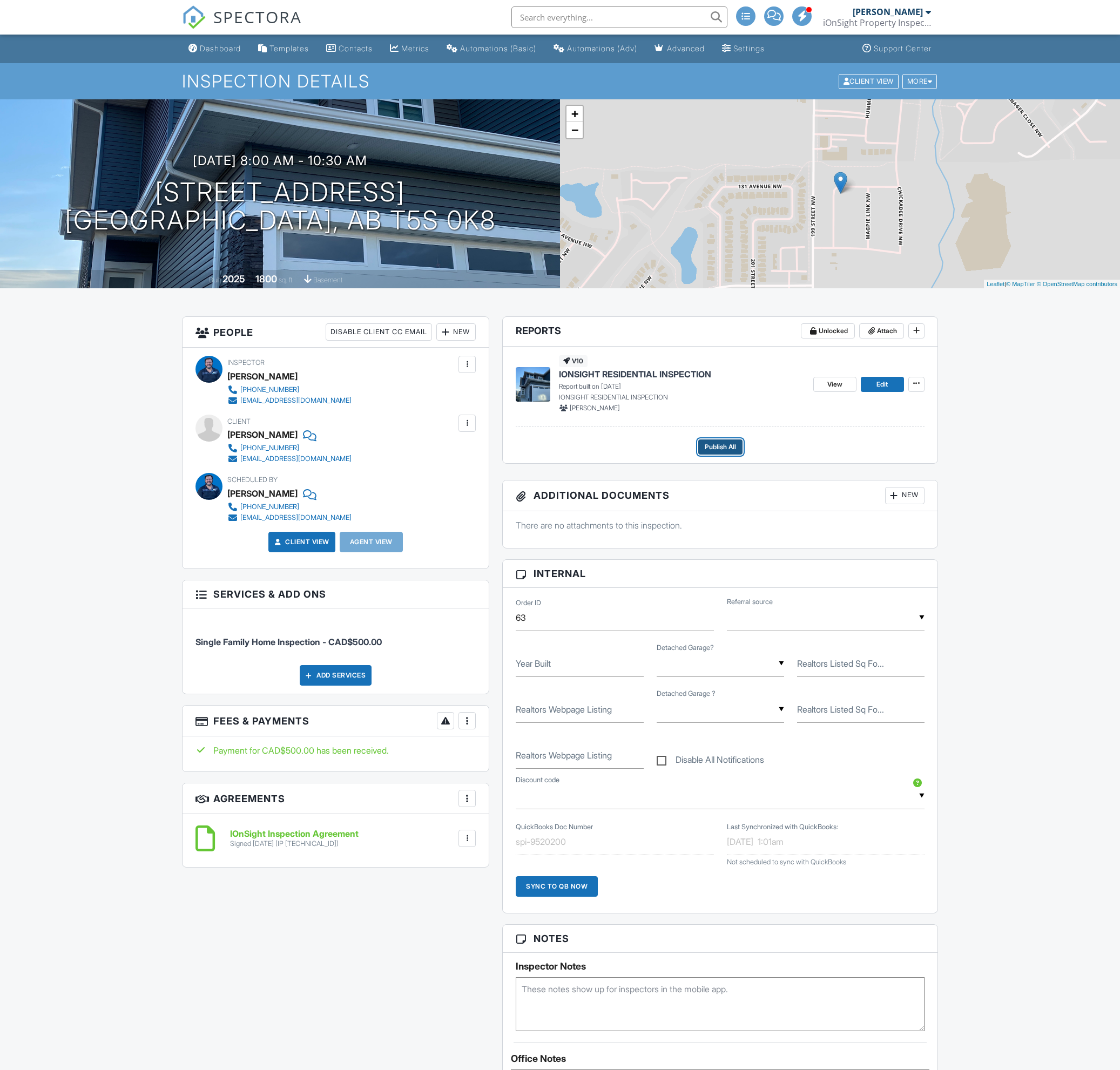
click at [716, 451] on span "Publish All" at bounding box center [720, 447] width 31 height 11
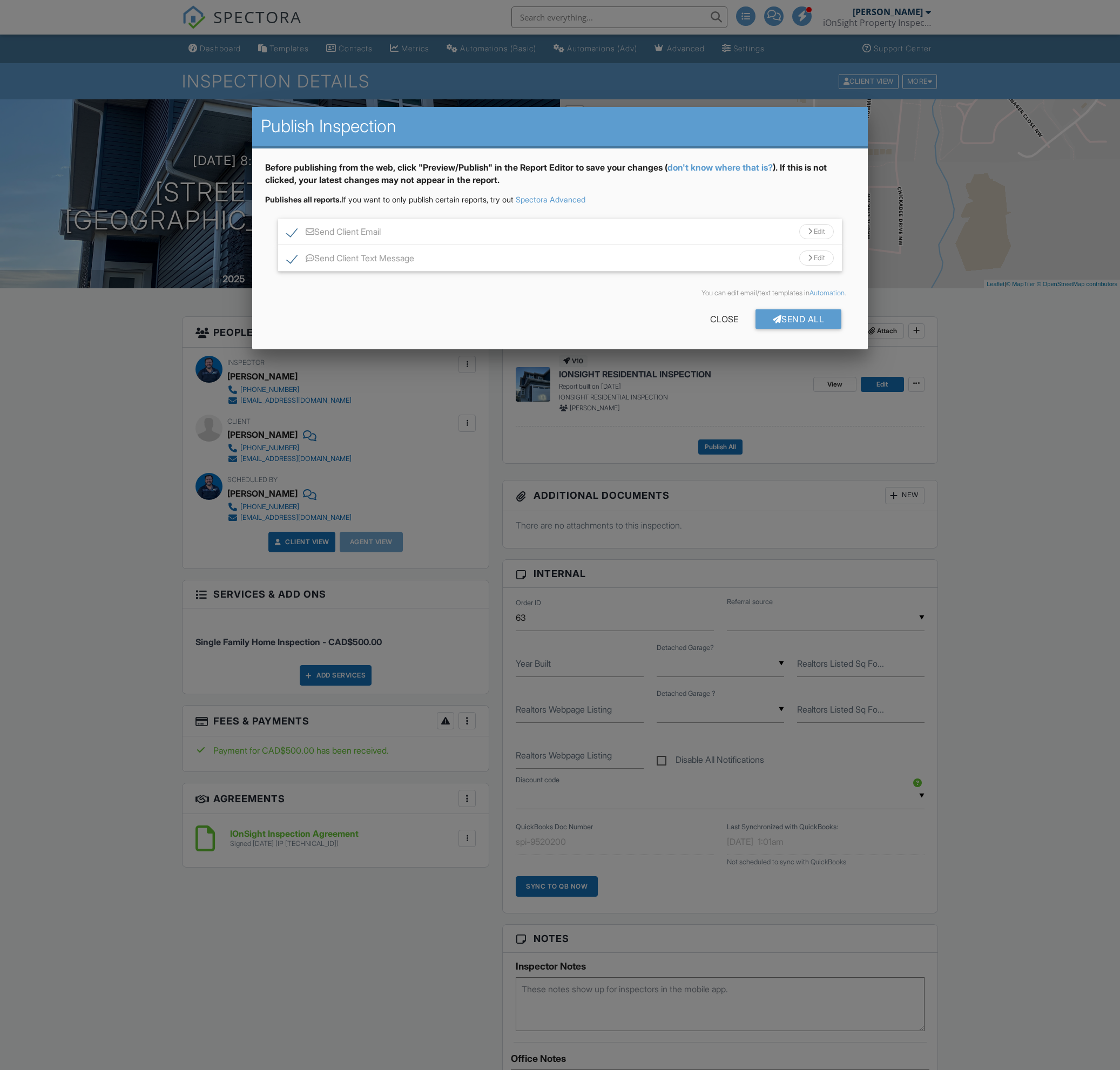
click at [667, 256] on div "Send Client Text Message Edit" at bounding box center [560, 258] width 564 height 26
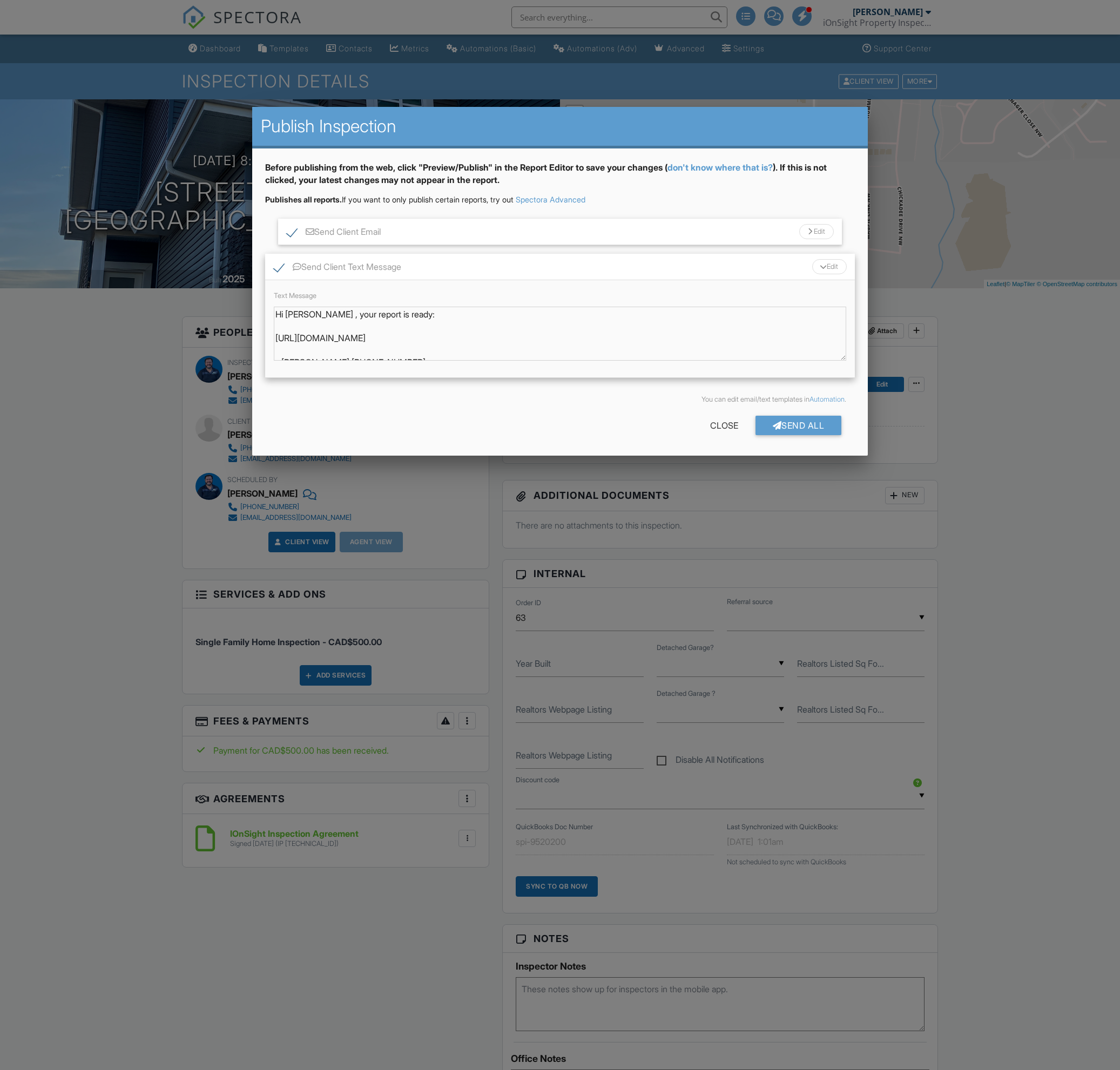
click at [237, 340] on body "SPECTORA Dr Walter Kowalchyk iOnSight Property Inspections Role: Inspector Chan…" at bounding box center [560, 925] width 1120 height 1851
click at [486, 234] on div "Send Client Email Edit" at bounding box center [560, 232] width 564 height 26
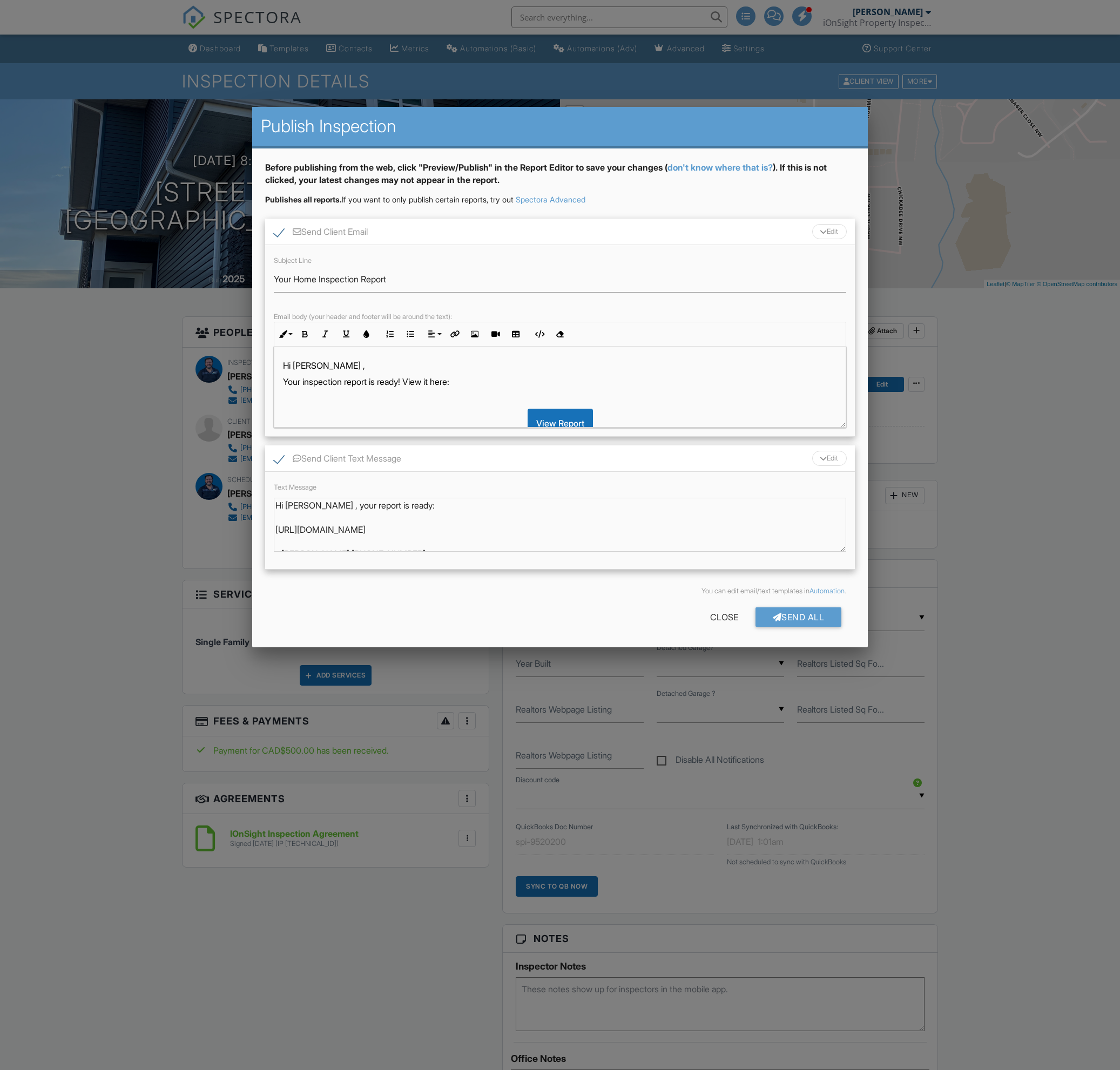
click at [516, 382] on p "Your inspection report is ready! View it here:" at bounding box center [560, 382] width 555 height 12
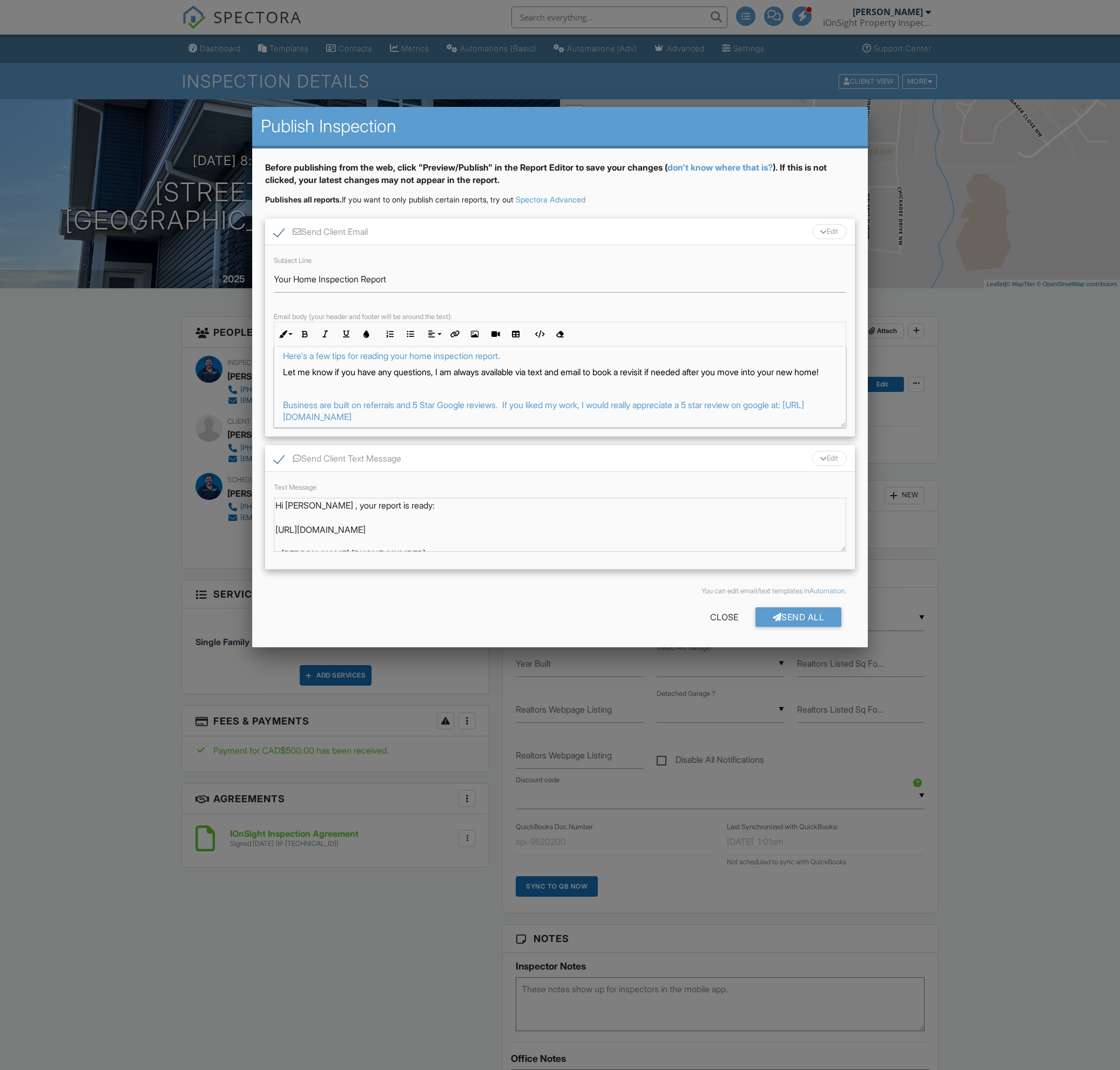
scroll to position [245, 0]
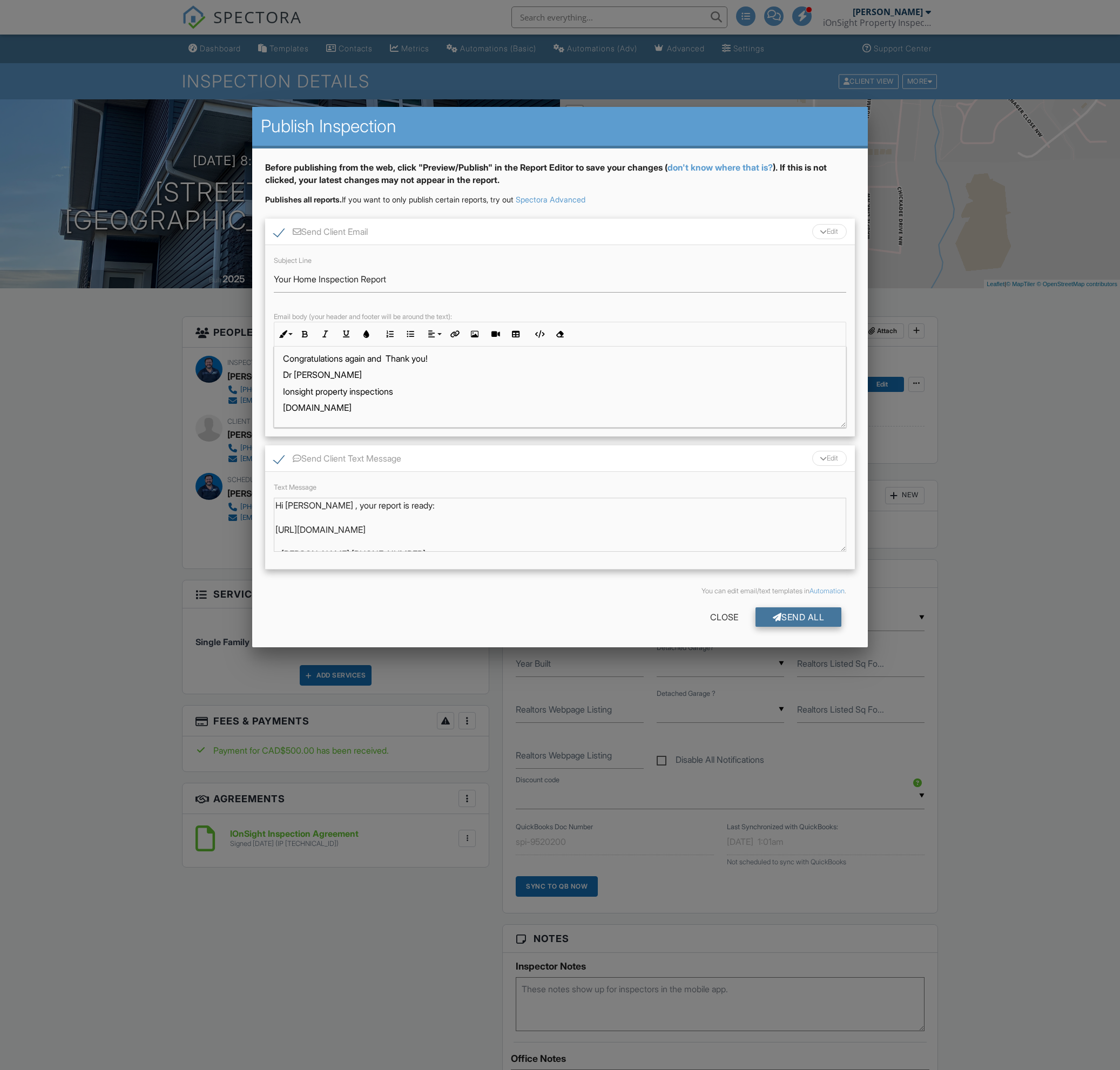
click at [778, 621] on div "Send All" at bounding box center [799, 617] width 86 height 19
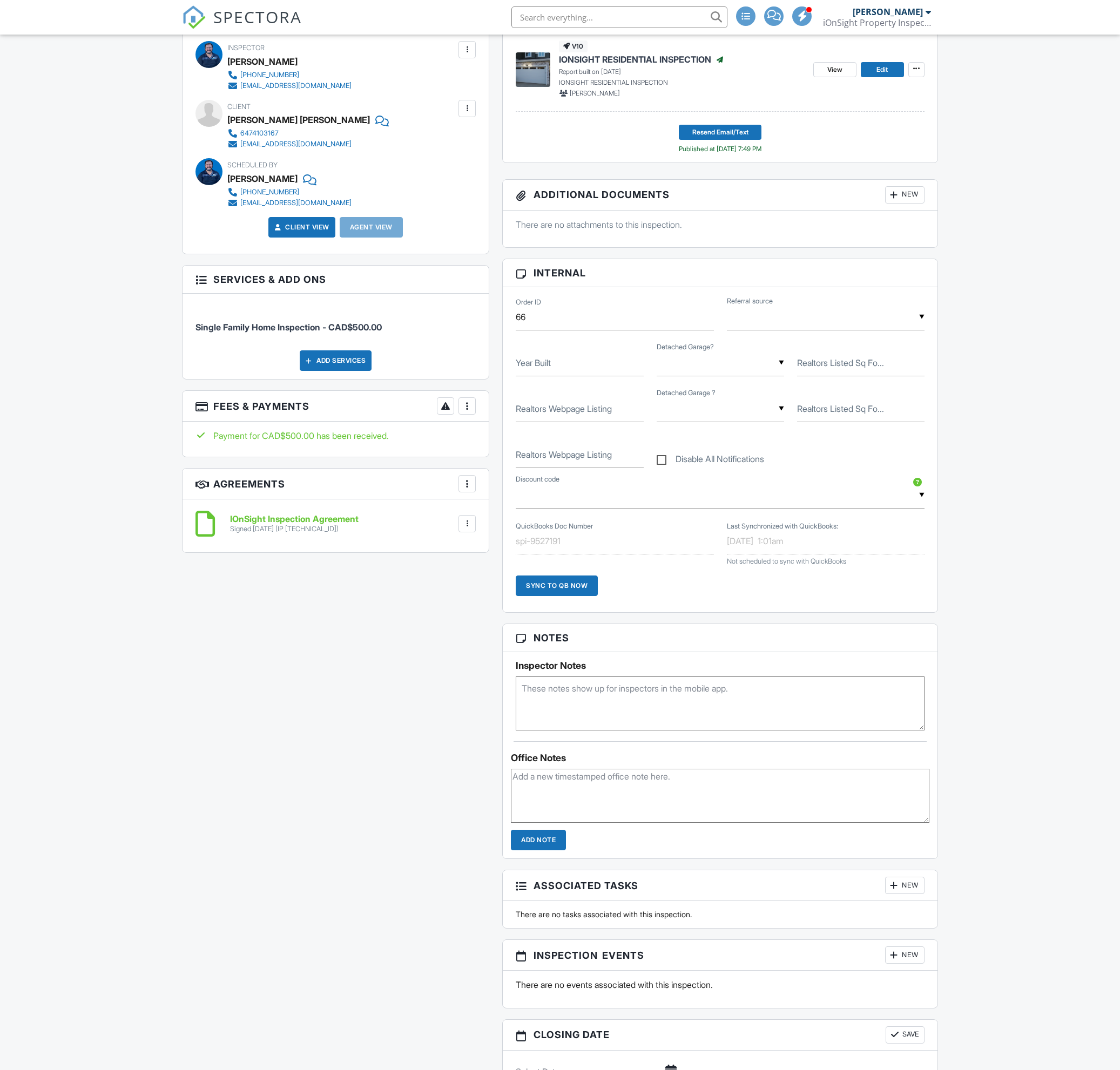
scroll to position [898, 0]
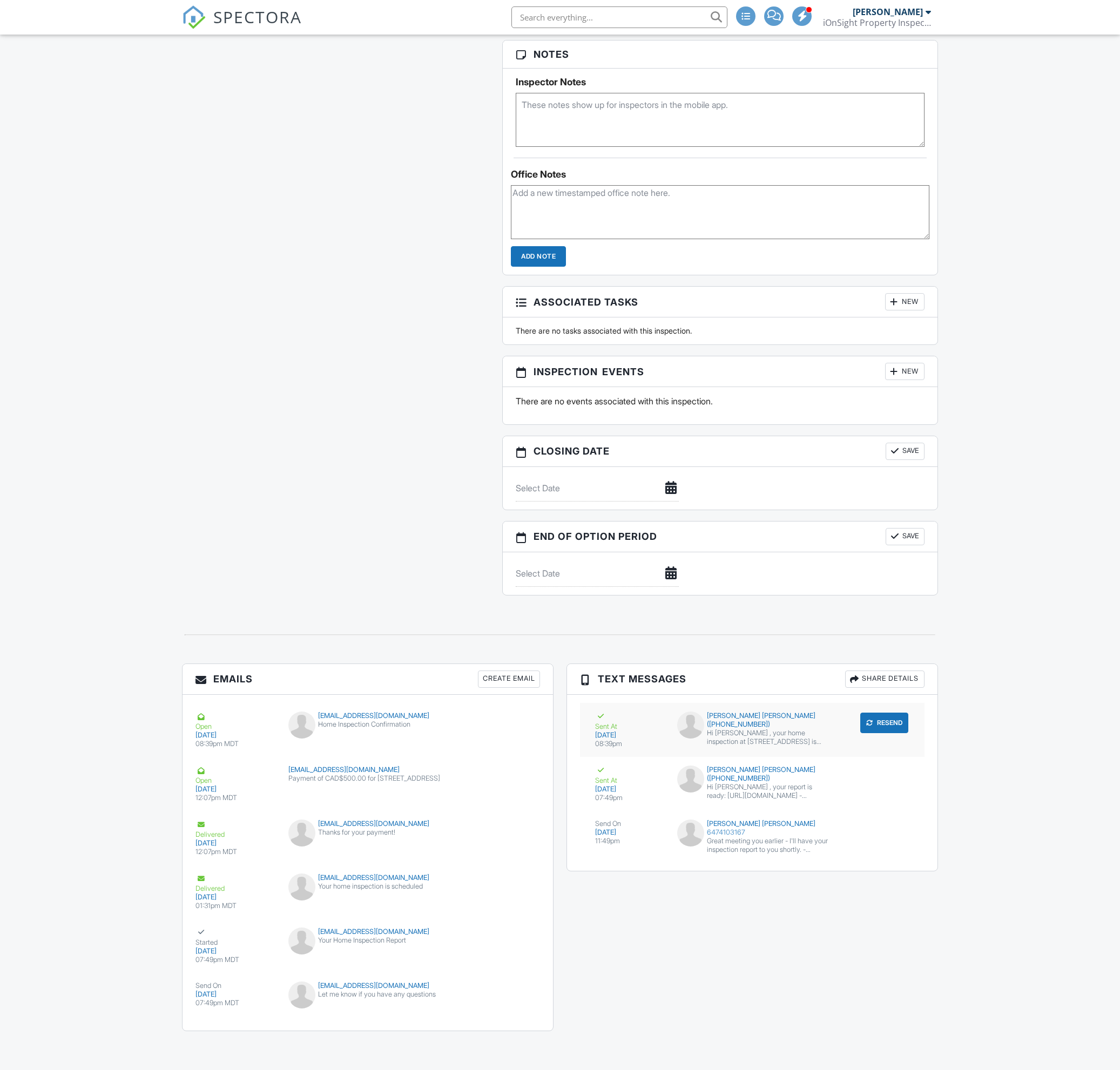
click at [742, 717] on div "[PERSON_NAME] [PERSON_NAME] ([PHONE_NUMBER])" at bounding box center [753, 720] width 151 height 17
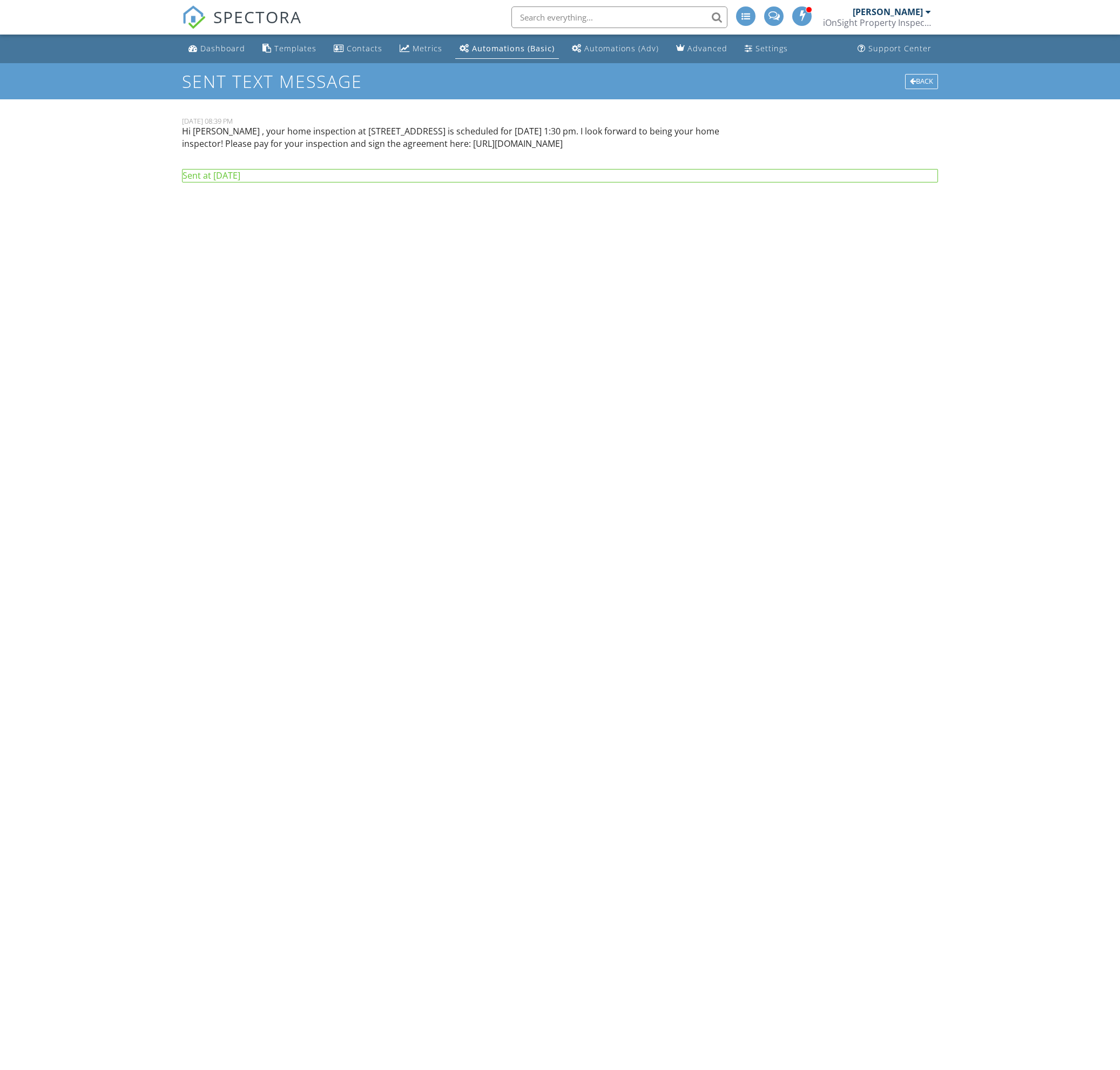
drag, startPoint x: 756, startPoint y: 144, endPoint x: 583, endPoint y: 146, distance: 173.0
click at [583, 146] on div "18 September, 2025 08:39 PM Hi Varinderpal Singh , your home inspection at 3123…" at bounding box center [559, 137] width 769 height 41
copy p "https://app.spectora.com/u/Z3yu0JG"
click at [918, 80] on div "Back" at bounding box center [921, 81] width 33 height 15
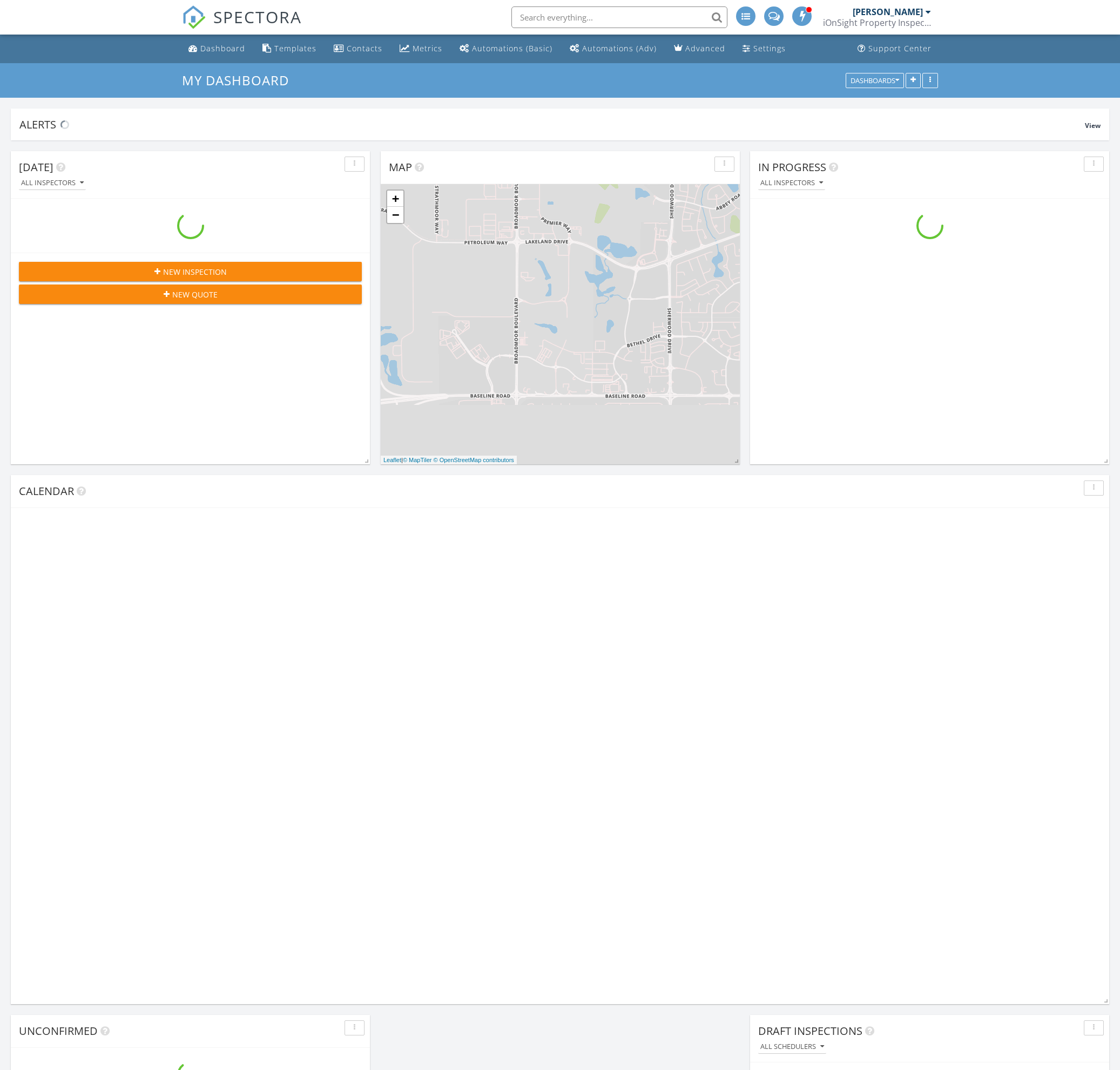
scroll to position [983, 1121]
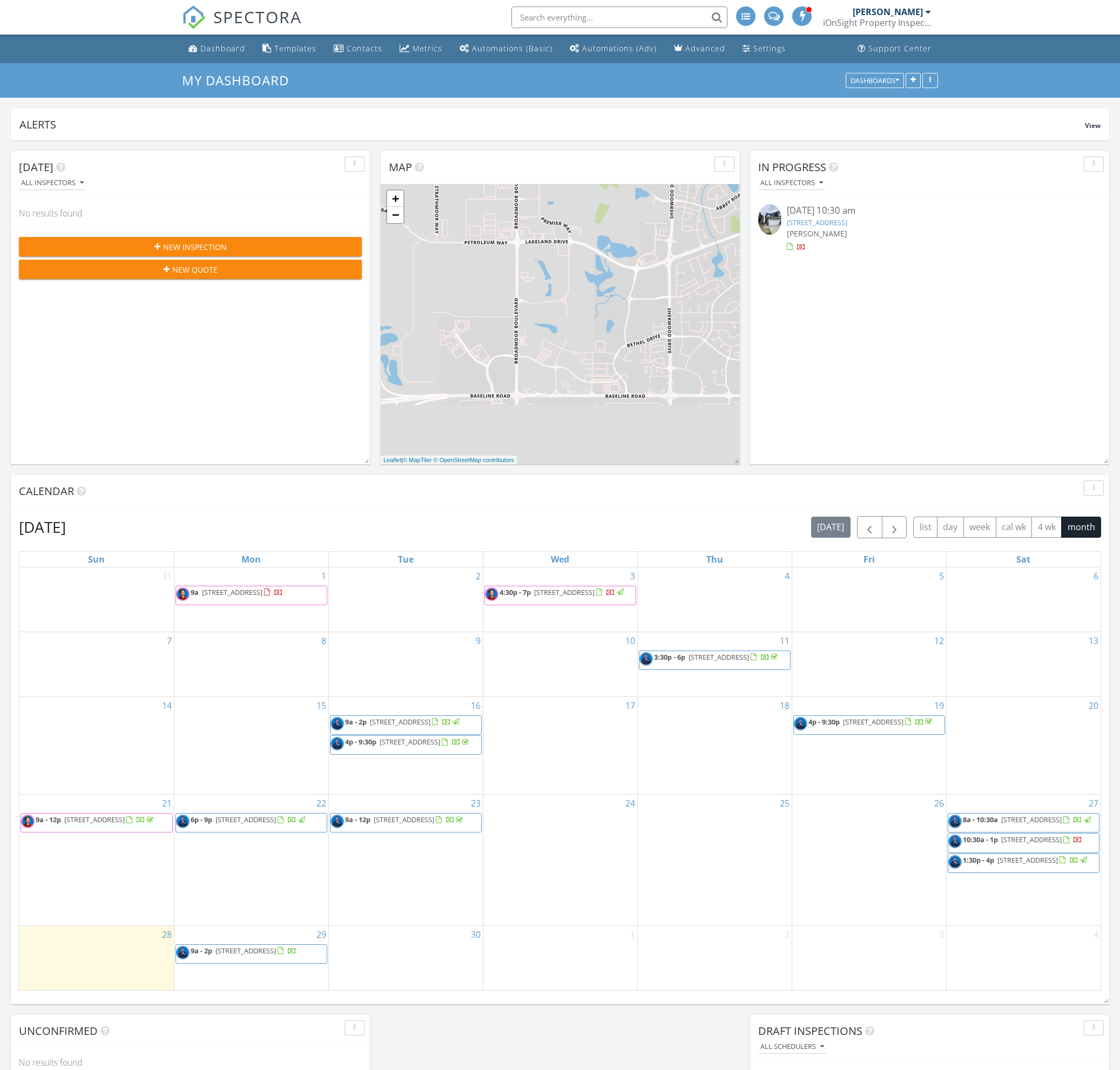
click at [1063, 844] on div at bounding box center [1066, 840] width 6 height 7
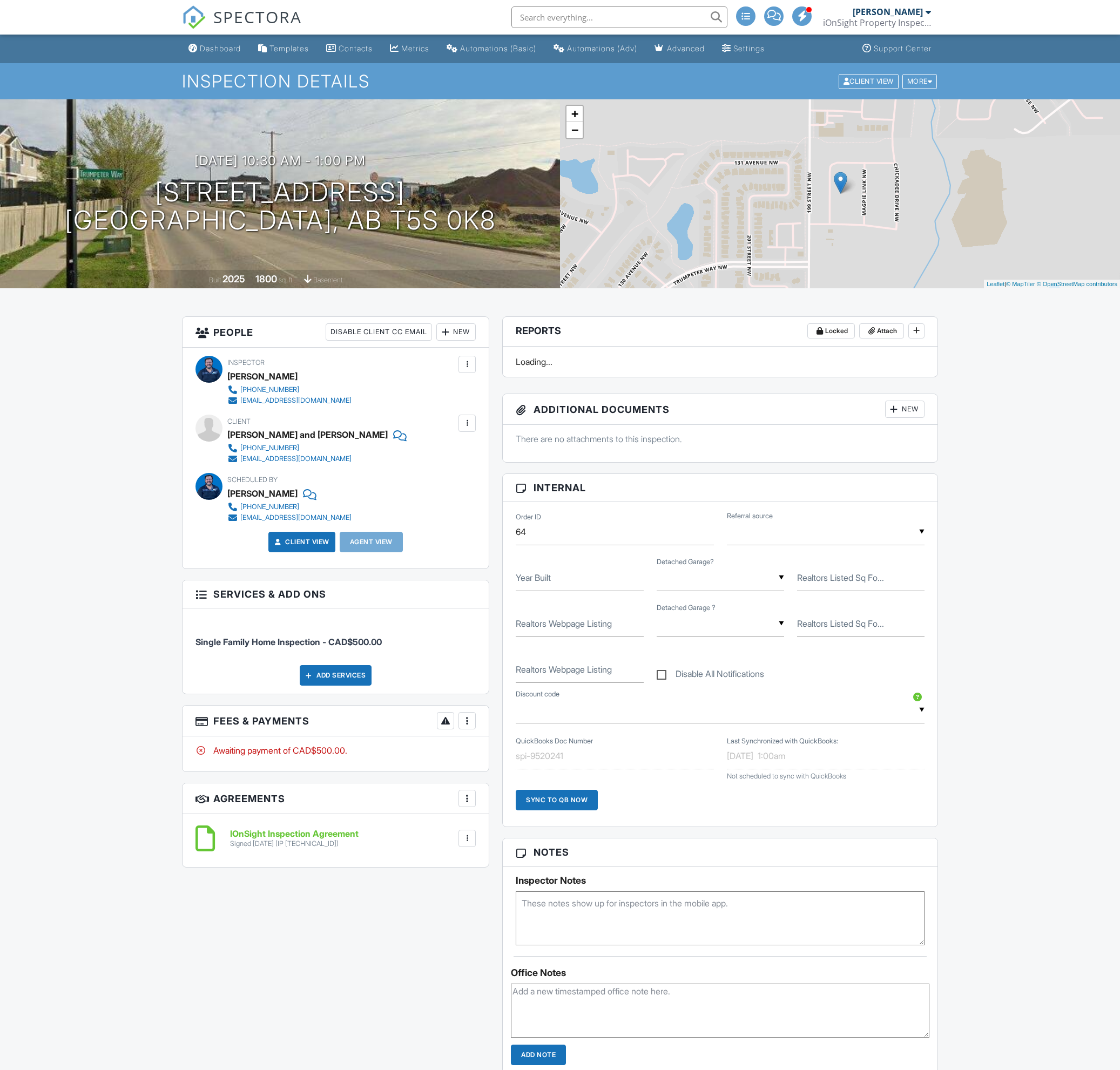
click at [464, 721] on div at bounding box center [467, 721] width 11 height 11
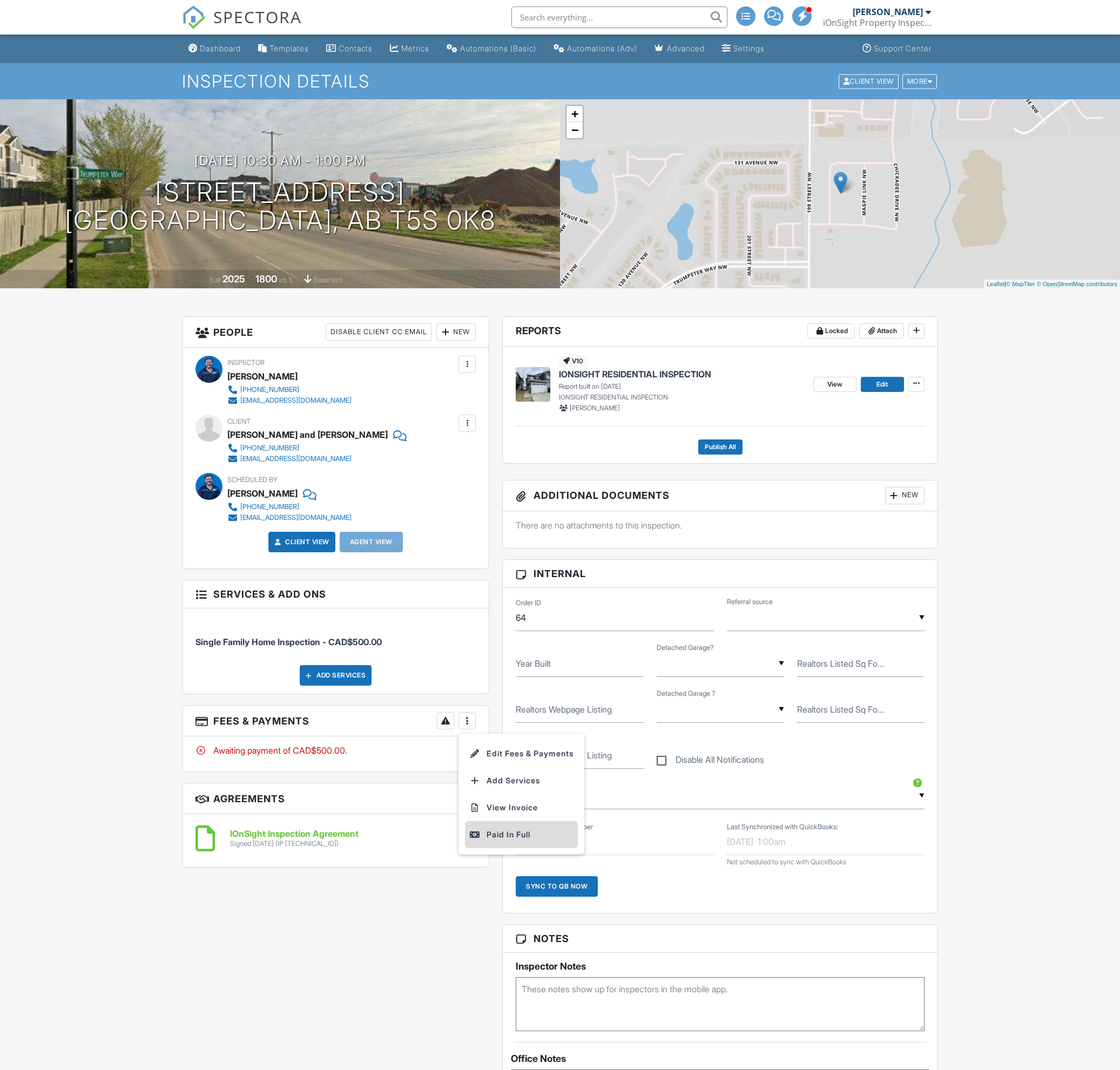
click at [501, 842] on li "Paid In Full" at bounding box center [521, 834] width 113 height 27
click at [884, 386] on span "Edit" at bounding box center [882, 385] width 11 height 11
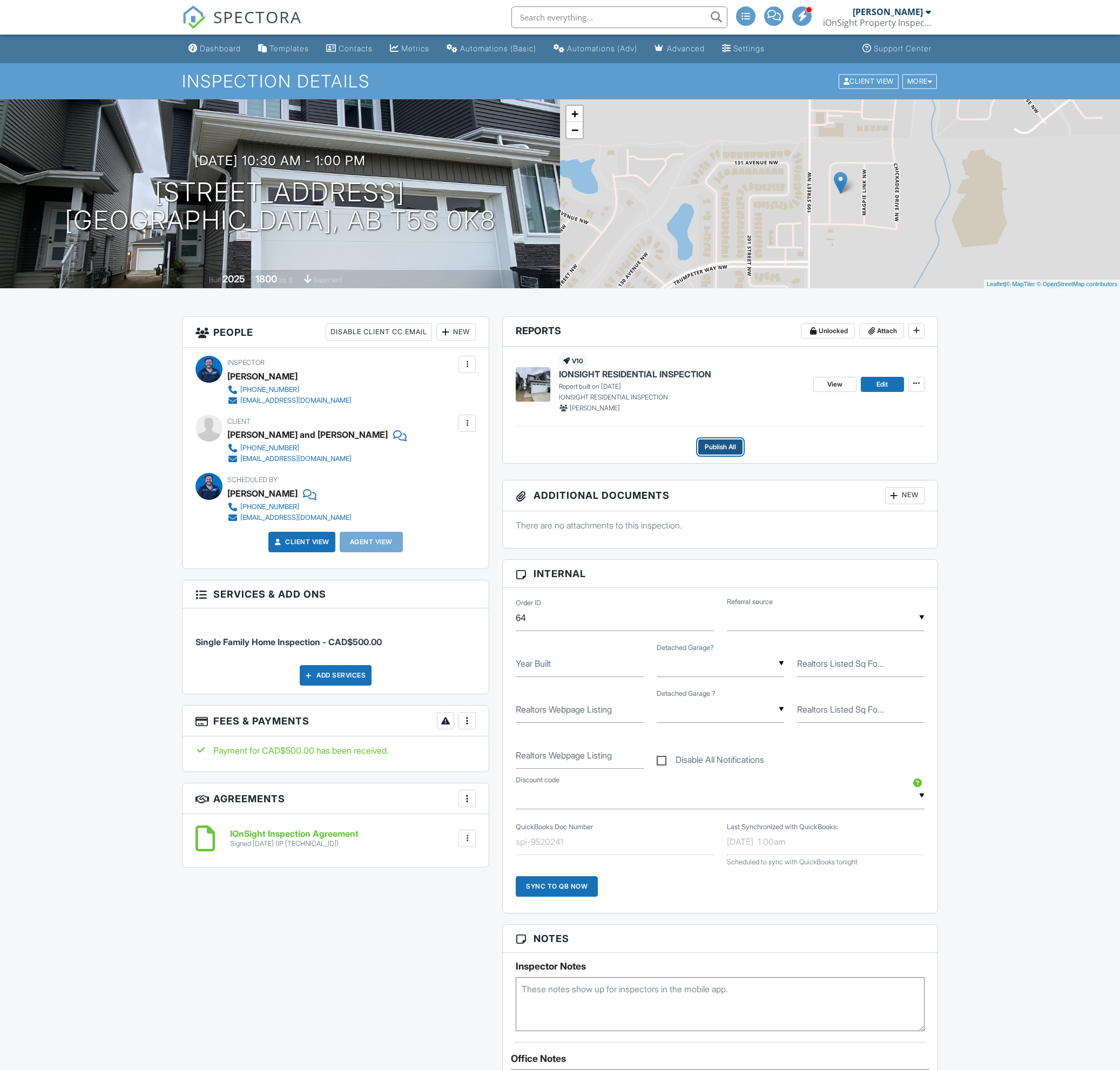
click at [732, 449] on span "Publish All" at bounding box center [720, 447] width 31 height 11
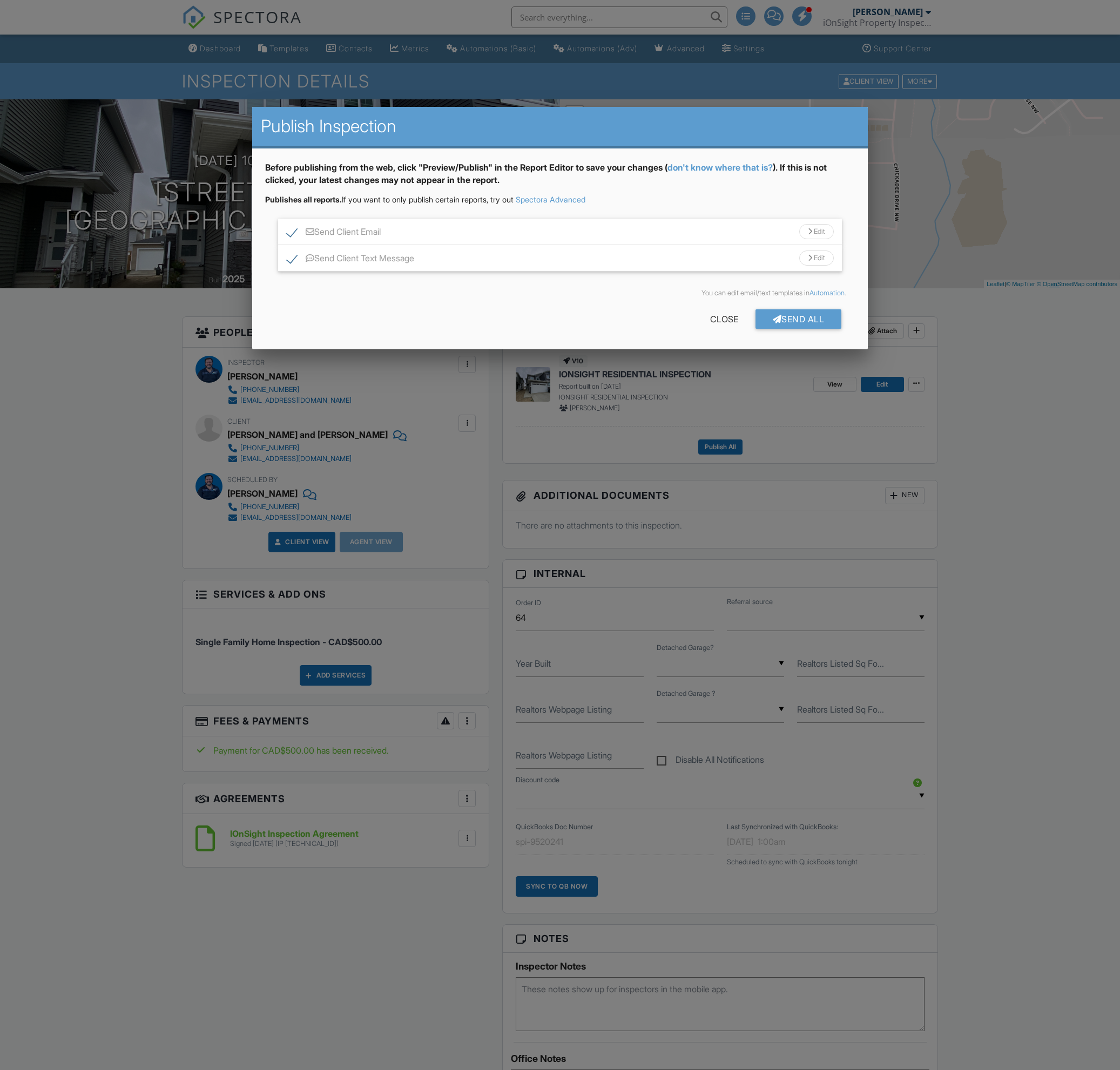
click at [668, 261] on div "Send Client Text Message Edit" at bounding box center [560, 258] width 564 height 26
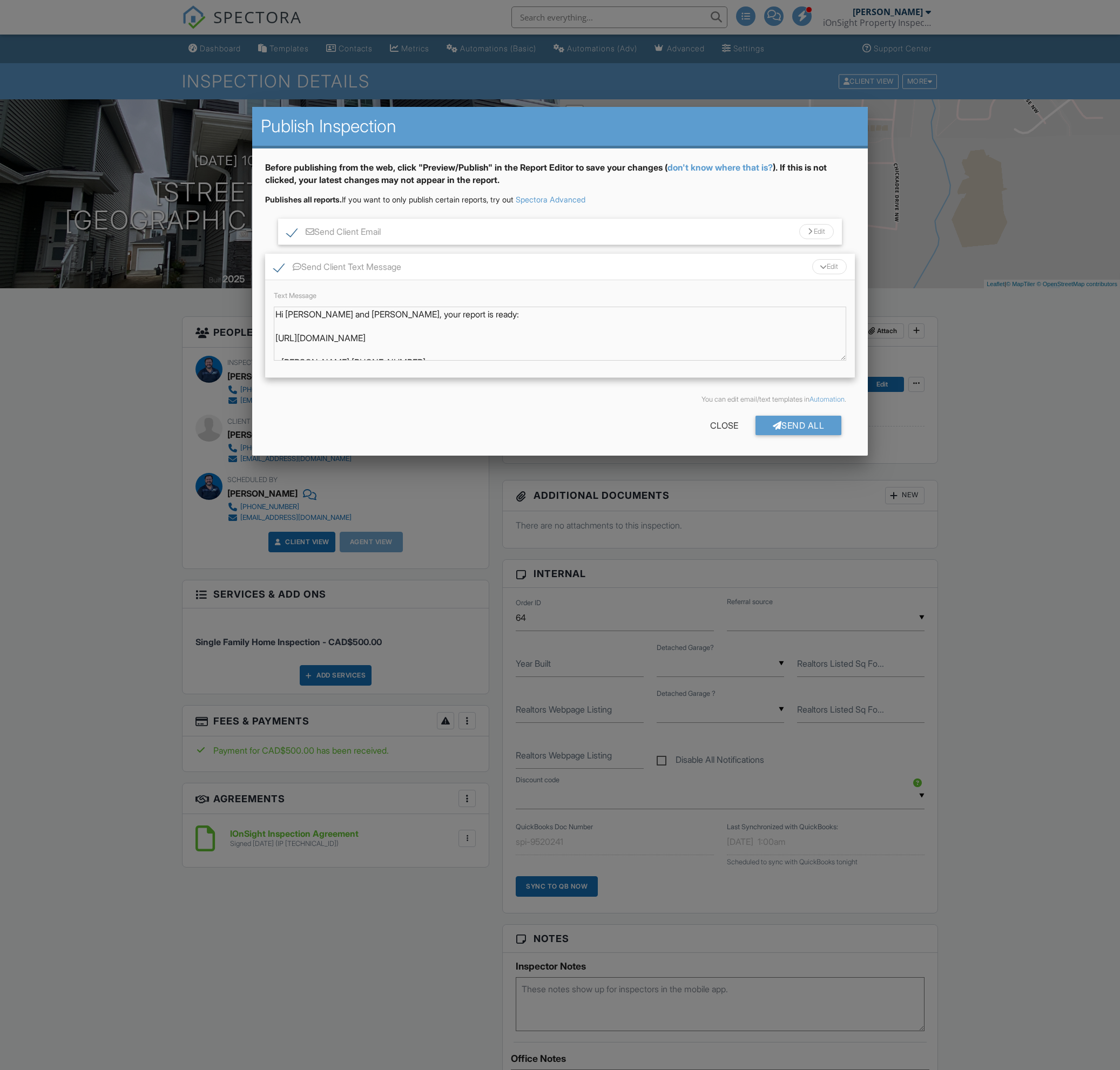
scroll to position [10, 0]
click at [536, 231] on div "Send Client Email Edit" at bounding box center [560, 232] width 564 height 26
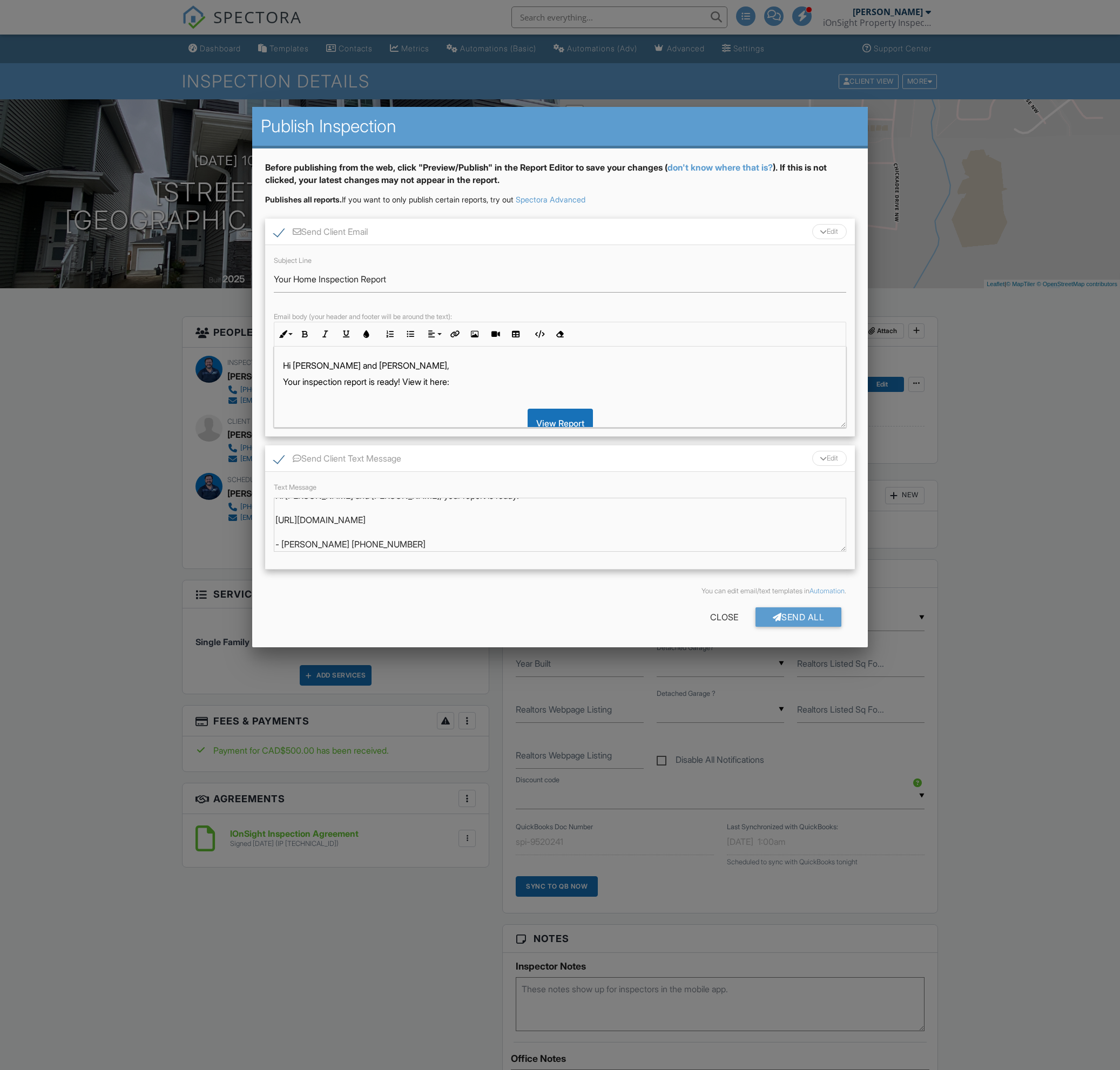
click at [500, 390] on div "Hi [PERSON_NAME] and [PERSON_NAME], Your inspection report is ready! View it he…" at bounding box center [560, 495] width 572 height 297
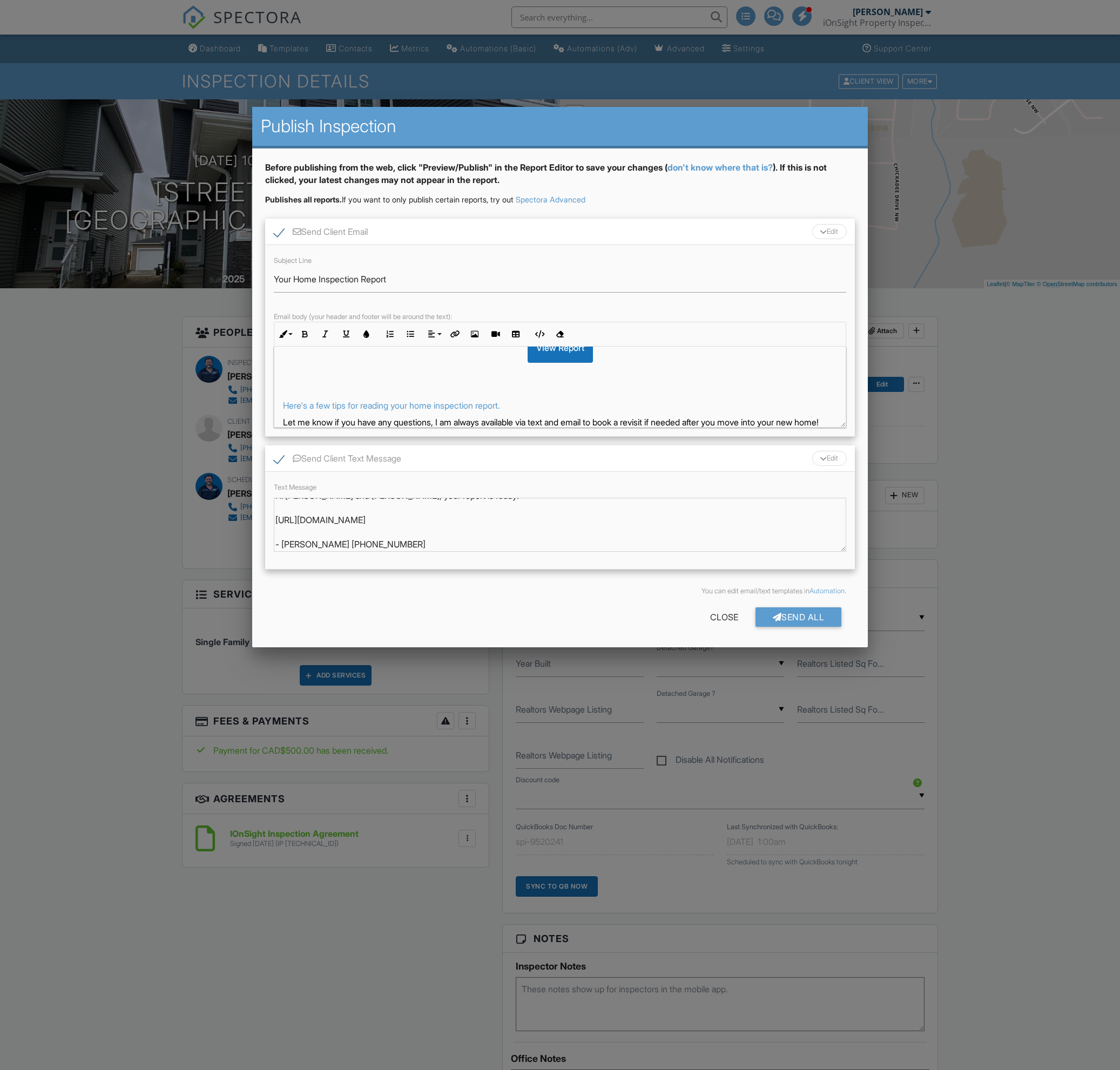
copy div "Hi [PERSON_NAME] and [PERSON_NAME], Your inspection report is ready! View it he…"
click at [790, 622] on div "Send All" at bounding box center [799, 617] width 86 height 19
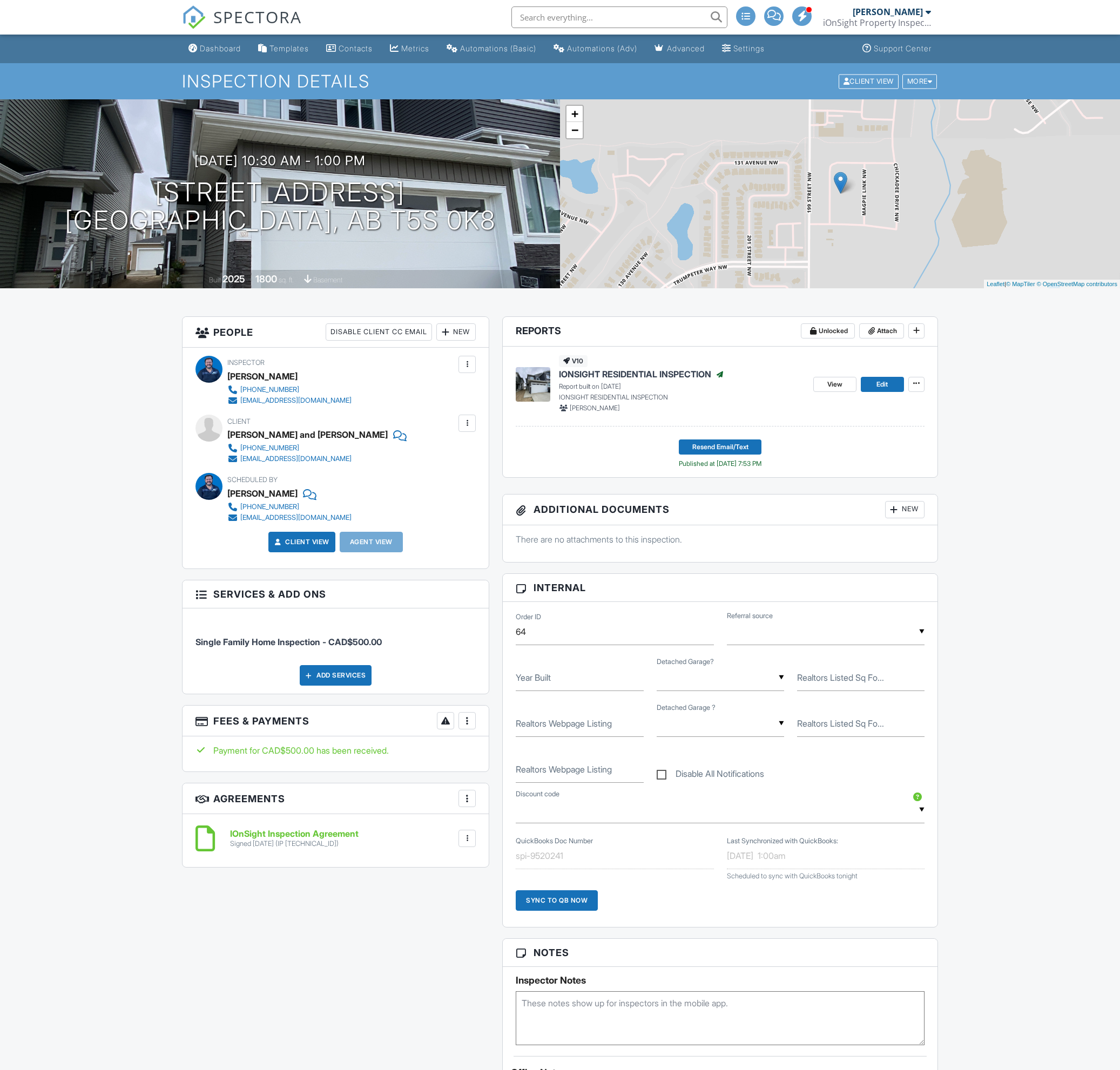
click at [287, 18] on span "SPECTORA" at bounding box center [257, 17] width 89 height 23
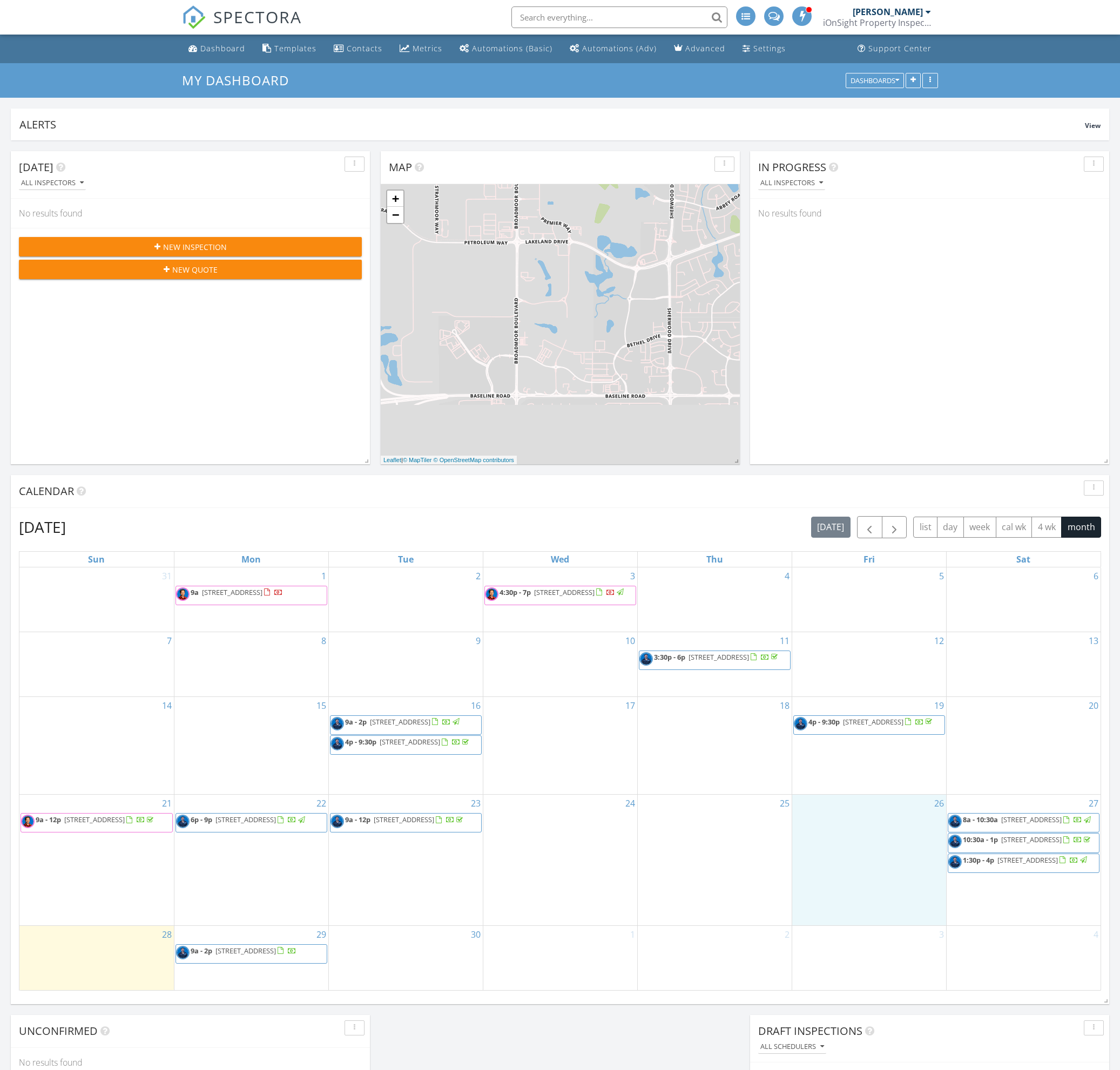
click at [844, 913] on div "26" at bounding box center [869, 859] width 154 height 130
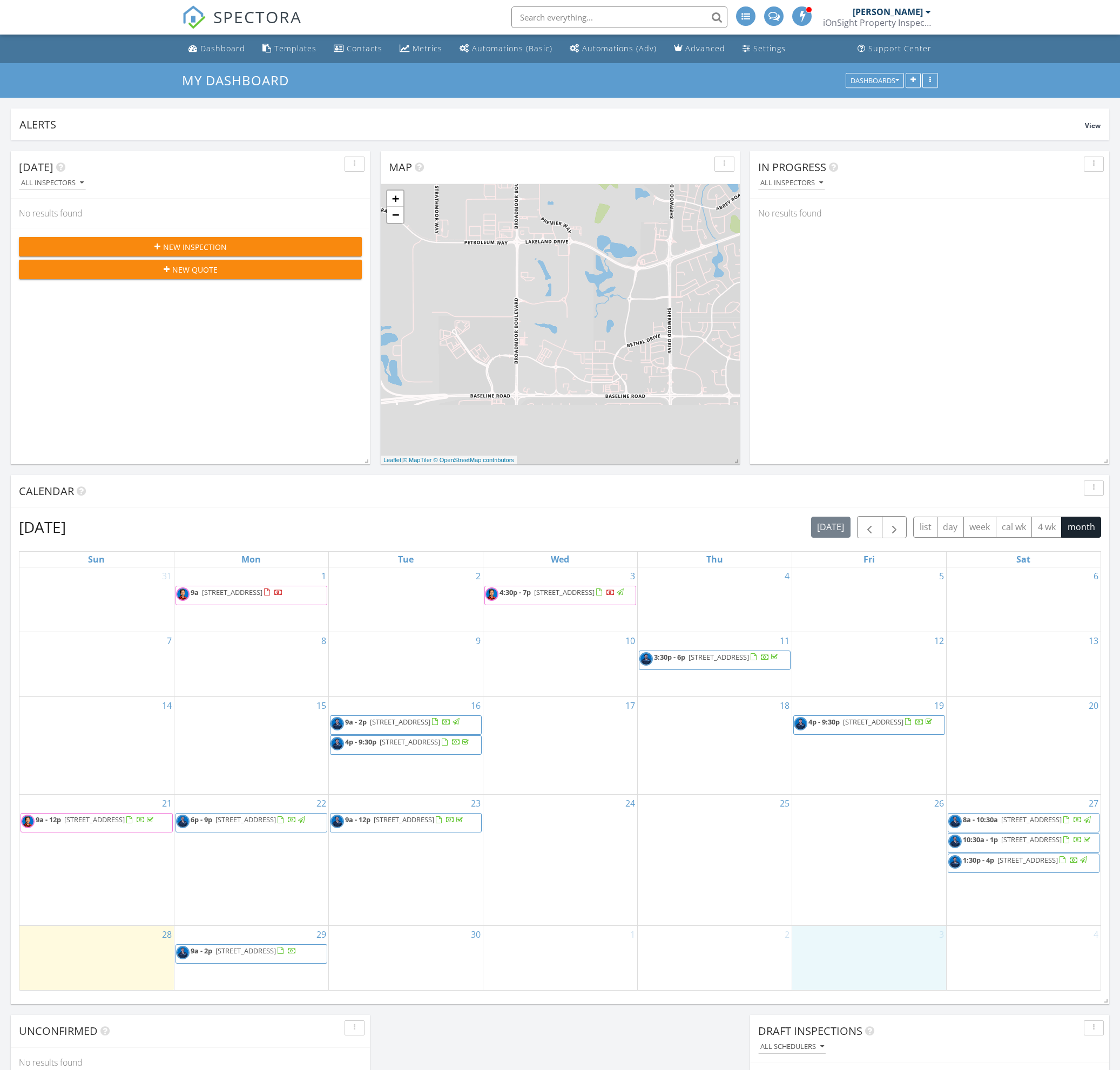
click at [844, 957] on div "3" at bounding box center [869, 958] width 154 height 64
drag, startPoint x: 844, startPoint y: 957, endPoint x: 837, endPoint y: 946, distance: 13.0
click at [867, 901] on link "Inspection" at bounding box center [868, 901] width 56 height 17
